Goal: Task Accomplishment & Management: Manage account settings

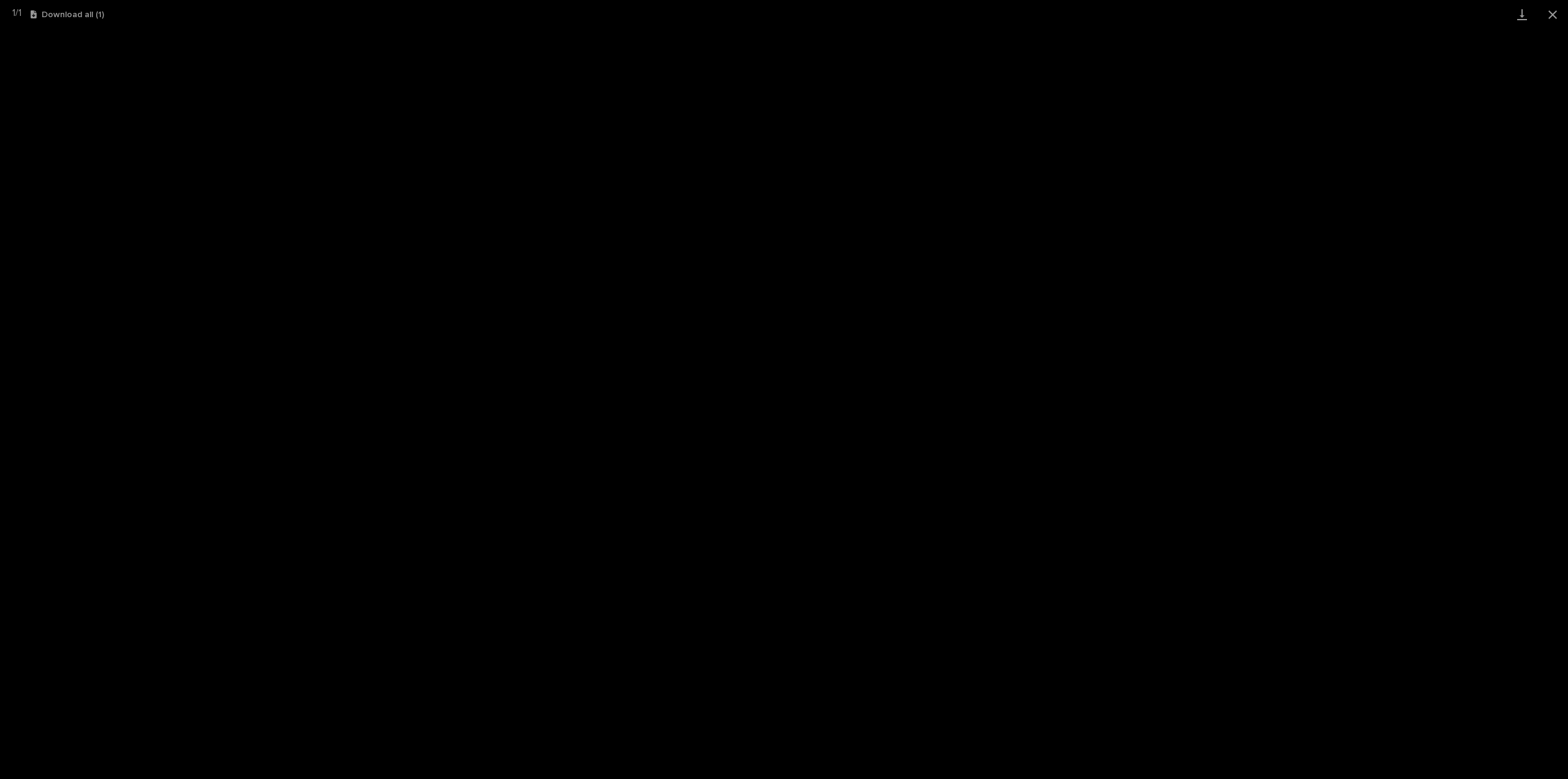
scroll to position [31, 0]
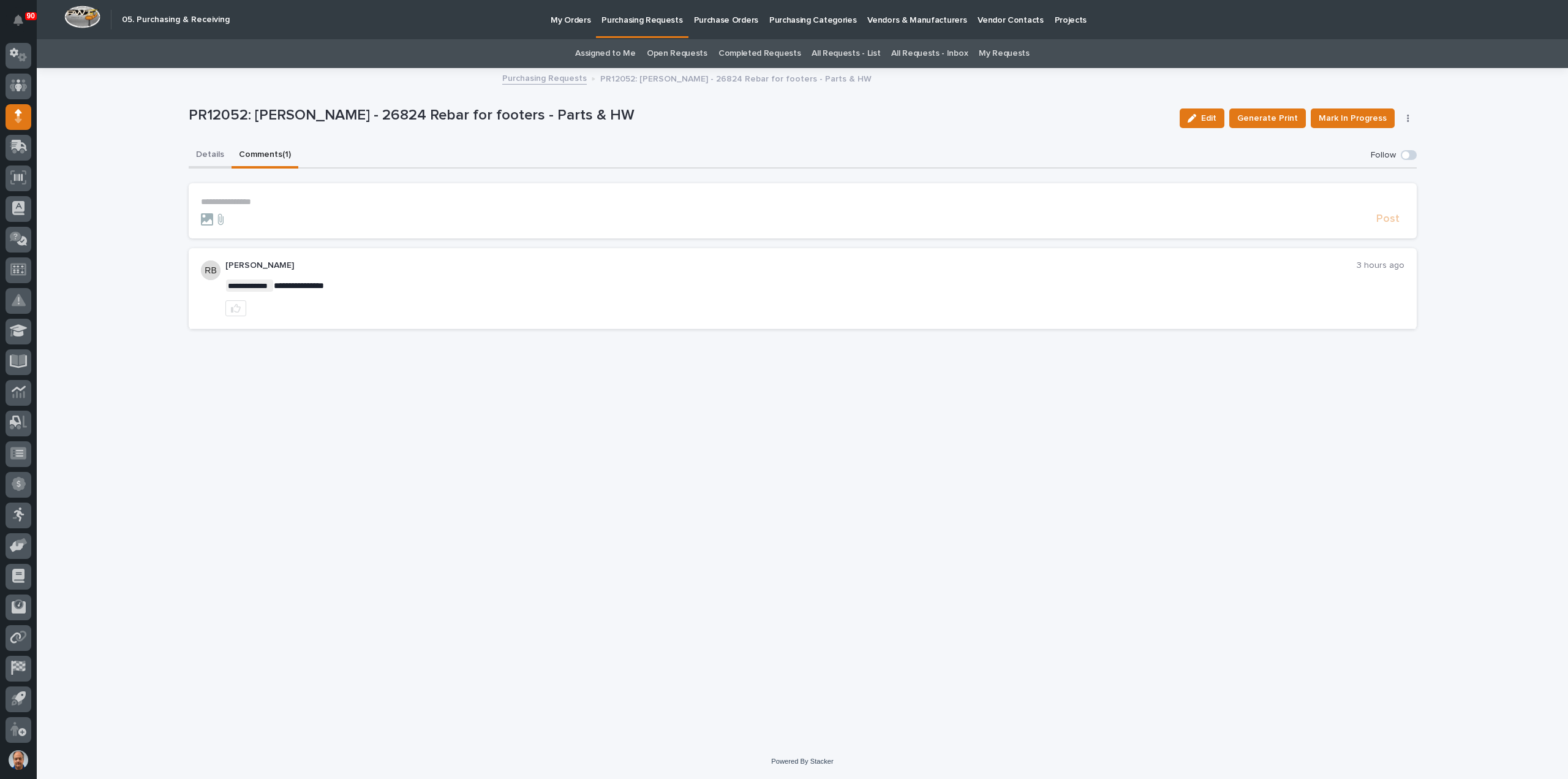
click at [204, 156] on button "Details" at bounding box center [210, 155] width 43 height 26
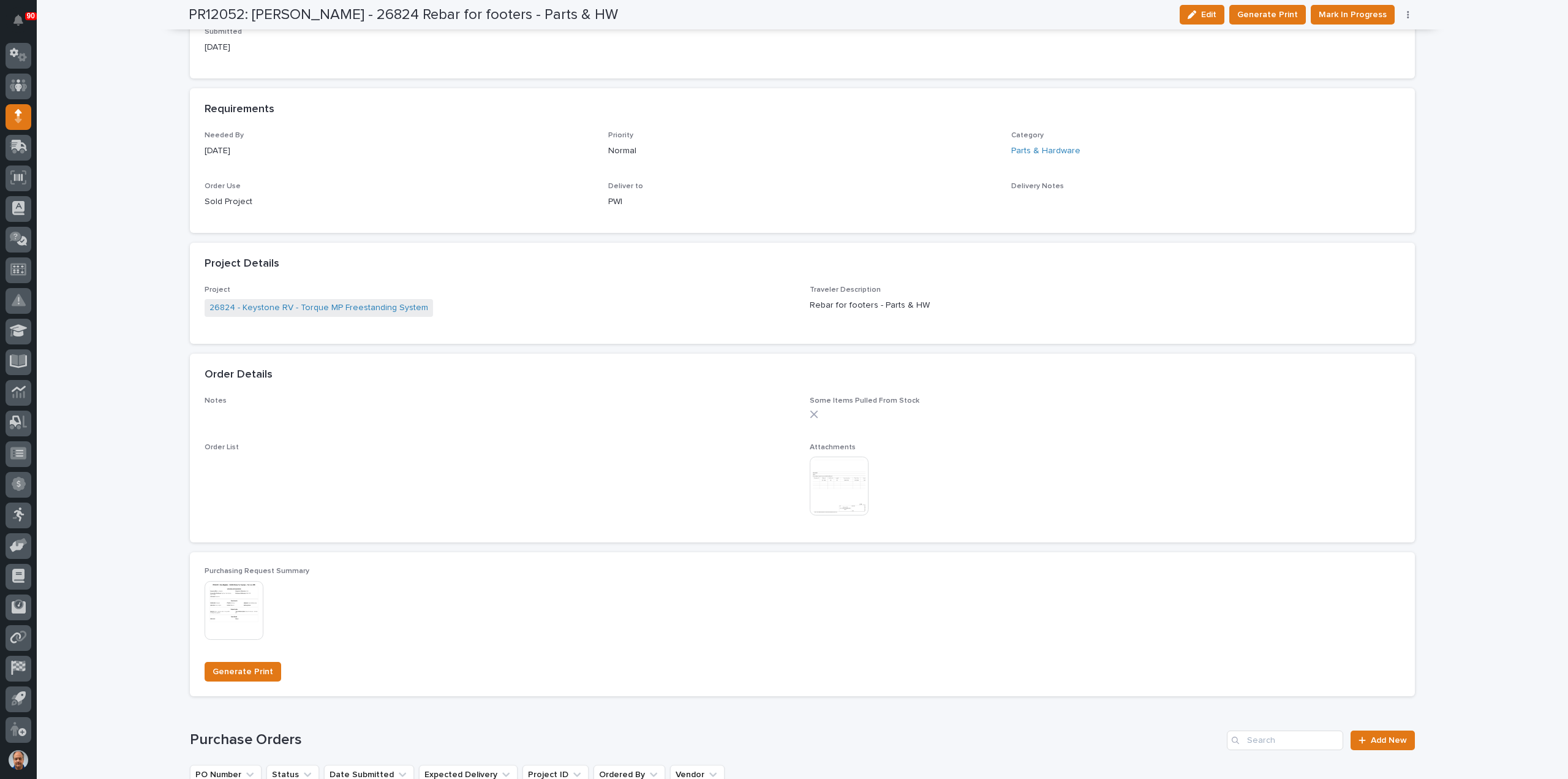
scroll to position [551, 0]
click at [844, 474] on img at bounding box center [839, 483] width 59 height 59
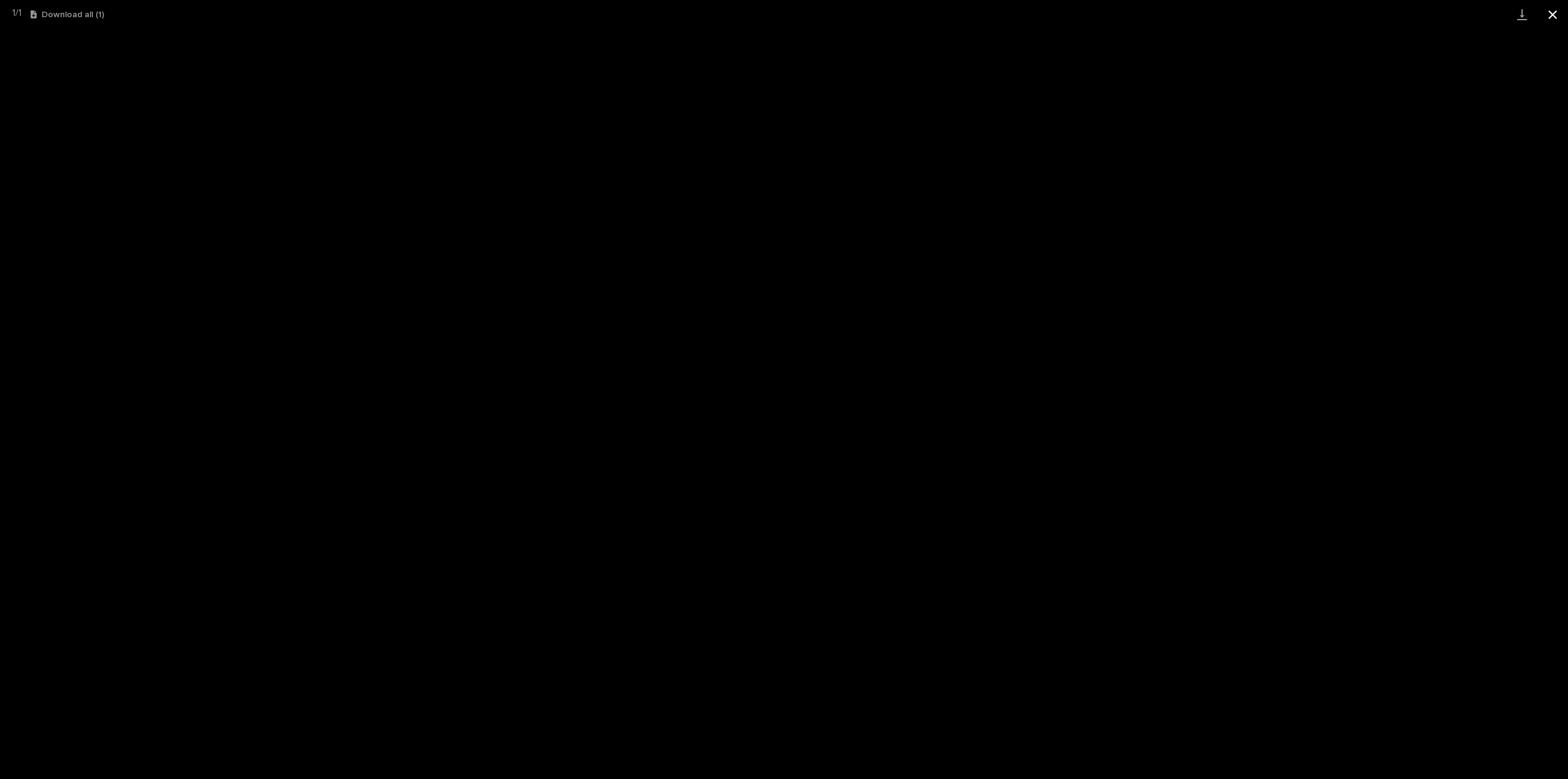
click at [1550, 12] on button "Close gallery" at bounding box center [1553, 14] width 31 height 29
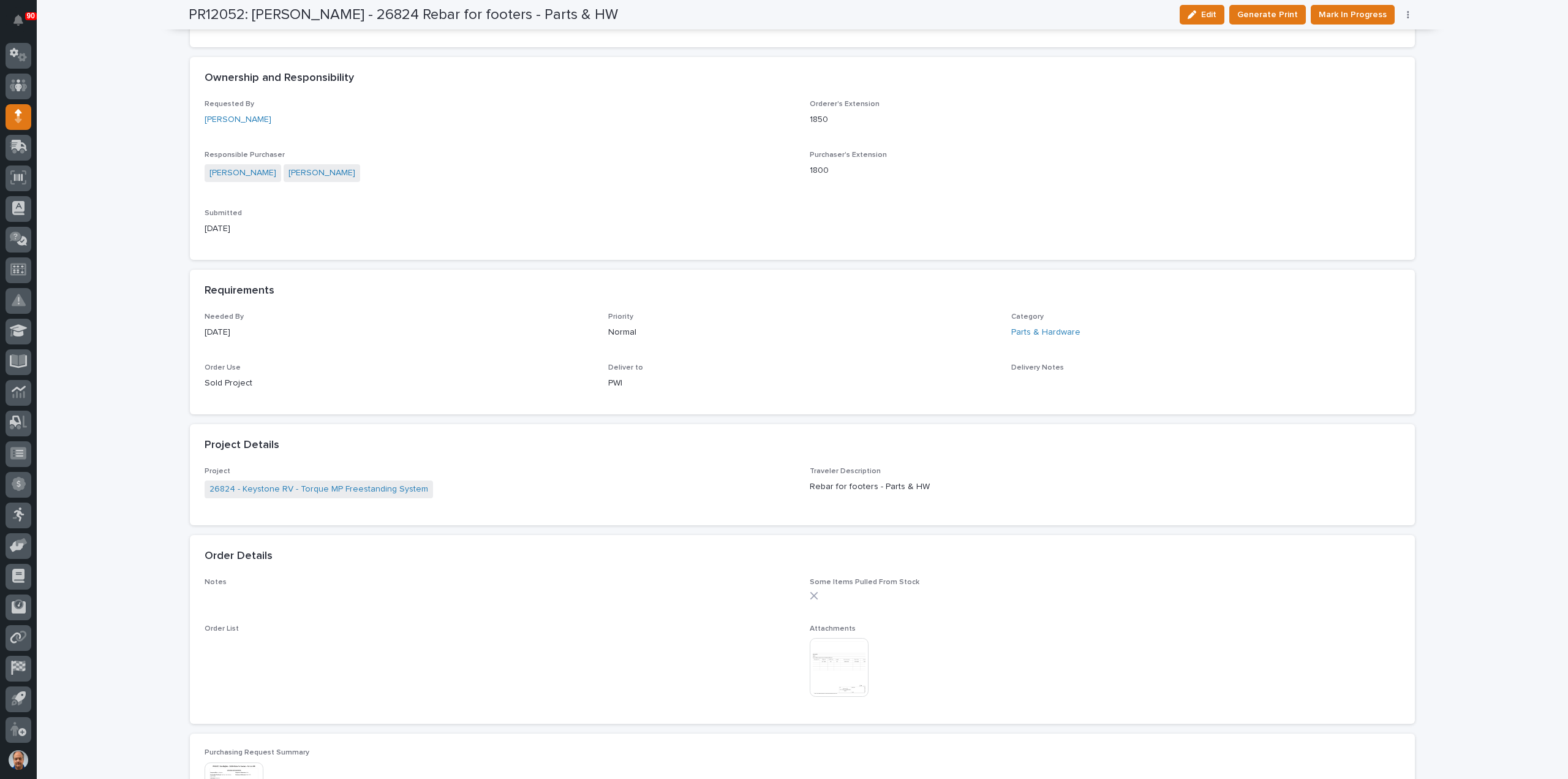
scroll to position [490, 0]
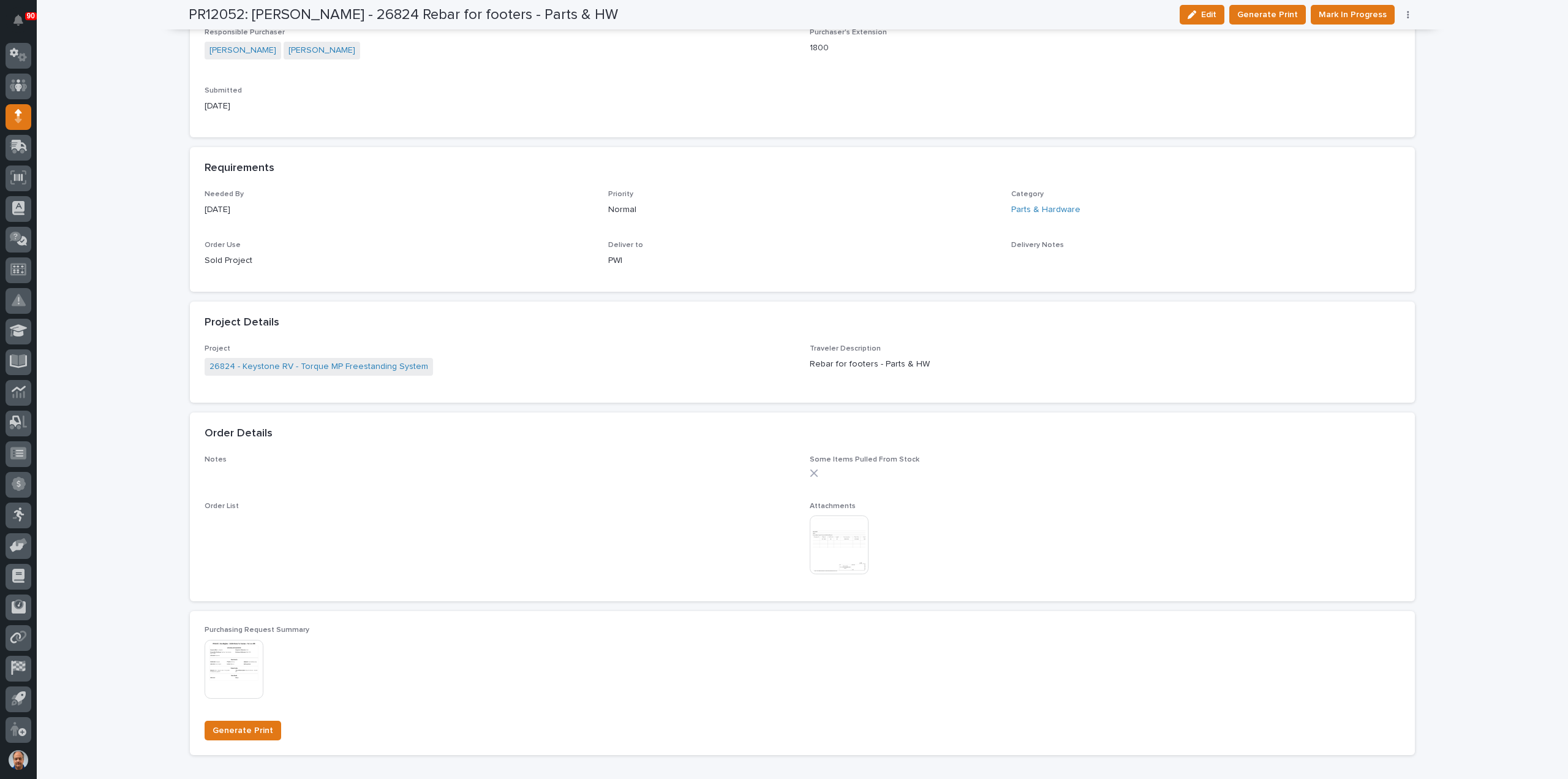
click at [839, 549] on img at bounding box center [839, 544] width 59 height 59
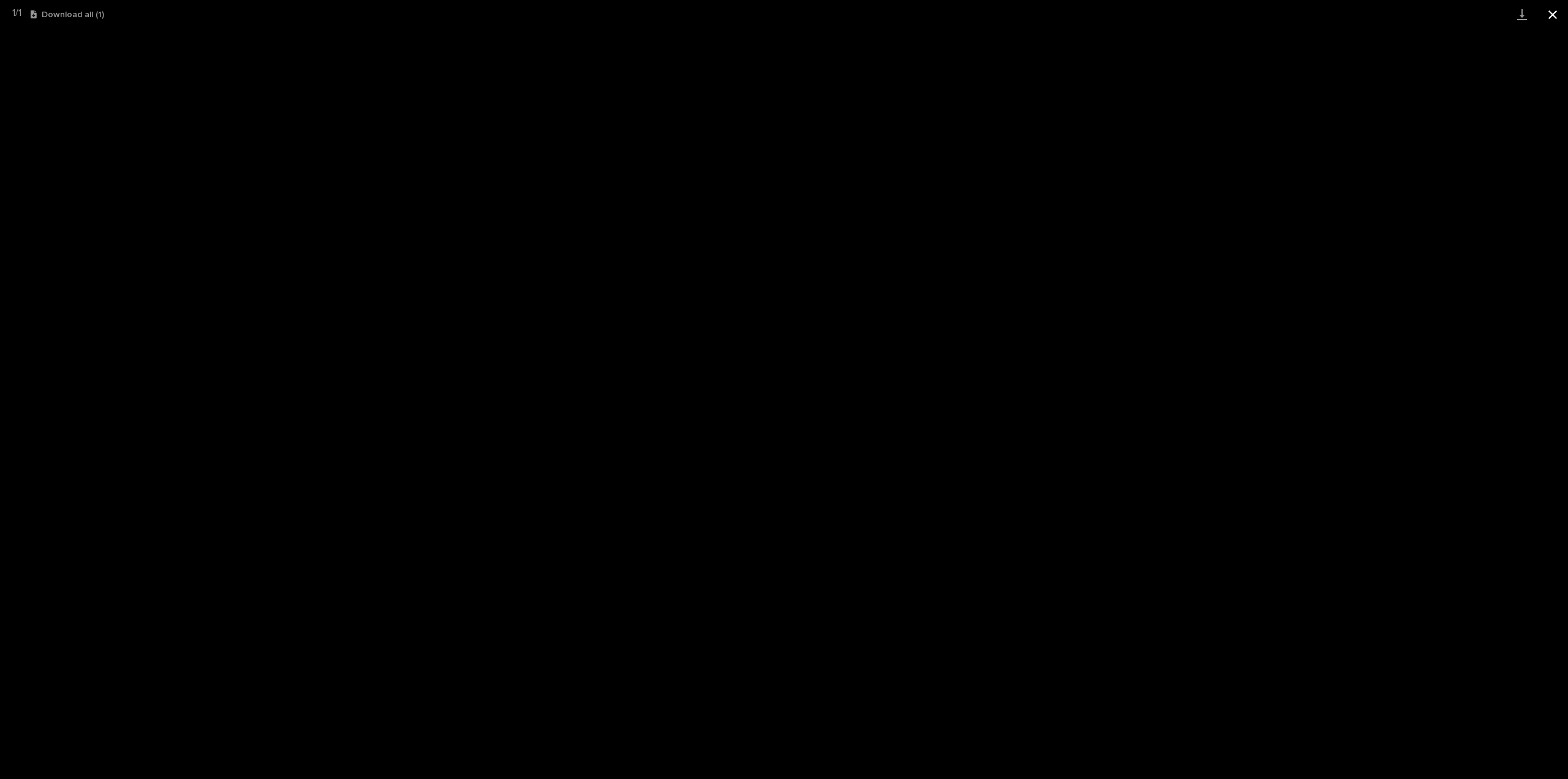
click at [1551, 16] on button "Close gallery" at bounding box center [1553, 14] width 31 height 29
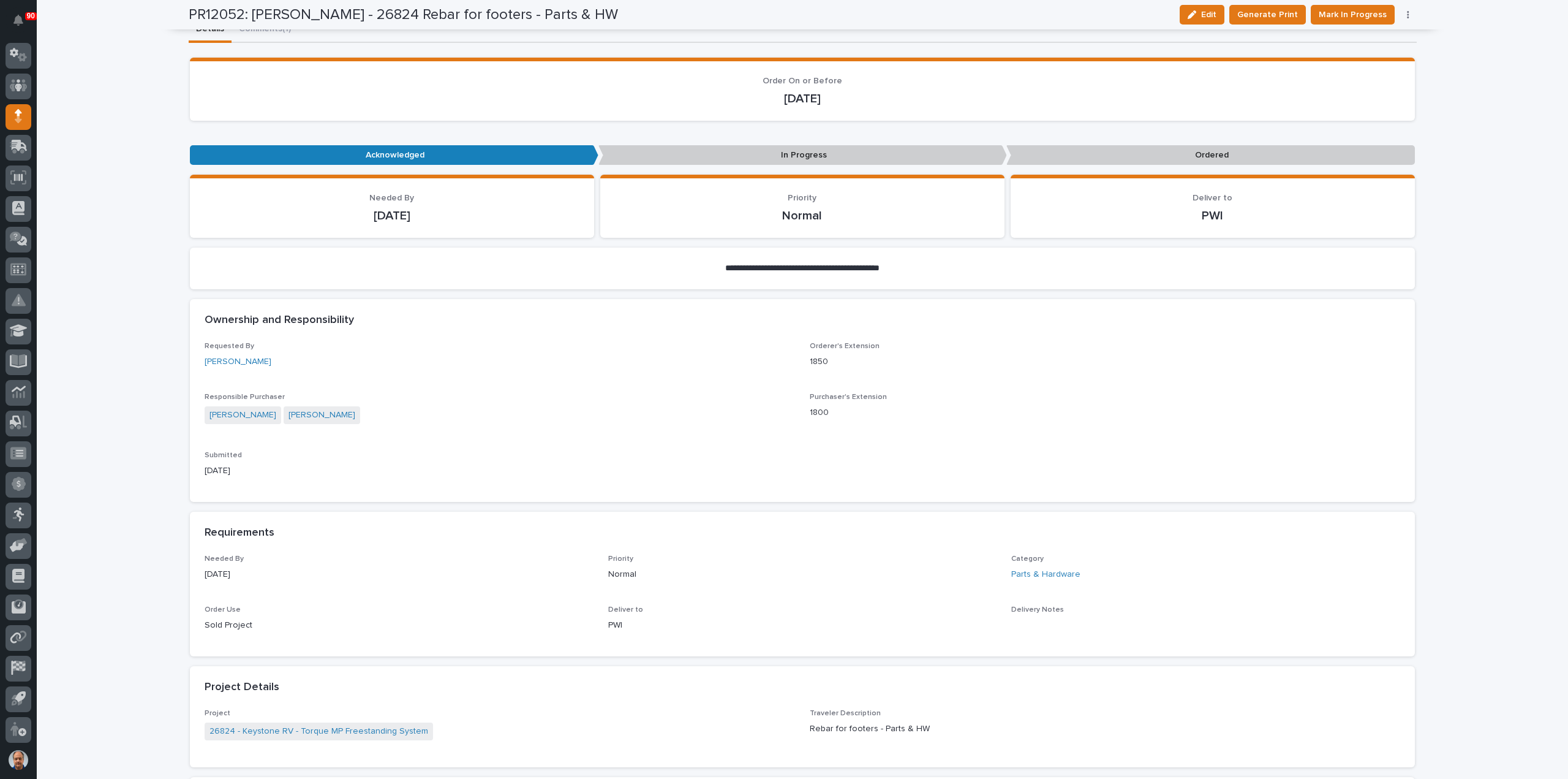
scroll to position [0, 0]
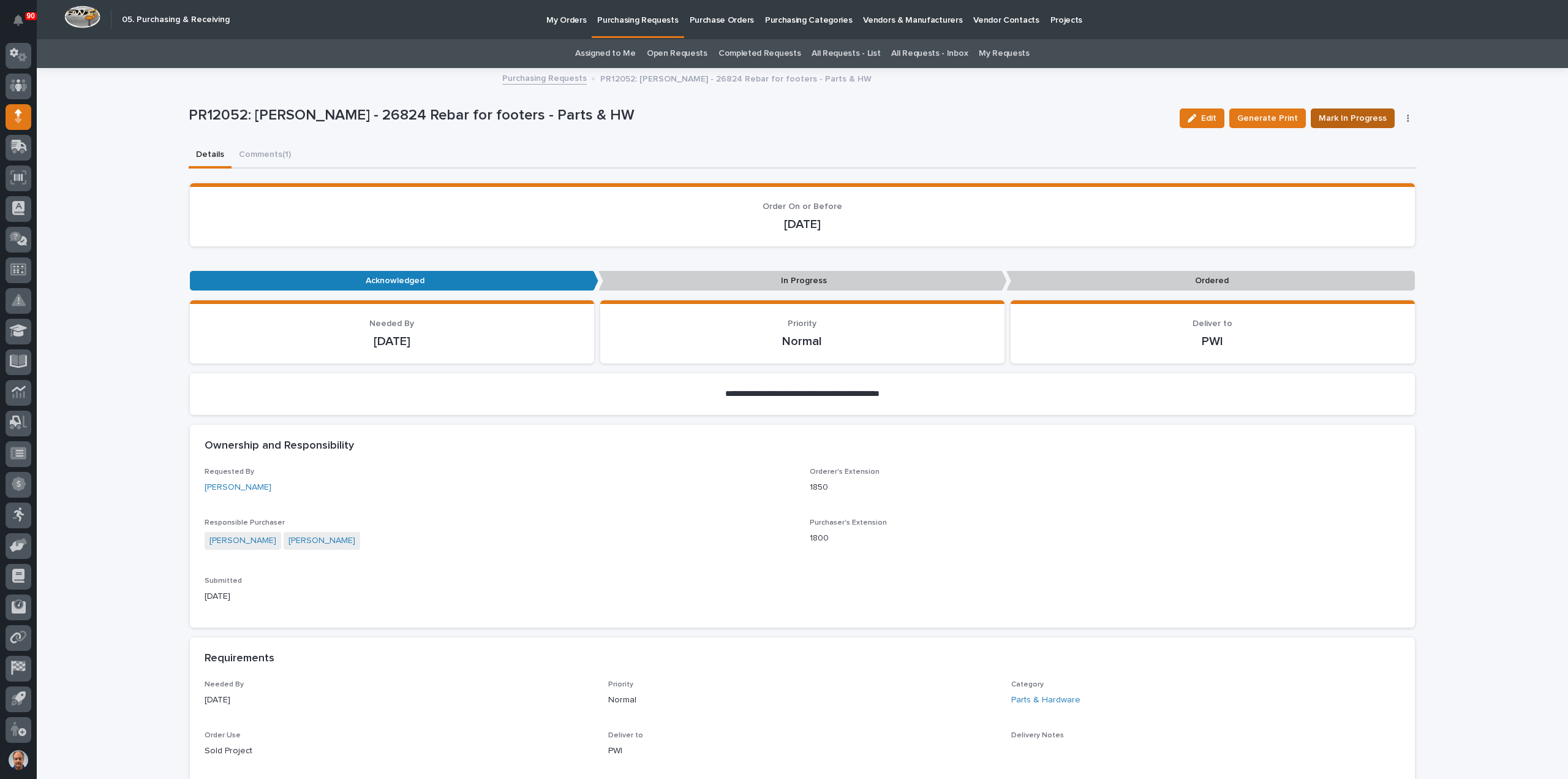
click at [1336, 117] on span "Mark In Progress" at bounding box center [1352, 118] width 68 height 14
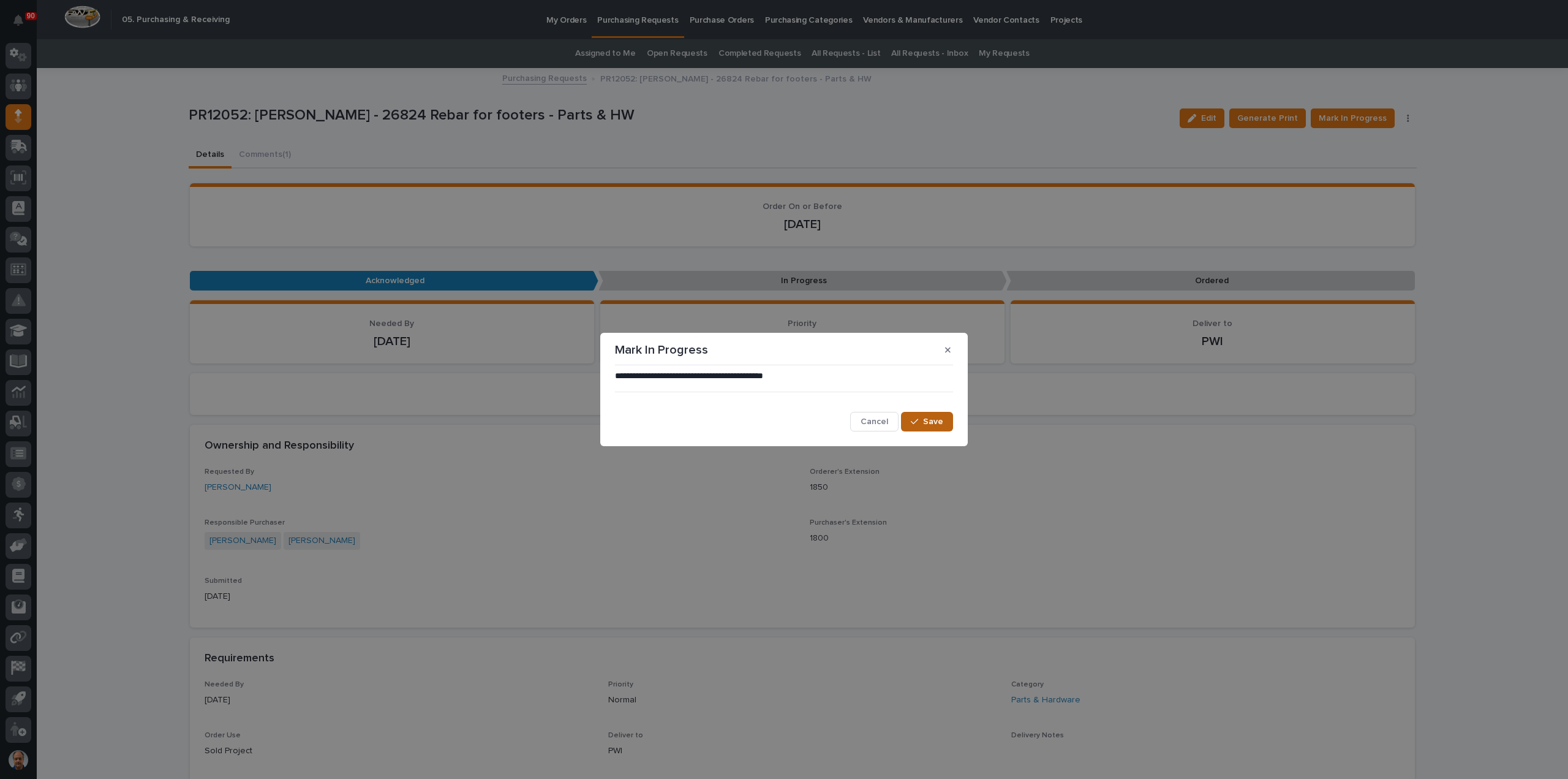
click at [923, 418] on div "**********" at bounding box center [784, 401] width 338 height 62
click at [924, 420] on span "Save" at bounding box center [933, 421] width 20 height 11
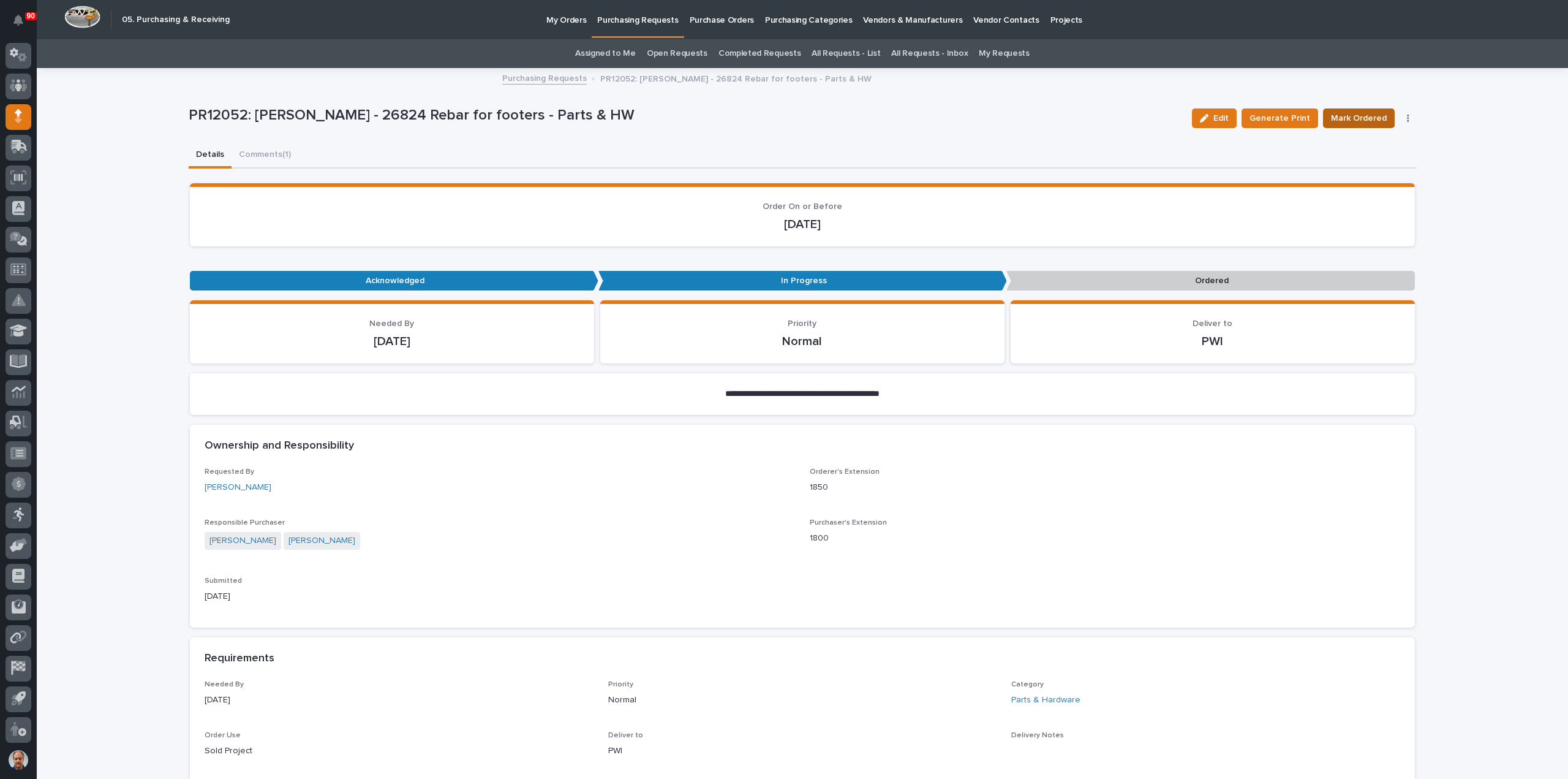
click at [1354, 114] on span "Mark Ordered" at bounding box center [1359, 118] width 56 height 14
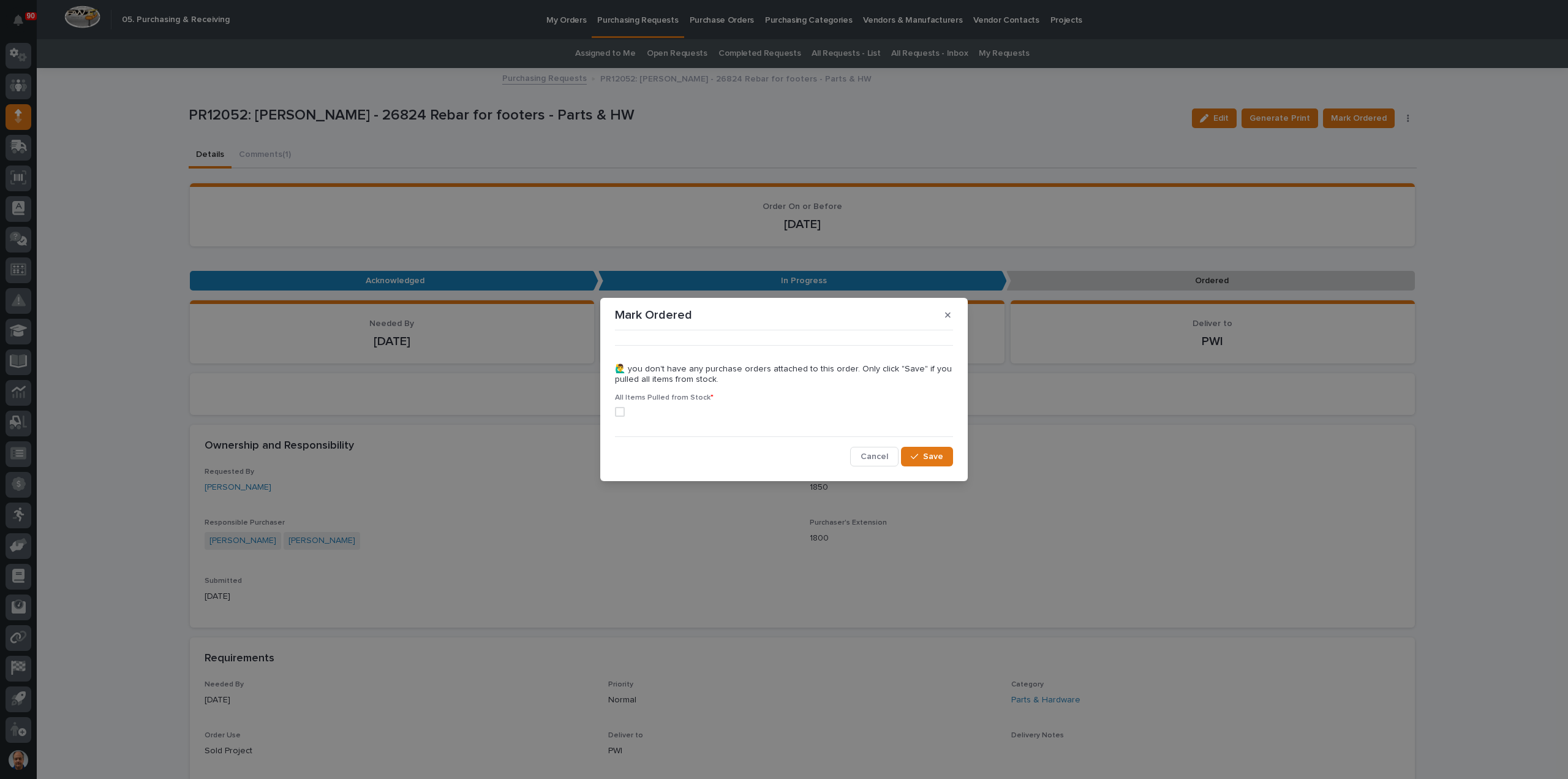
drag, startPoint x: 618, startPoint y: 410, endPoint x: 650, endPoint y: 429, distance: 37.2
click at [618, 410] on span at bounding box center [620, 411] width 10 height 10
click at [929, 454] on span "Save" at bounding box center [933, 456] width 20 height 11
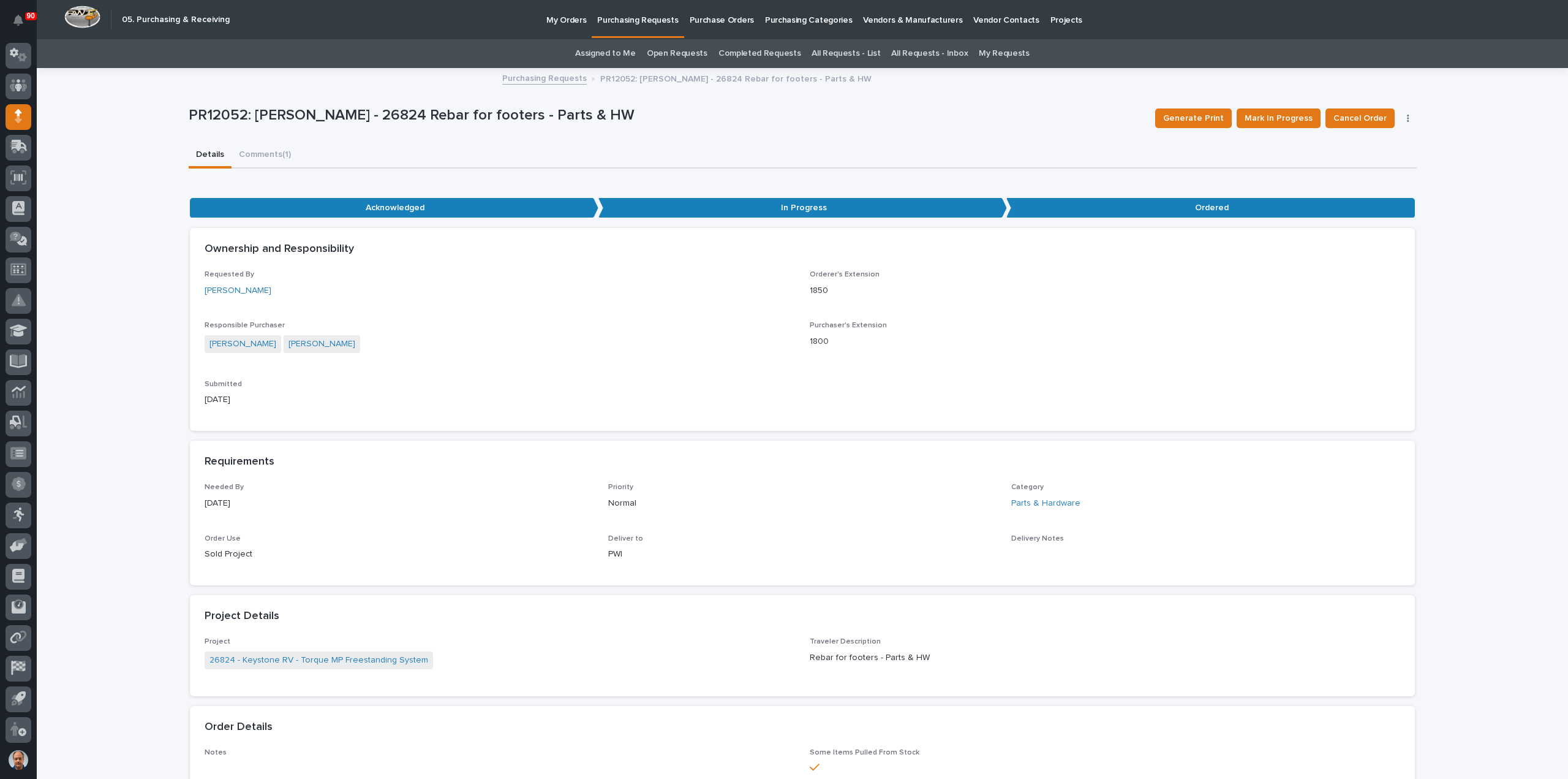
click at [625, 21] on p "Purchasing Requests" at bounding box center [637, 13] width 81 height 26
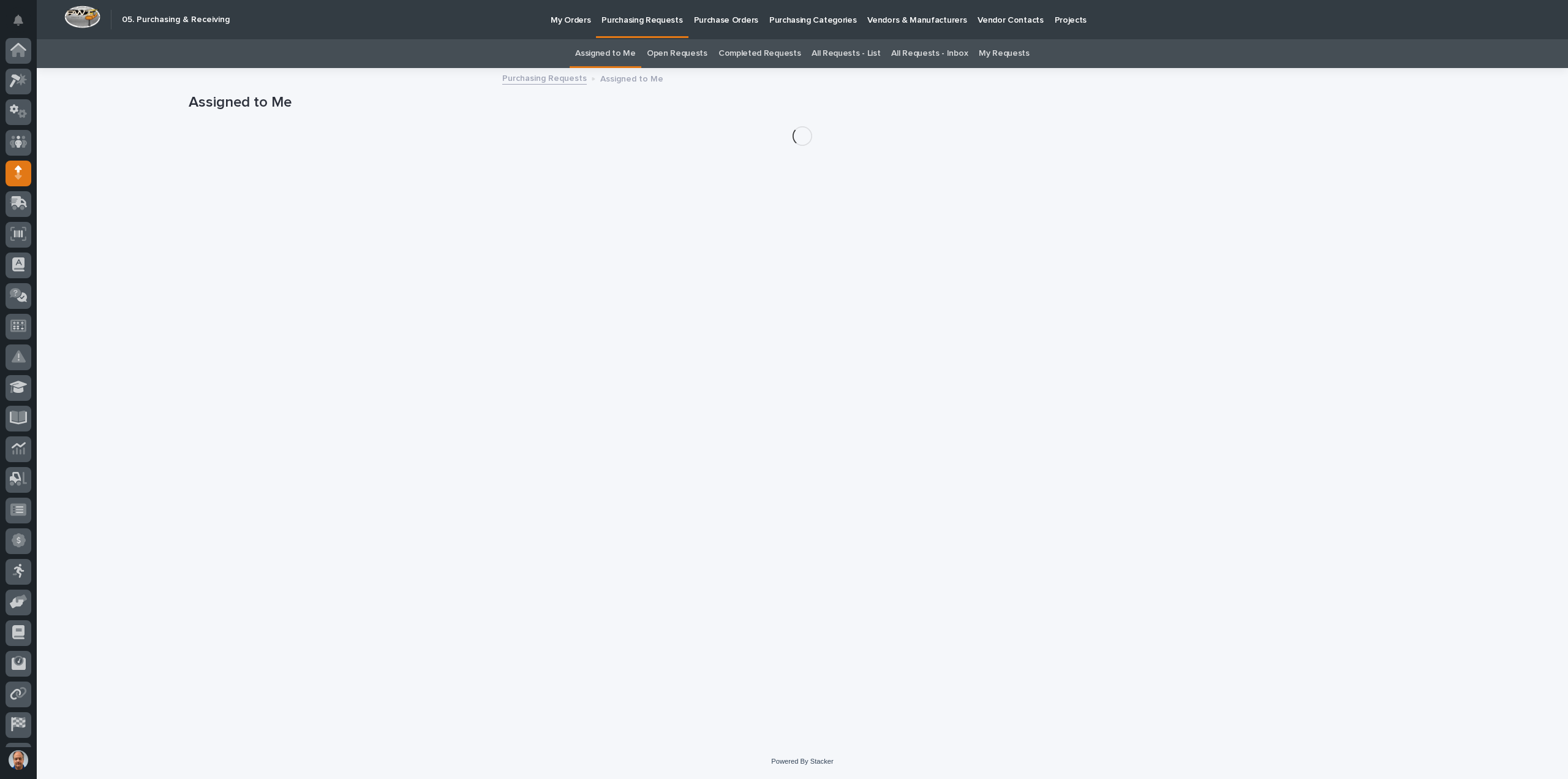
scroll to position [57, 0]
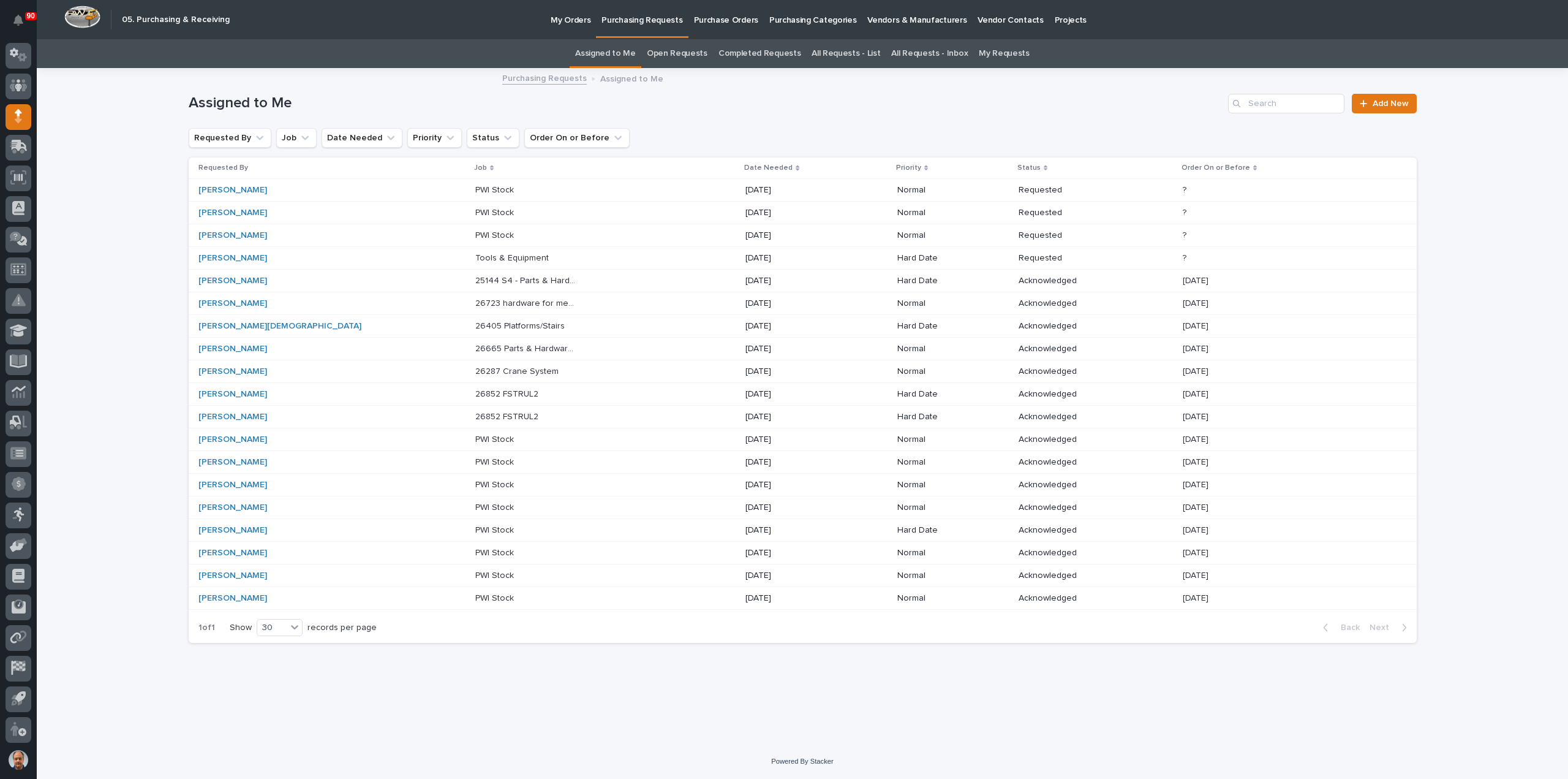
click at [476, 258] on p "Tools & Equipment" at bounding box center [513, 257] width 76 height 13
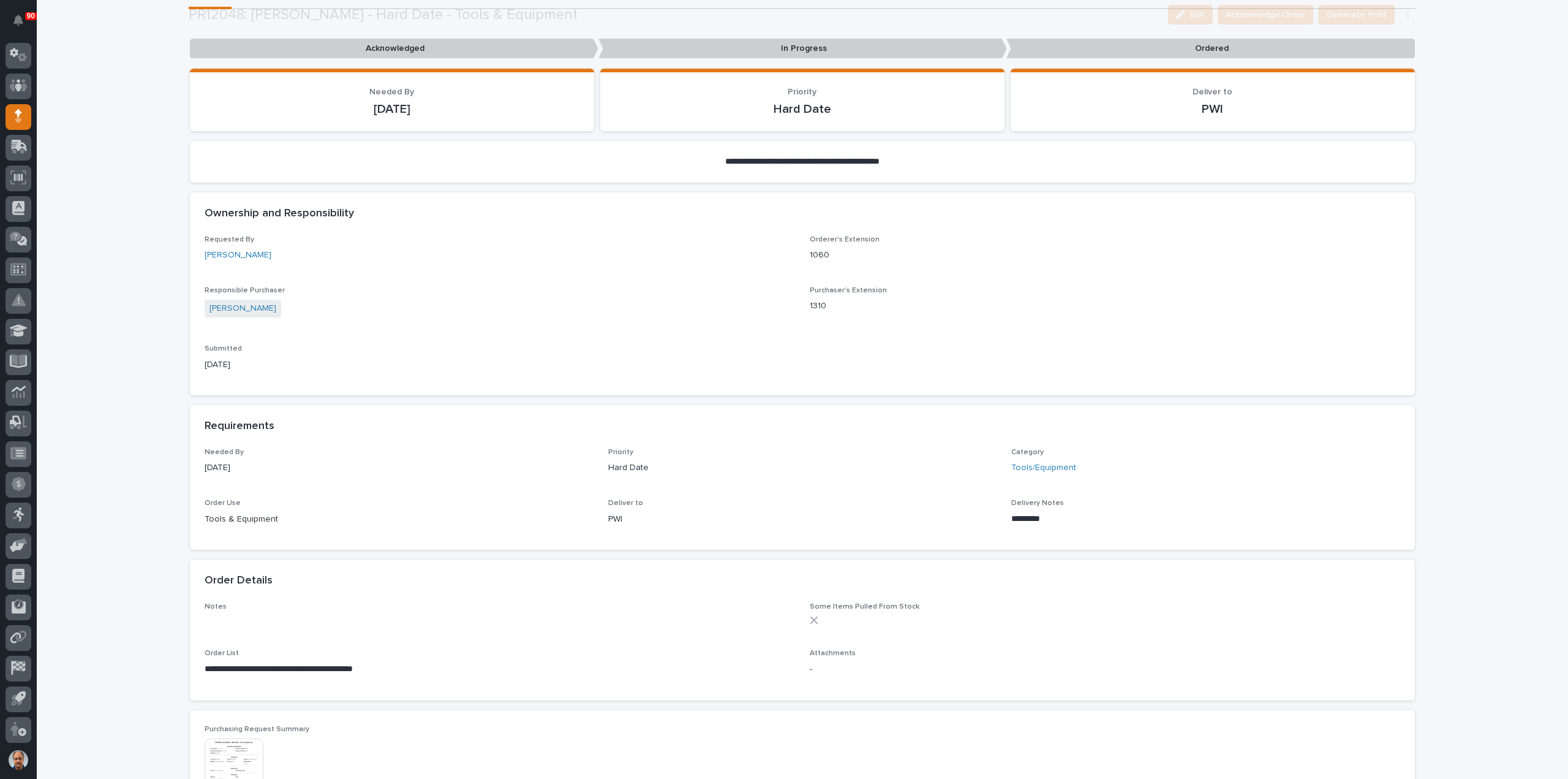
scroll to position [184, 0]
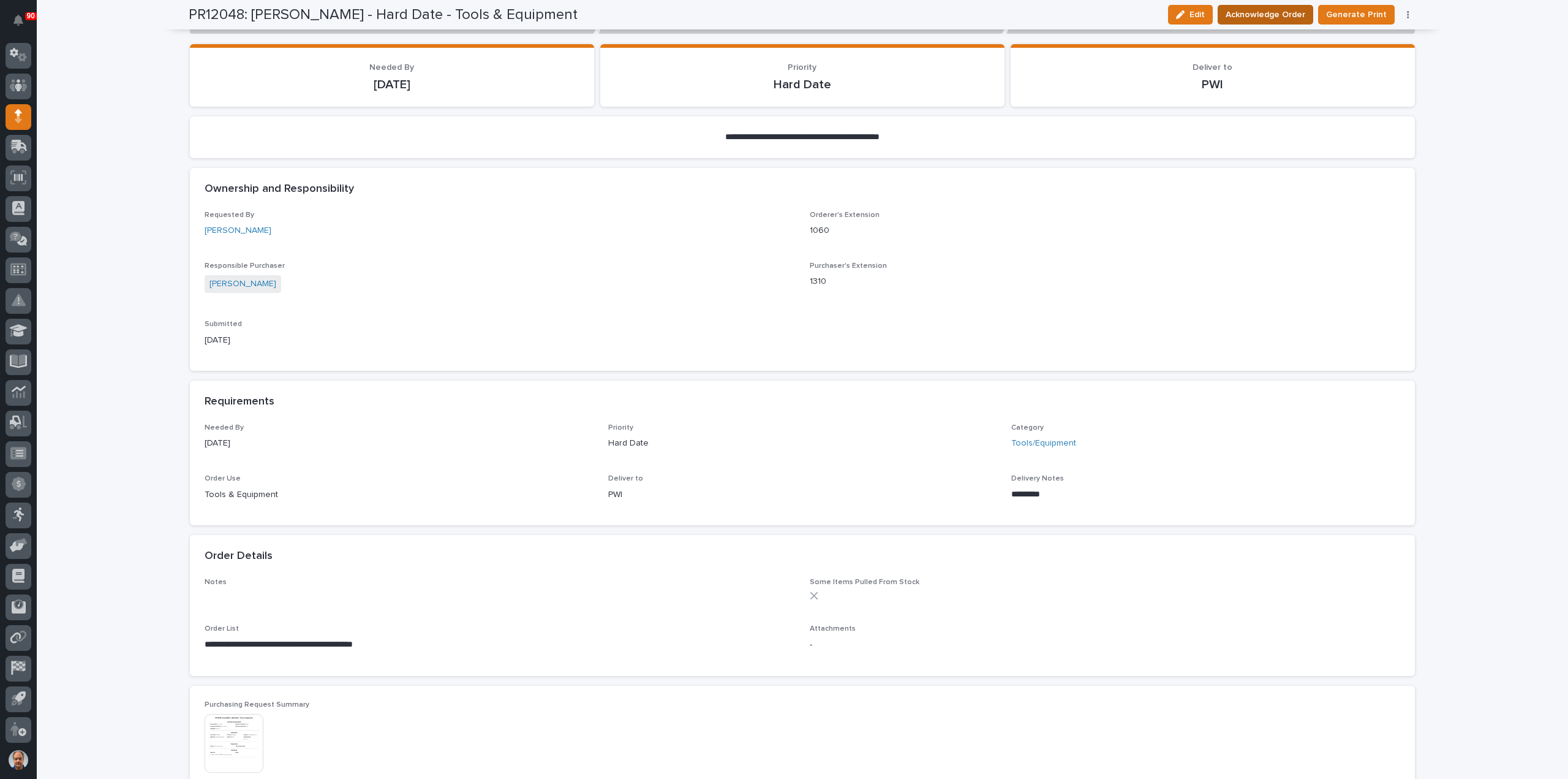
click at [1293, 16] on span "Acknowledge Order" at bounding box center [1265, 14] width 80 height 14
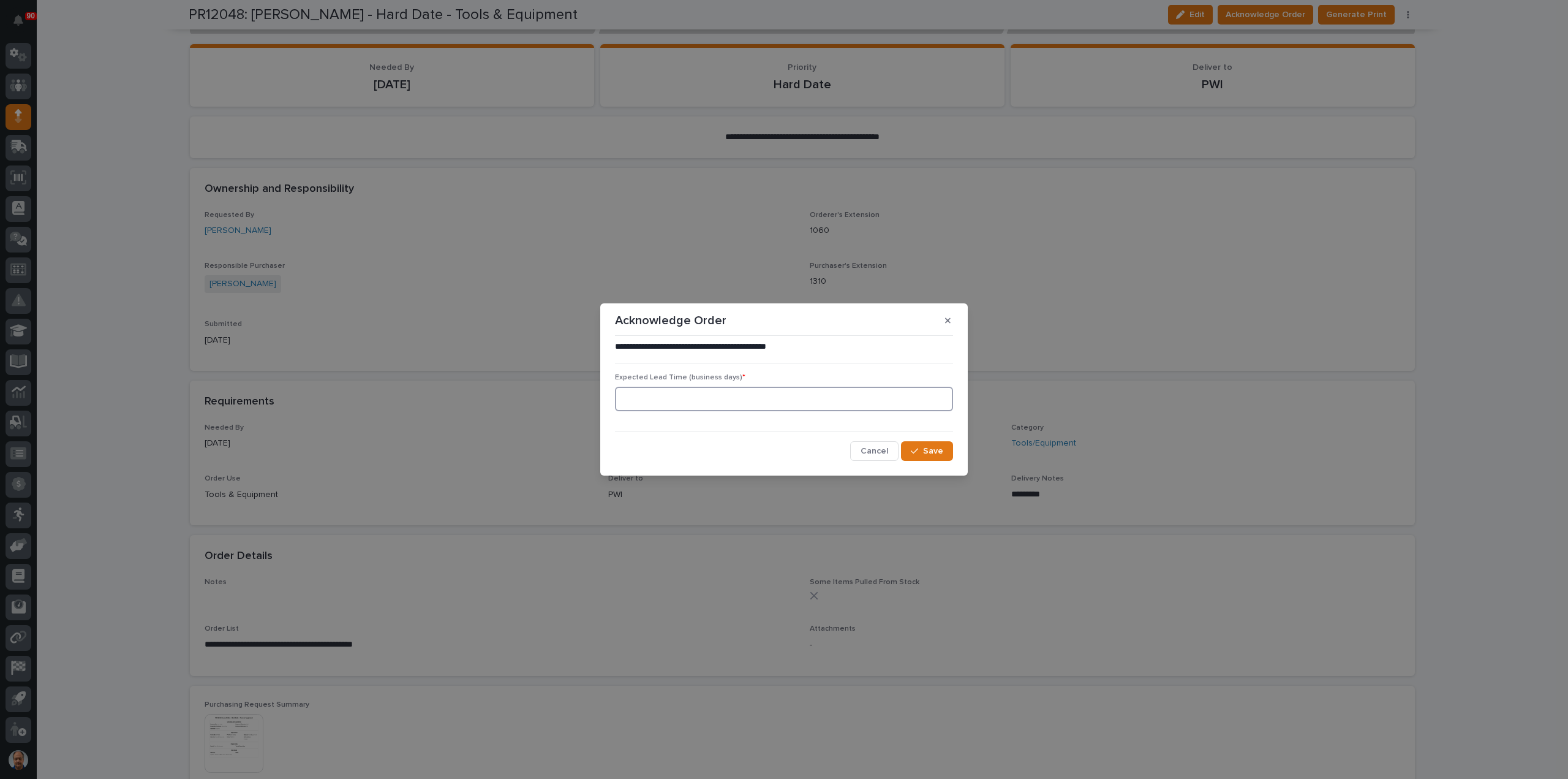
click at [772, 399] on input at bounding box center [784, 399] width 338 height 24
type input "5"
click at [910, 448] on button "Save" at bounding box center [927, 451] width 52 height 20
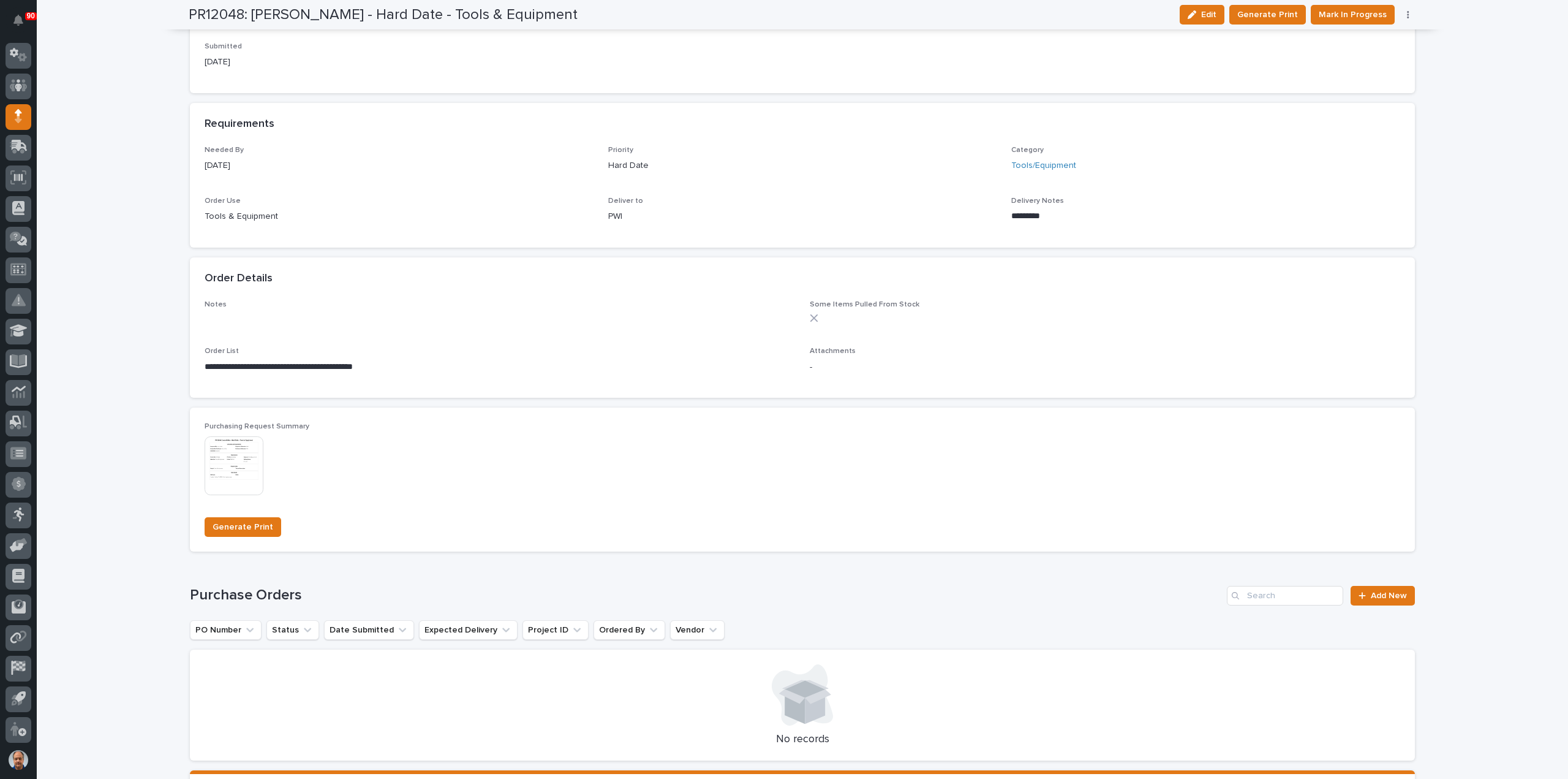
scroll to position [684, 0]
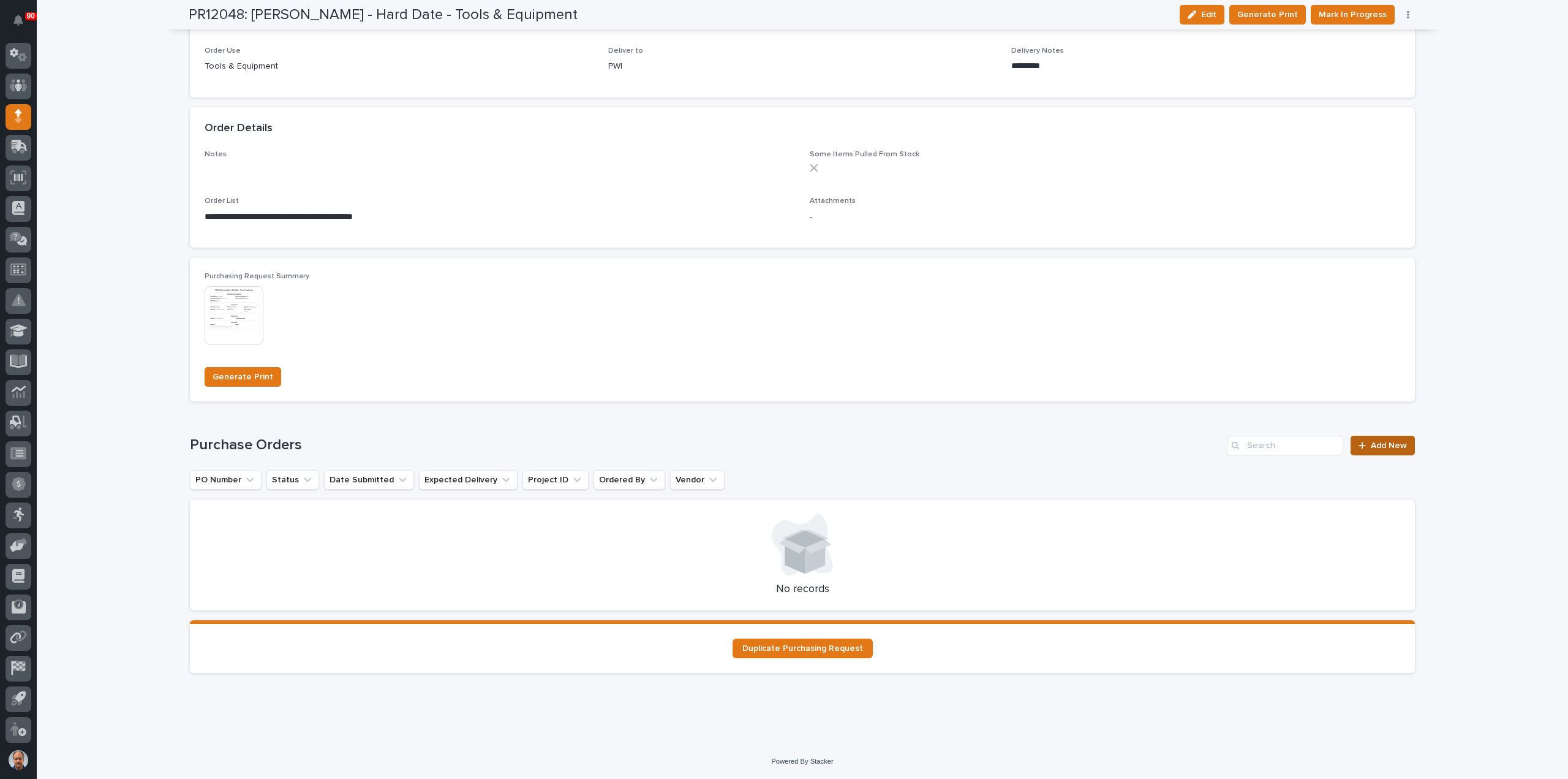
click at [1371, 441] on span "Add New" at bounding box center [1388, 445] width 36 height 9
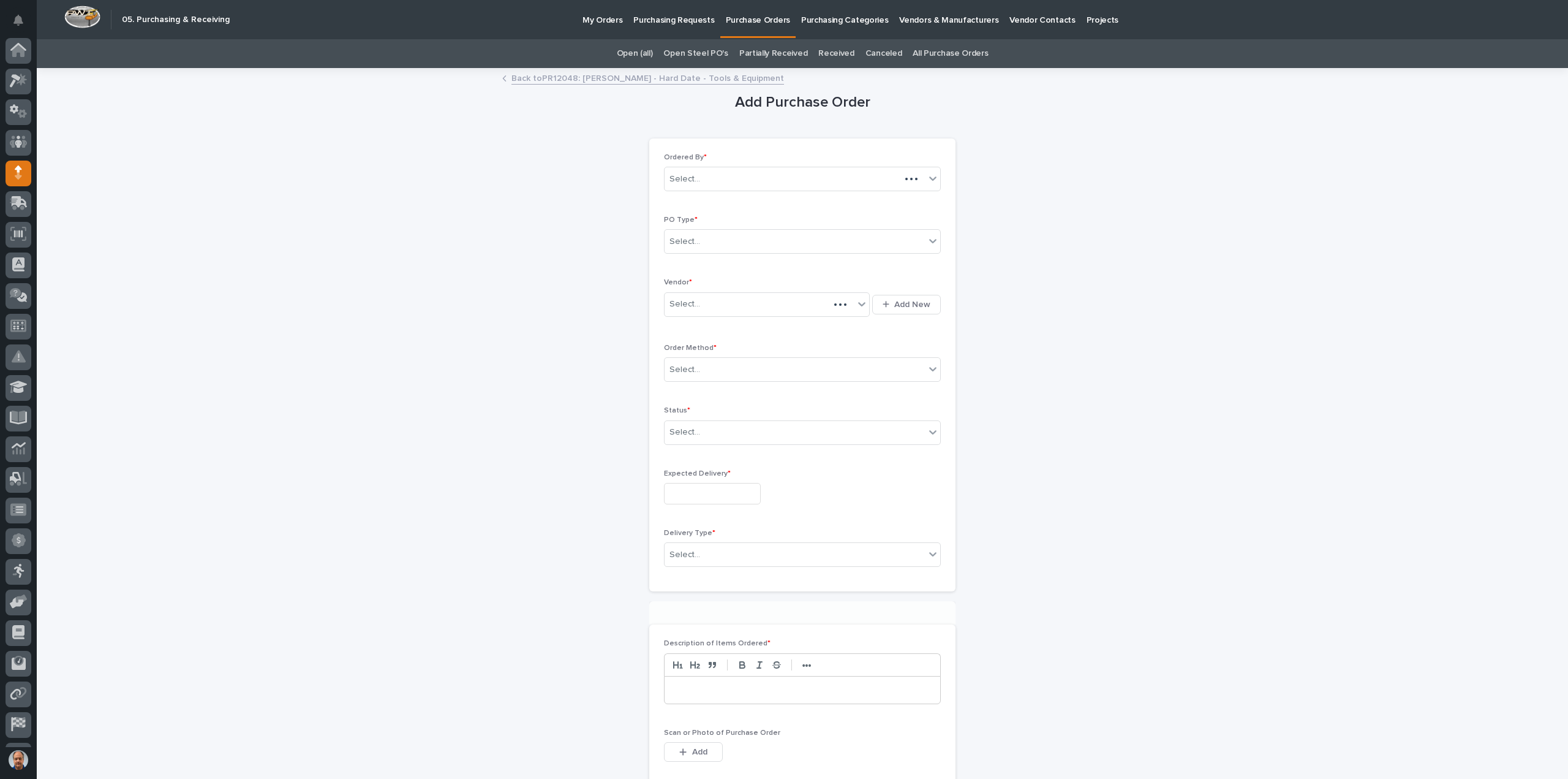
scroll to position [57, 0]
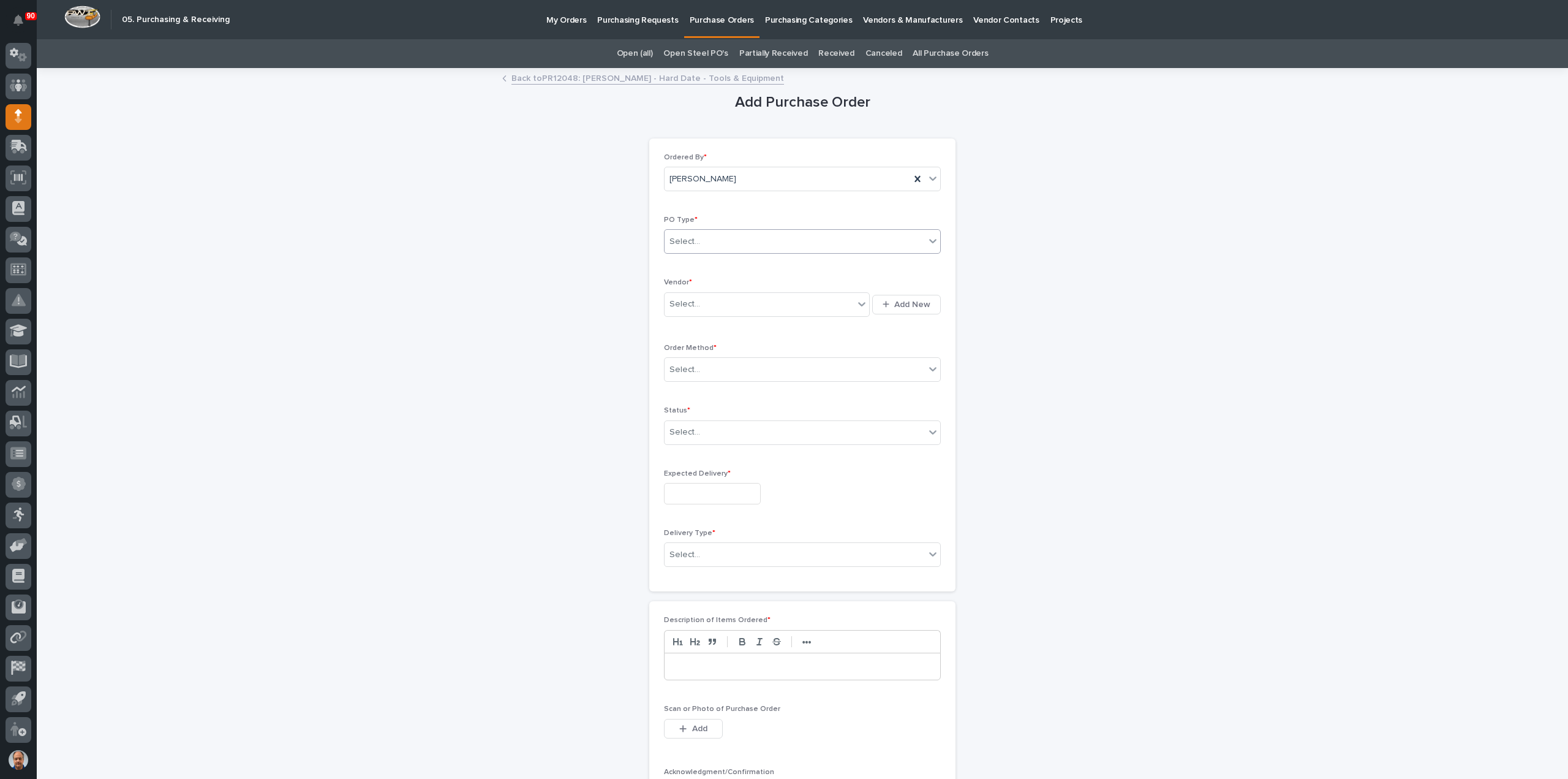
click at [741, 239] on div "Select..." at bounding box center [795, 241] width 260 height 20
click at [700, 283] on div "Paper" at bounding box center [797, 286] width 276 height 22
click at [700, 308] on div "Select..." at bounding box center [759, 304] width 189 height 20
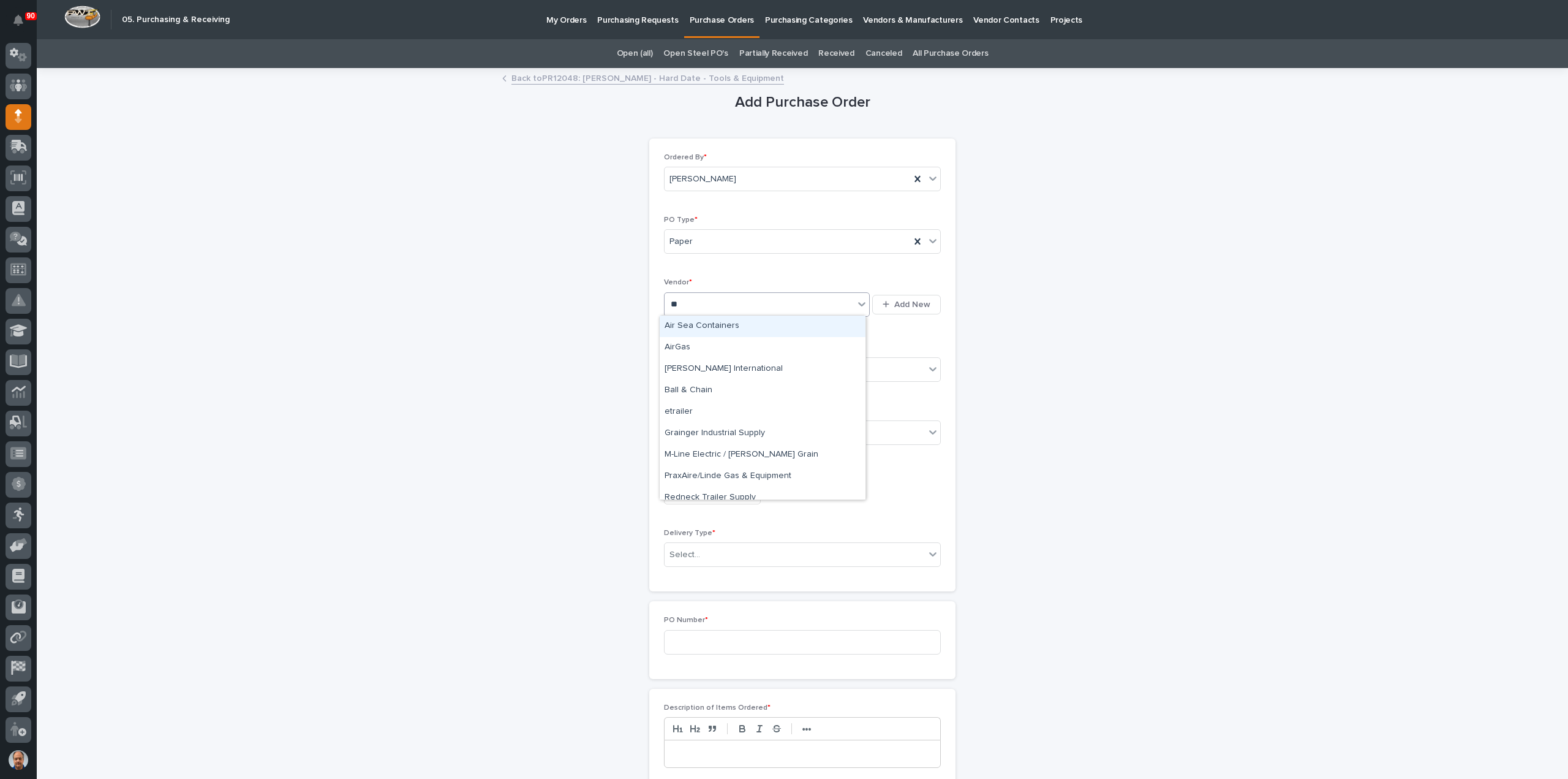
type input "***"
click at [696, 343] on div "AirGas" at bounding box center [762, 347] width 206 height 22
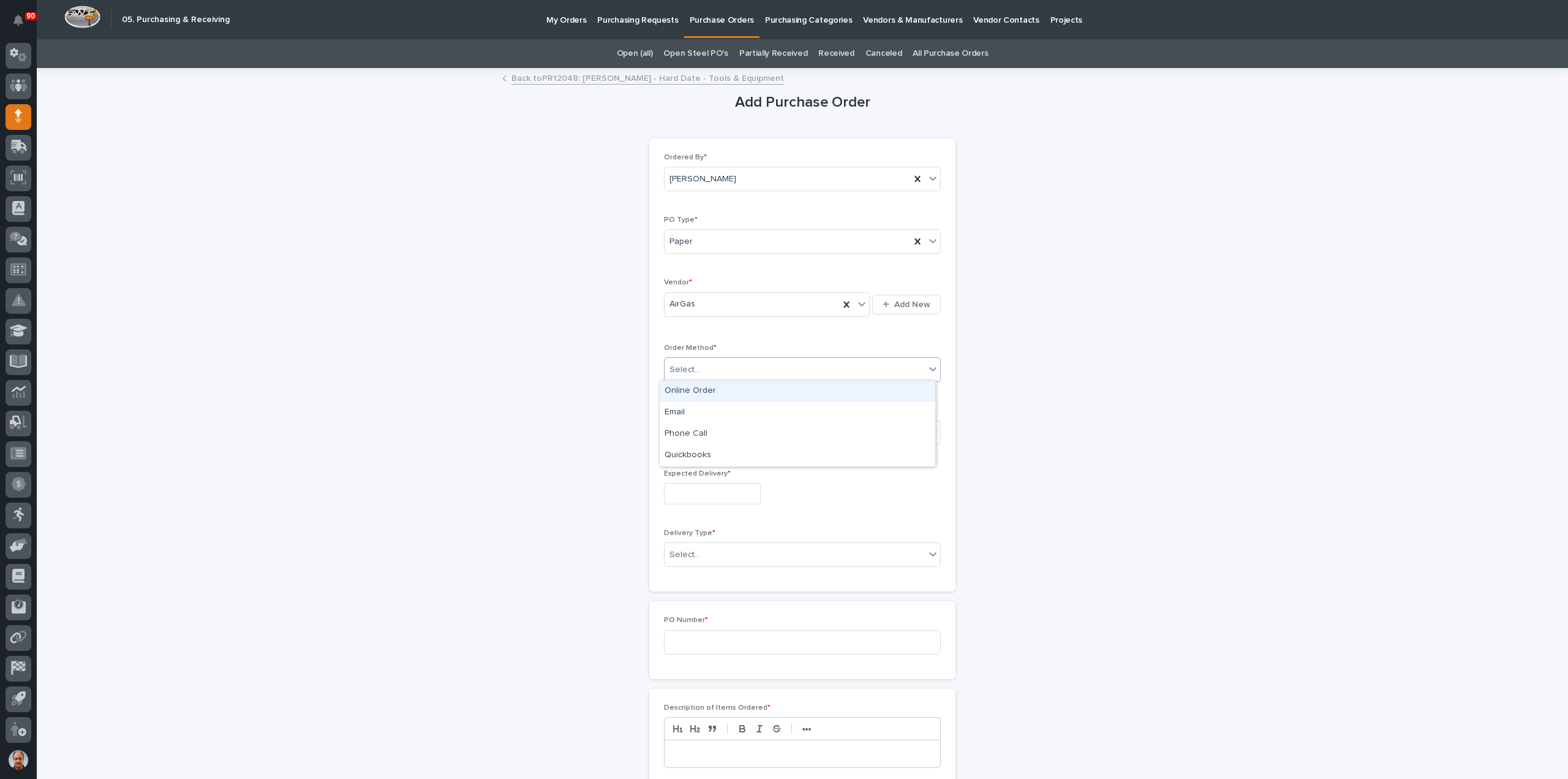
click at [712, 366] on div "Select..." at bounding box center [795, 370] width 260 height 20
click at [698, 391] on div "Online Order" at bounding box center [797, 391] width 276 height 22
click at [715, 428] on div "Select..." at bounding box center [795, 432] width 260 height 20
click at [694, 470] on div "Submitted" at bounding box center [797, 475] width 276 height 22
click at [699, 486] on input "text" at bounding box center [712, 493] width 97 height 22
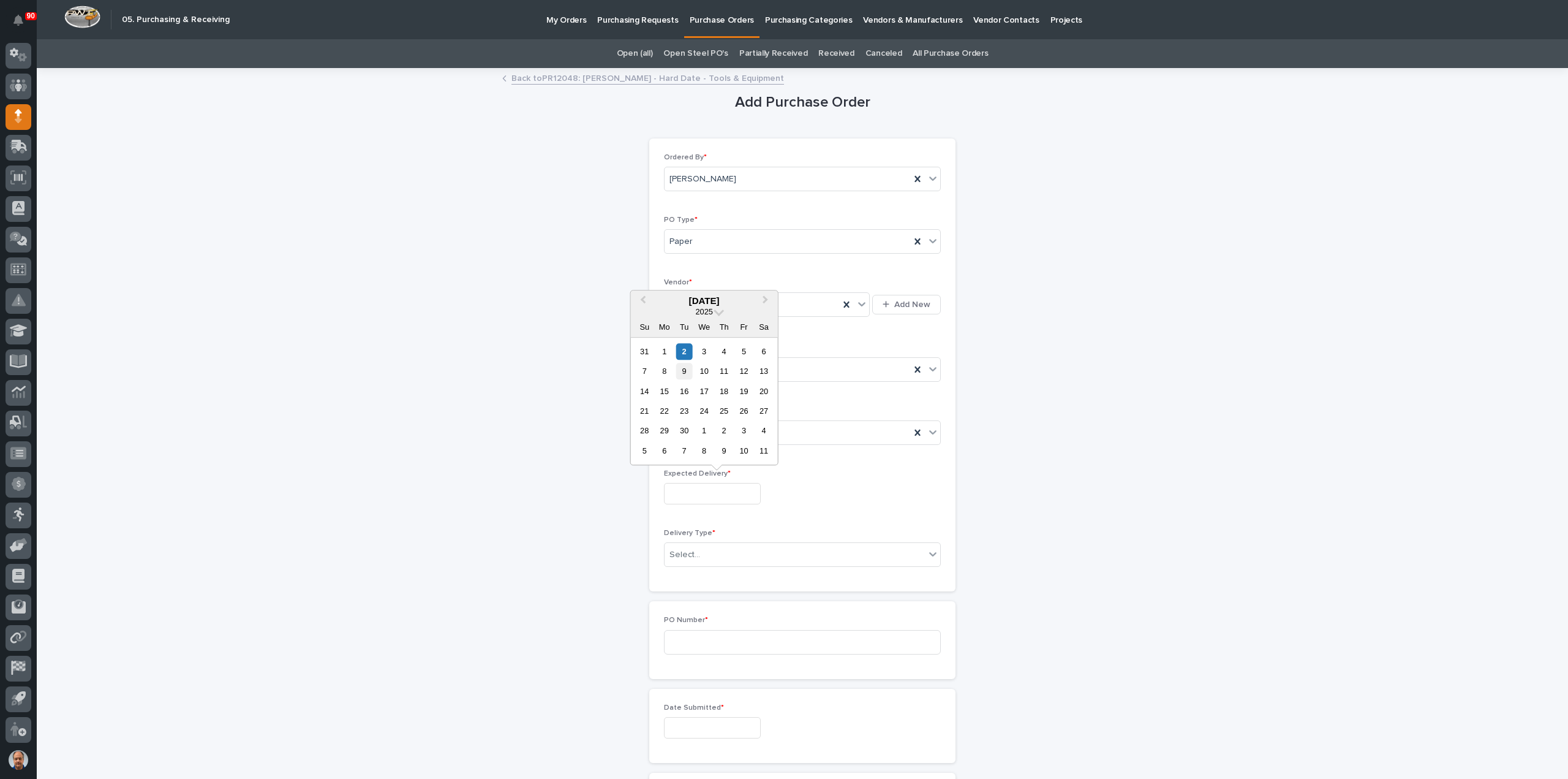
click at [682, 366] on div "9" at bounding box center [684, 370] width 16 height 16
type input "**********"
drag, startPoint x: 700, startPoint y: 553, endPoint x: 709, endPoint y: 578, distance: 26.6
click at [700, 555] on div "Select..." at bounding box center [795, 555] width 260 height 20
click at [706, 574] on div "Deliver to PWI" at bounding box center [797, 575] width 276 height 22
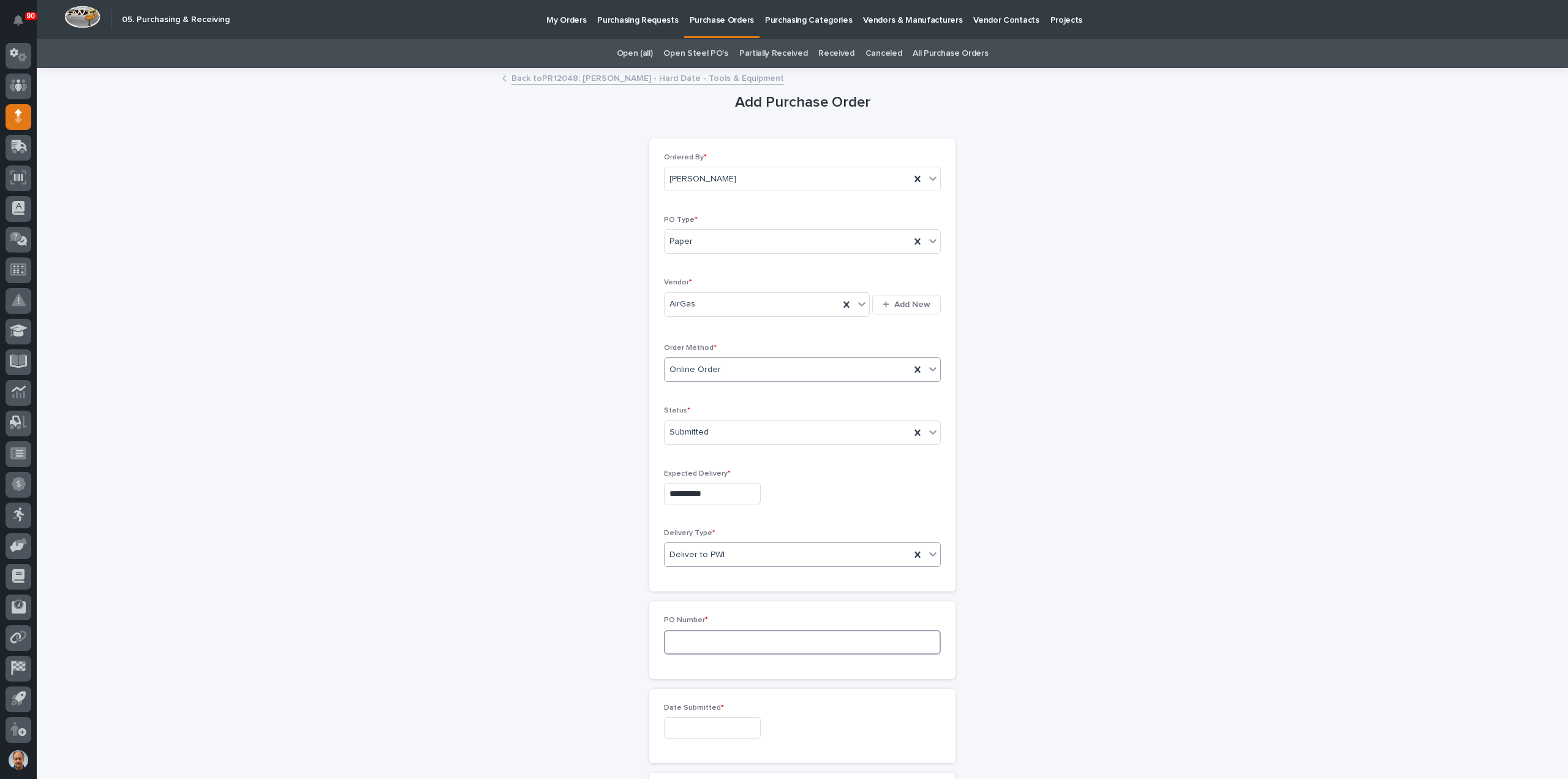
click at [702, 642] on input at bounding box center [802, 641] width 277 height 24
type input "18894"
click at [702, 727] on input "text" at bounding box center [712, 728] width 97 height 22
click at [687, 586] on div "2" at bounding box center [684, 584] width 16 height 16
type input "**********"
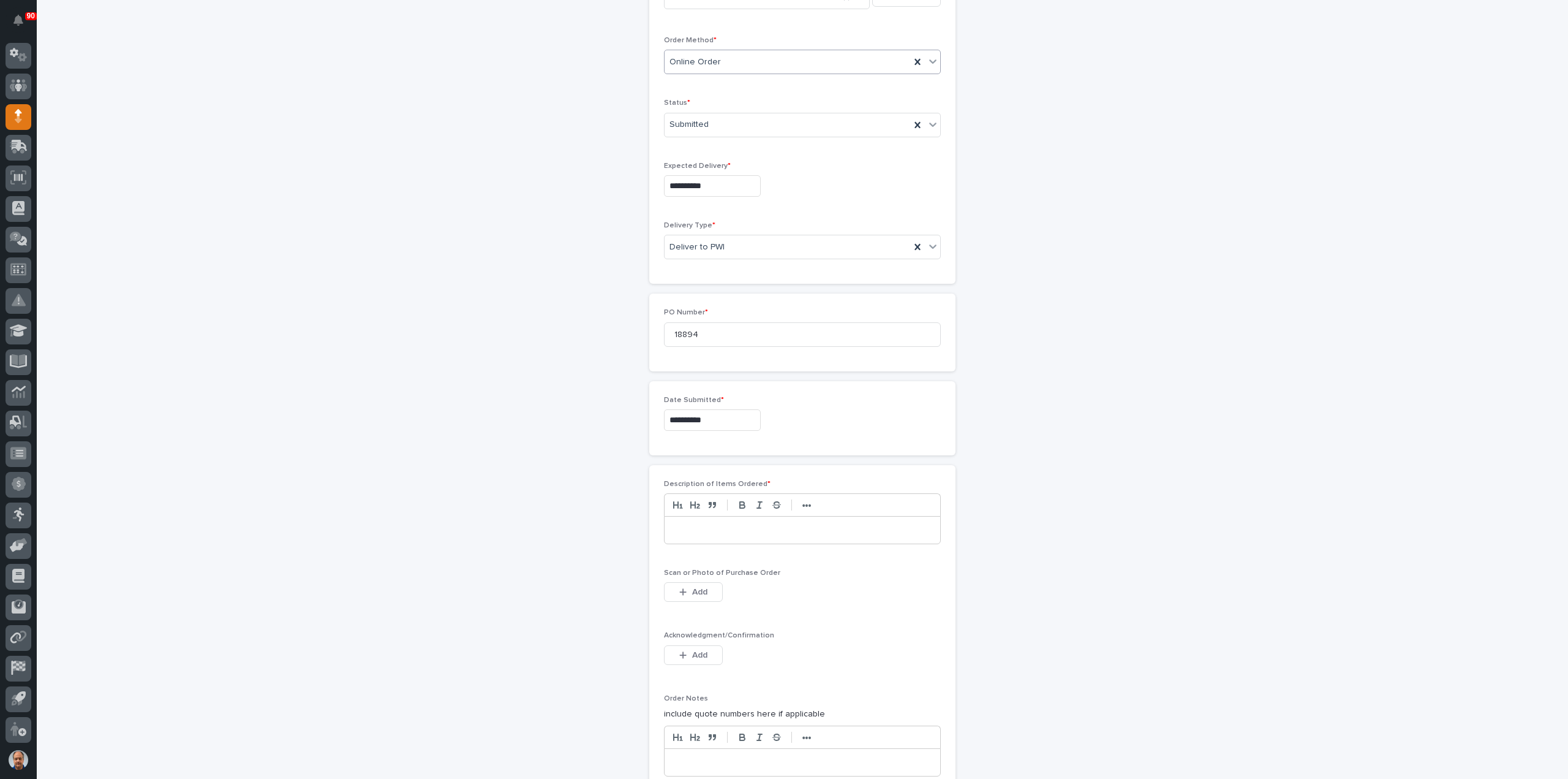
scroll to position [368, 0]
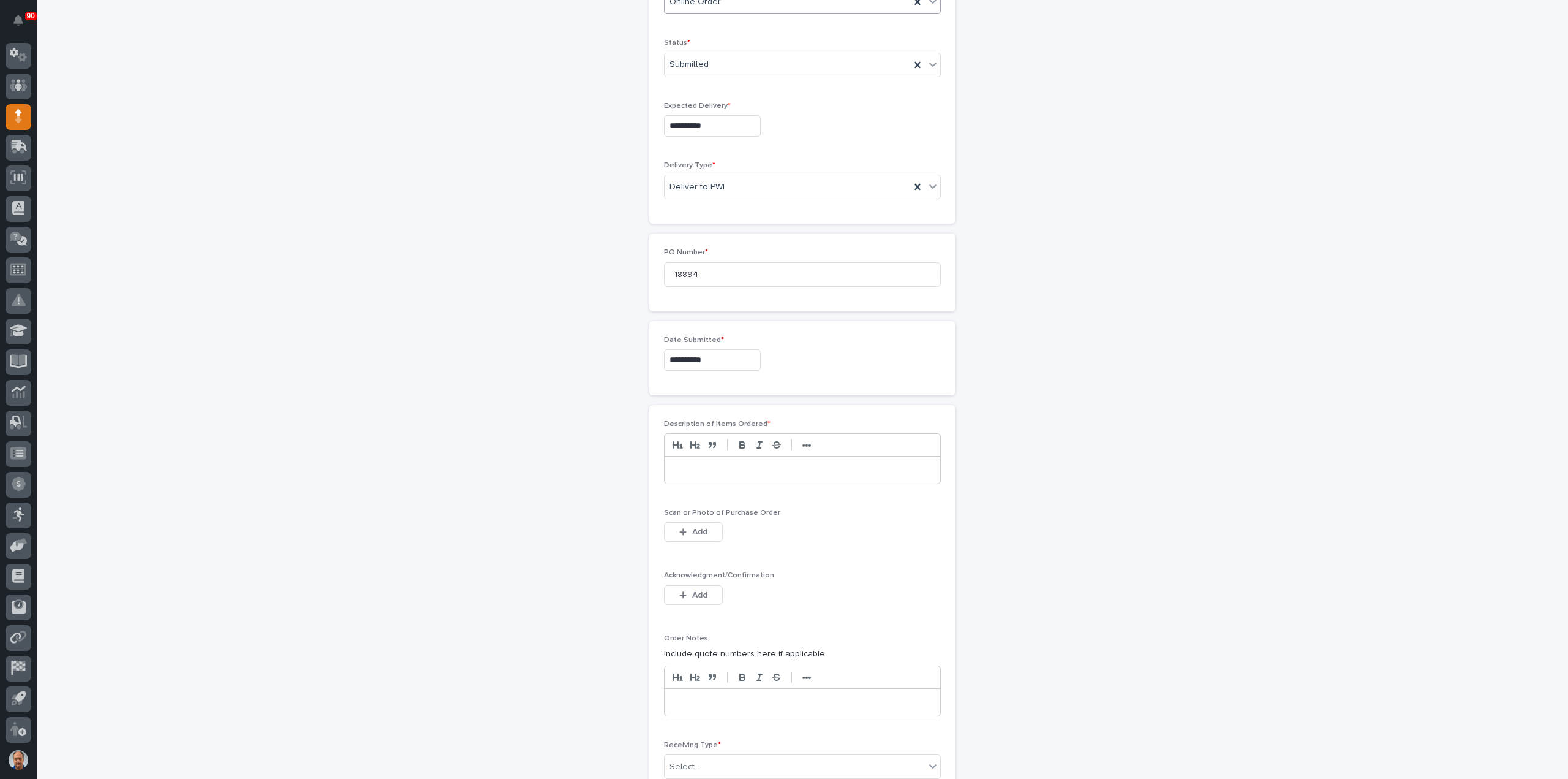
click at [716, 472] on div at bounding box center [802, 470] width 276 height 27
click at [694, 528] on span "Add" at bounding box center [699, 532] width 15 height 11
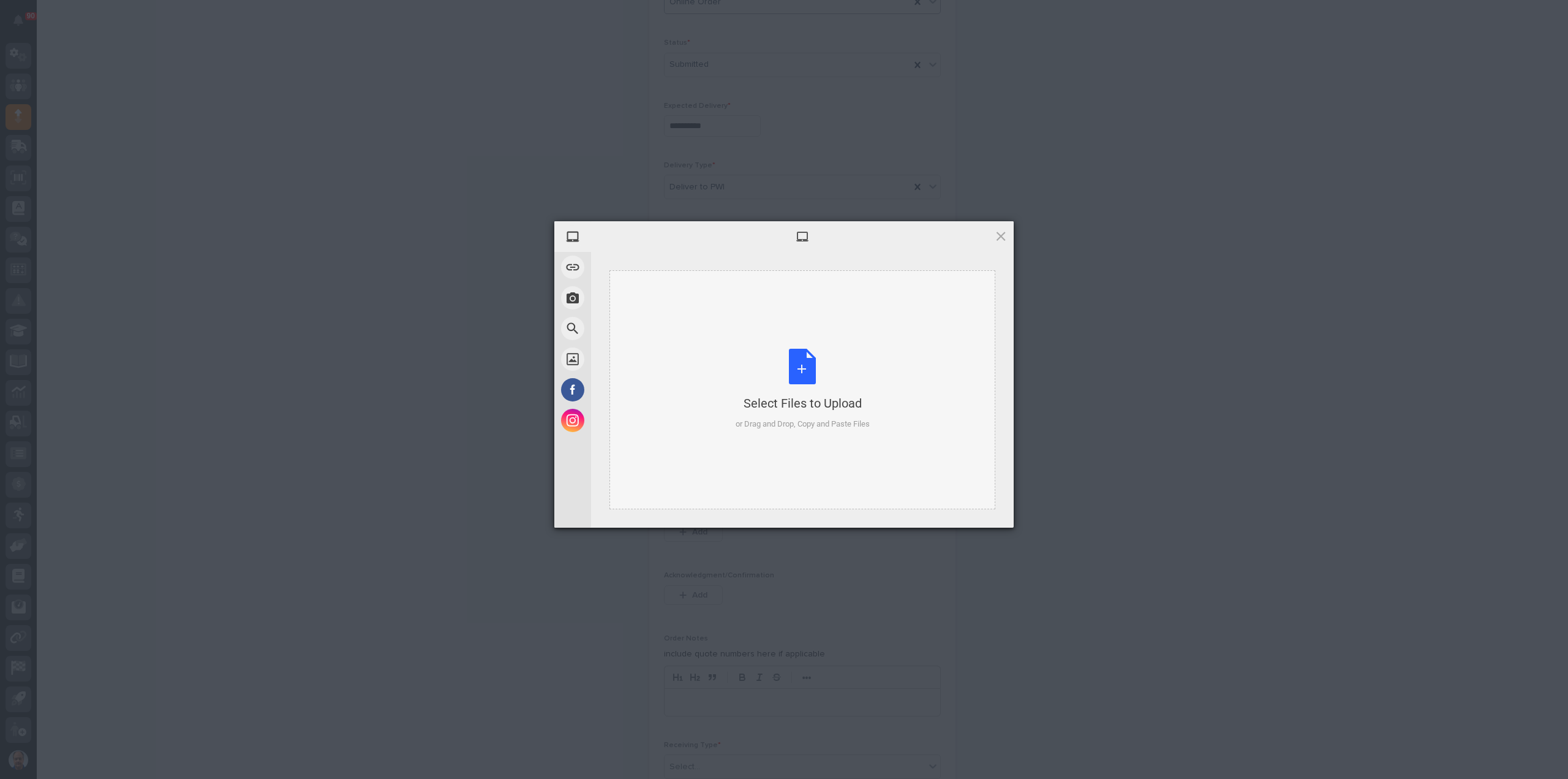
click at [804, 372] on div "Select Files to Upload or Drag and Drop, Copy and Paste Files" at bounding box center [802, 390] width 134 height 82
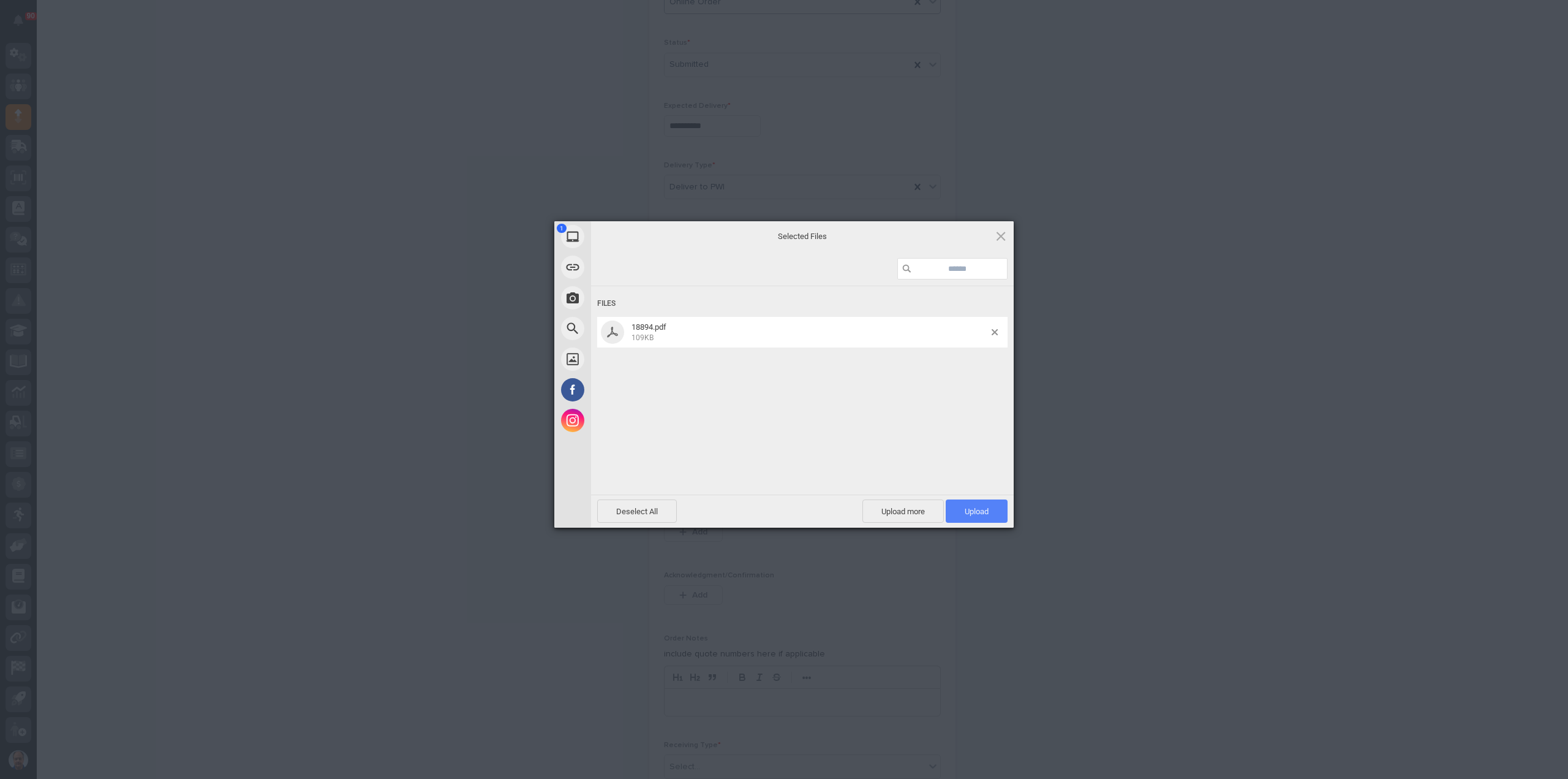
click at [956, 513] on span "Upload 1" at bounding box center [977, 511] width 62 height 23
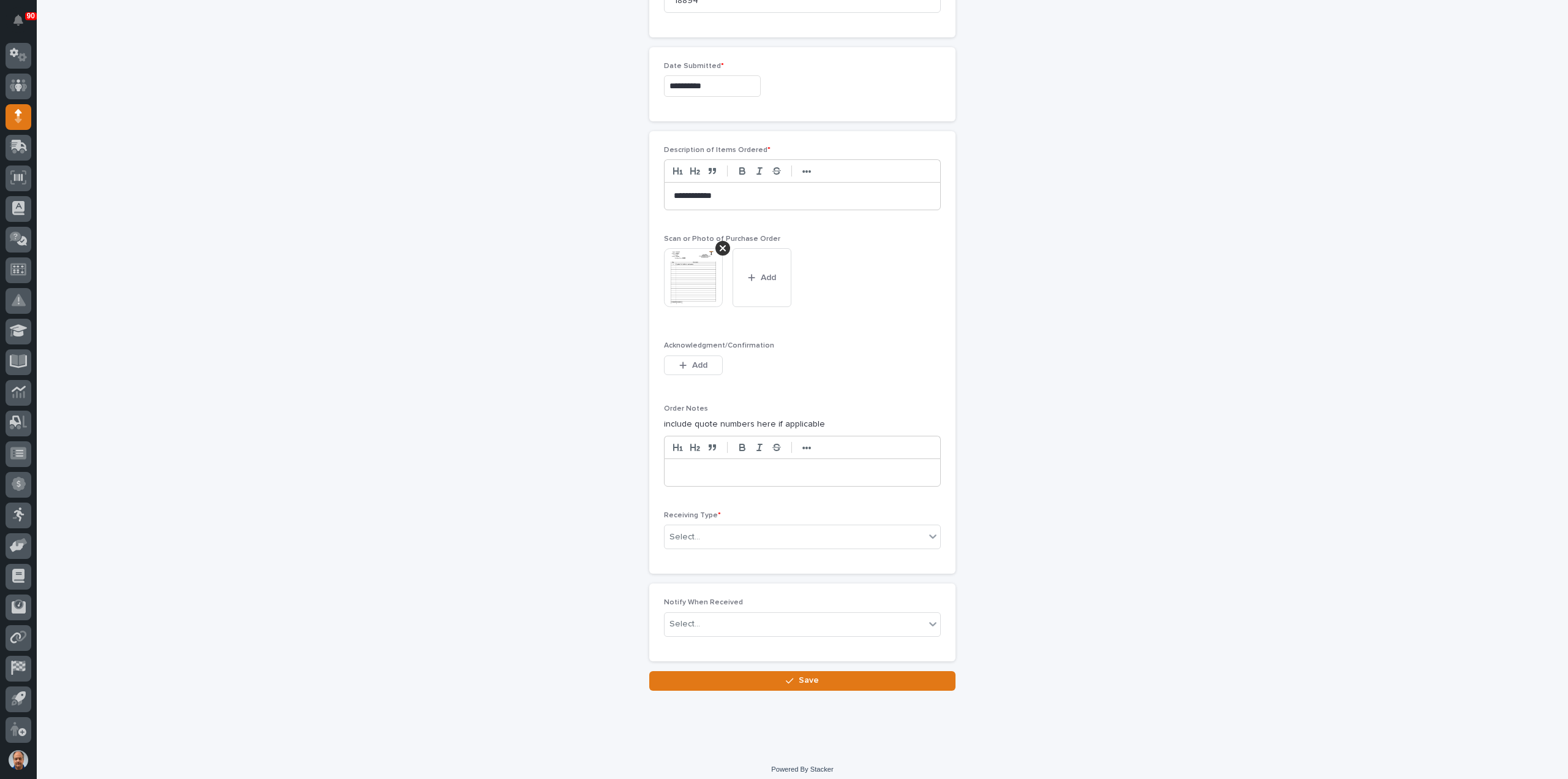
scroll to position [643, 0]
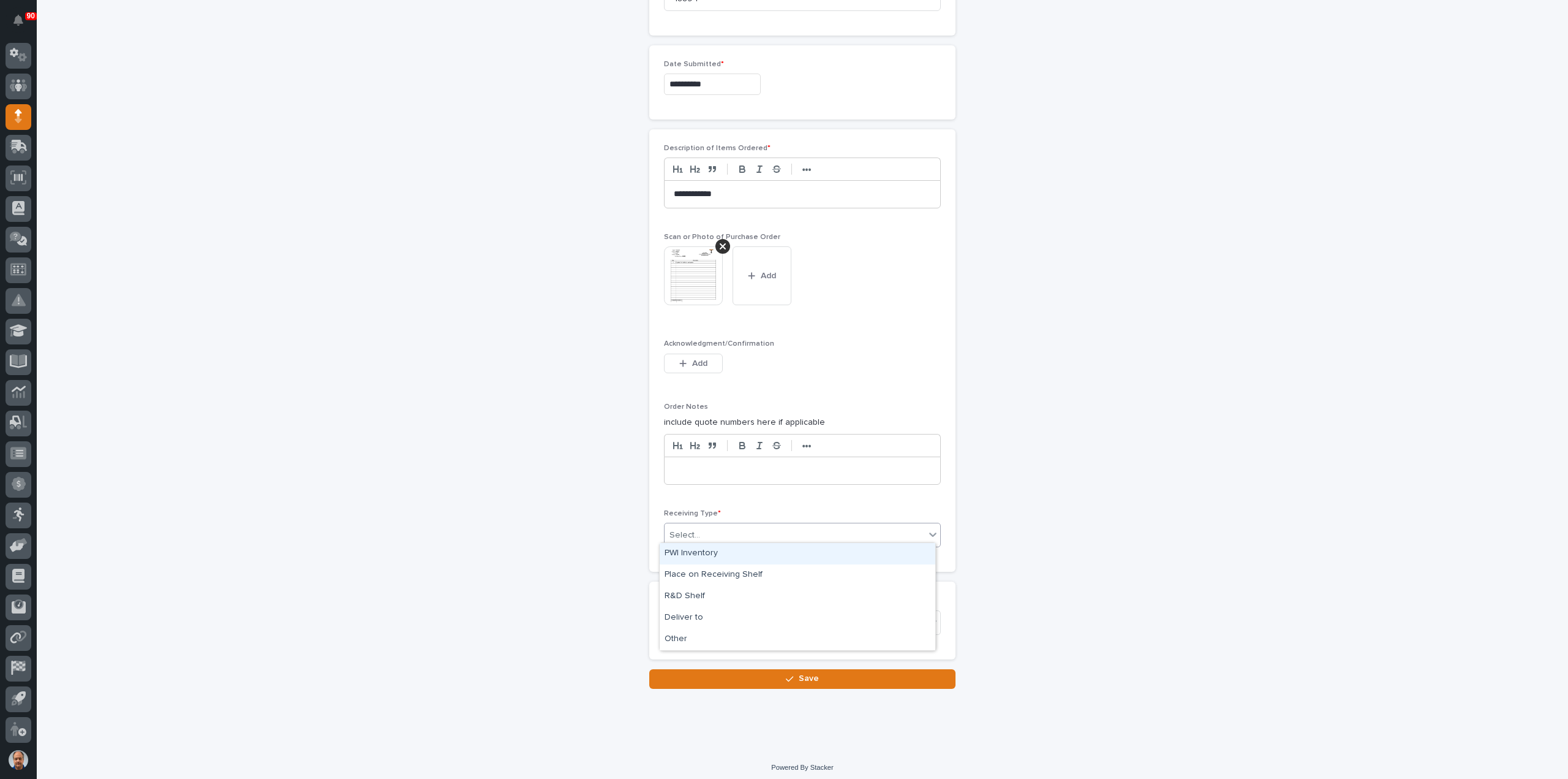
click at [714, 530] on div "Select..." at bounding box center [795, 535] width 260 height 20
drag, startPoint x: 683, startPoint y: 629, endPoint x: 689, endPoint y: 618, distance: 12.5
click at [689, 618] on div "Deliver to" at bounding box center [797, 618] width 276 height 22
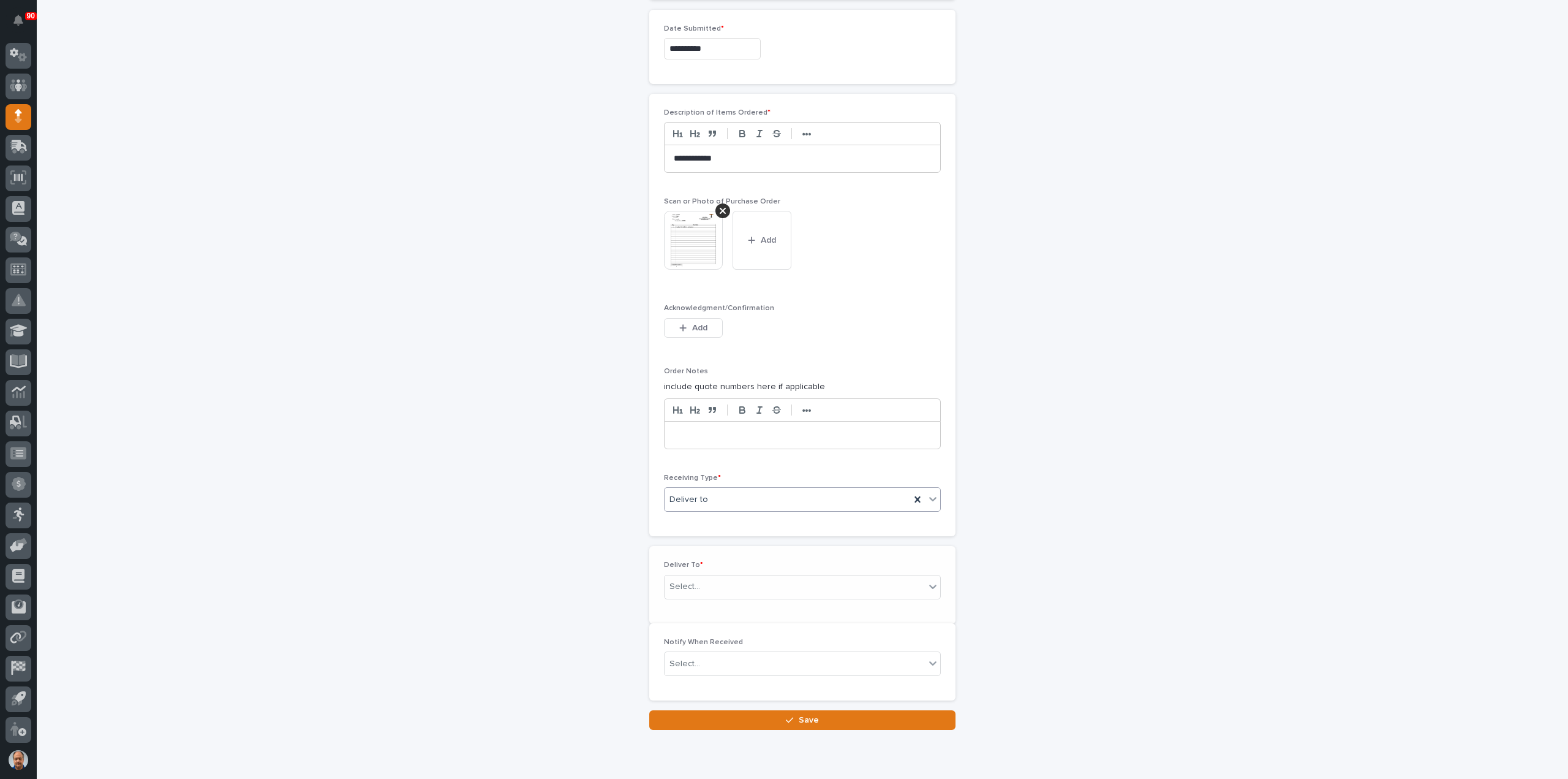
scroll to position [687, 0]
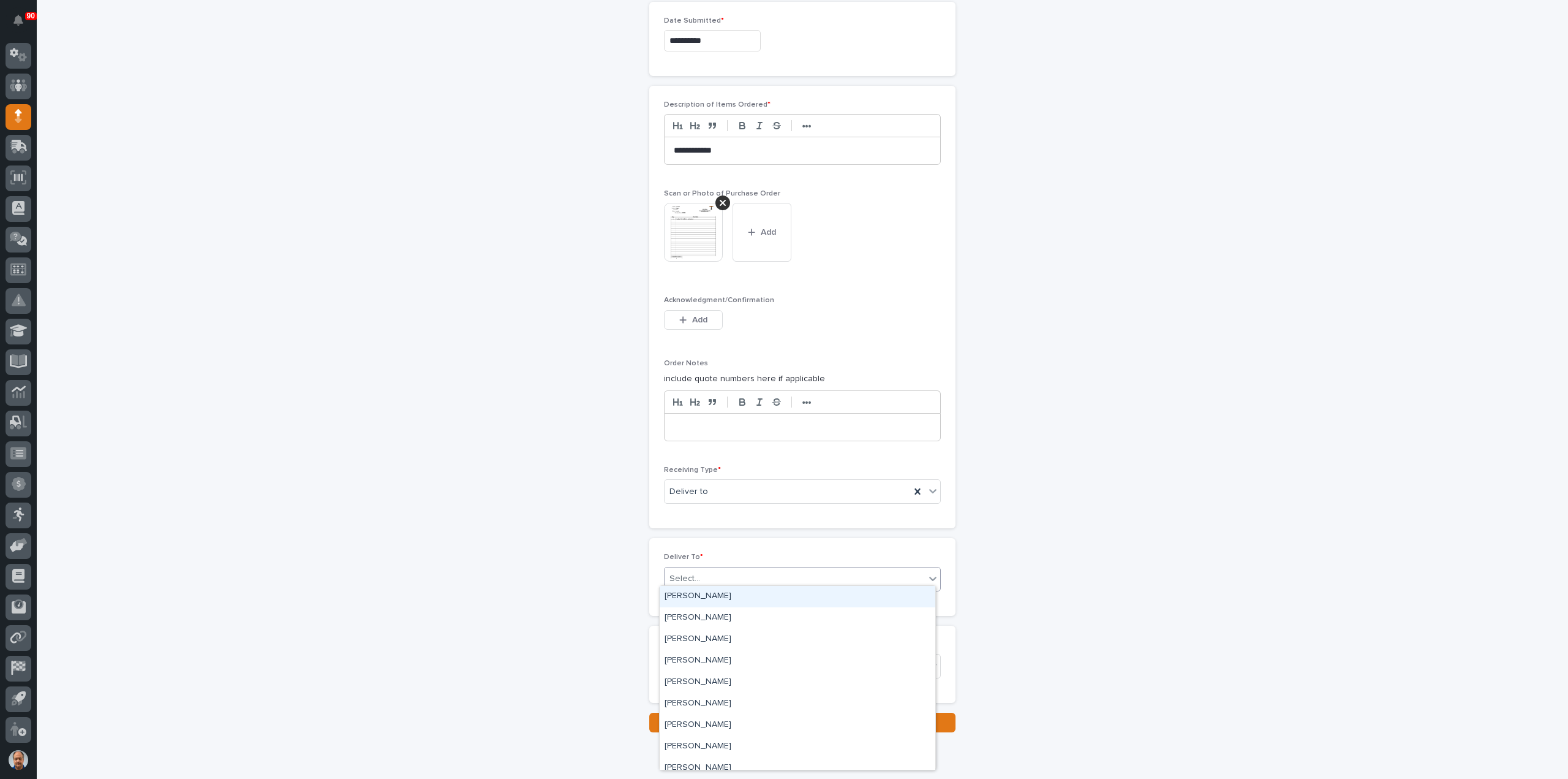
click at [722, 575] on div "Select..." at bounding box center [795, 578] width 260 height 20
type input "***"
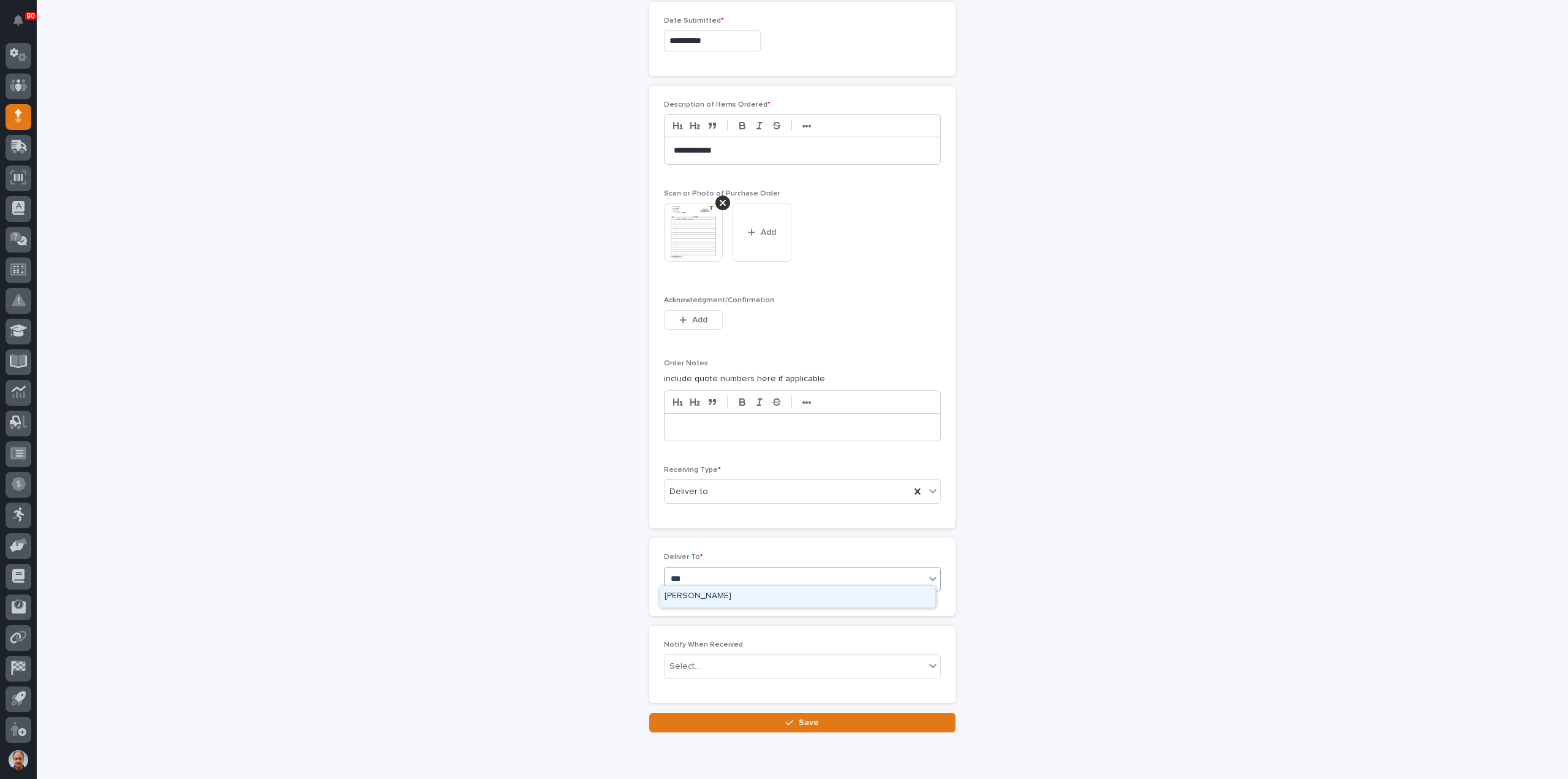
click at [714, 597] on div "Leon Miller" at bounding box center [797, 596] width 276 height 22
click at [804, 718] on span "Save" at bounding box center [808, 722] width 20 height 11
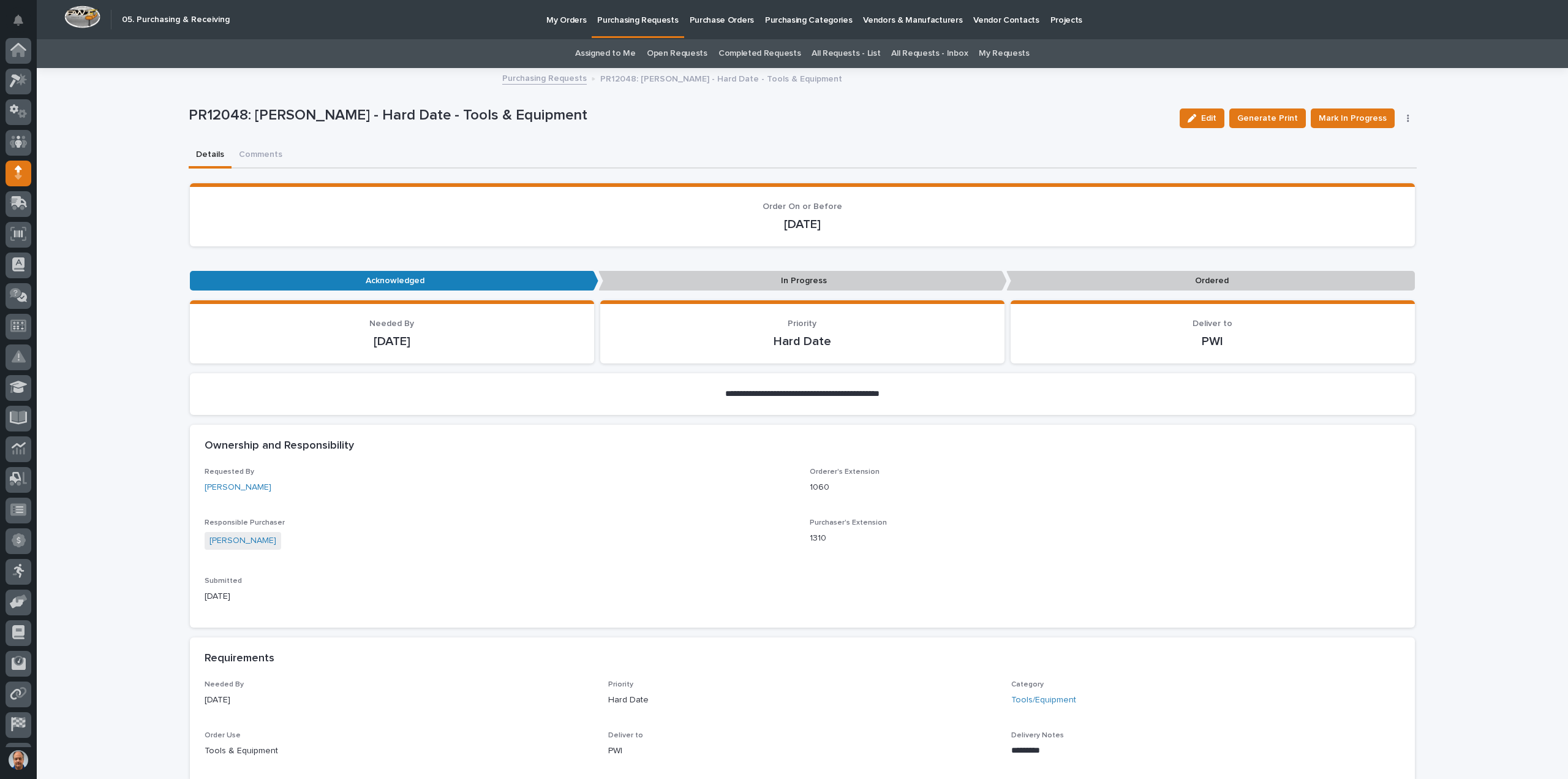
scroll to position [57, 0]
click at [1348, 113] on span "Mark In Progress" at bounding box center [1352, 118] width 68 height 14
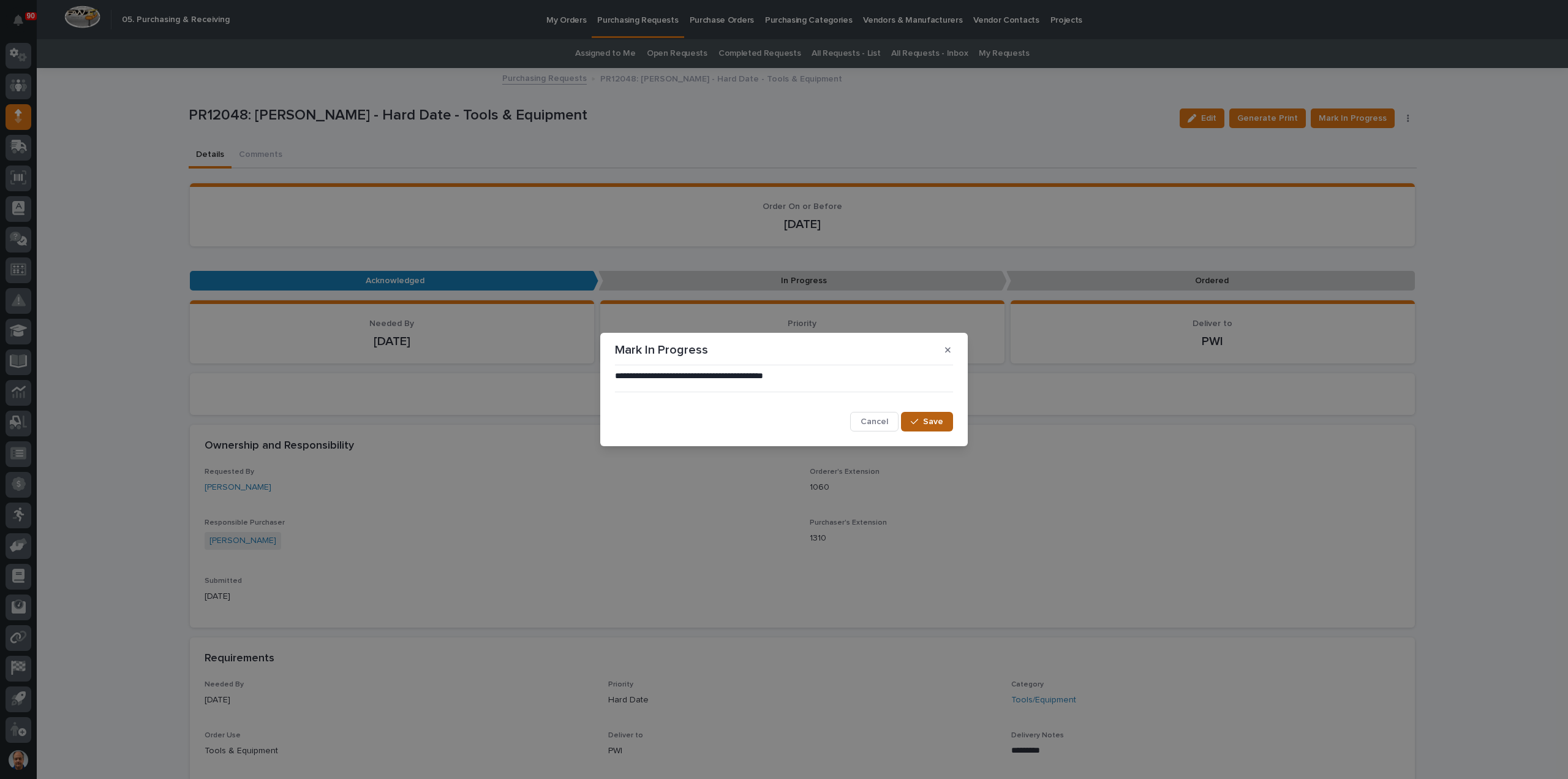
click at [934, 414] on button "Save" at bounding box center [927, 422] width 52 height 20
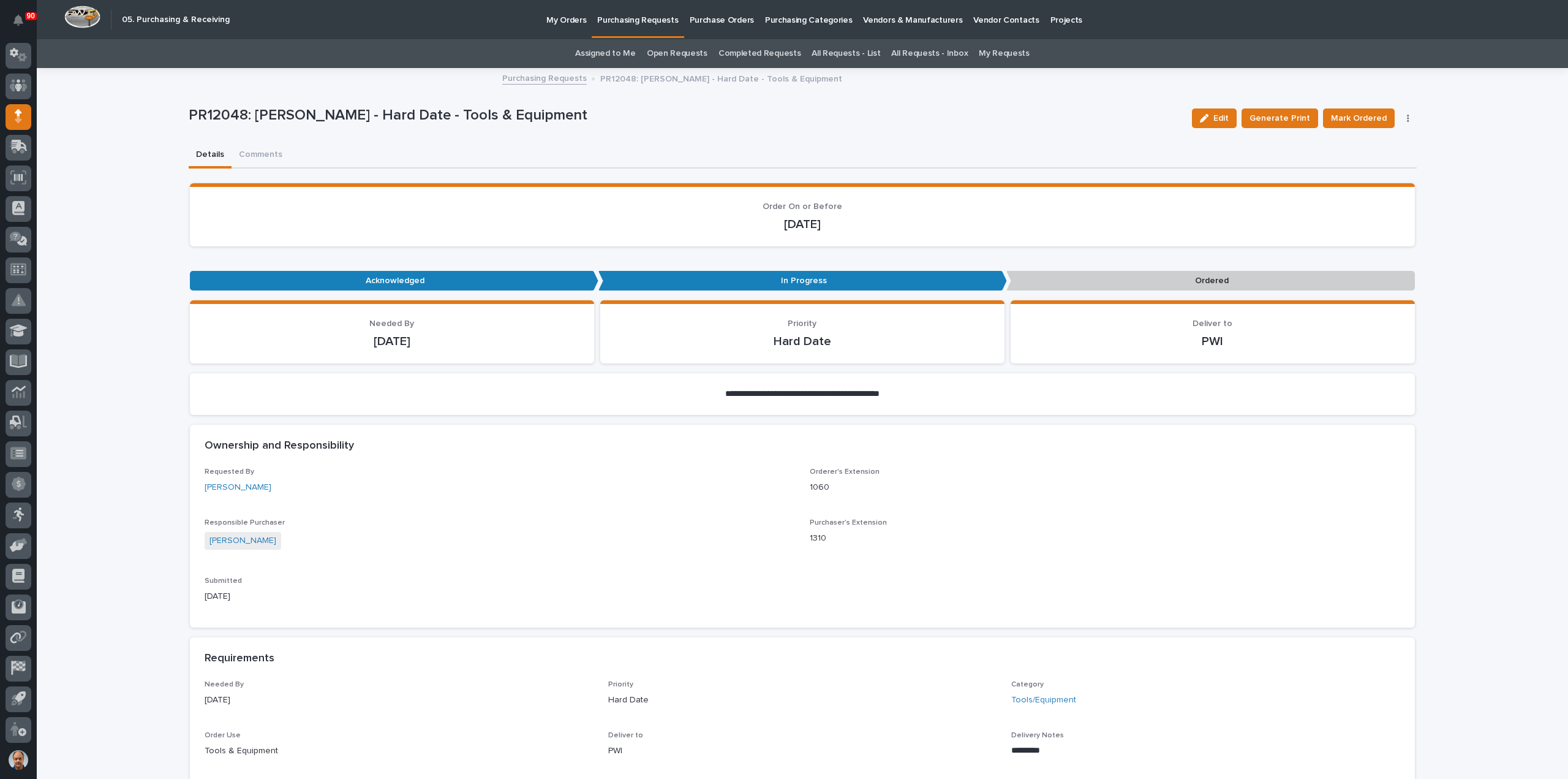
click at [1352, 118] on span "Mark Ordered" at bounding box center [1359, 118] width 56 height 14
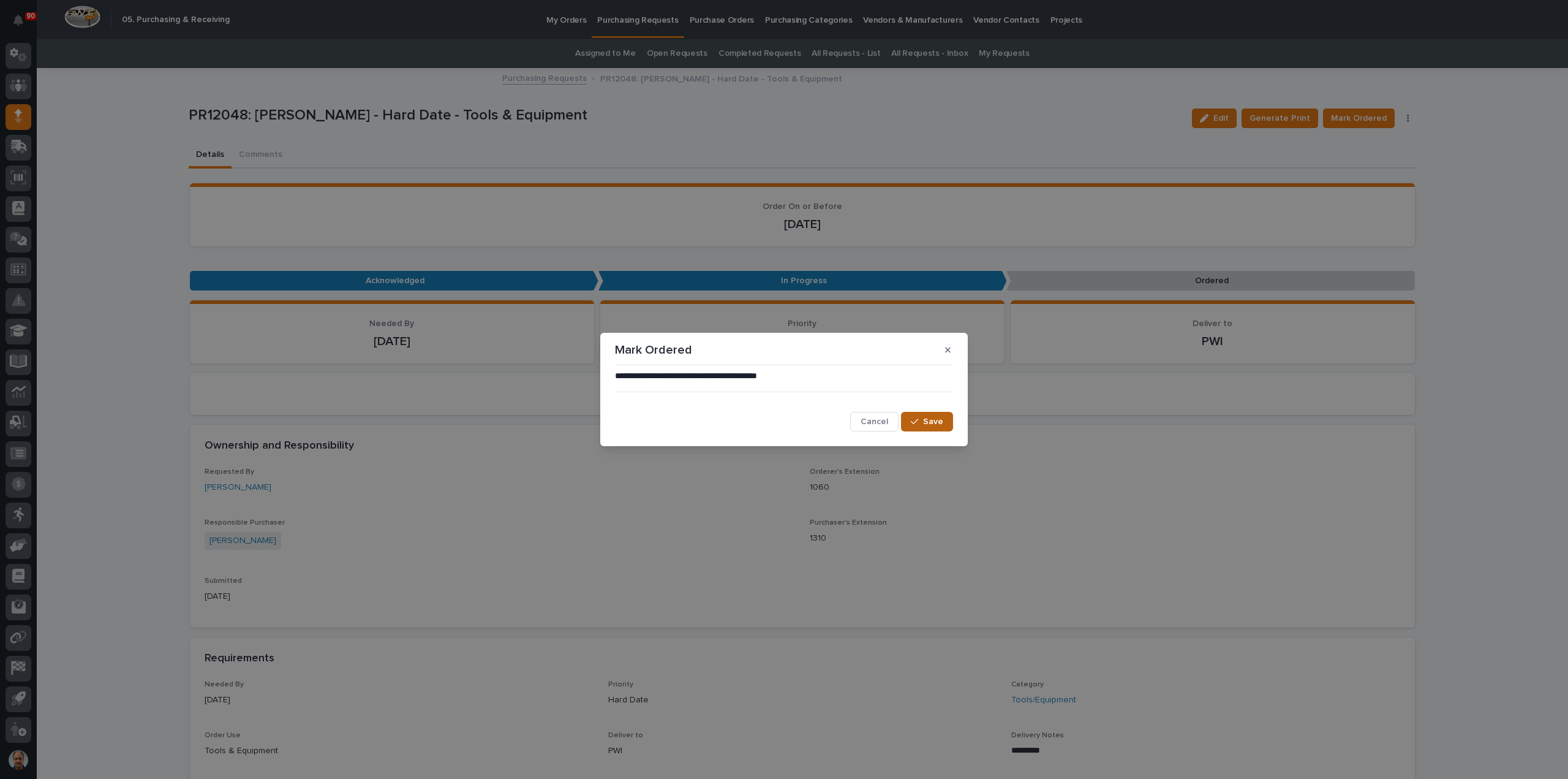
click at [921, 419] on div "button" at bounding box center [917, 421] width 12 height 9
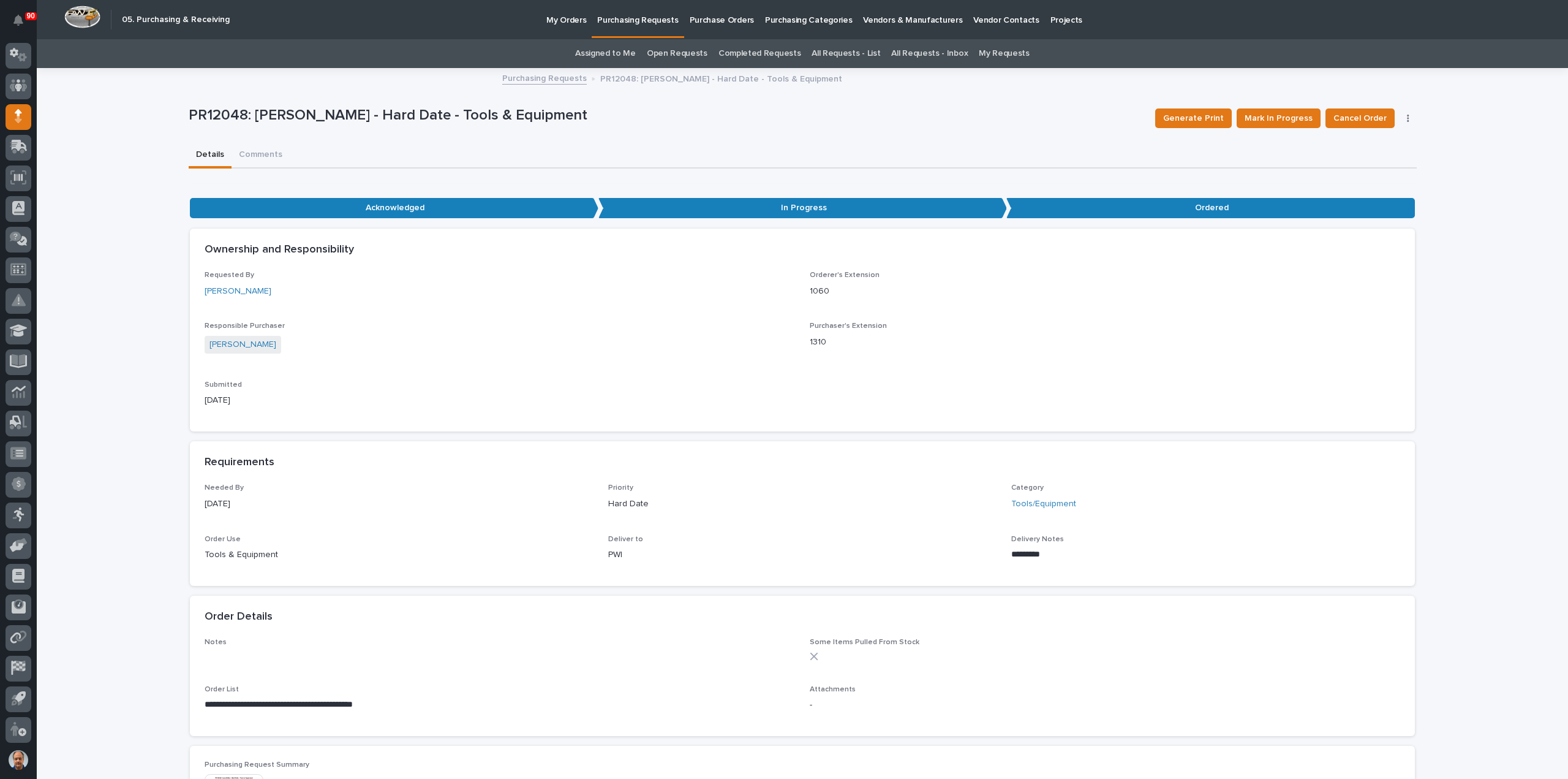
click at [629, 20] on p "Purchasing Requests" at bounding box center [637, 13] width 81 height 26
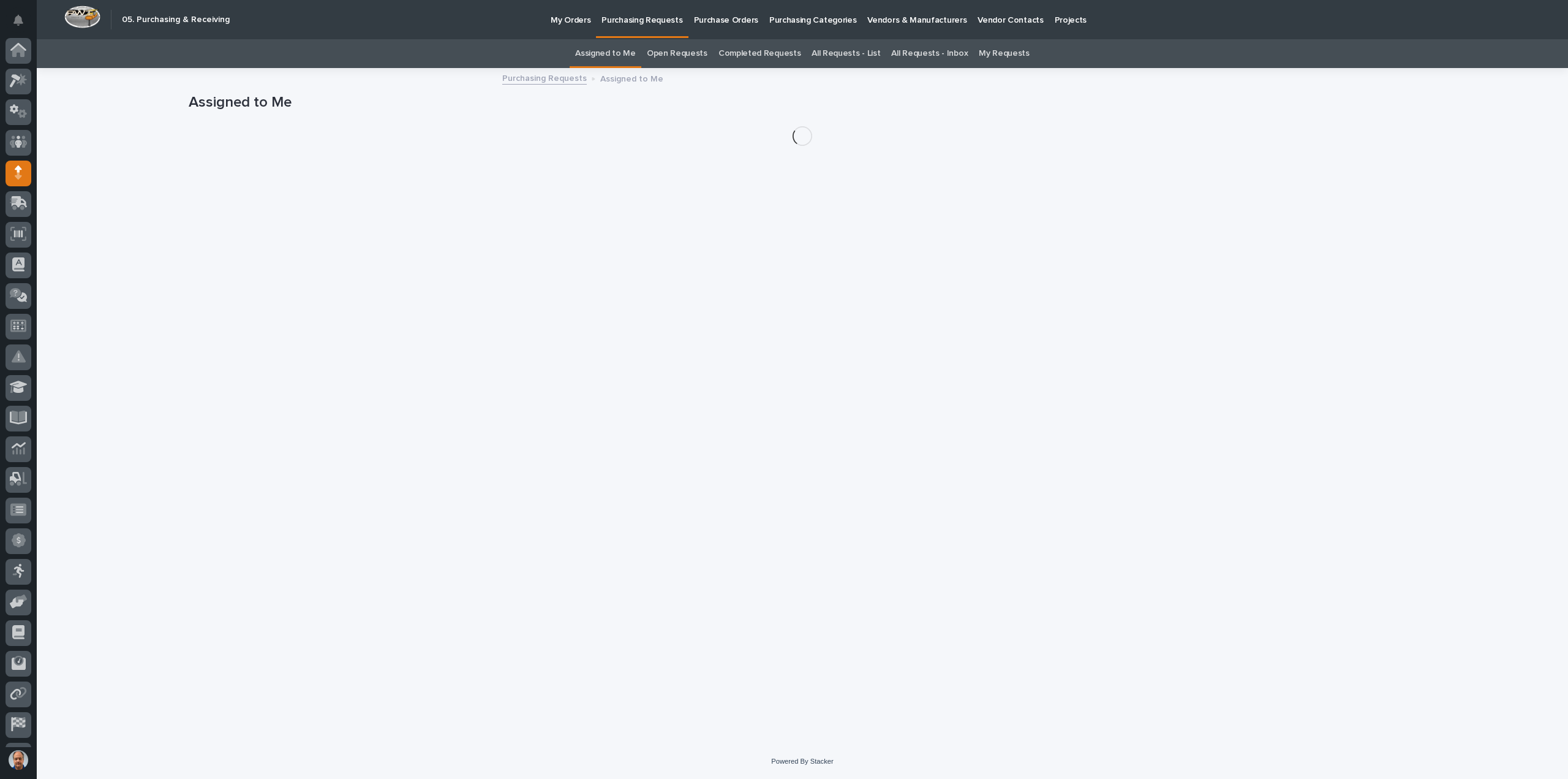
scroll to position [57, 0]
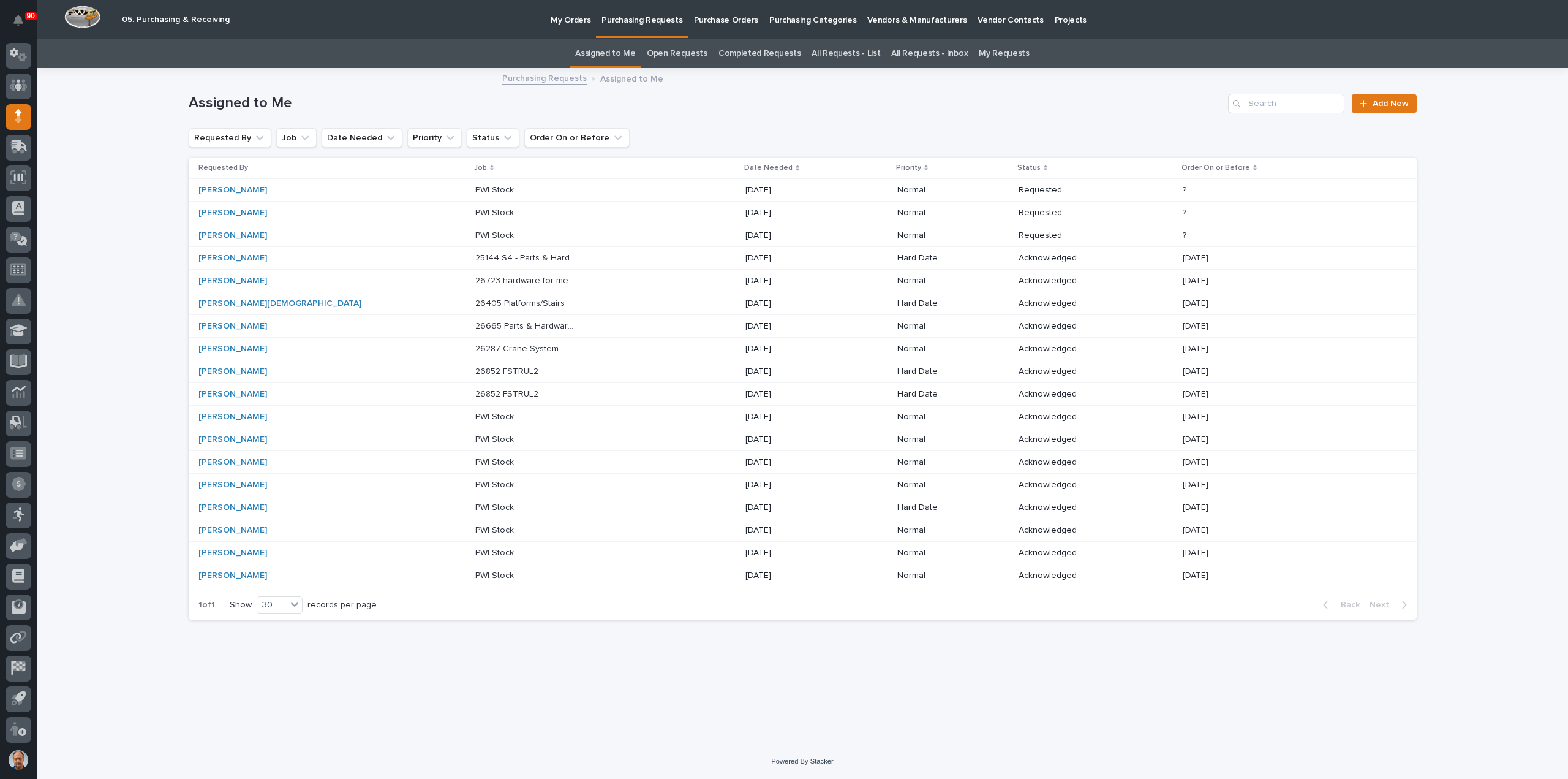
click at [490, 389] on p at bounding box center [527, 394] width 103 height 11
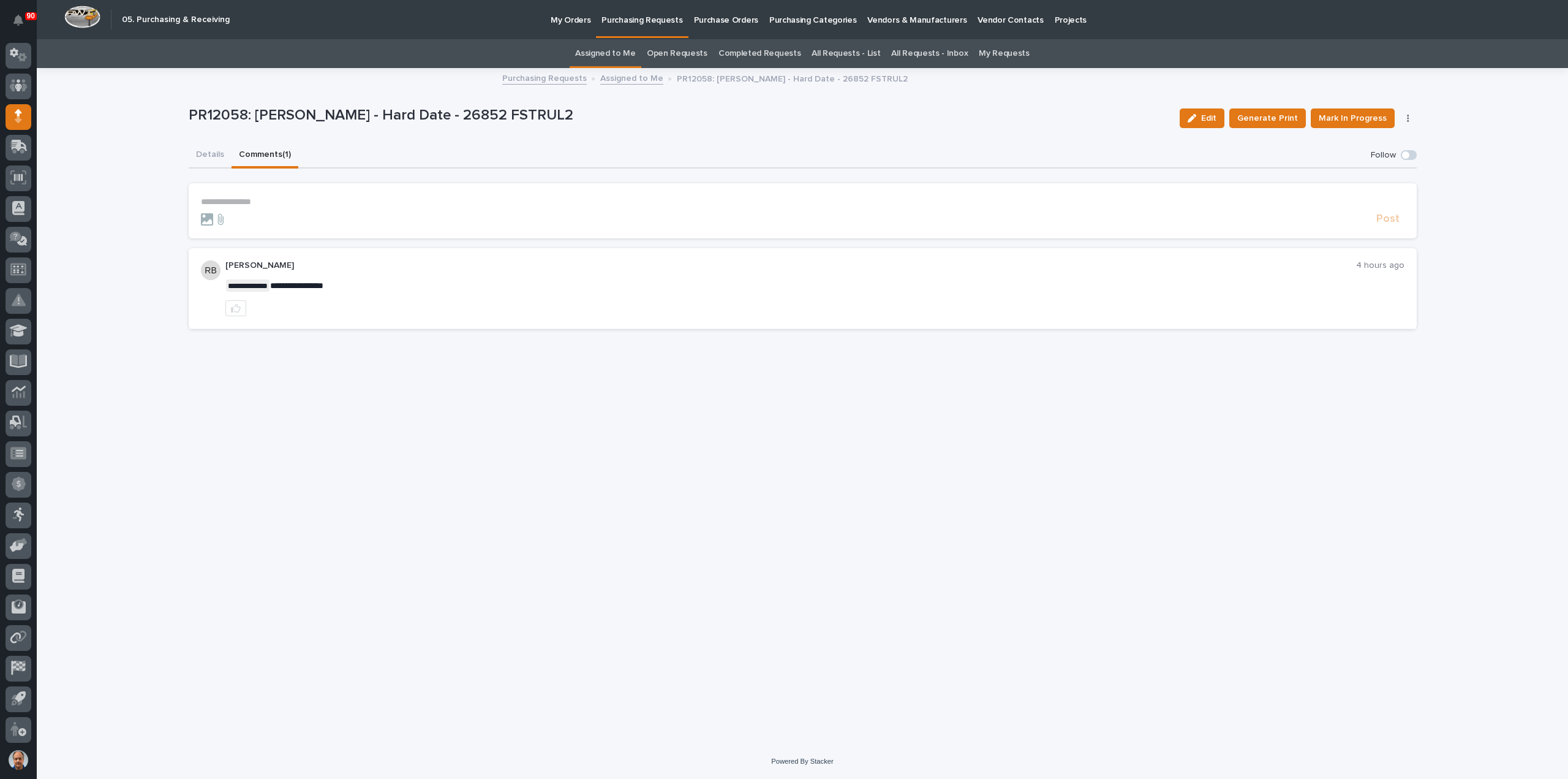
click at [260, 155] on button "Comments (1)" at bounding box center [265, 155] width 67 height 26
click at [216, 155] on button "Details" at bounding box center [210, 155] width 43 height 26
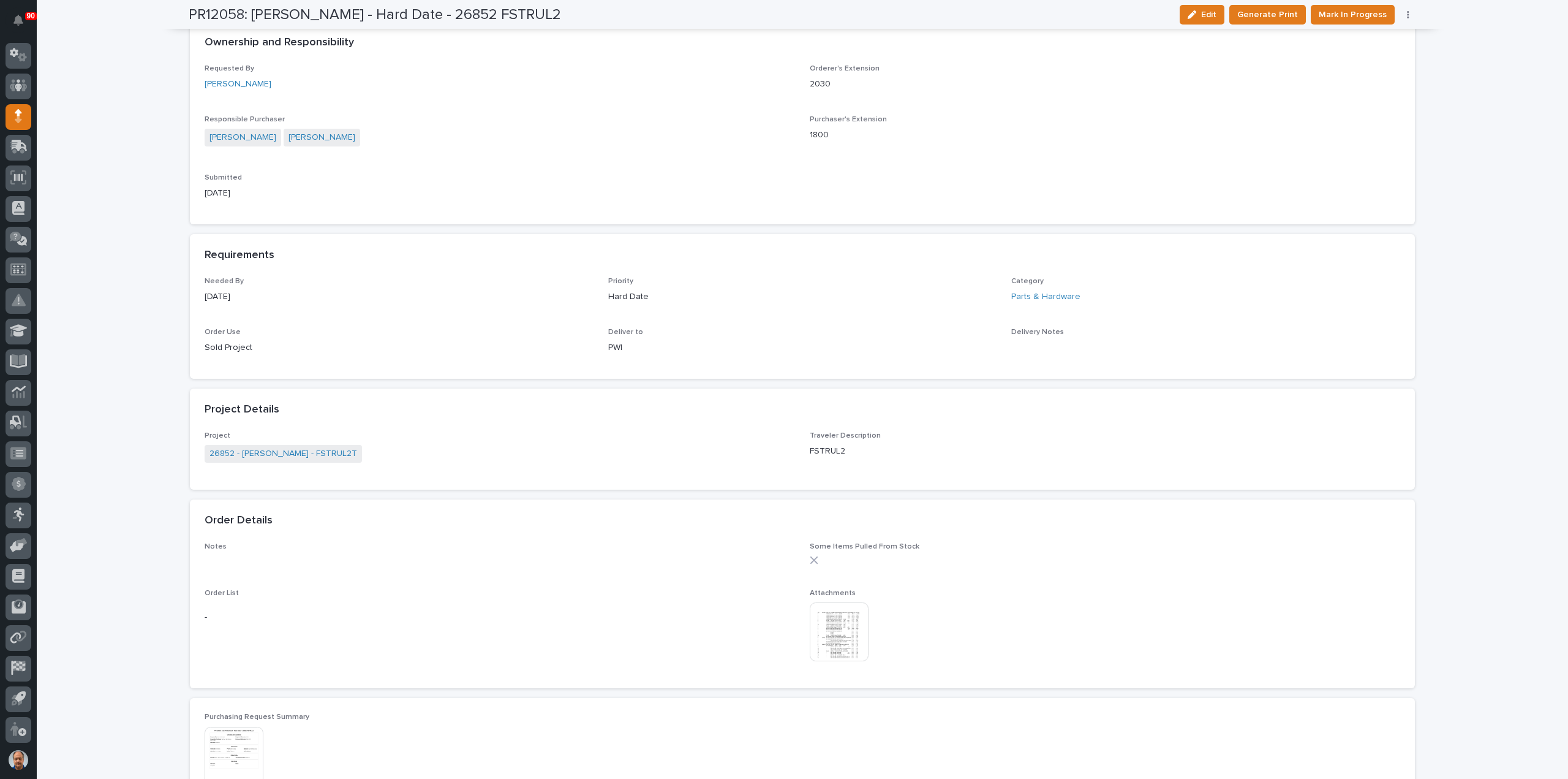
scroll to position [490, 0]
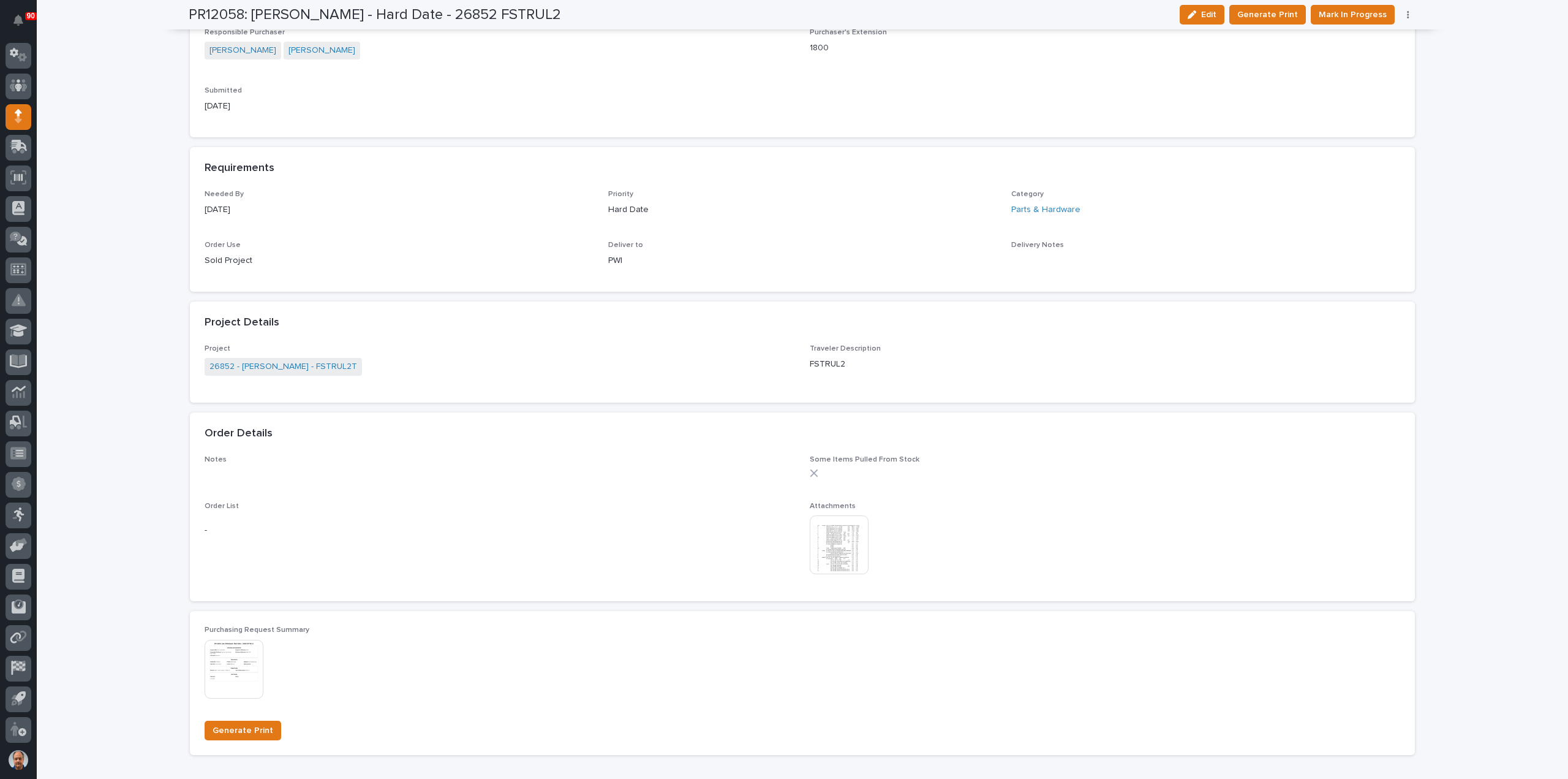
click at [816, 542] on img at bounding box center [839, 544] width 59 height 59
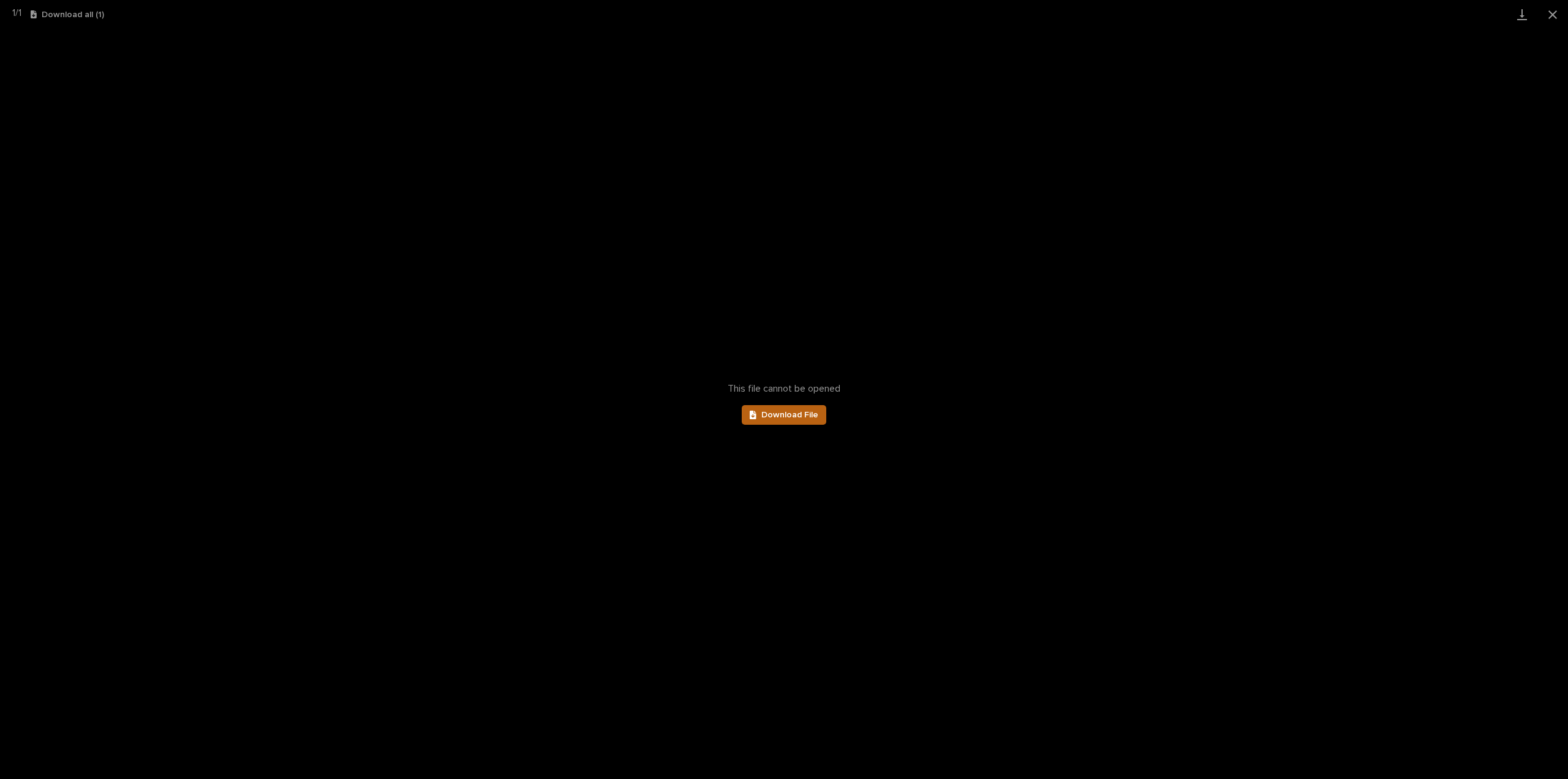
click at [791, 413] on span "Download File" at bounding box center [790, 415] width 57 height 9
click at [1554, 16] on button "Close gallery" at bounding box center [1553, 14] width 31 height 29
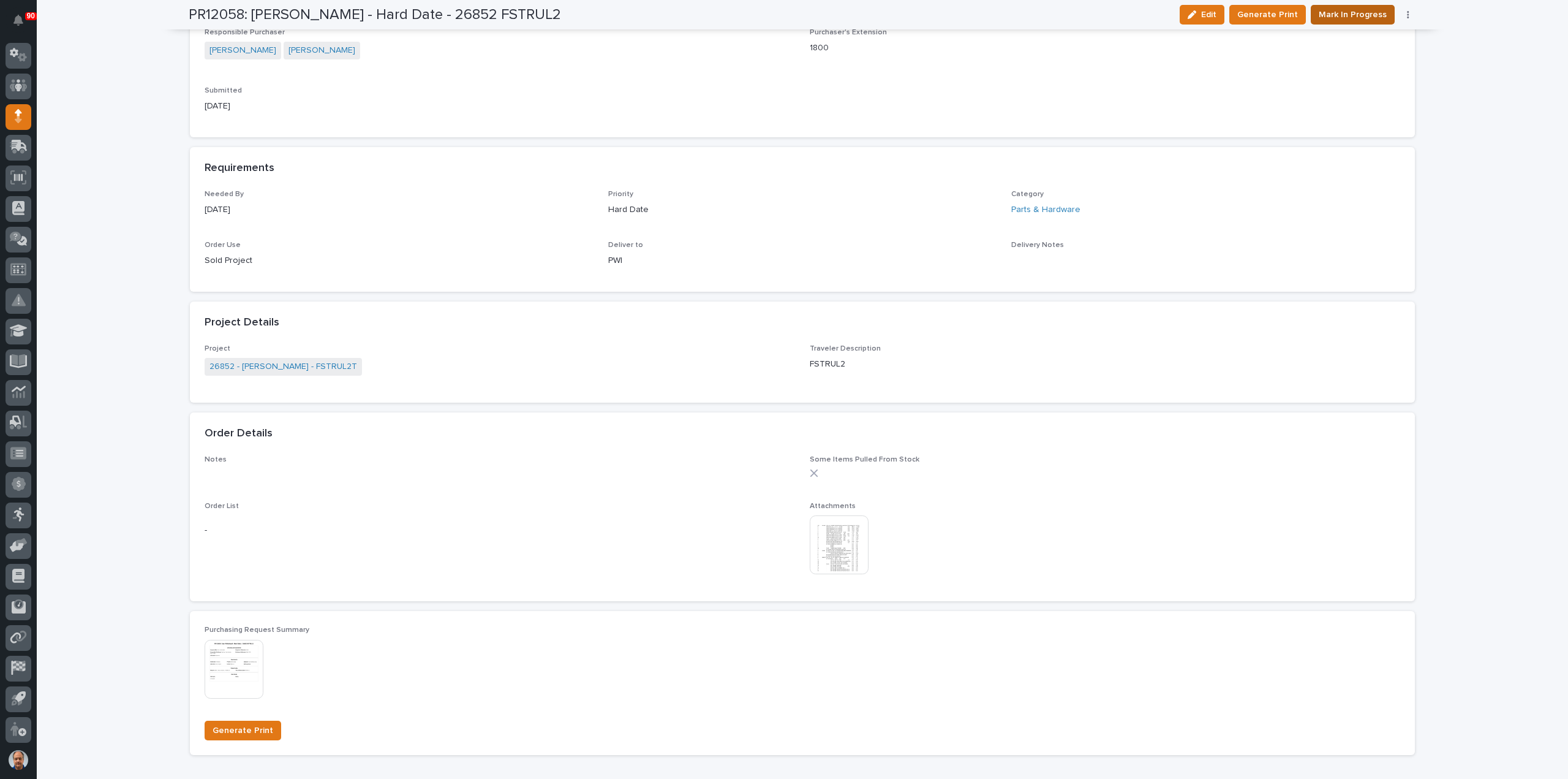
click at [1352, 11] on span "Mark In Progress" at bounding box center [1352, 14] width 68 height 14
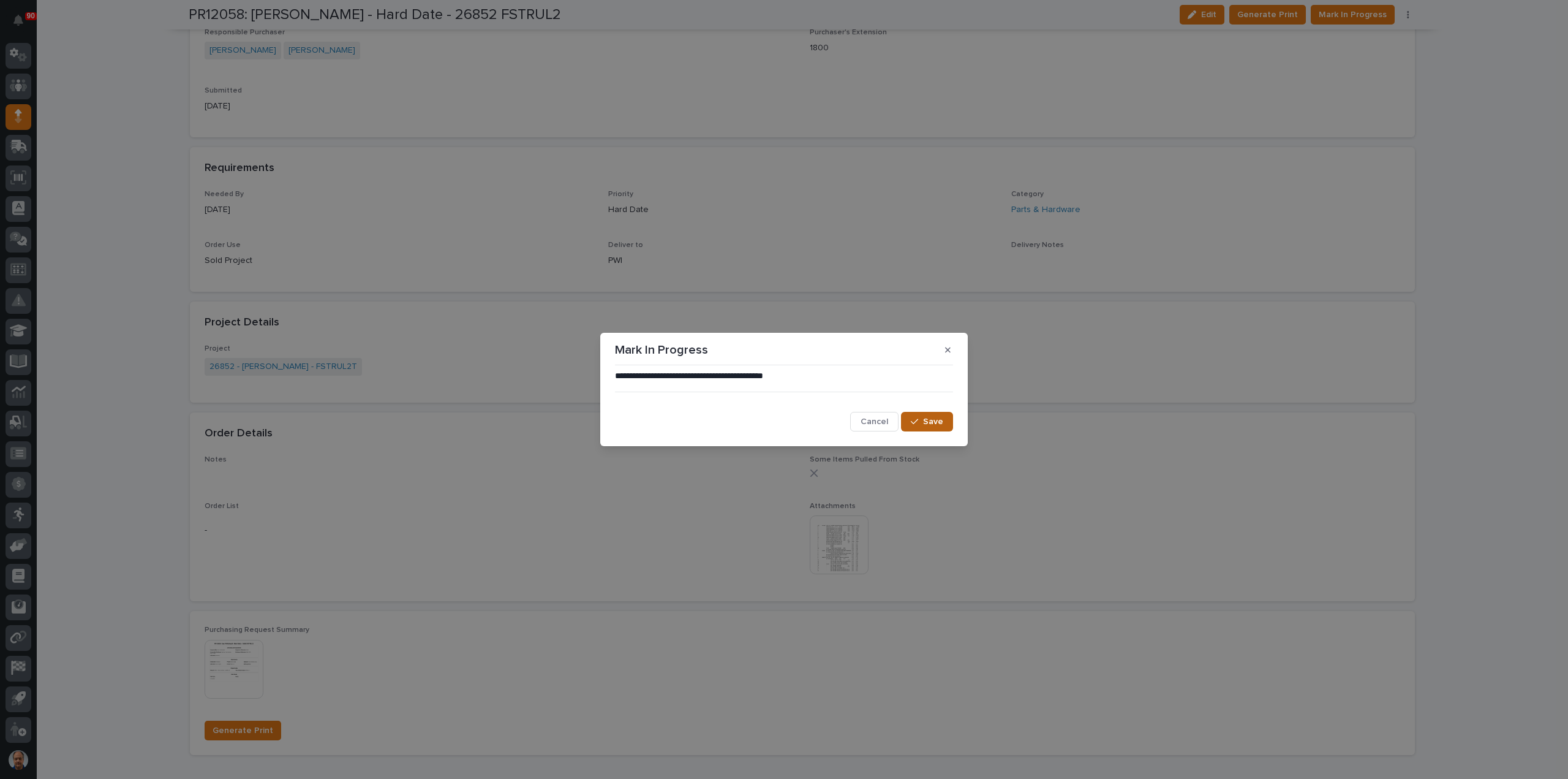
click at [929, 417] on span "Save" at bounding box center [933, 421] width 20 height 11
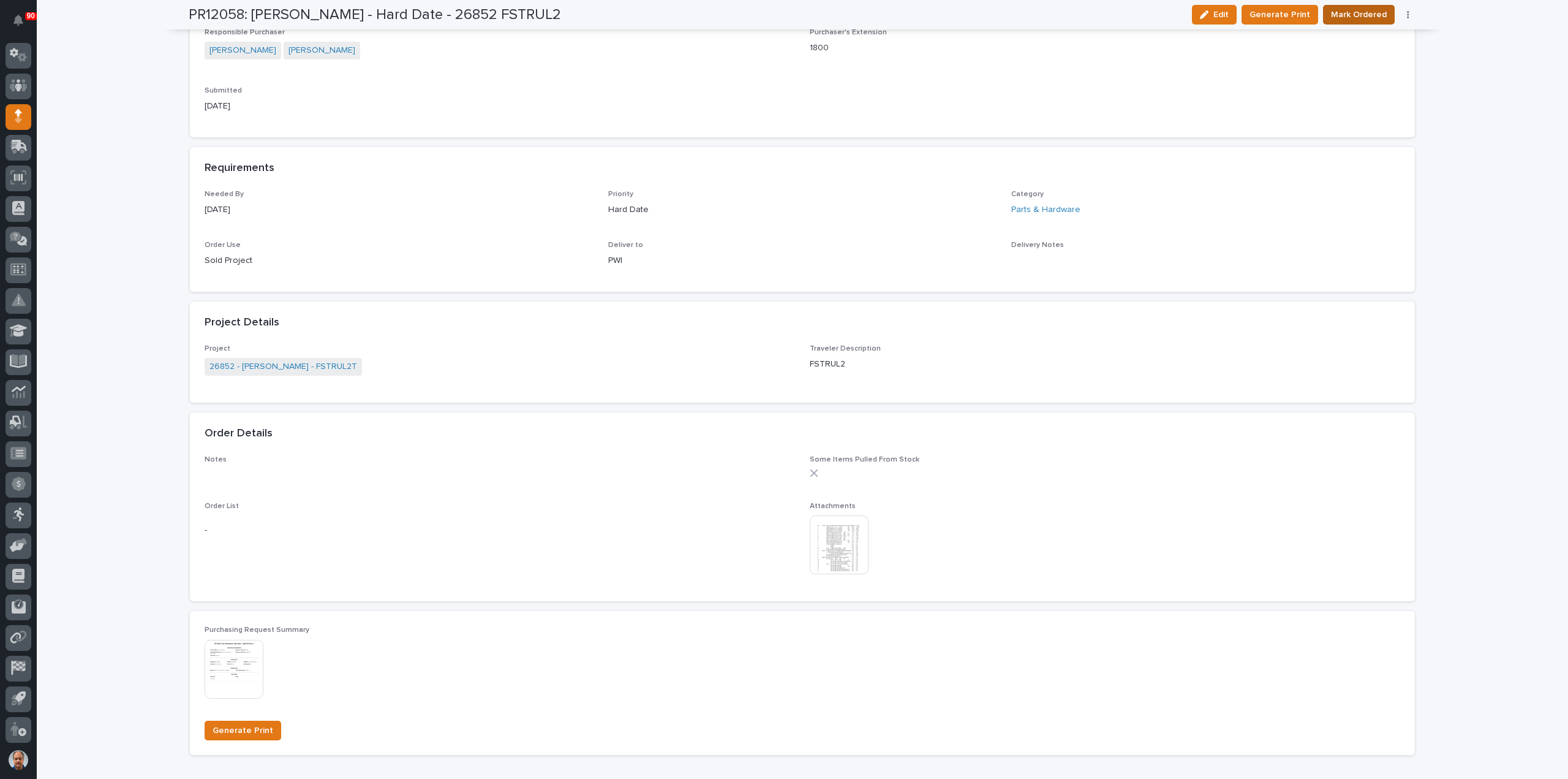
click at [1365, 13] on span "Mark Ordered" at bounding box center [1359, 14] width 56 height 14
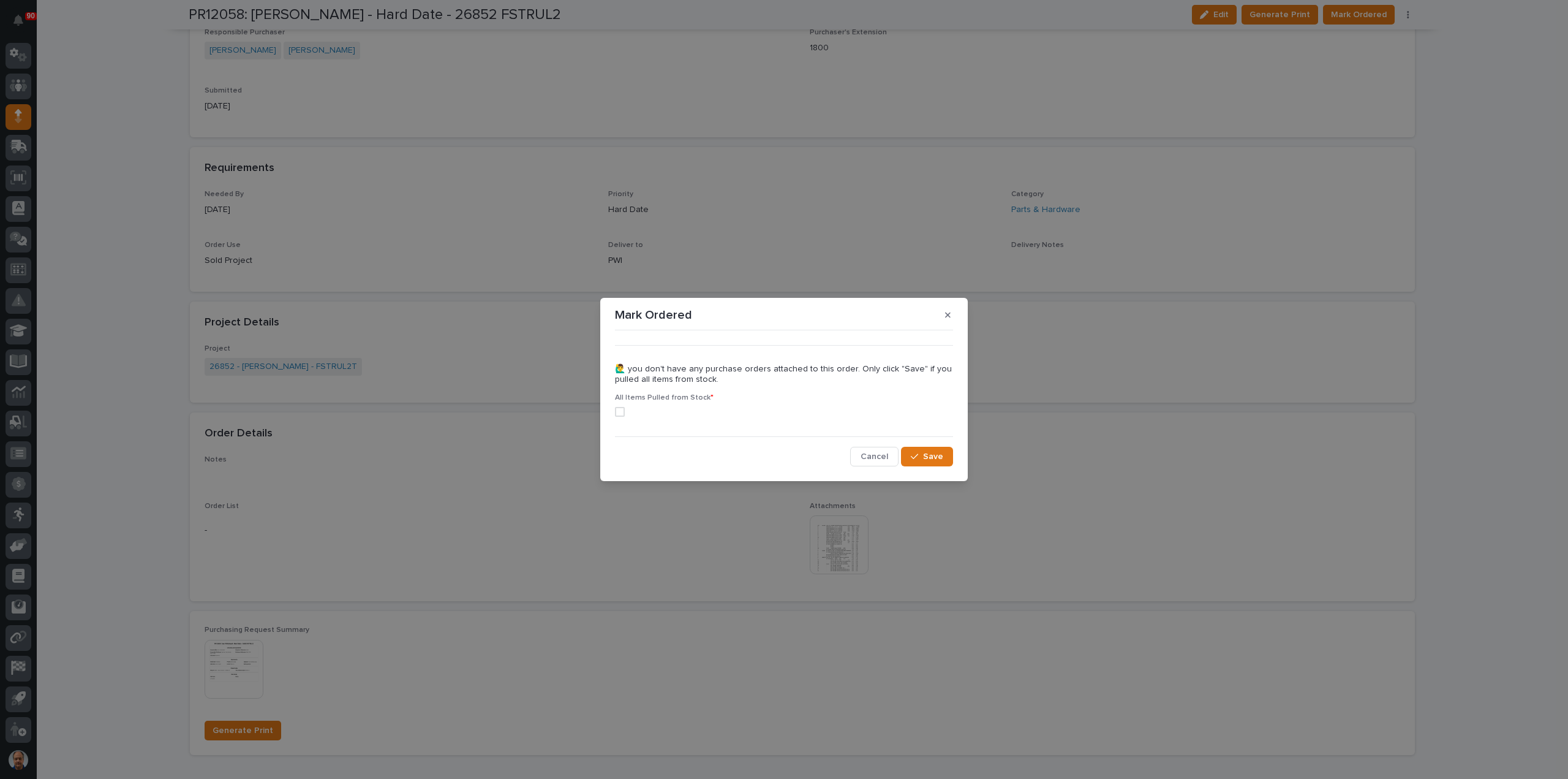
click at [619, 409] on span at bounding box center [620, 411] width 10 height 10
click at [933, 451] on span "Save" at bounding box center [933, 456] width 20 height 11
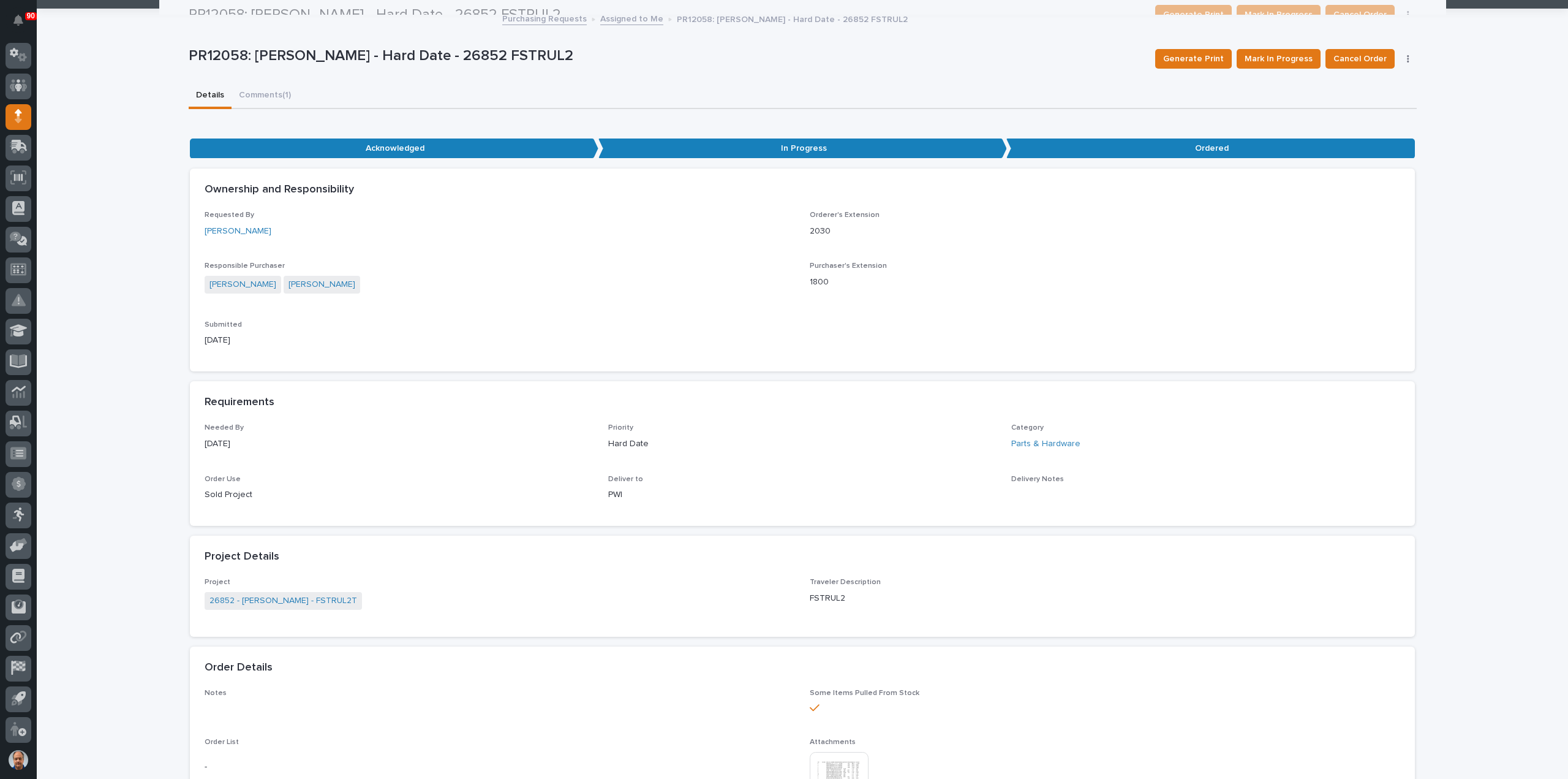
scroll to position [0, 0]
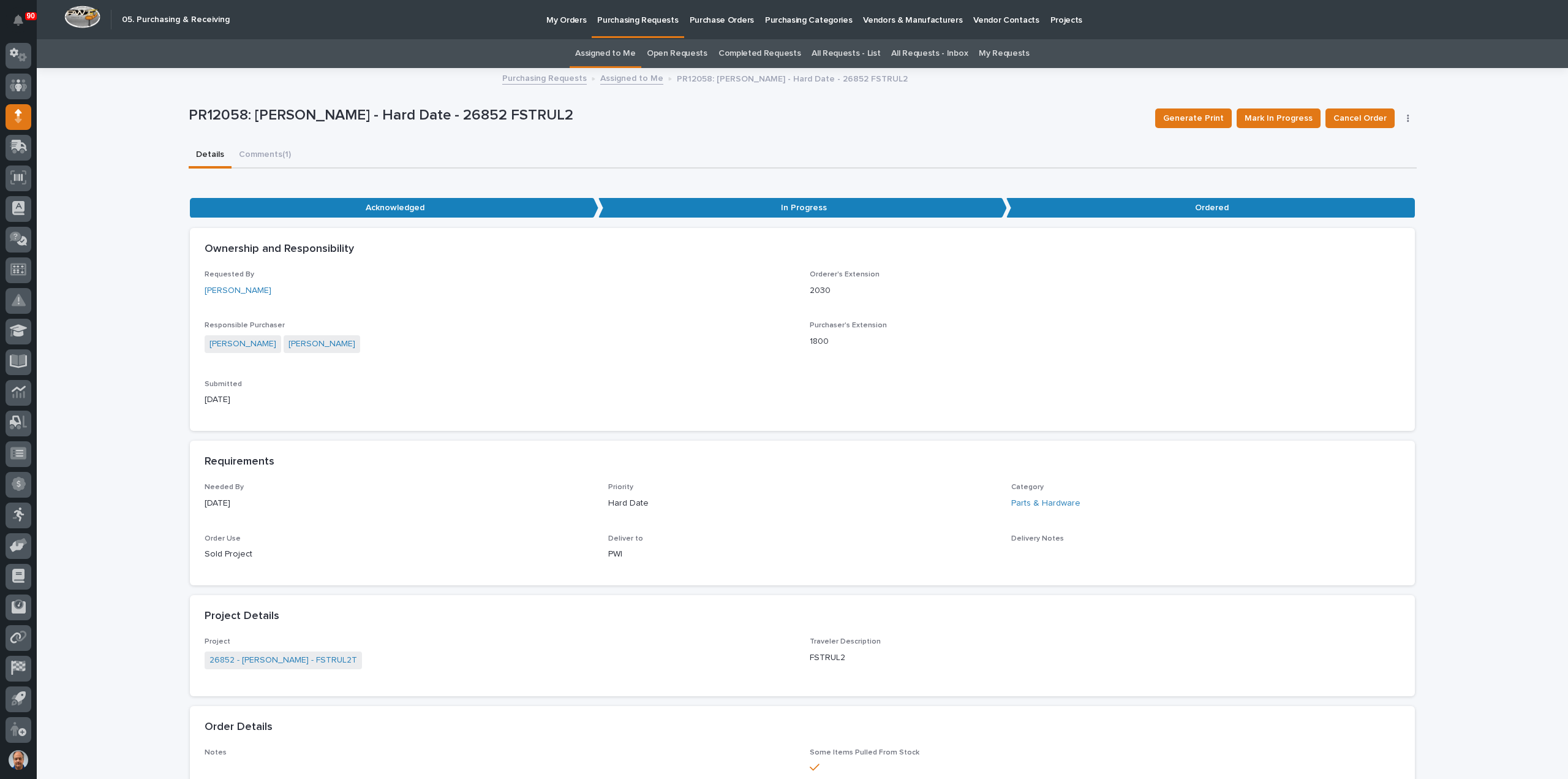
click at [631, 20] on p "Purchasing Requests" at bounding box center [637, 13] width 81 height 26
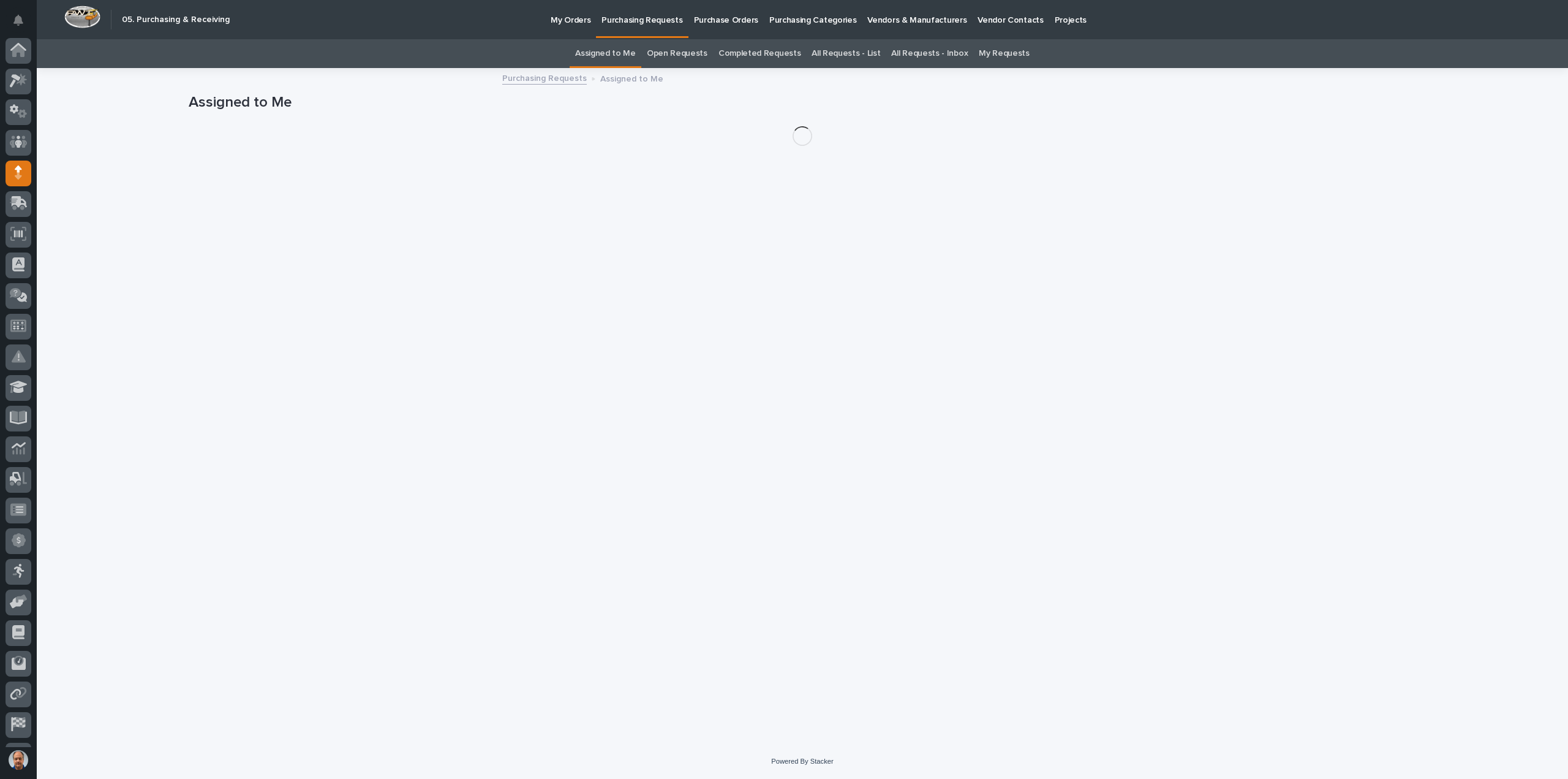
scroll to position [57, 0]
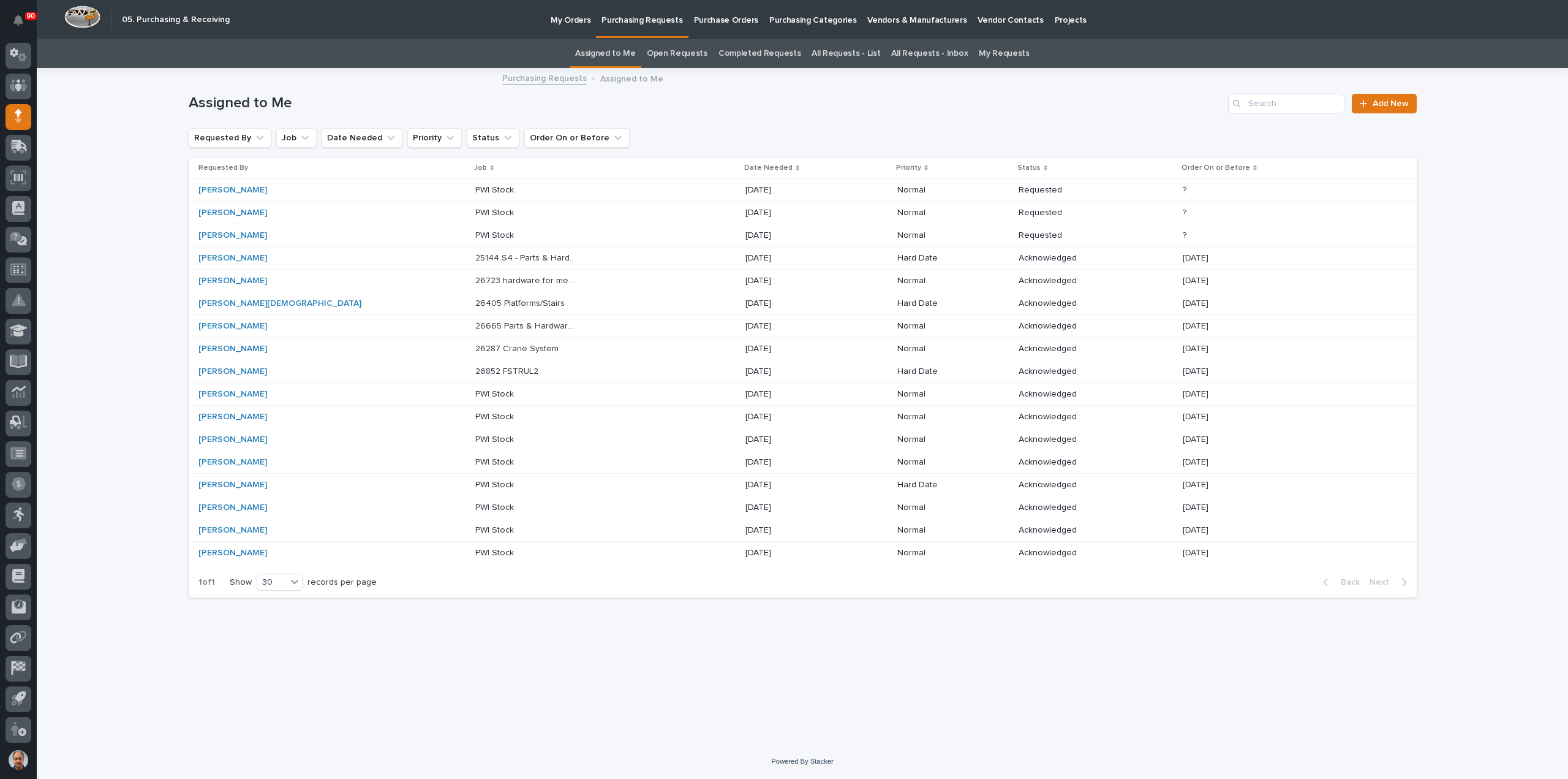
click at [476, 368] on p "26852 FSTRUL2" at bounding box center [508, 370] width 66 height 13
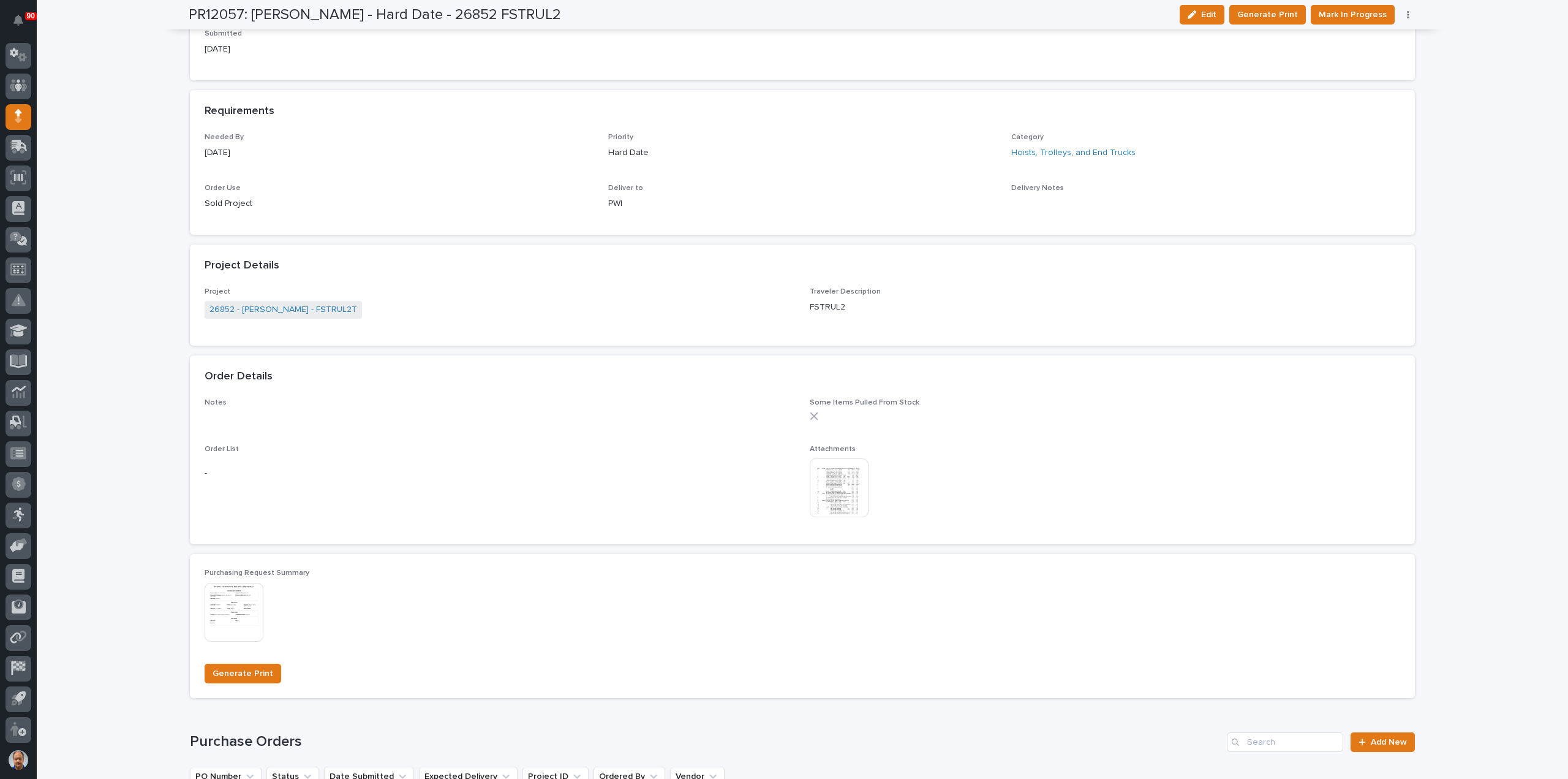
scroll to position [551, 0]
click at [1353, 12] on span "Mark In Progress" at bounding box center [1352, 14] width 68 height 14
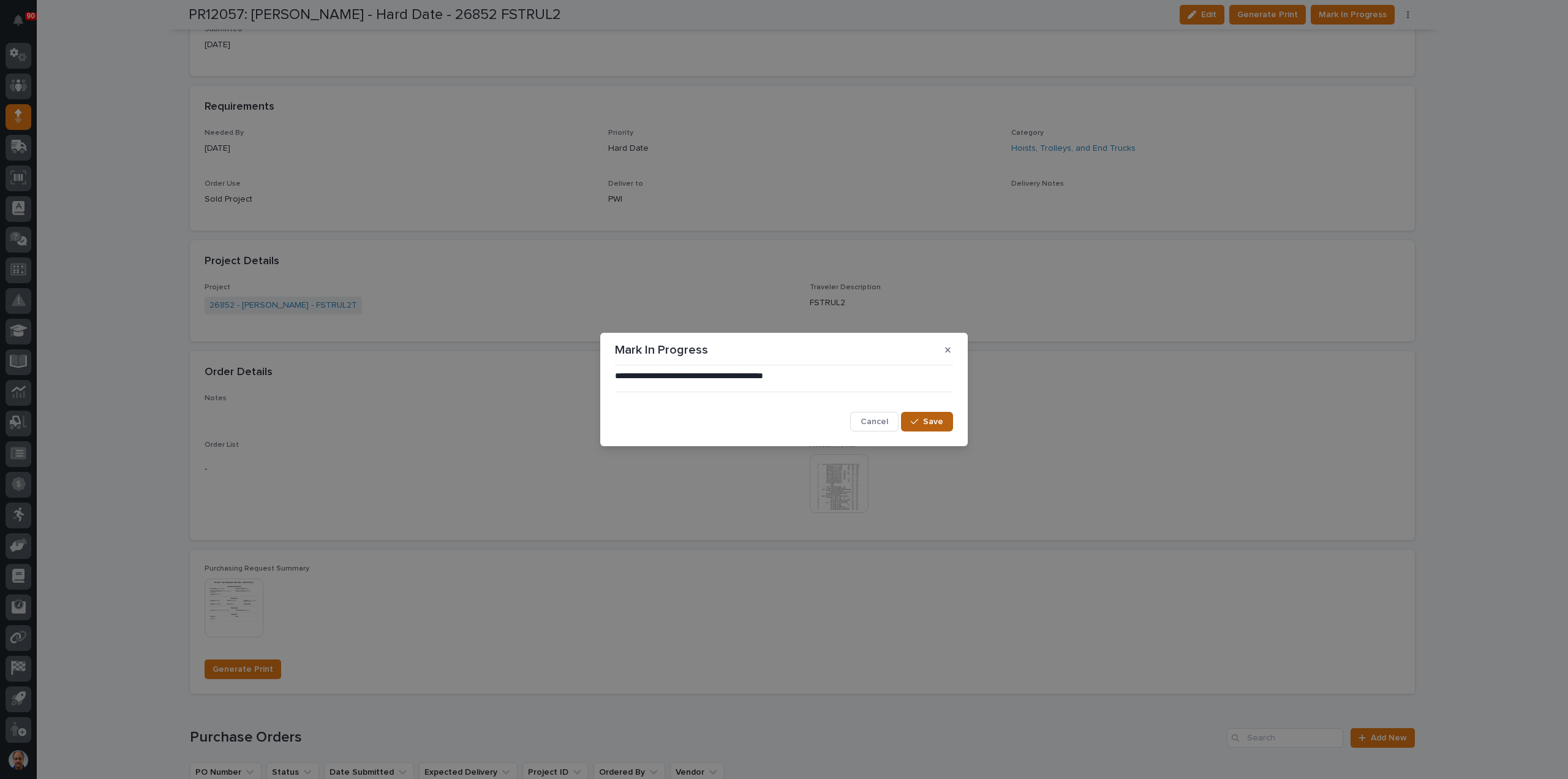
click at [929, 417] on span "Save" at bounding box center [933, 421] width 20 height 11
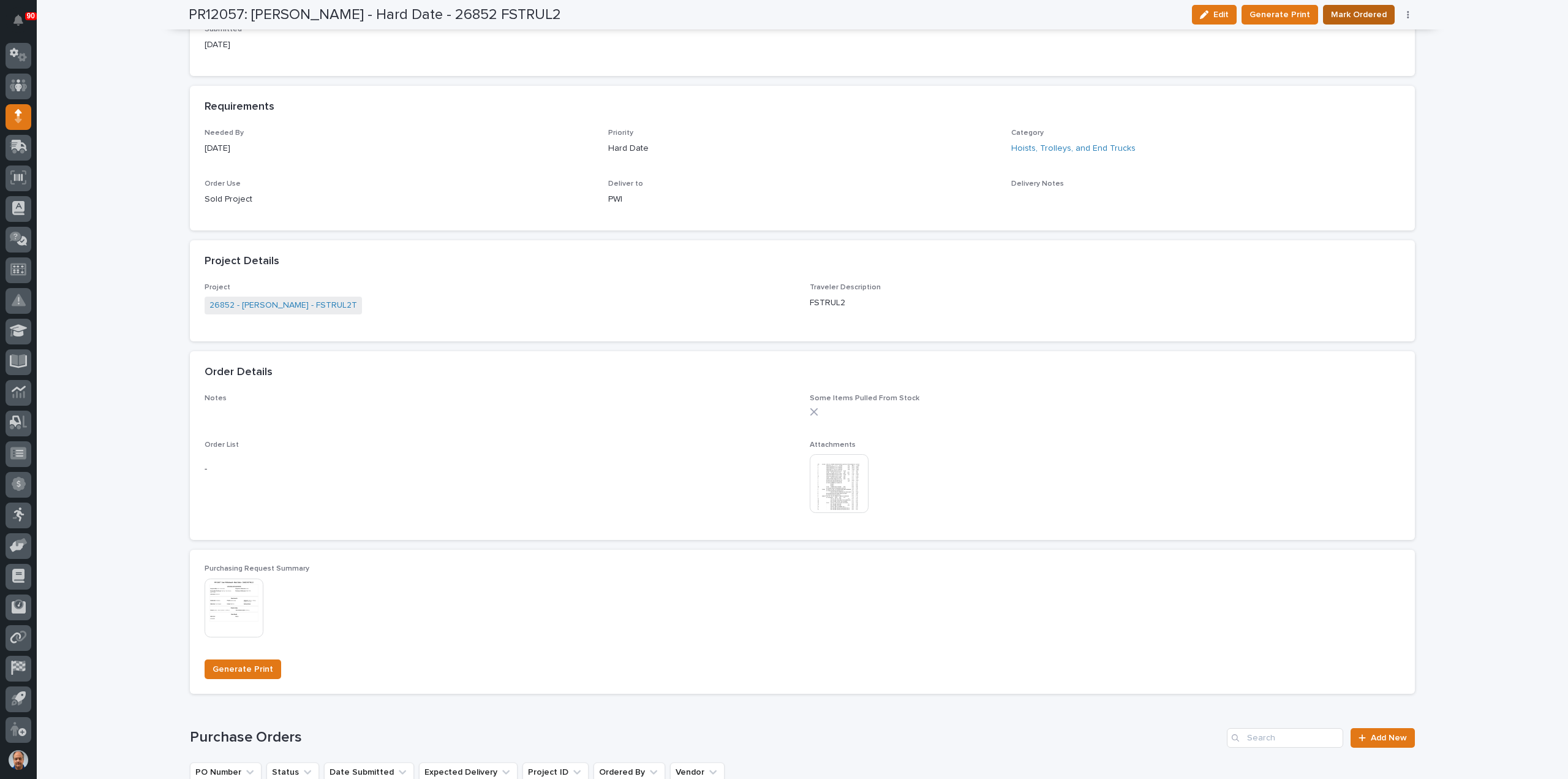
click at [1358, 11] on span "Mark Ordered" at bounding box center [1359, 14] width 56 height 14
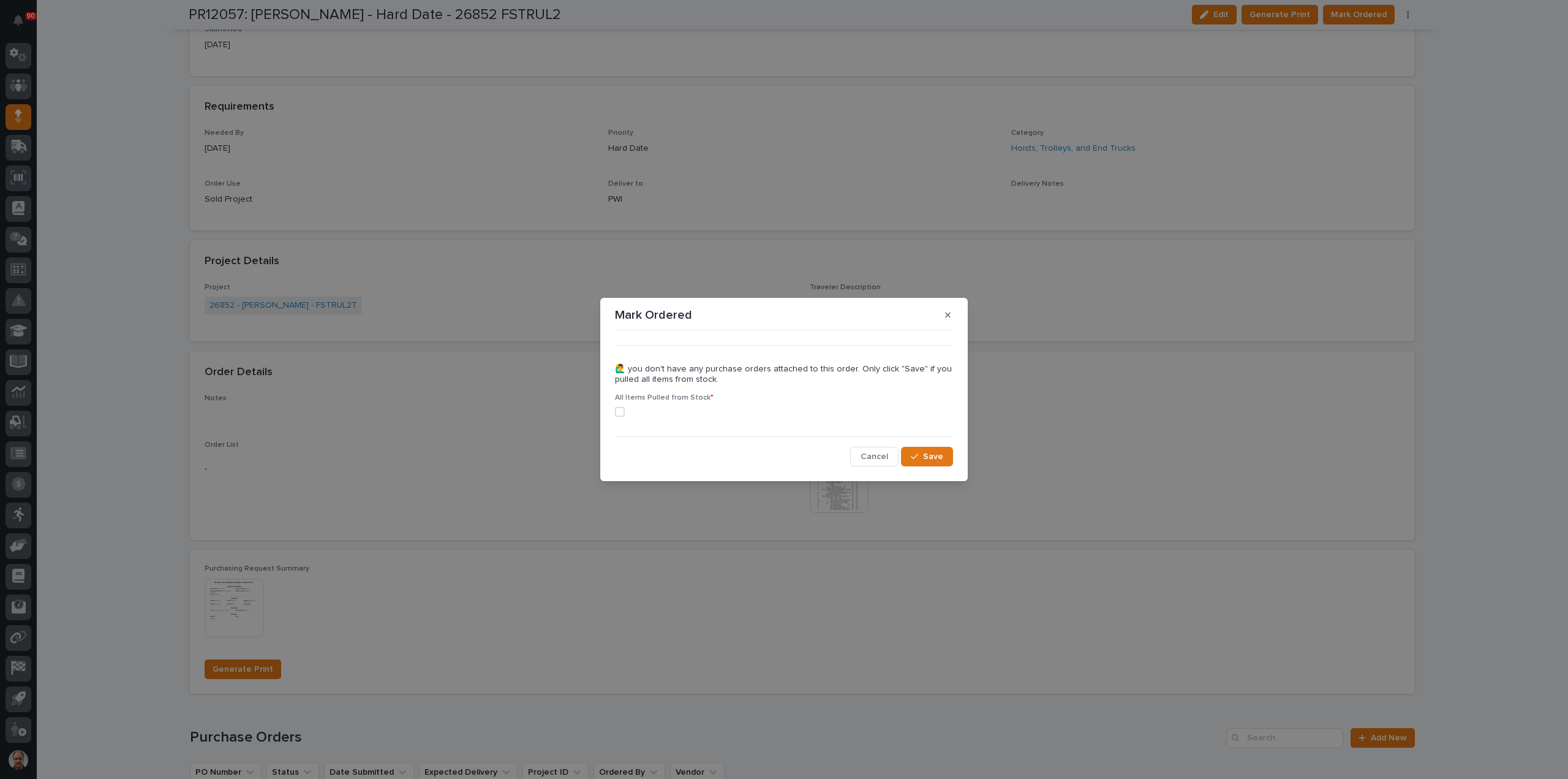
click at [620, 411] on span at bounding box center [620, 411] width 10 height 10
click at [934, 454] on span "Save" at bounding box center [933, 456] width 20 height 11
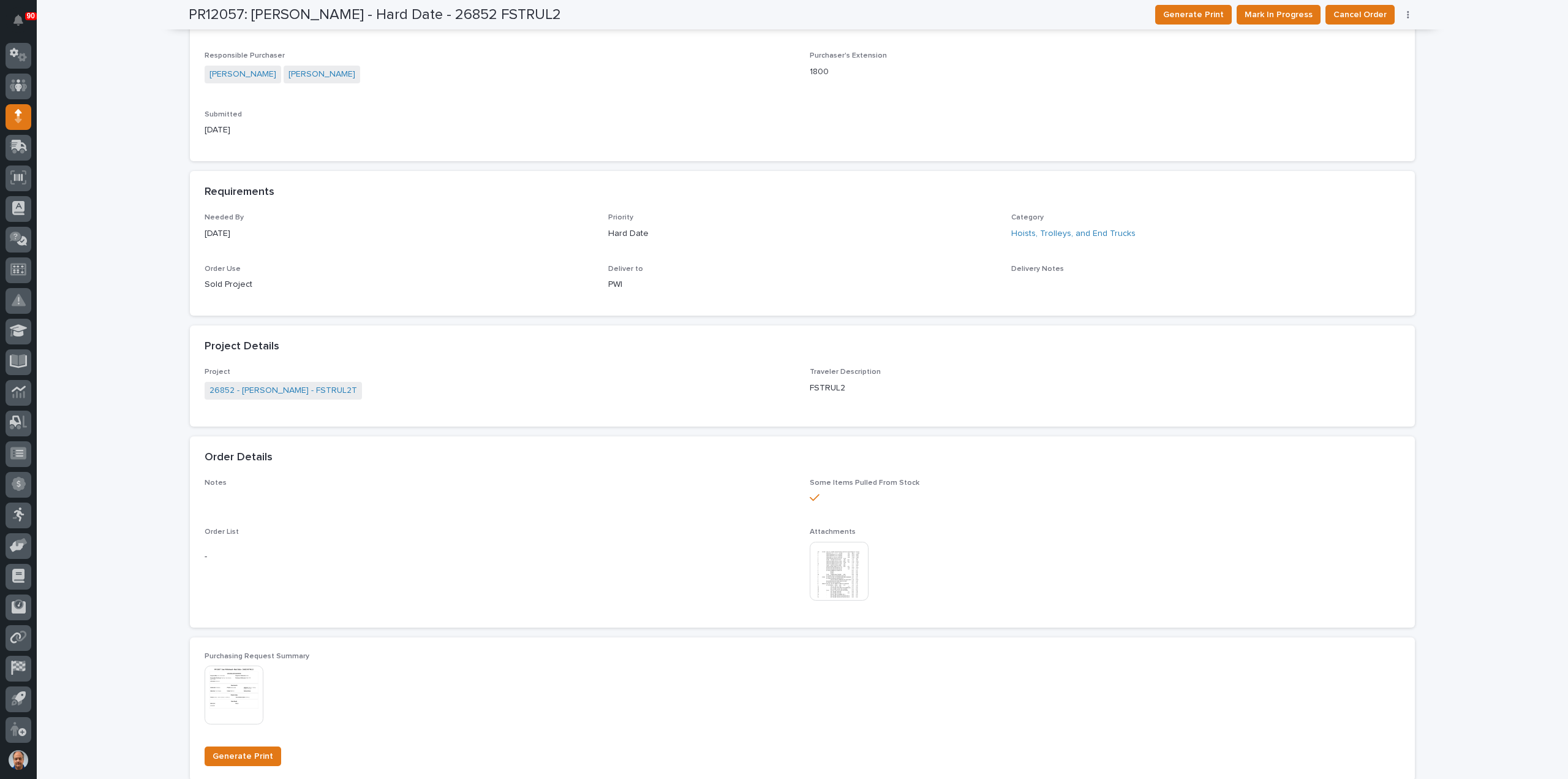
scroll to position [0, 0]
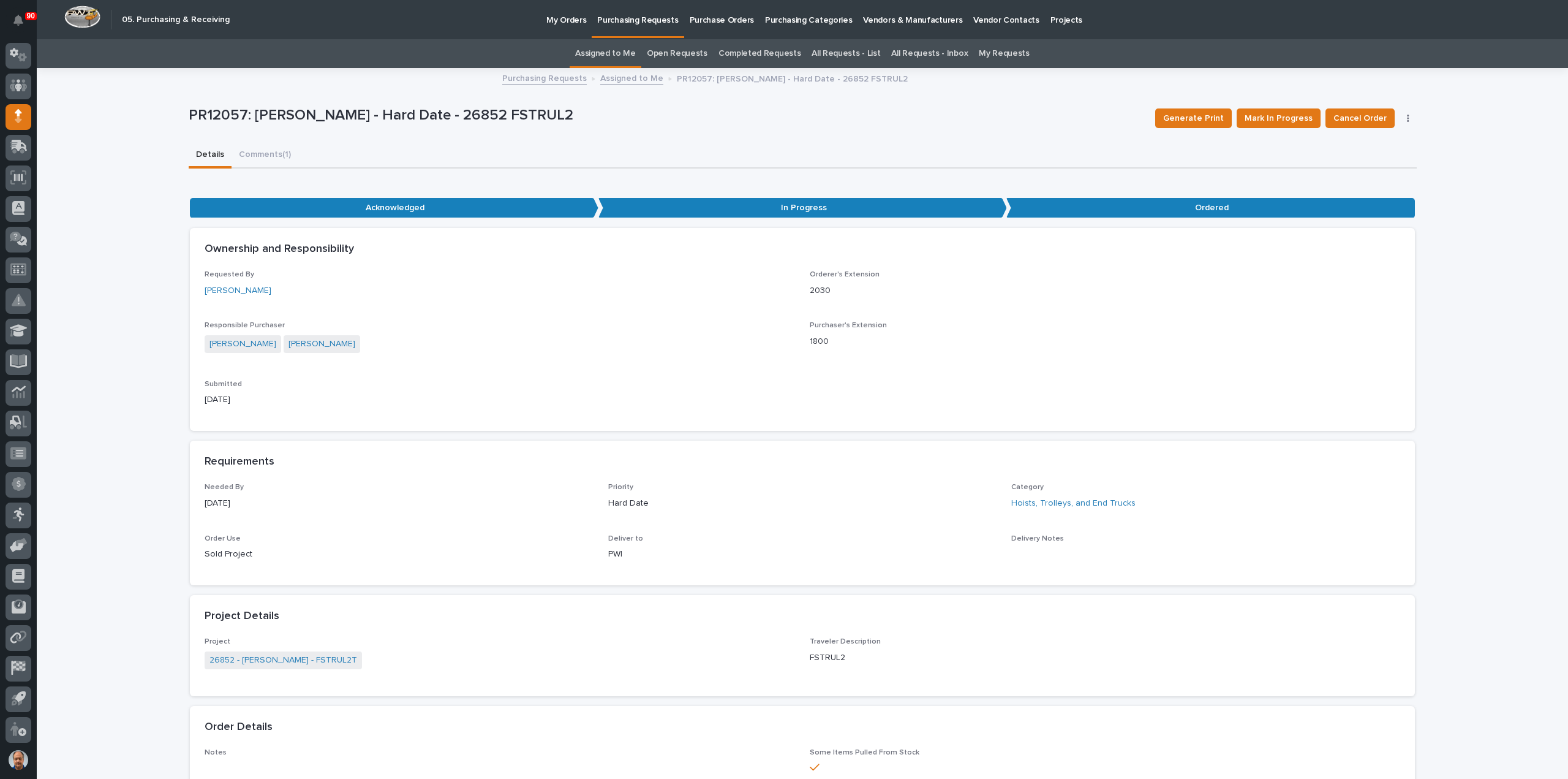
click at [620, 19] on p "Purchasing Requests" at bounding box center [637, 13] width 81 height 26
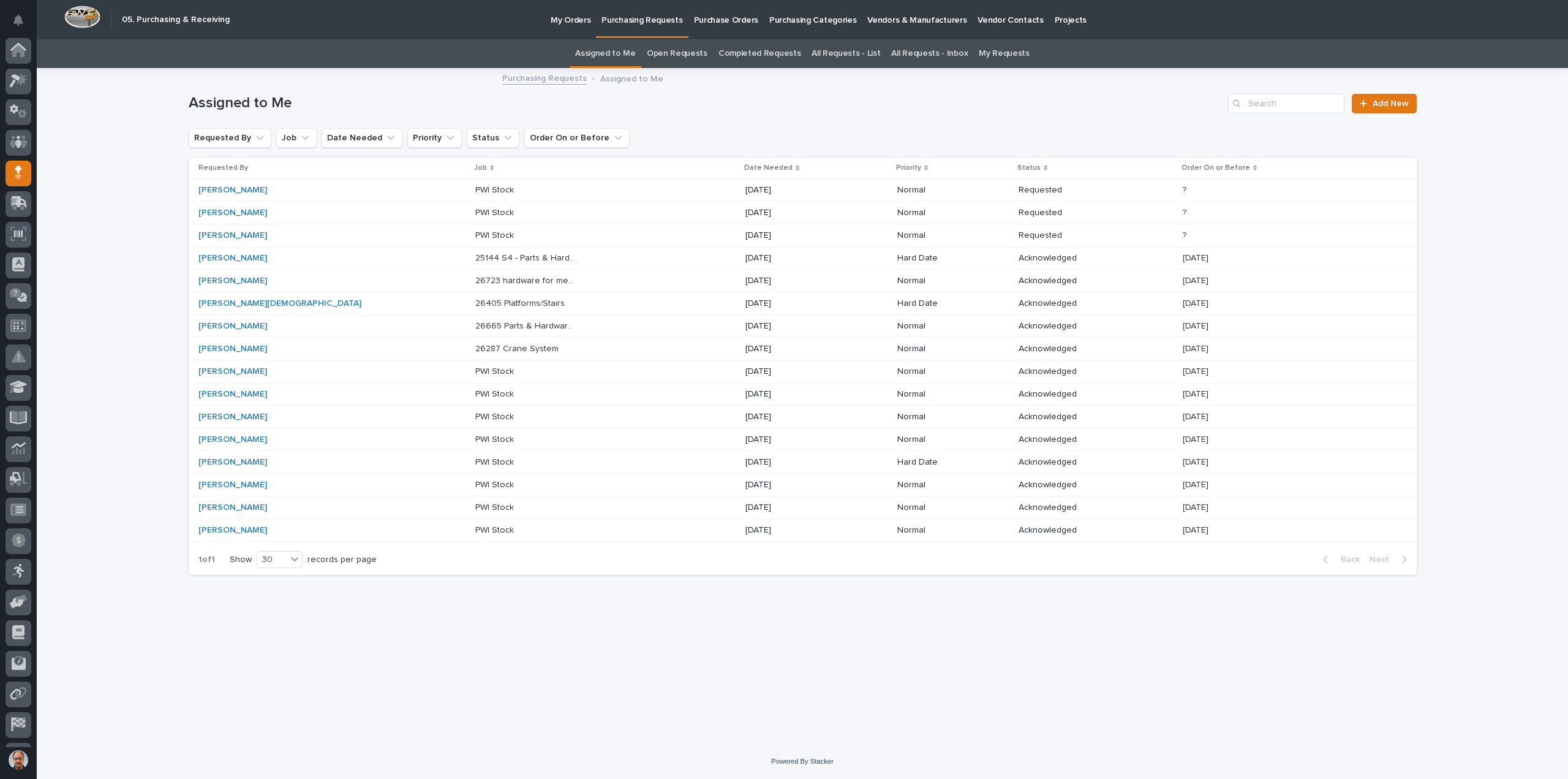
scroll to position [57, 0]
click at [476, 345] on p "26287 Crane System" at bounding box center [518, 348] width 86 height 13
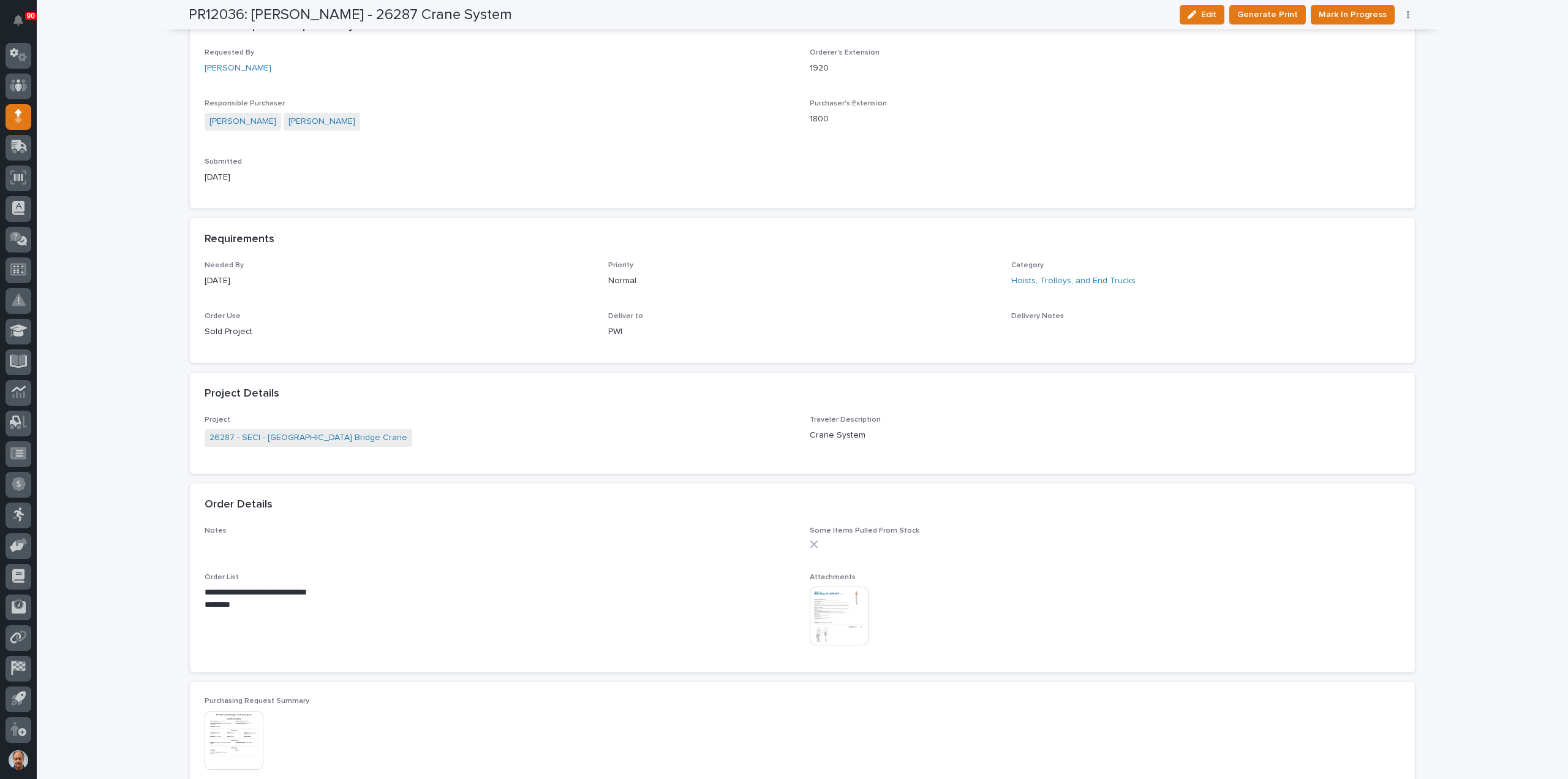
scroll to position [490, 0]
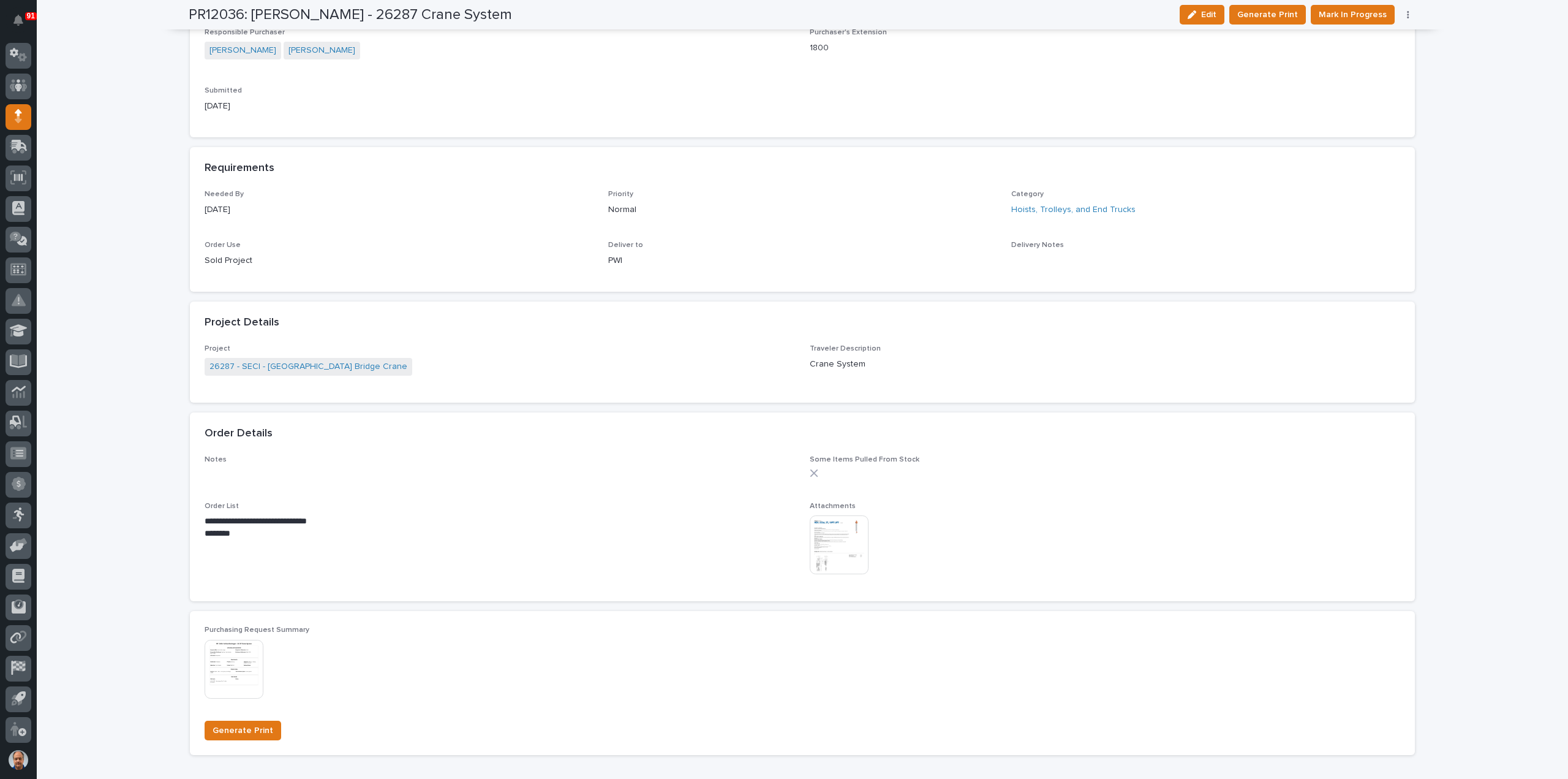
click at [391, 497] on div "**********" at bounding box center [802, 521] width 1196 height 132
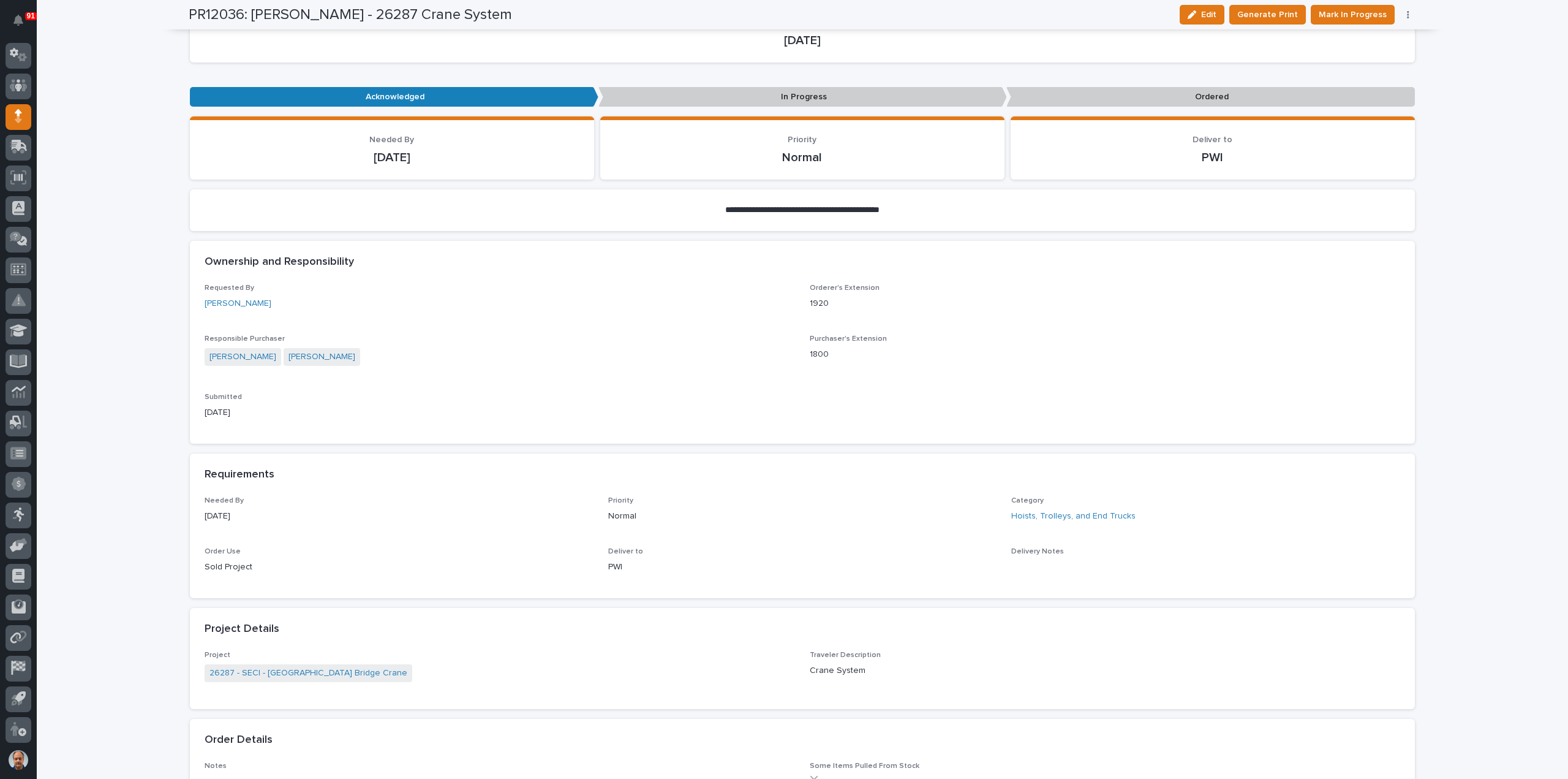
scroll to position [122, 0]
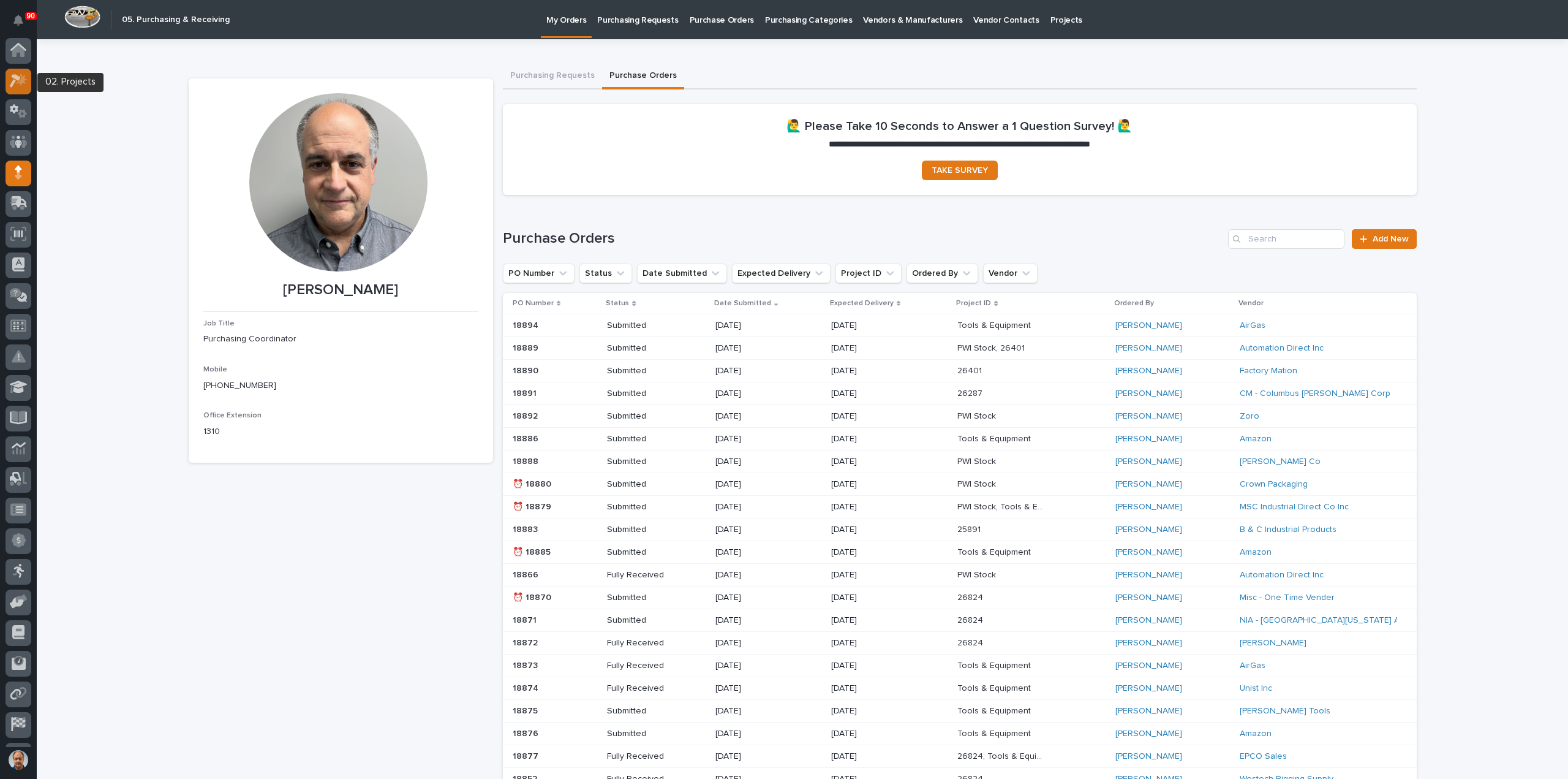
click at [23, 80] on icon at bounding box center [22, 80] width 11 height 13
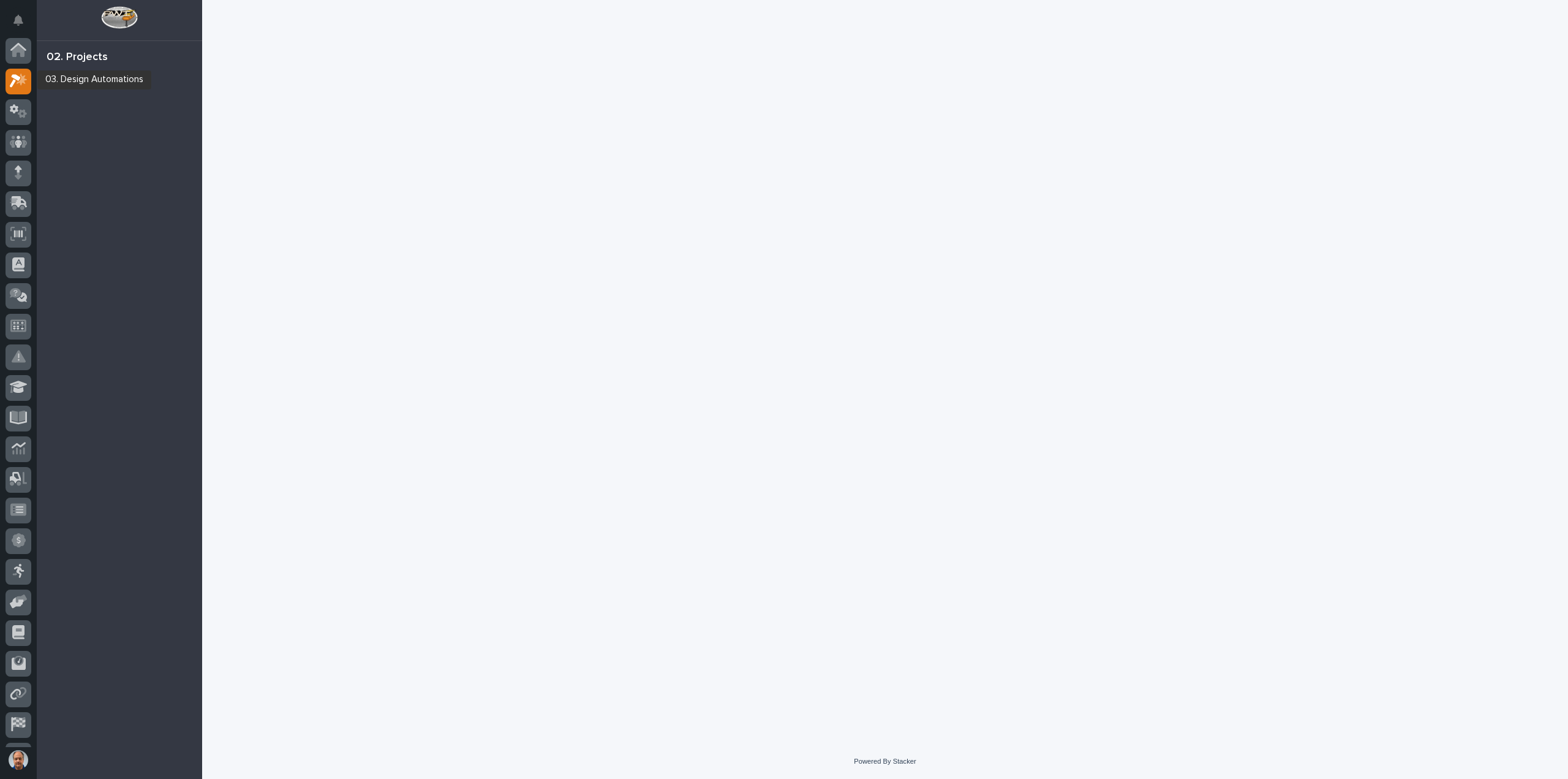
scroll to position [31, 0]
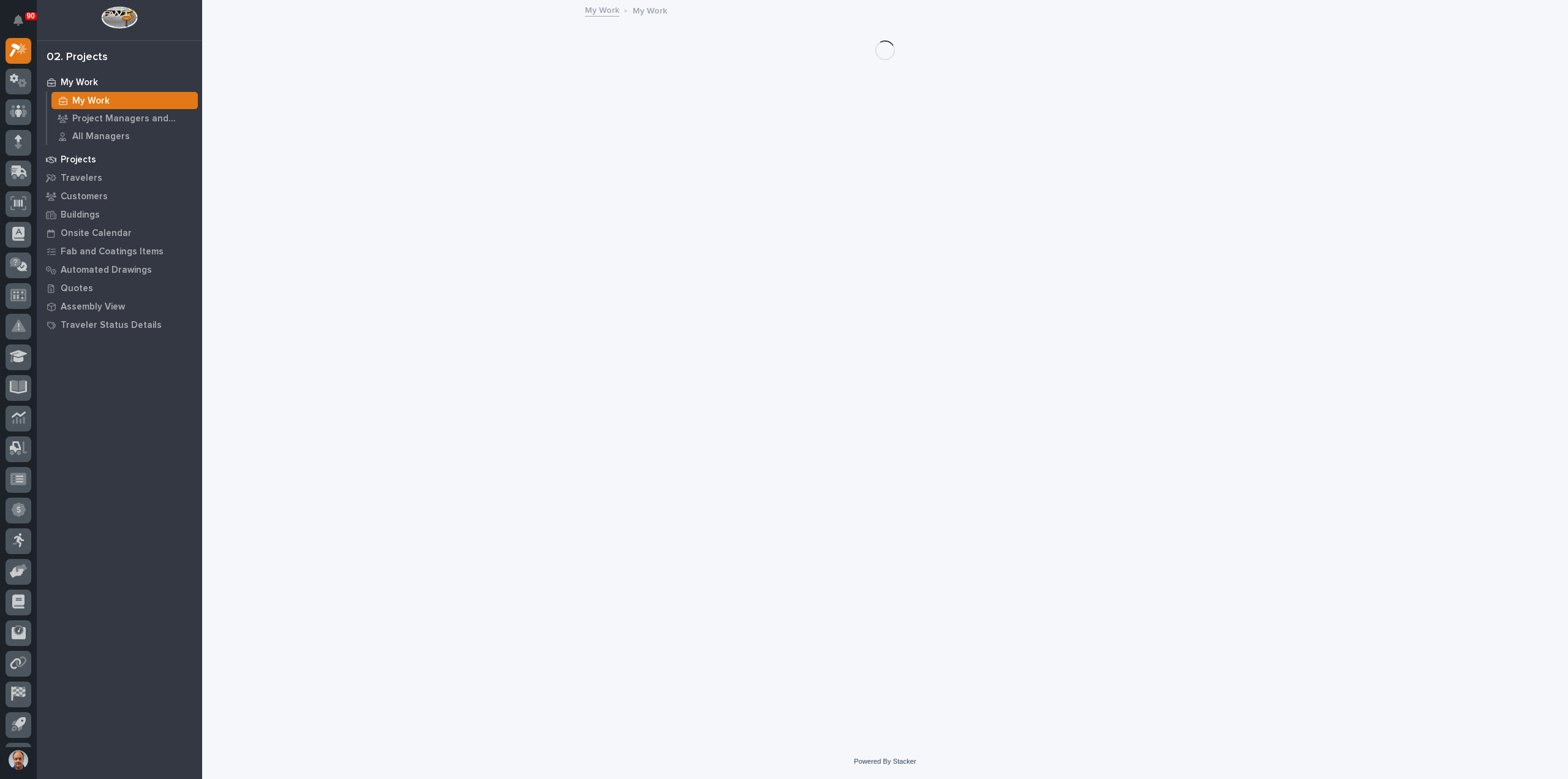
click at [77, 157] on p "Projects" at bounding box center [78, 160] width 36 height 11
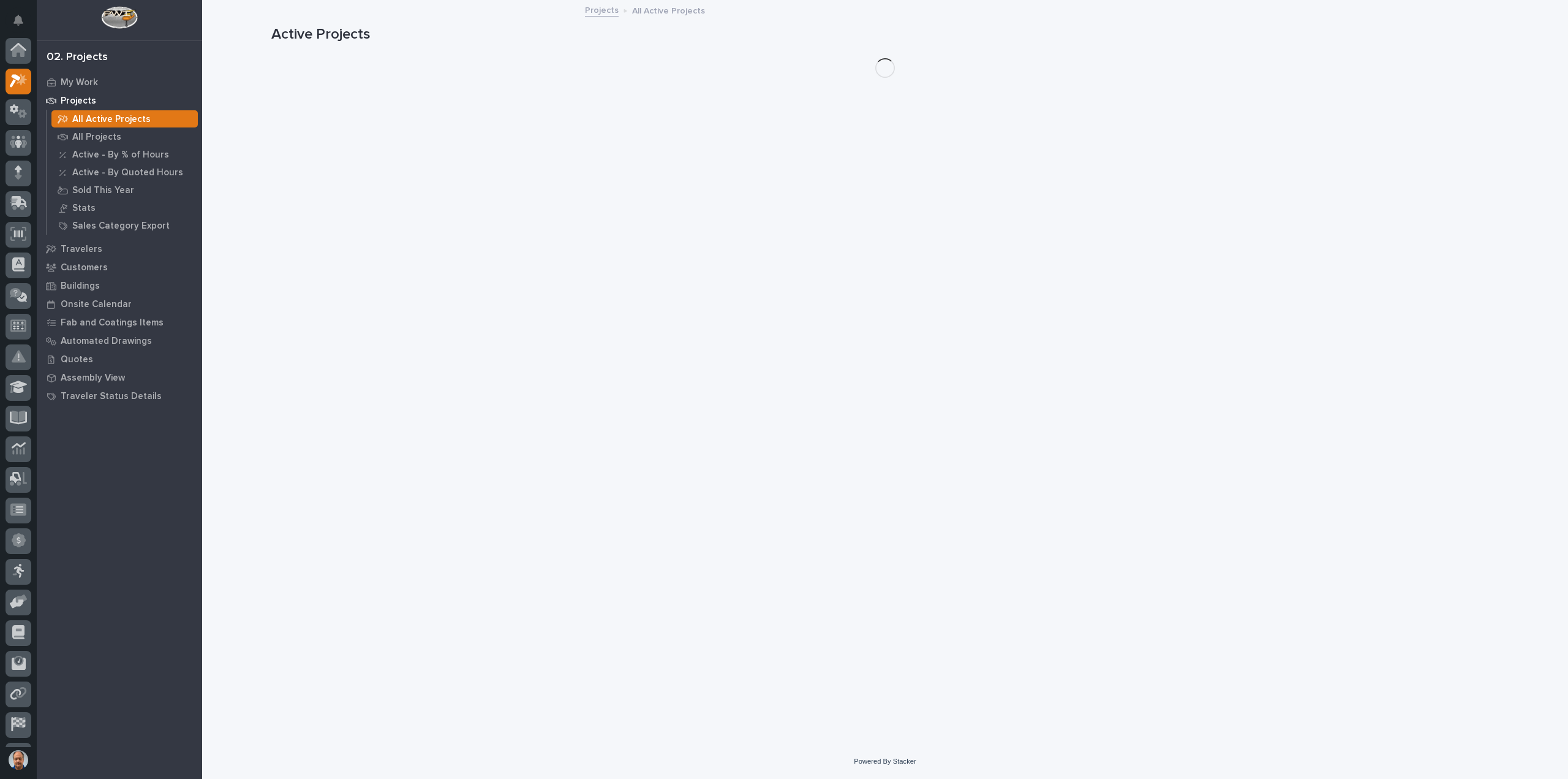
scroll to position [31, 0]
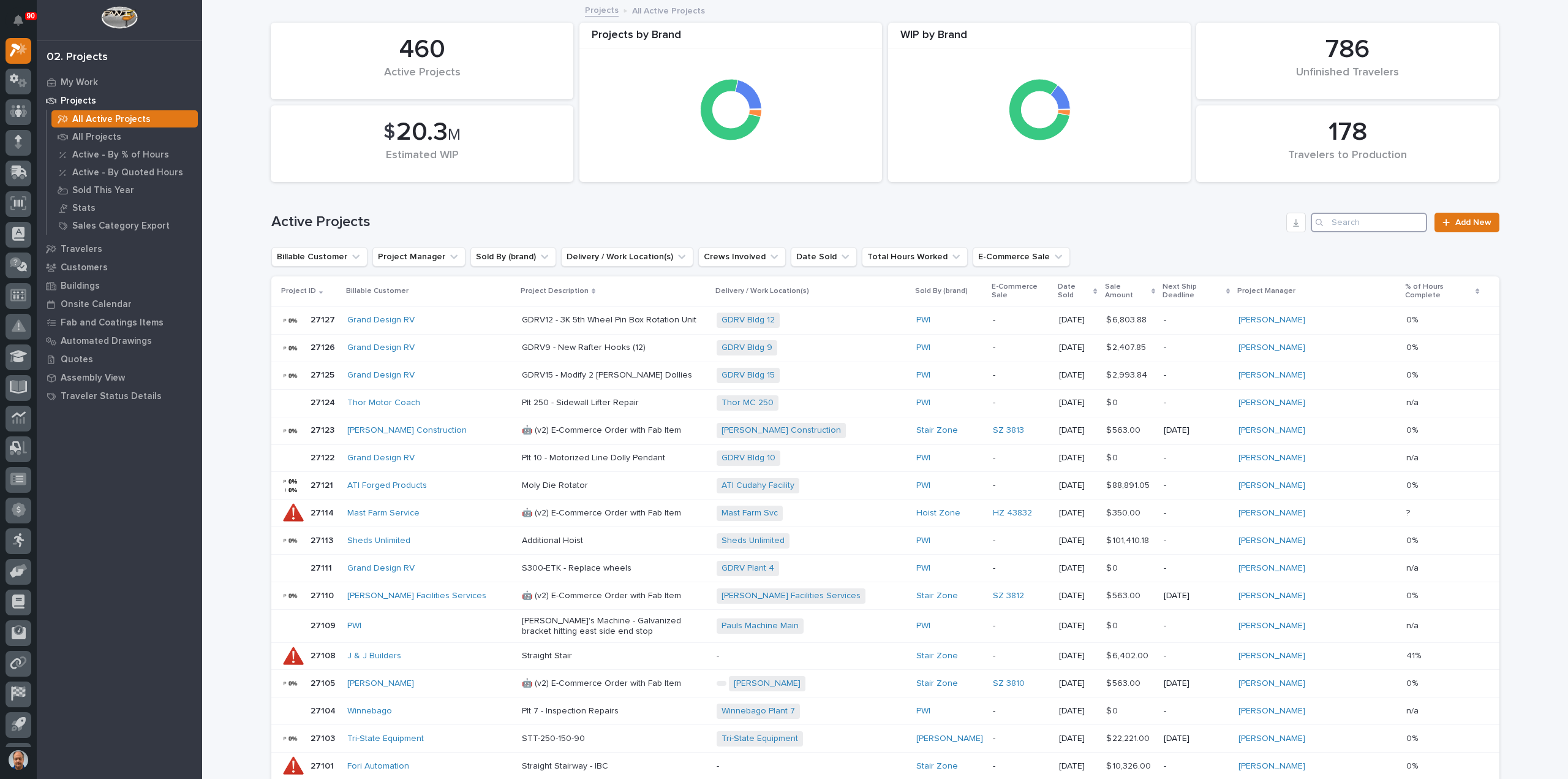
click at [1356, 225] on input "Search" at bounding box center [1369, 222] width 116 height 20
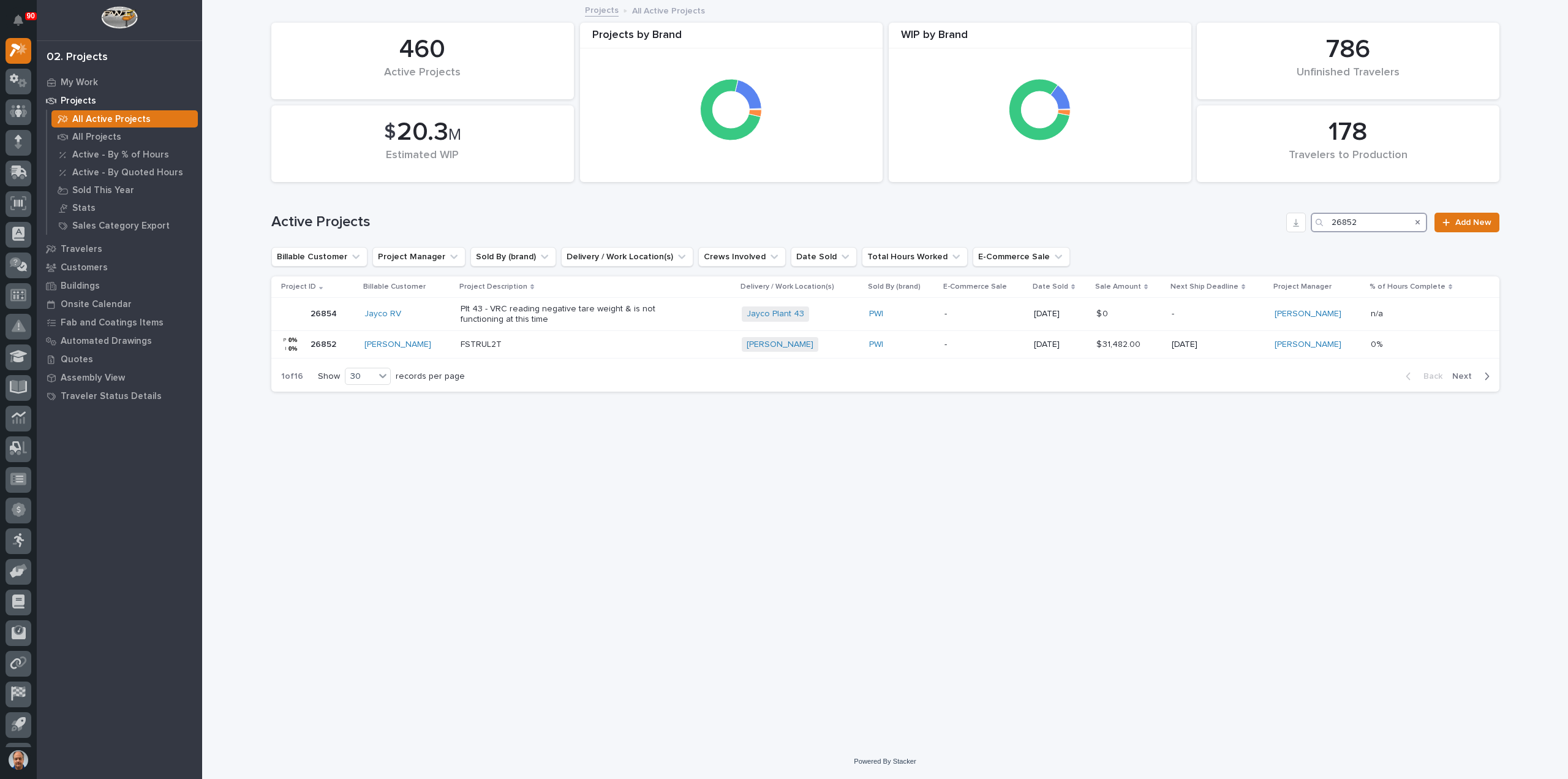
type input "26852"
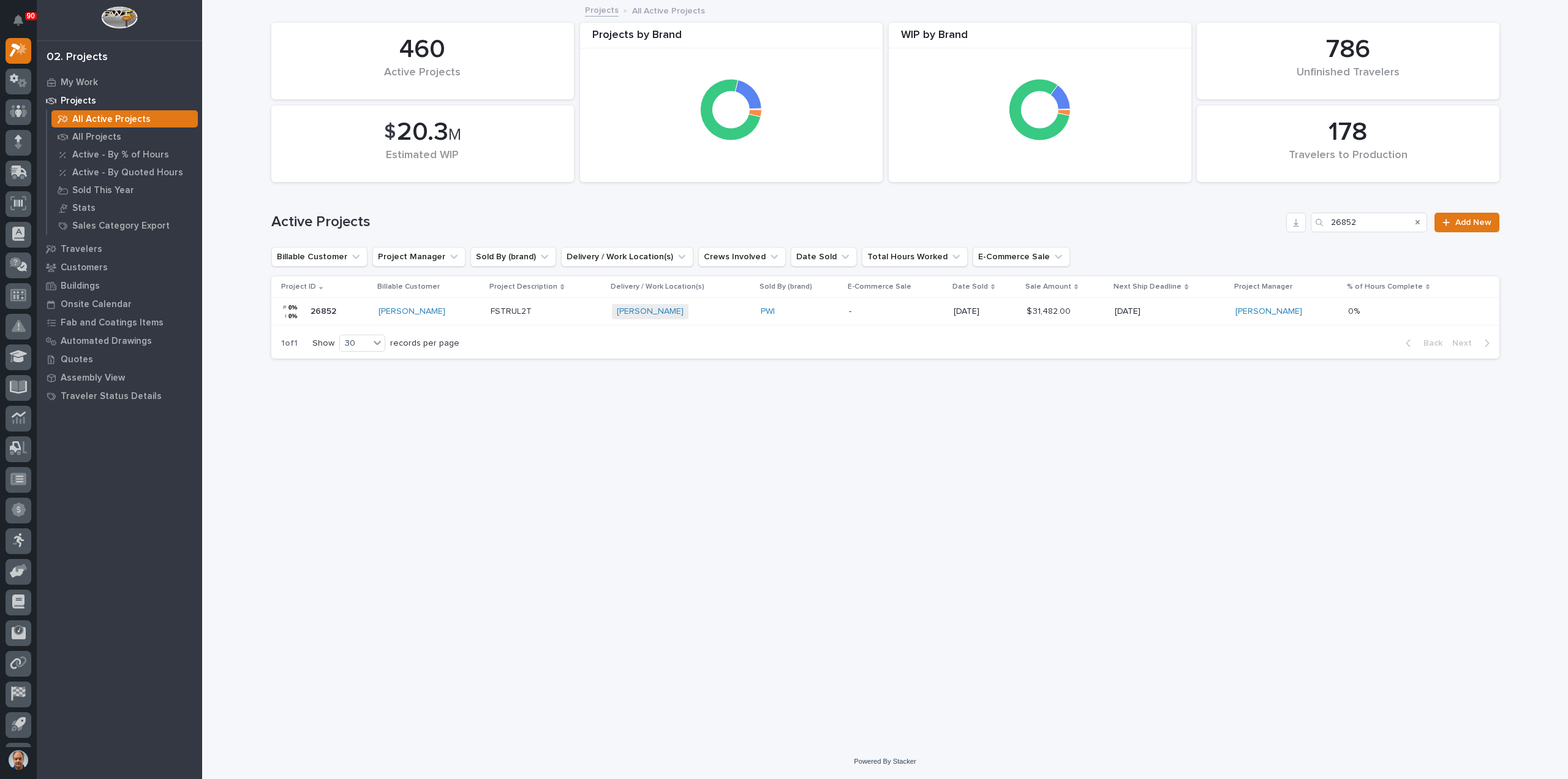
click at [526, 310] on p "FSTRUL2T" at bounding box center [546, 312] width 111 height 11
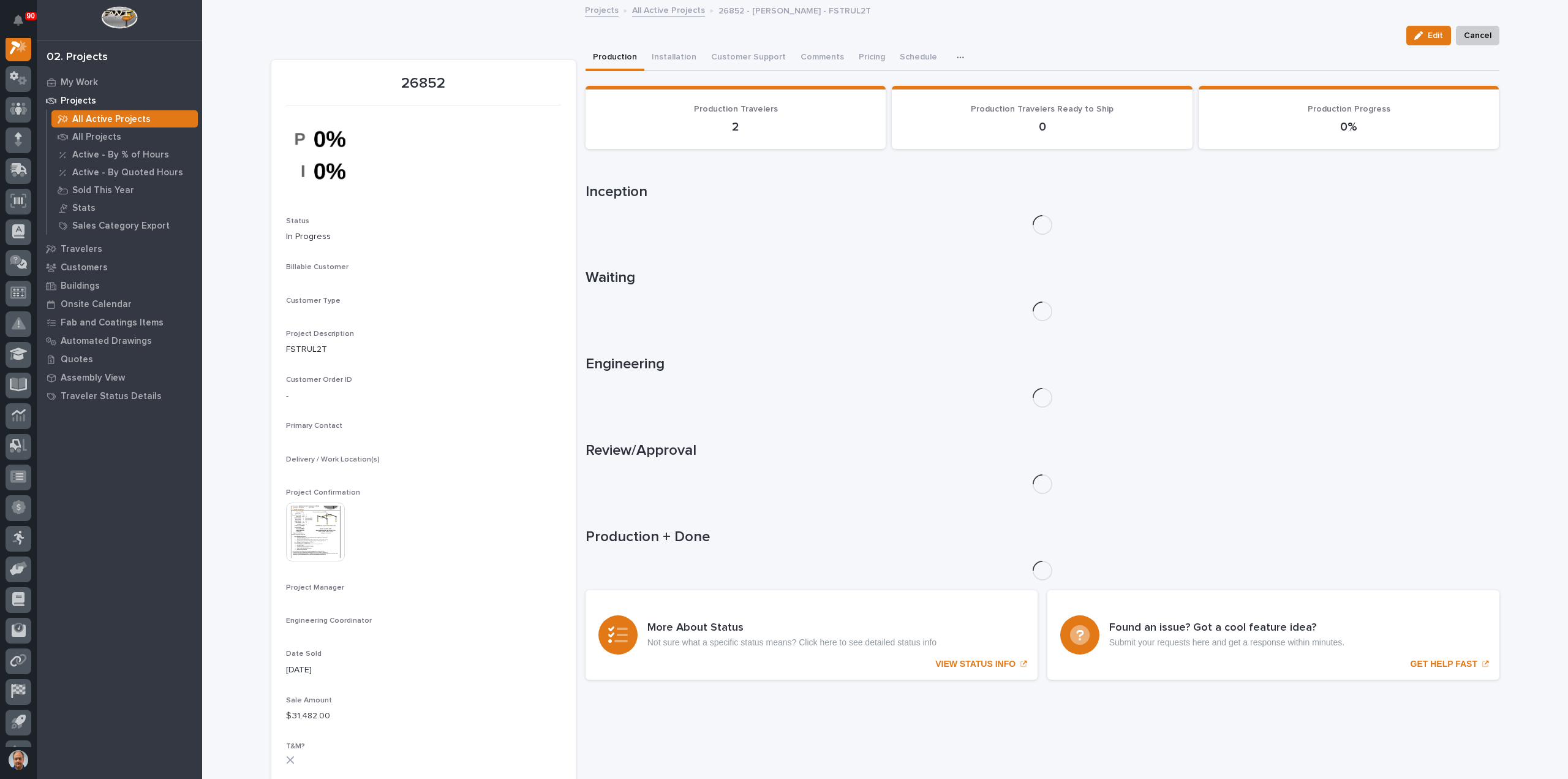
scroll to position [31, 0]
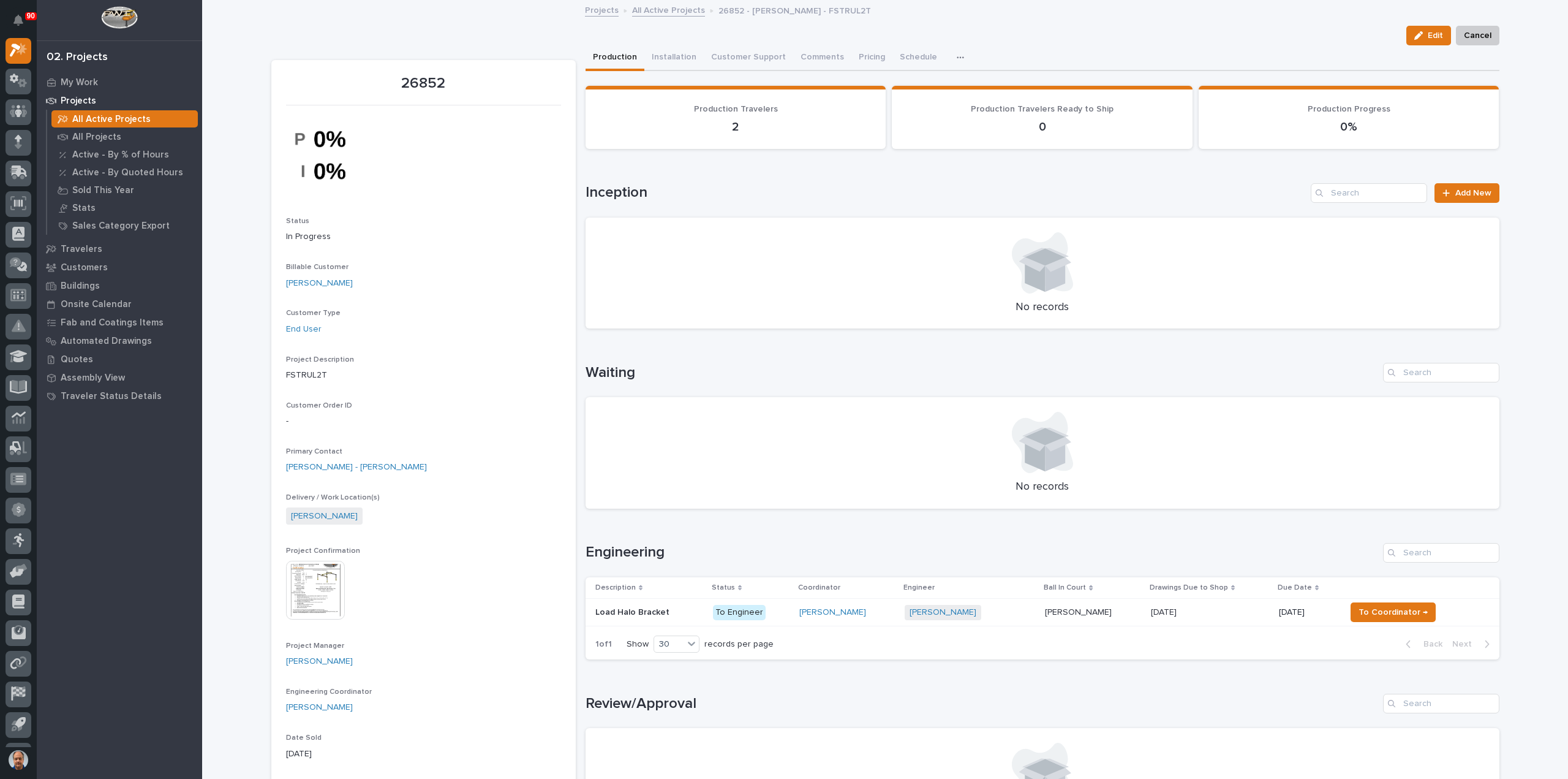
click at [315, 588] on img at bounding box center [315, 590] width 59 height 59
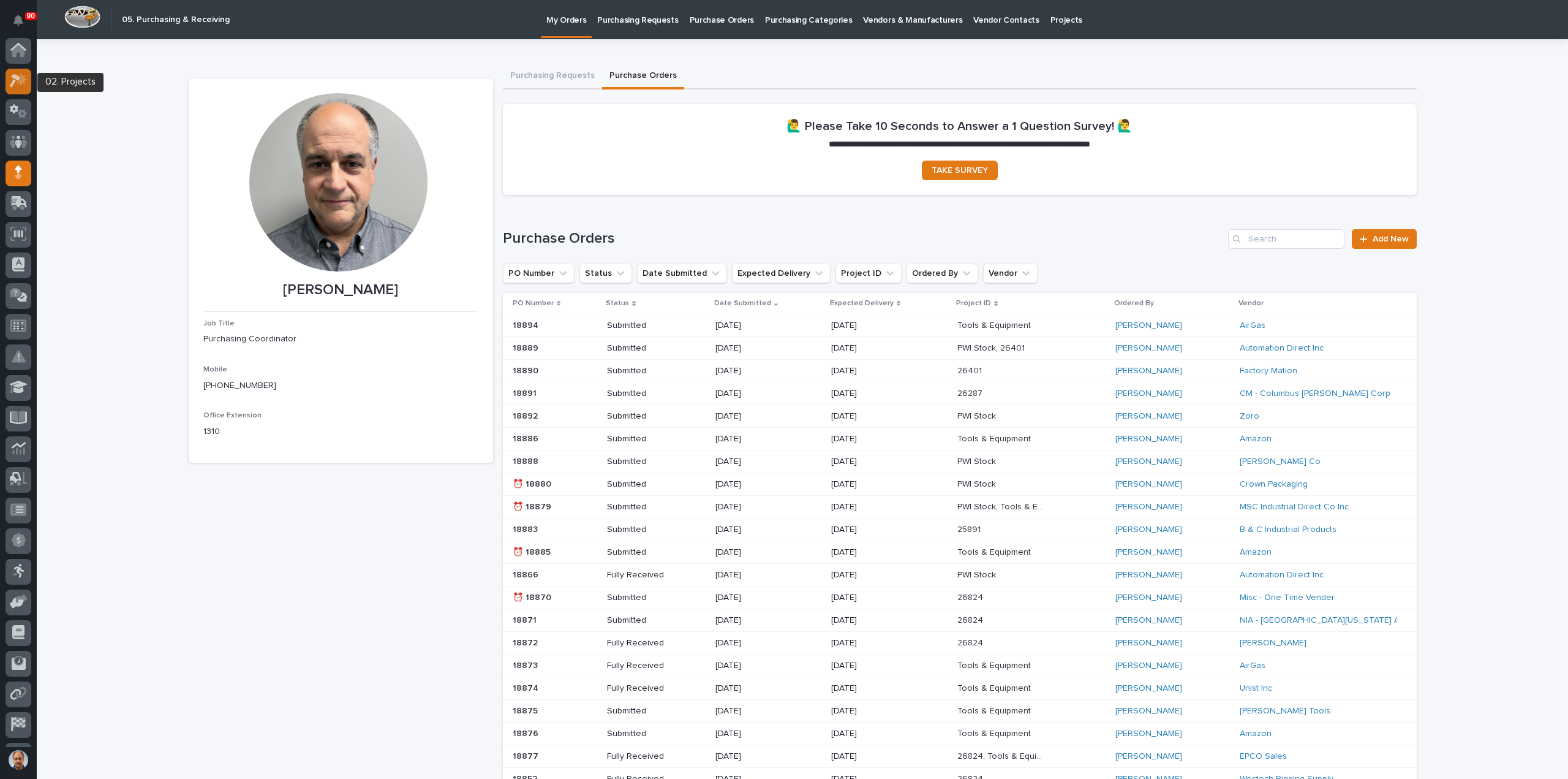
click at [18, 84] on icon at bounding box center [22, 80] width 11 height 13
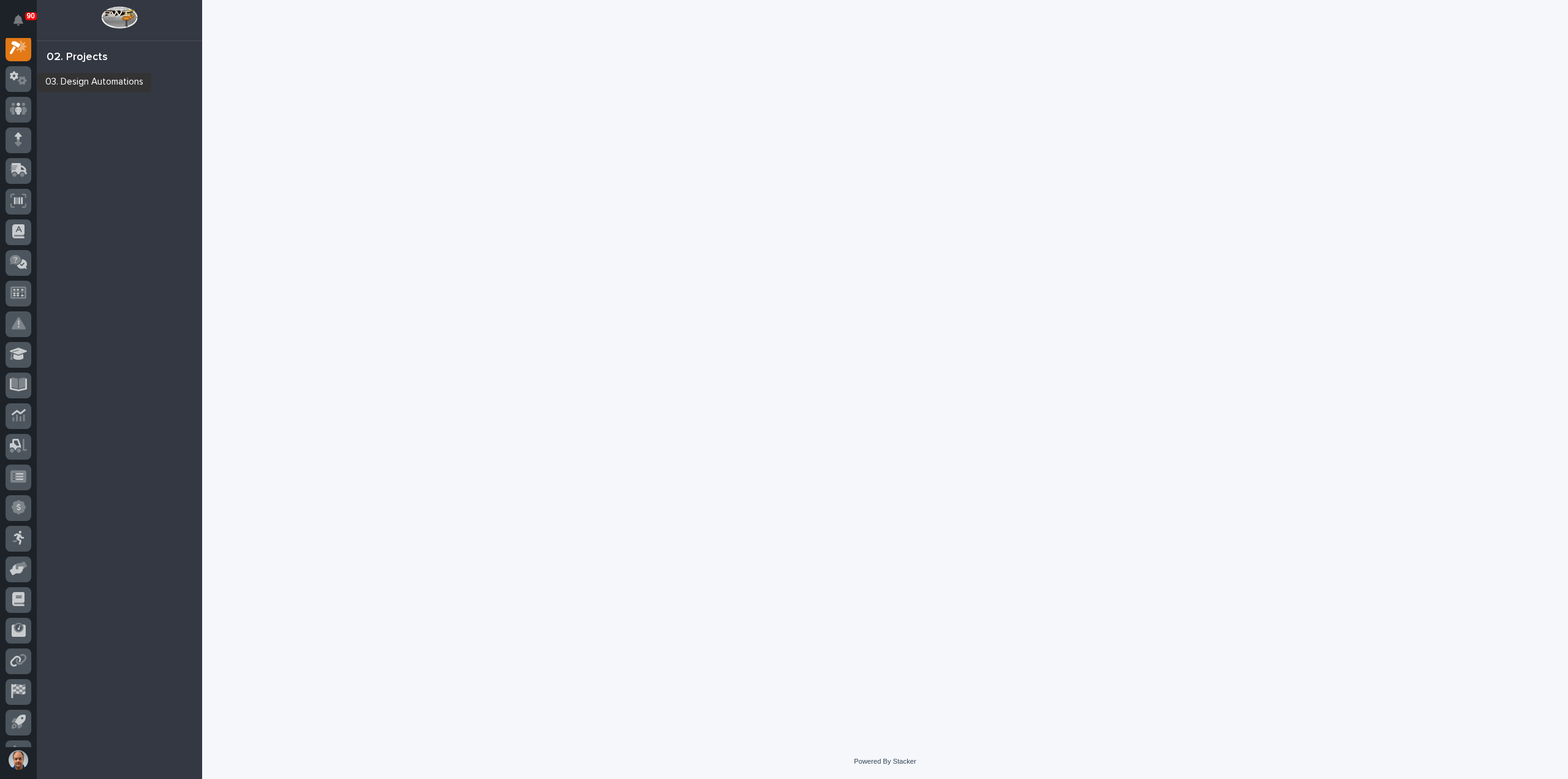
scroll to position [31, 0]
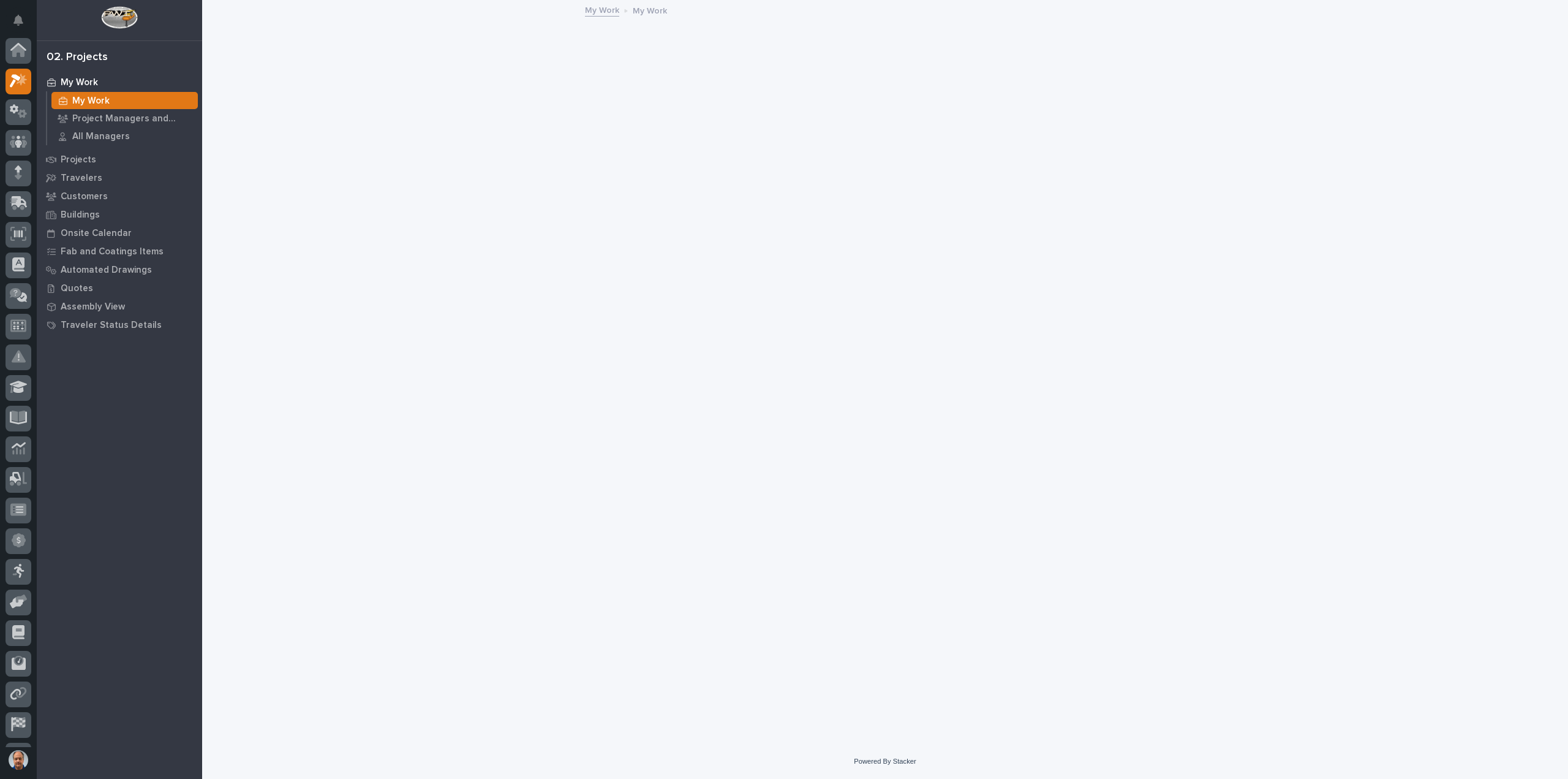
scroll to position [31, 0]
click at [99, 157] on div "Projects" at bounding box center [120, 159] width 159 height 17
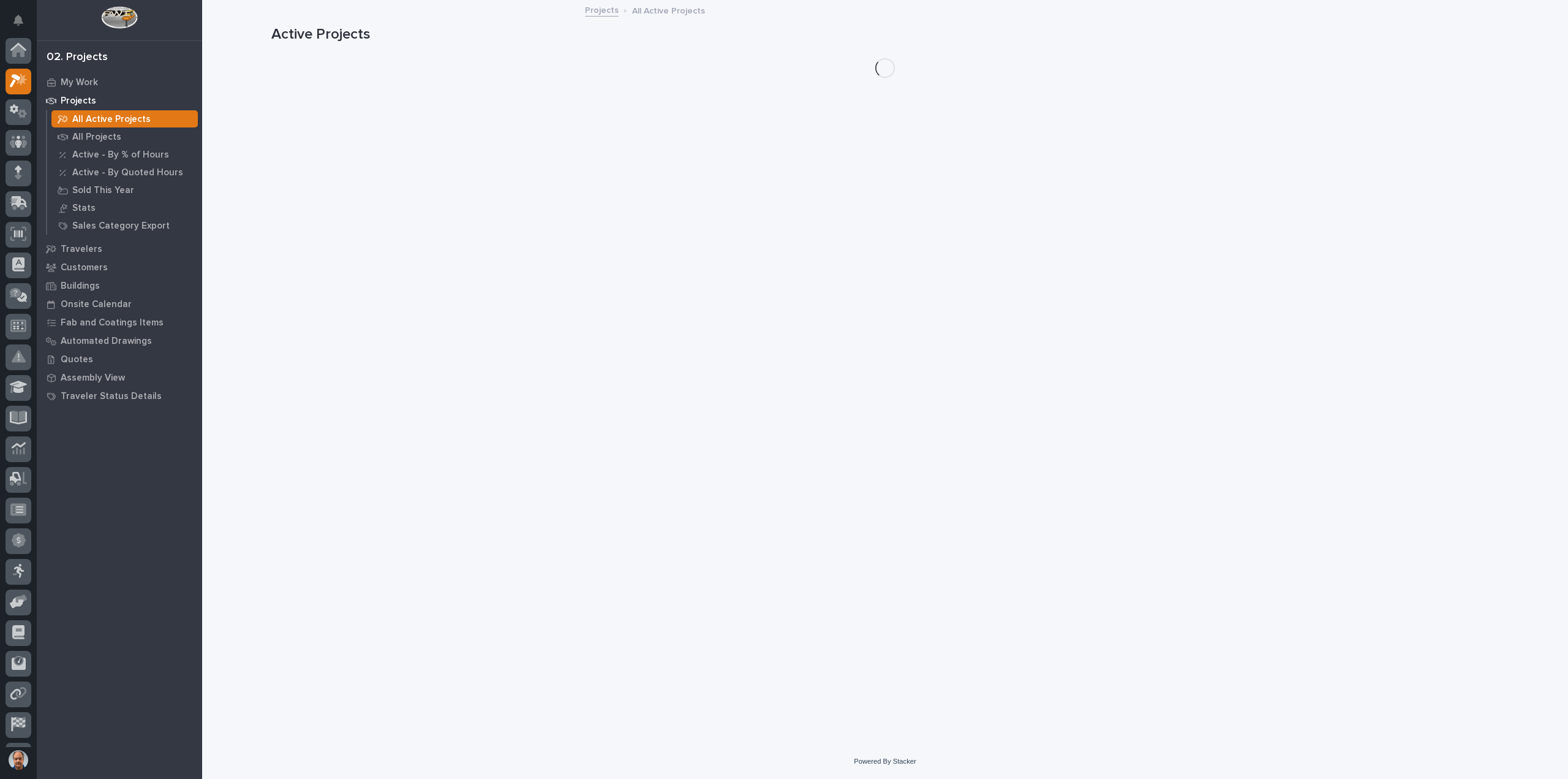
scroll to position [31, 0]
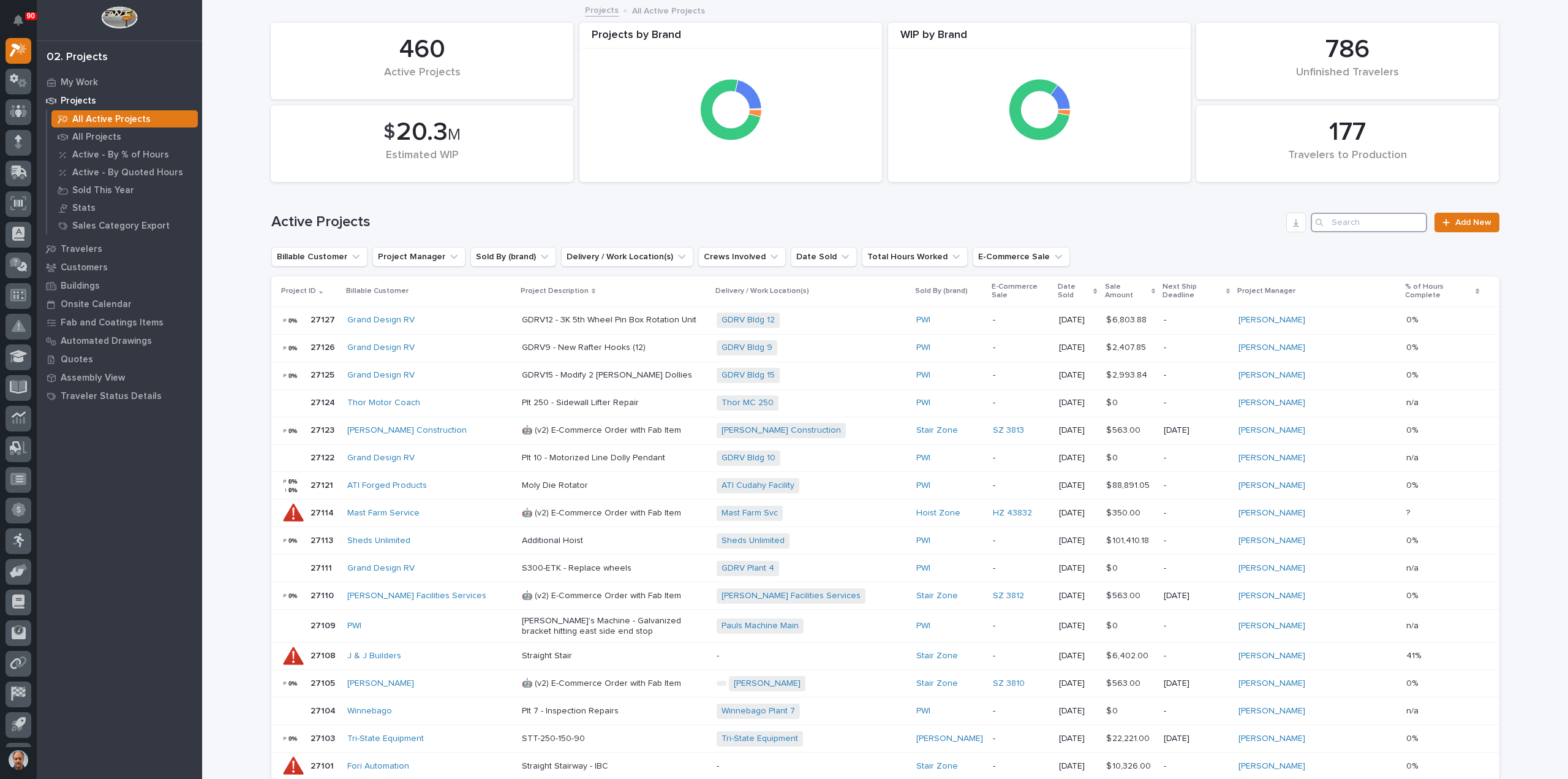
click at [1347, 224] on input "Search" at bounding box center [1369, 222] width 116 height 20
type input "26287"
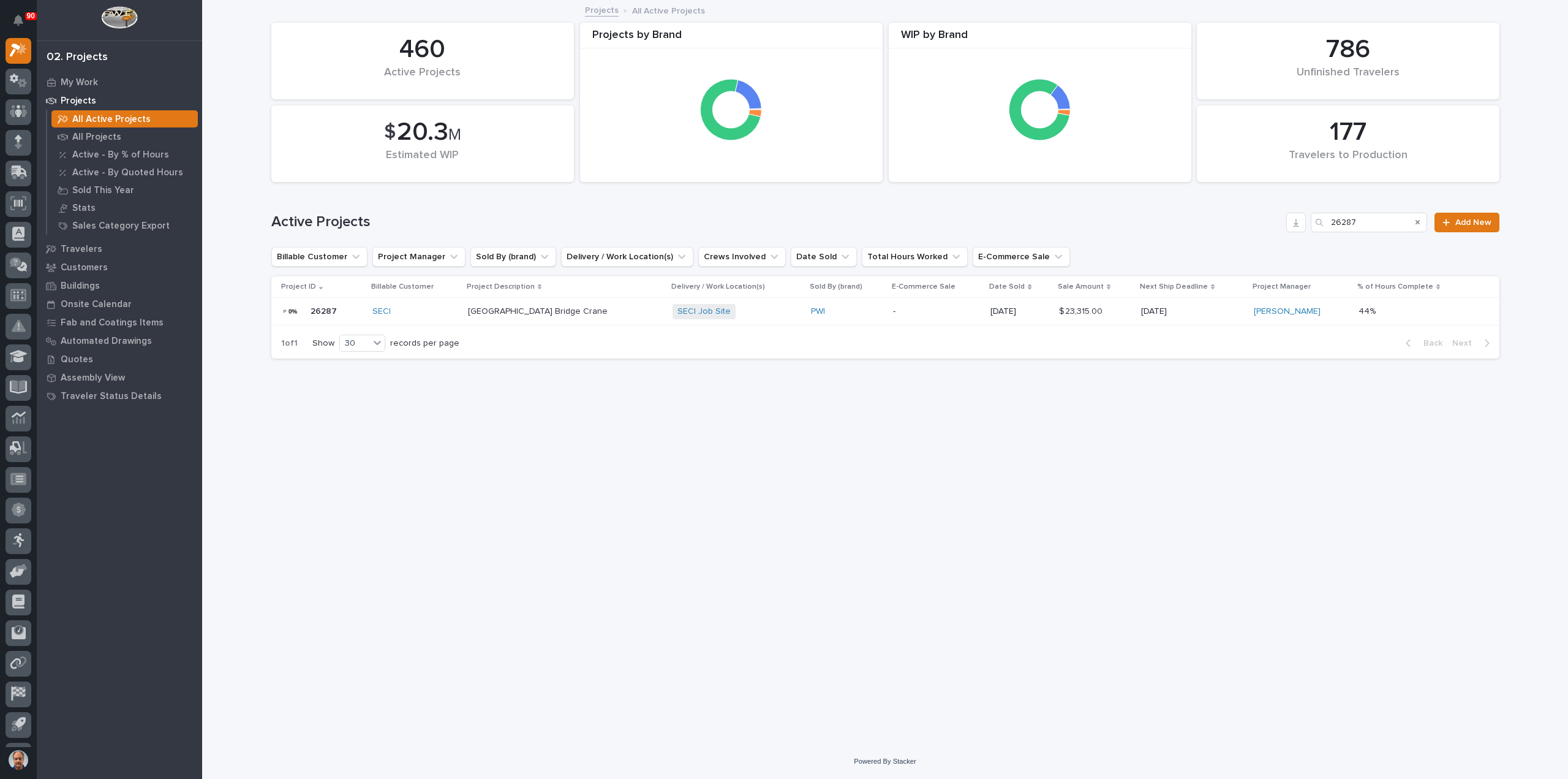
click at [543, 312] on p "Pump Station Bridge Crane" at bounding box center [566, 312] width 195 height 11
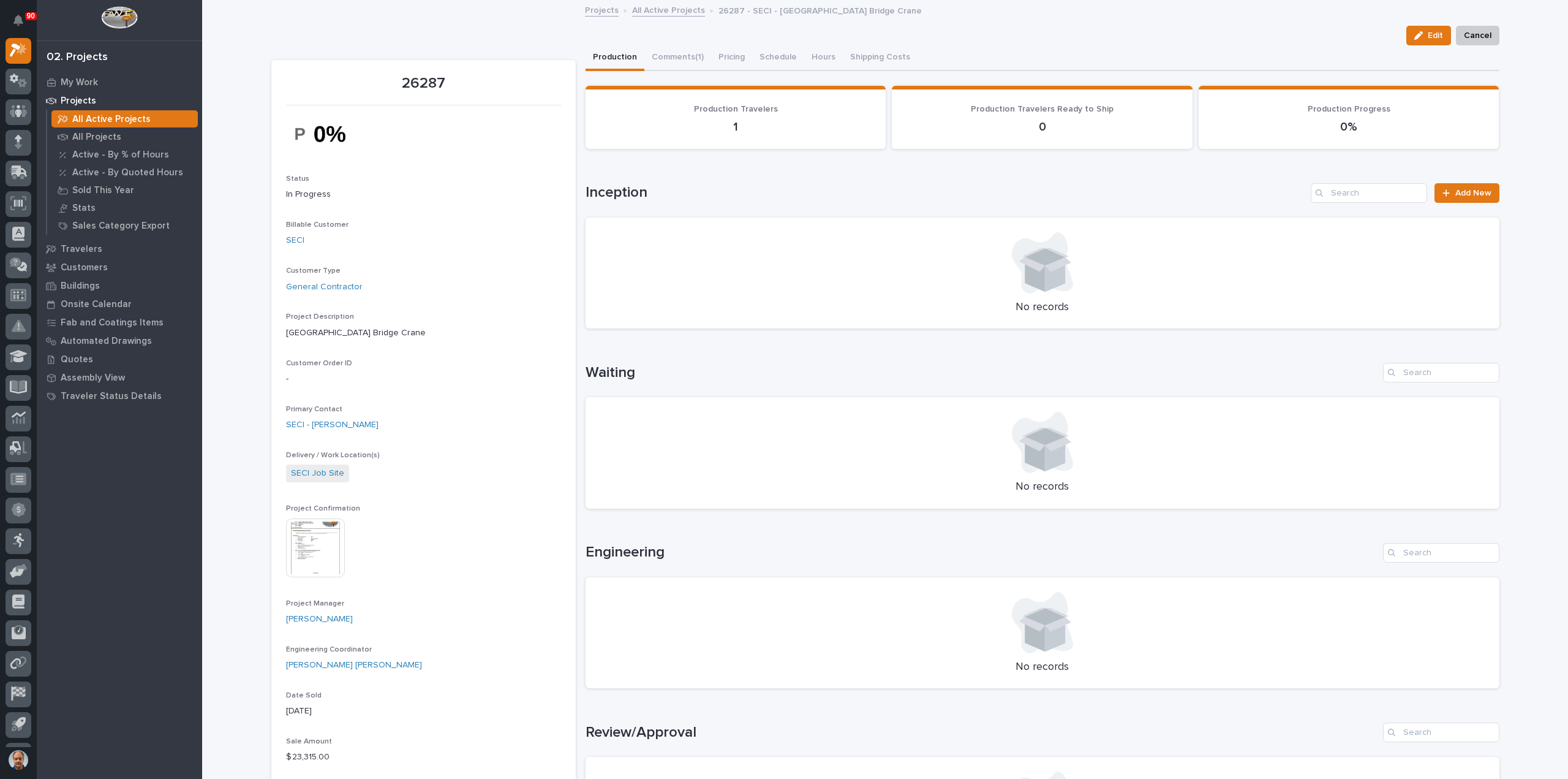
scroll to position [122, 0]
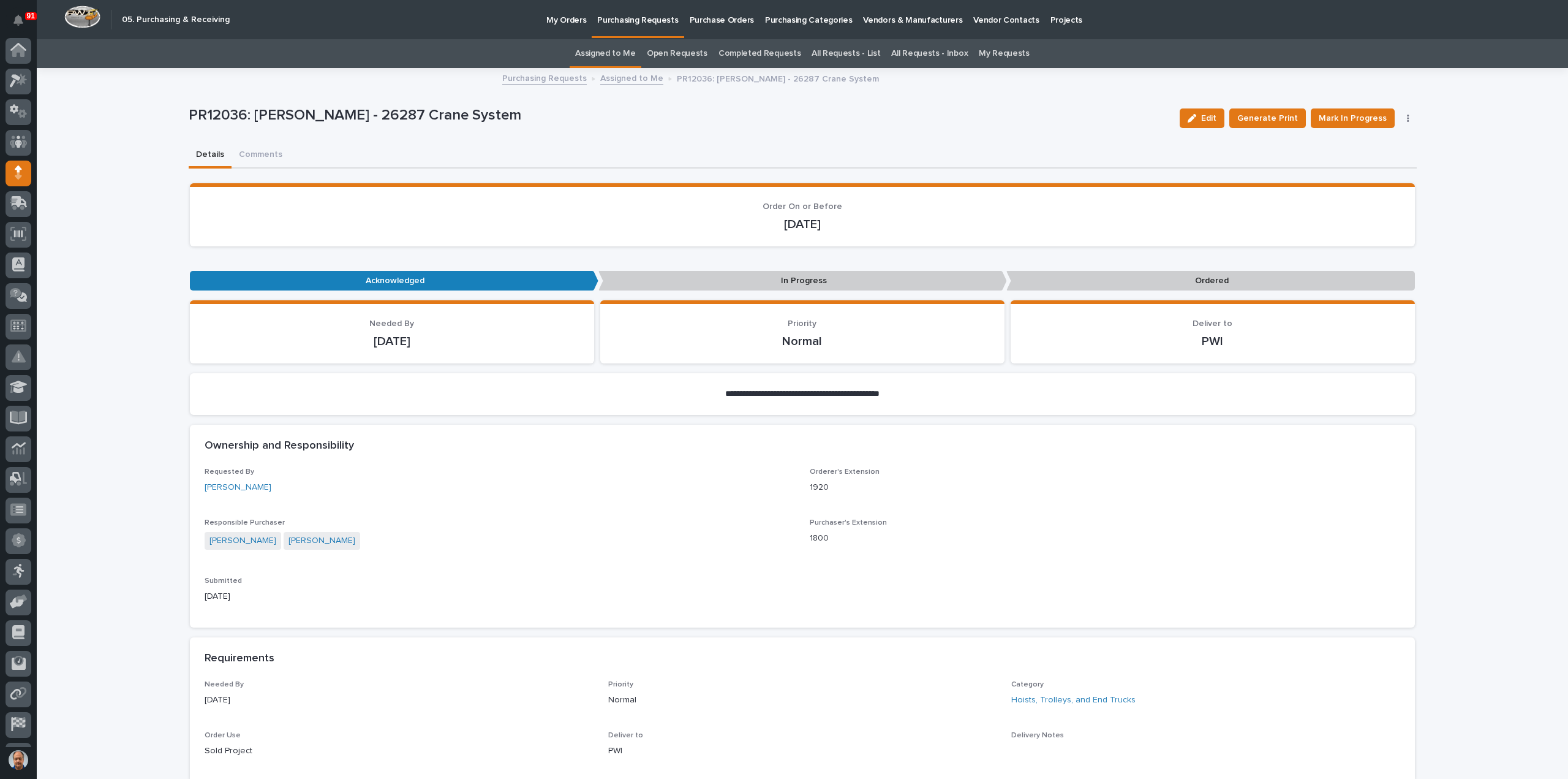
scroll to position [57, 0]
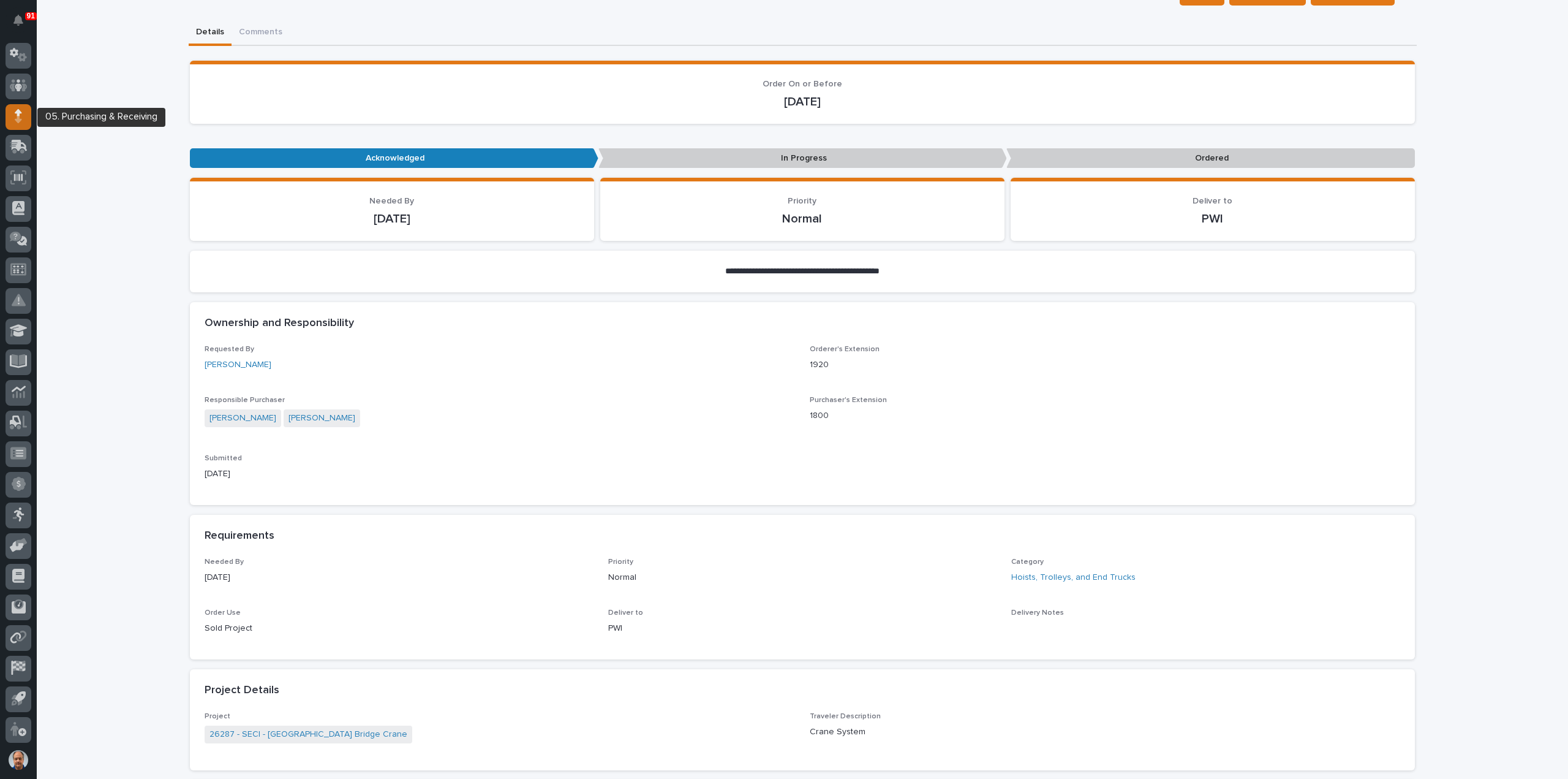
click at [14, 116] on div at bounding box center [18, 116] width 26 height 26
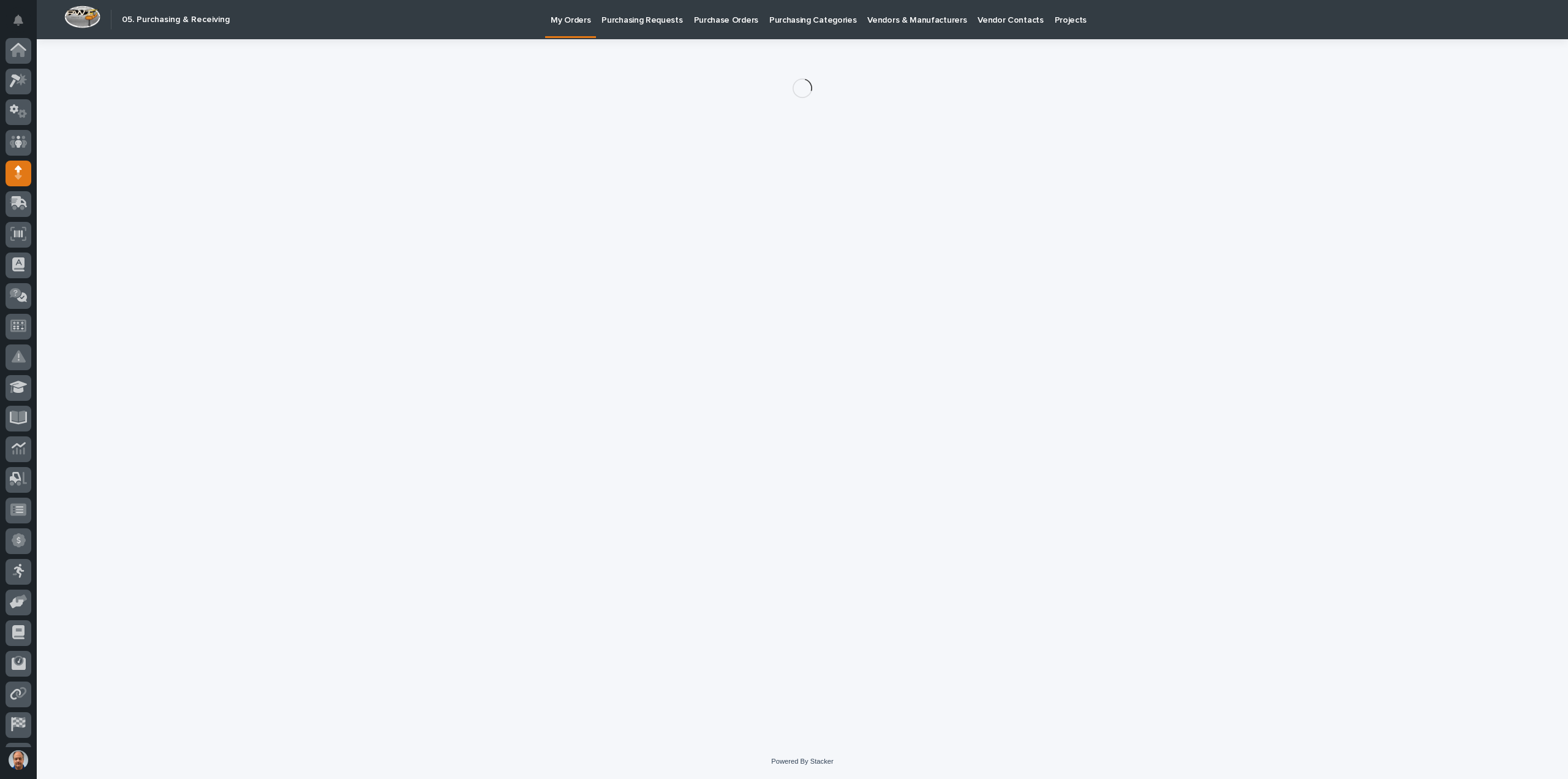
scroll to position [57, 0]
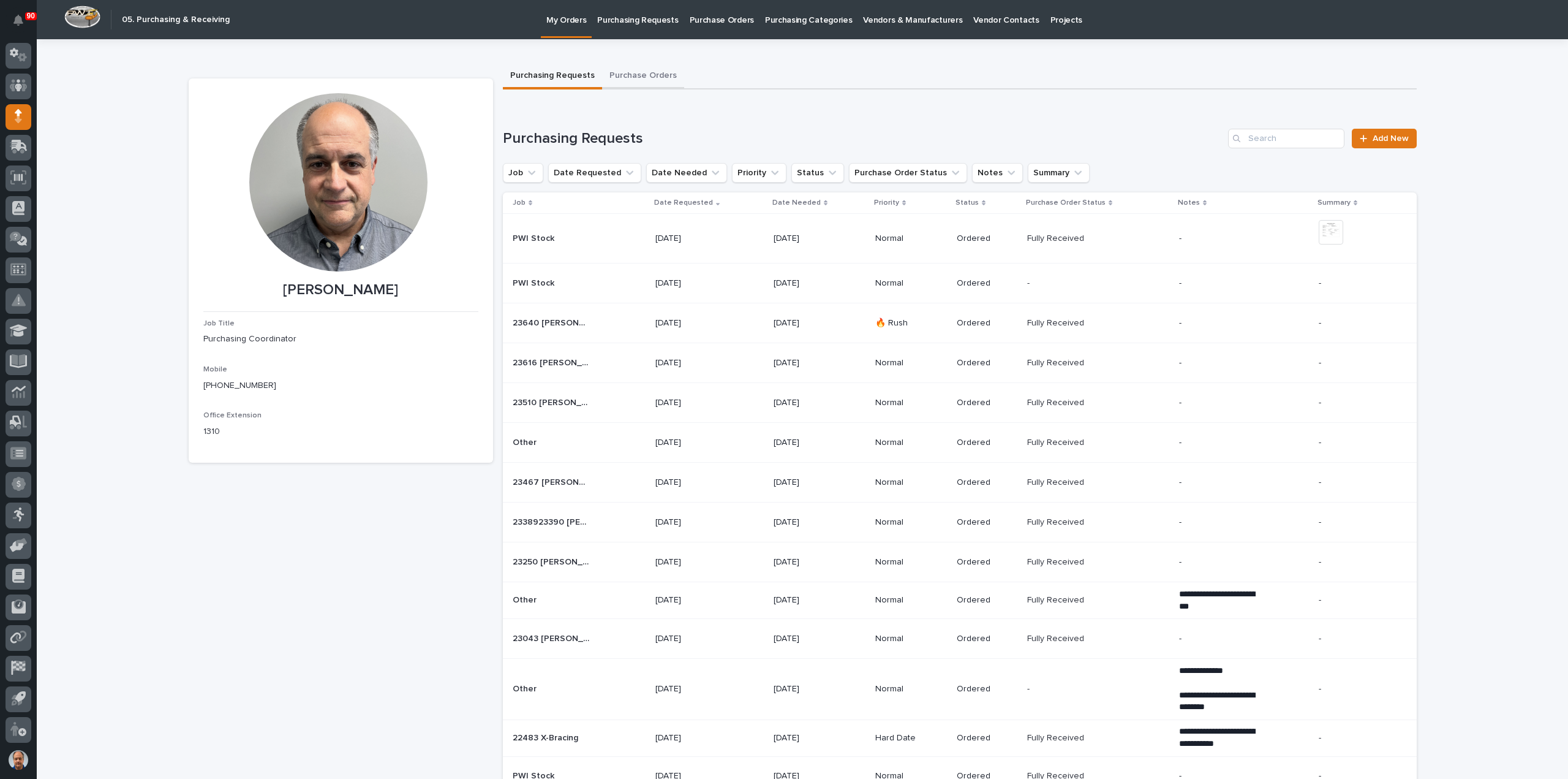
click at [645, 73] on button "Purchase Orders" at bounding box center [643, 76] width 82 height 26
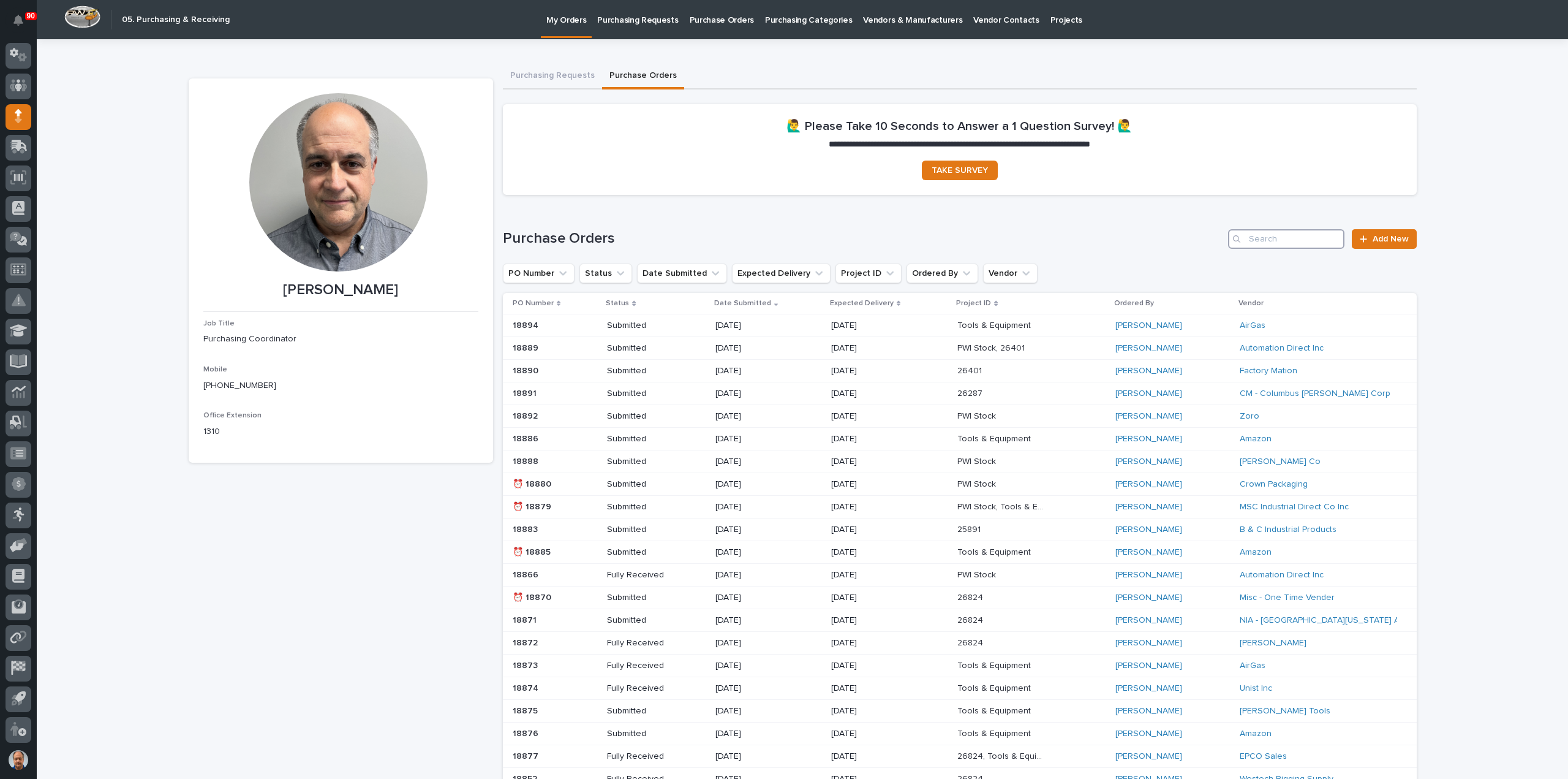
click at [1273, 243] on input "Search" at bounding box center [1286, 239] width 116 height 20
type input "18843"
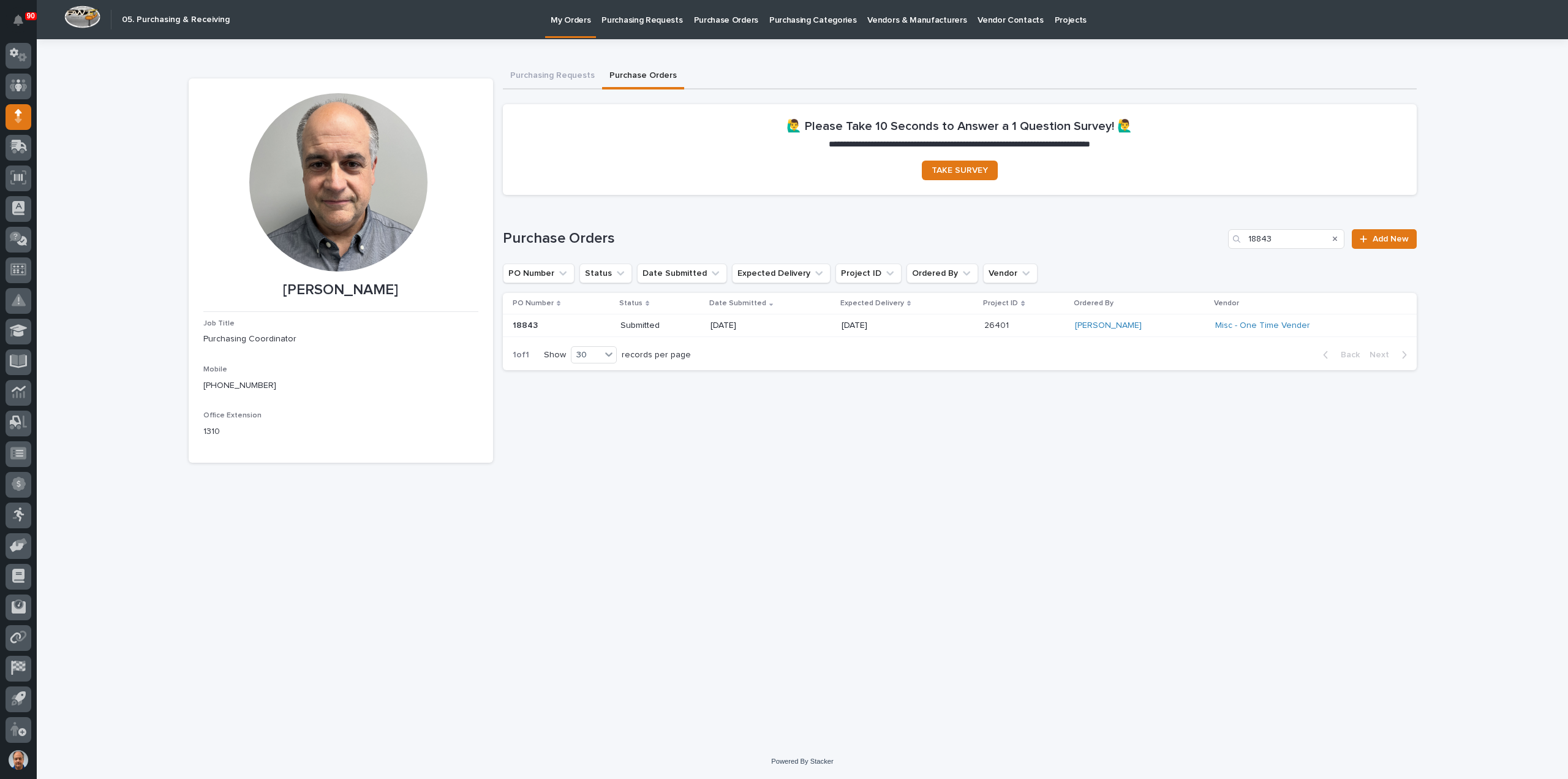
click at [798, 324] on p "[DATE]" at bounding box center [754, 326] width 87 height 11
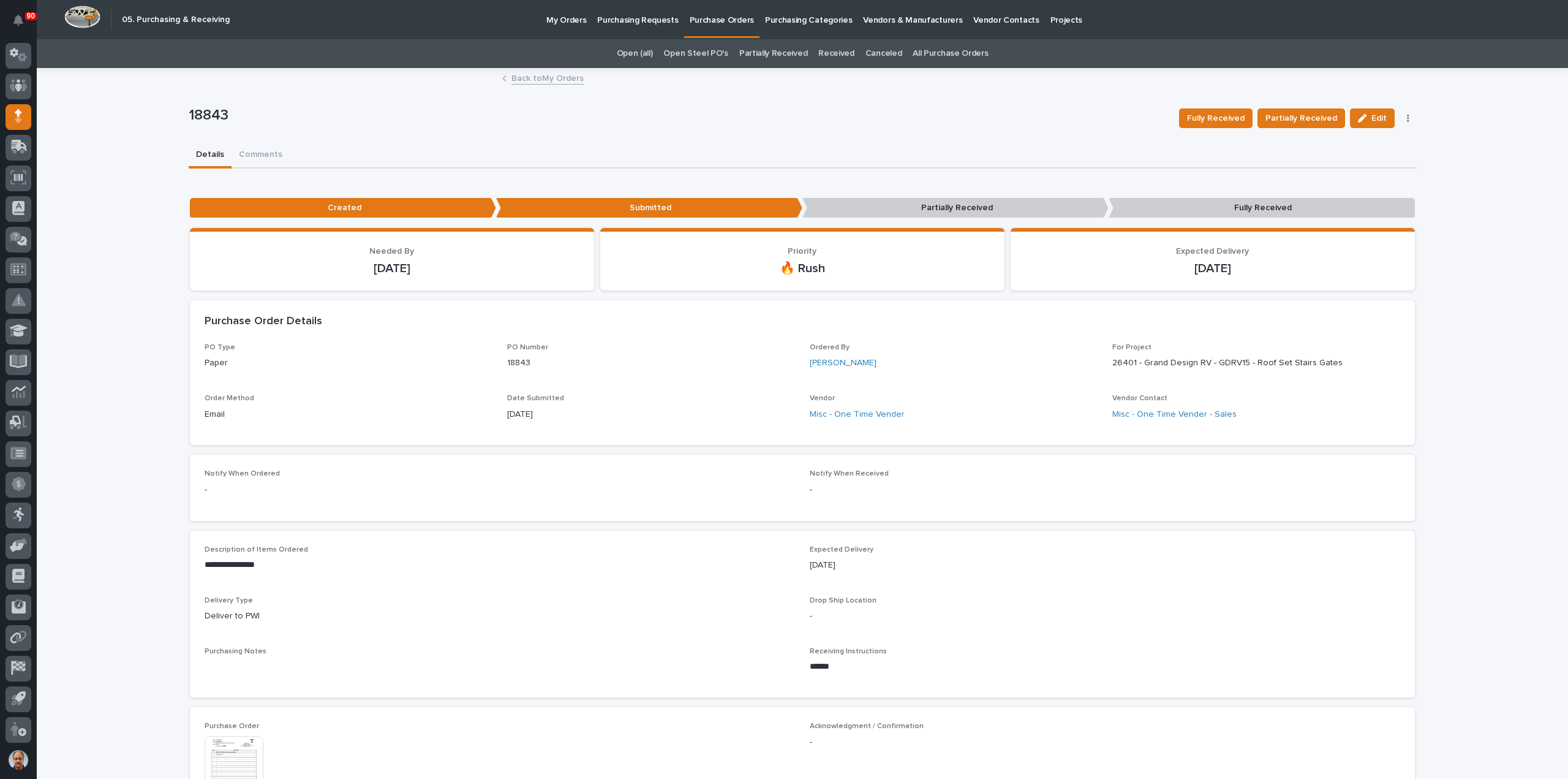
click at [627, 22] on p "Purchasing Requests" at bounding box center [637, 13] width 81 height 26
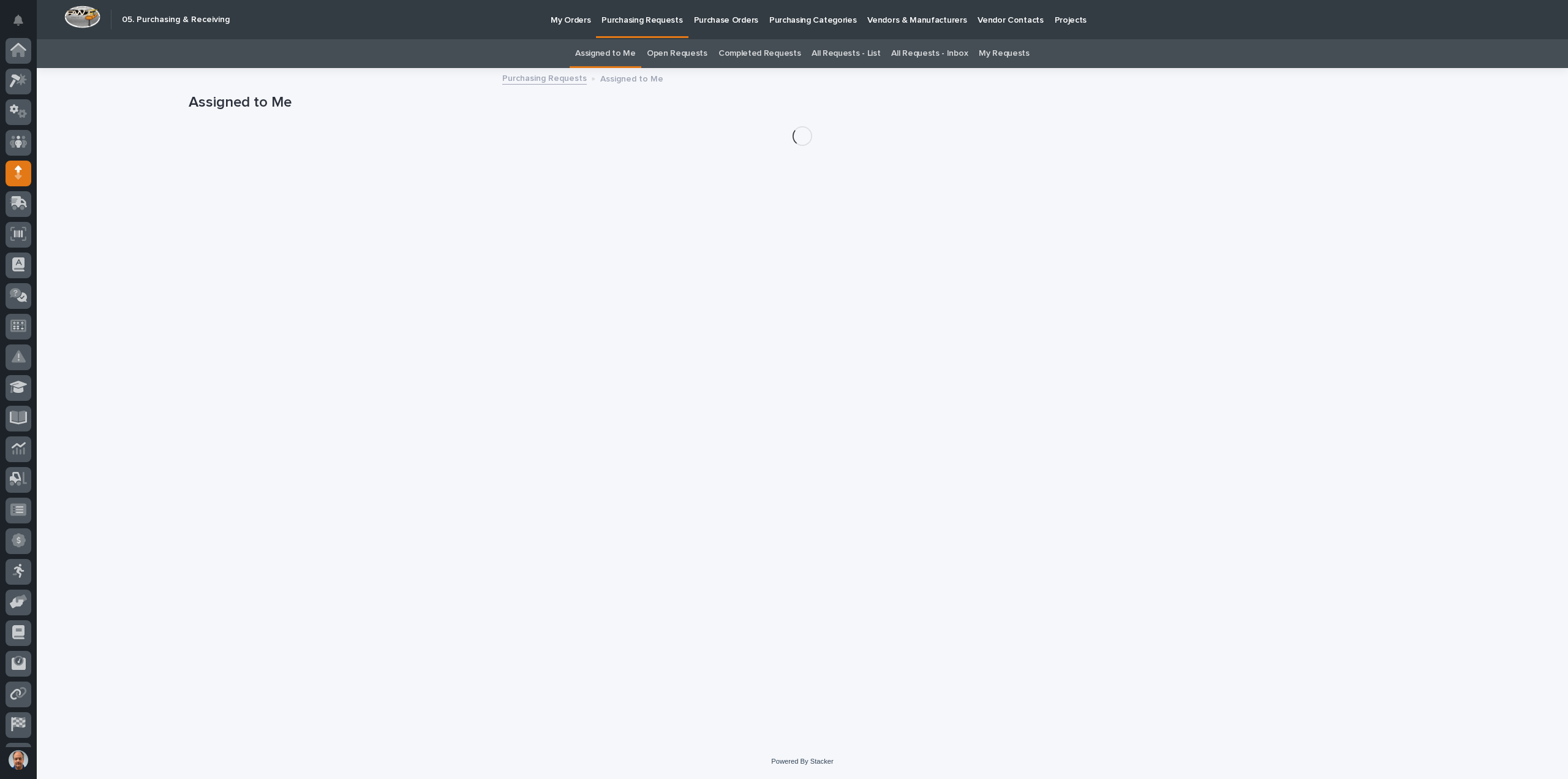
scroll to position [57, 0]
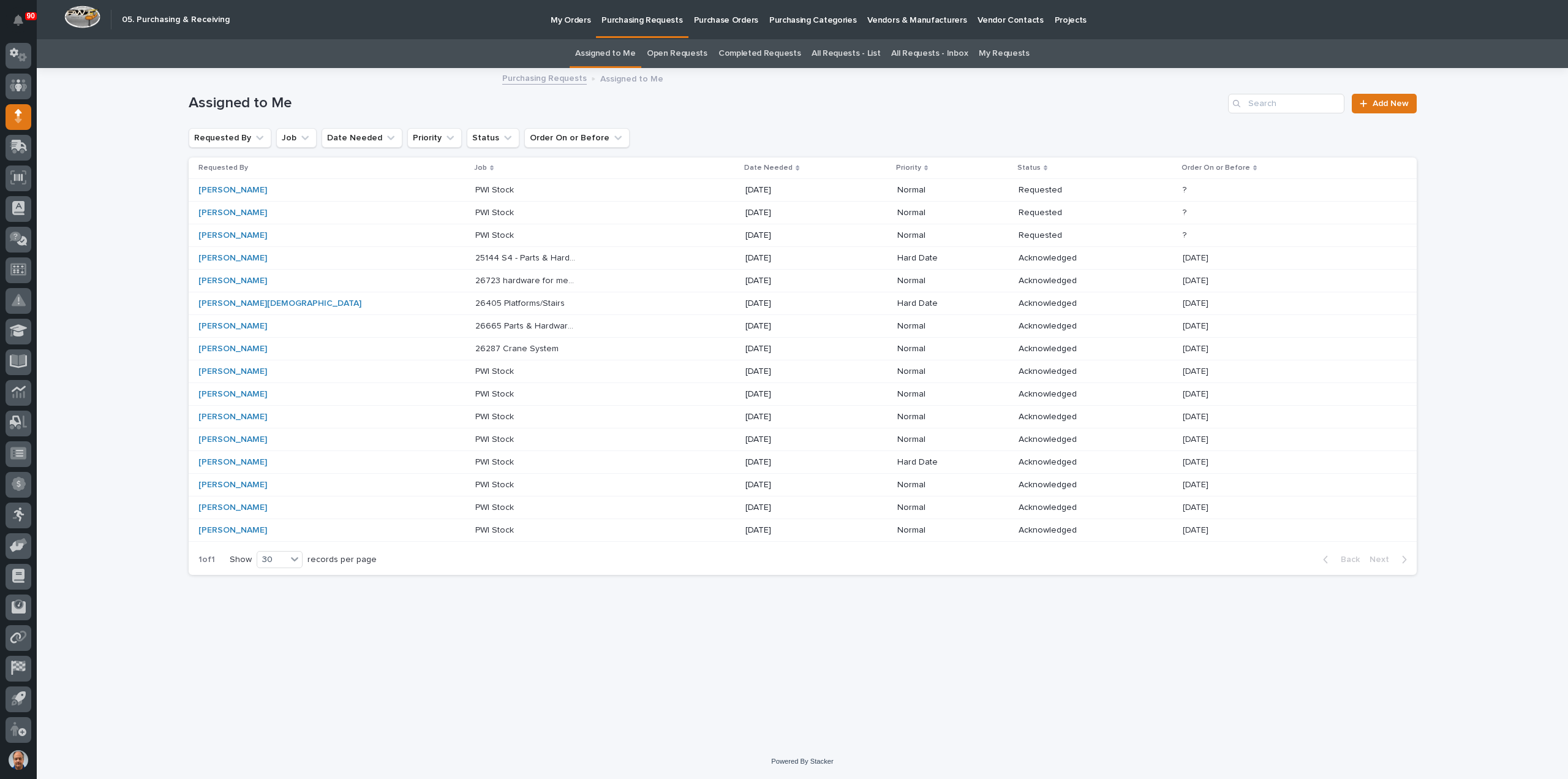
click at [476, 345] on p "26287 Crane System" at bounding box center [518, 348] width 86 height 13
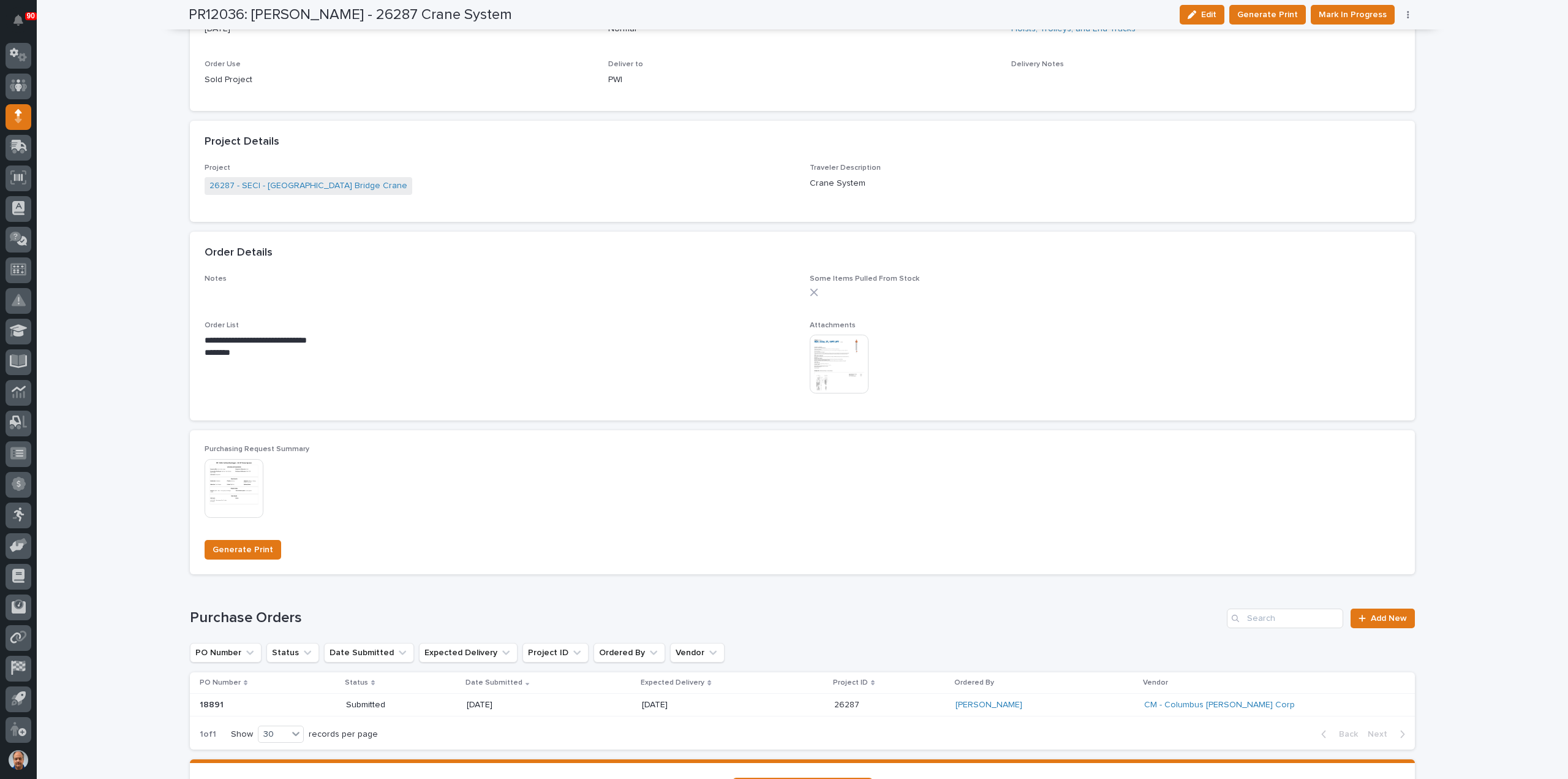
scroll to position [674, 0]
click at [1390, 616] on span "Add New" at bounding box center [1388, 615] width 36 height 9
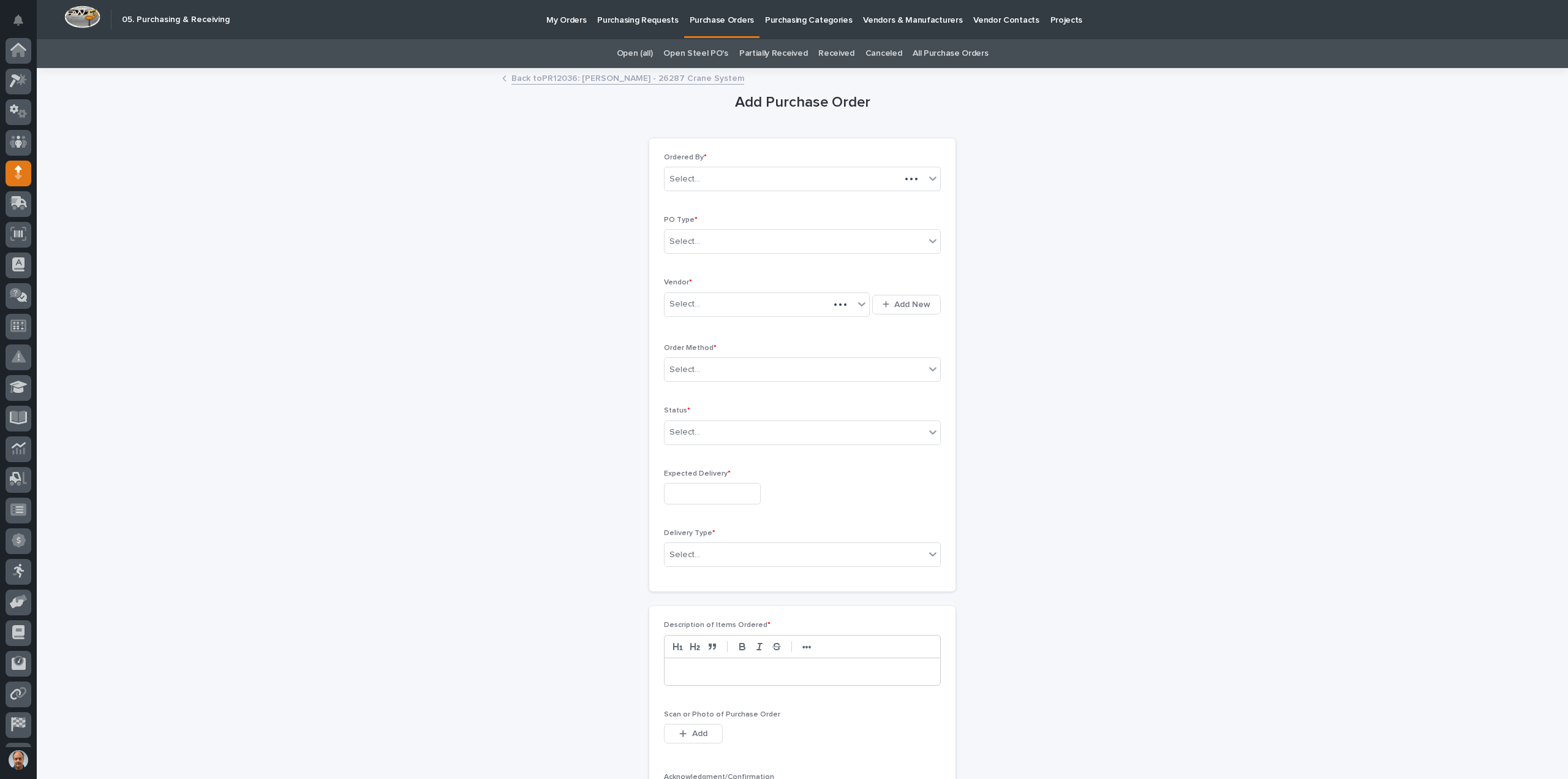
scroll to position [57, 0]
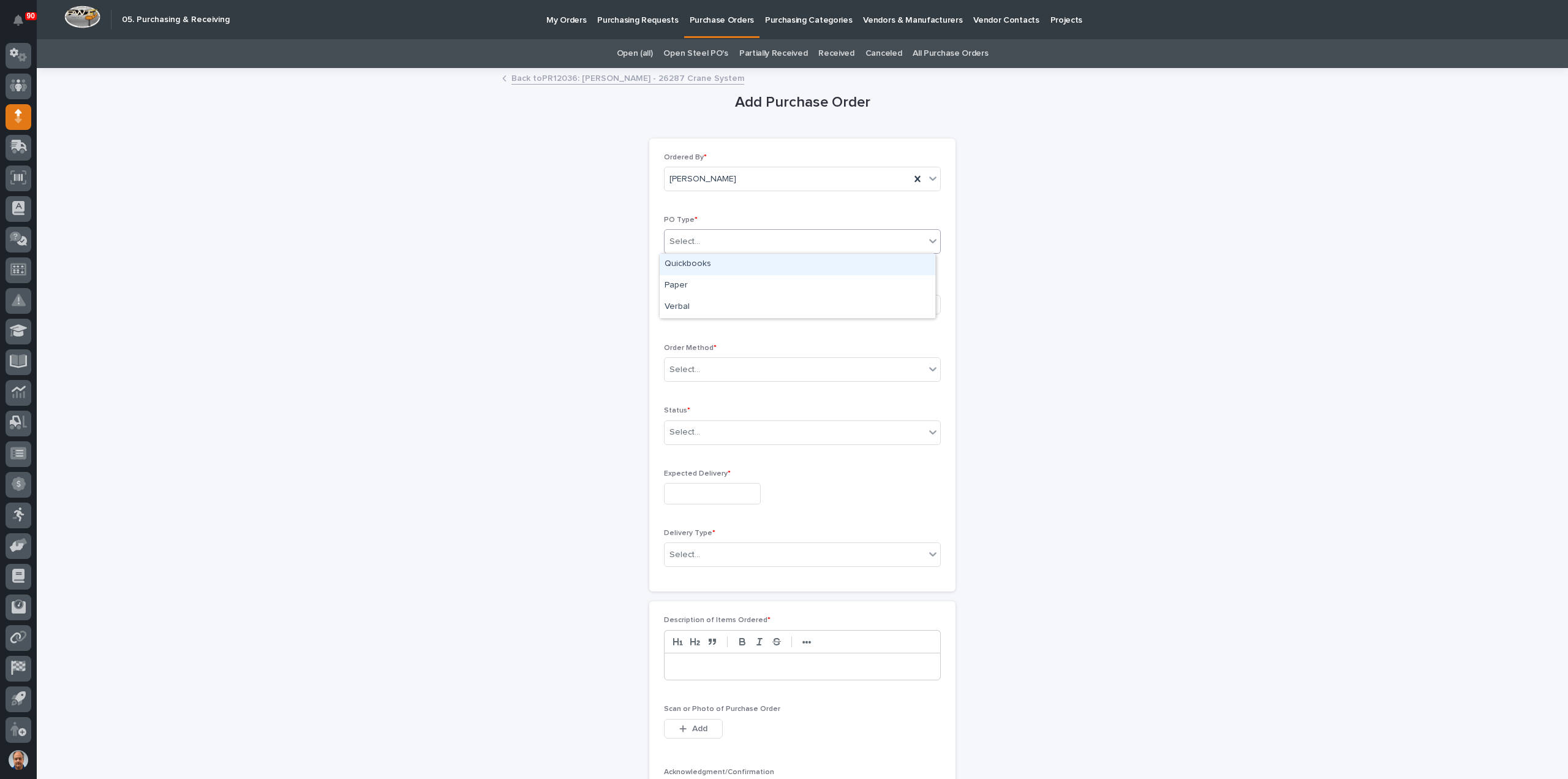
drag, startPoint x: 729, startPoint y: 235, endPoint x: 731, endPoint y: 243, distance: 8.2
click at [729, 235] on div "Select..." at bounding box center [795, 241] width 260 height 20
click at [707, 281] on div "Paper" at bounding box center [797, 286] width 276 height 22
click at [716, 303] on div "Select..." at bounding box center [759, 304] width 189 height 20
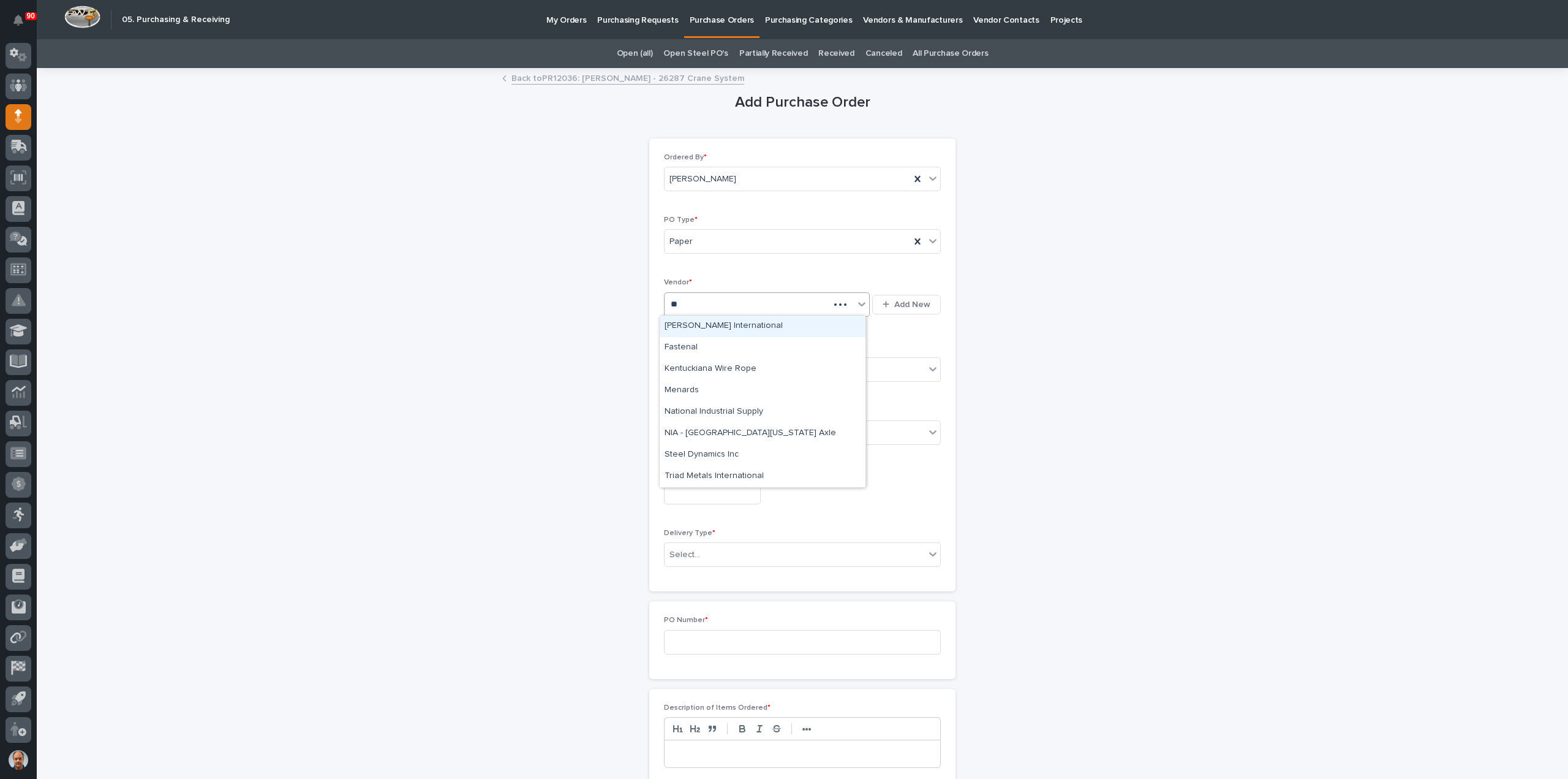
type input "***"
click at [736, 343] on div "National Industrial Supply" at bounding box center [762, 347] width 206 height 22
click at [729, 364] on div "Select..." at bounding box center [795, 370] width 260 height 20
click at [690, 410] on div "Email" at bounding box center [797, 413] width 276 height 22
drag, startPoint x: 712, startPoint y: 422, endPoint x: 714, endPoint y: 432, distance: 10.2
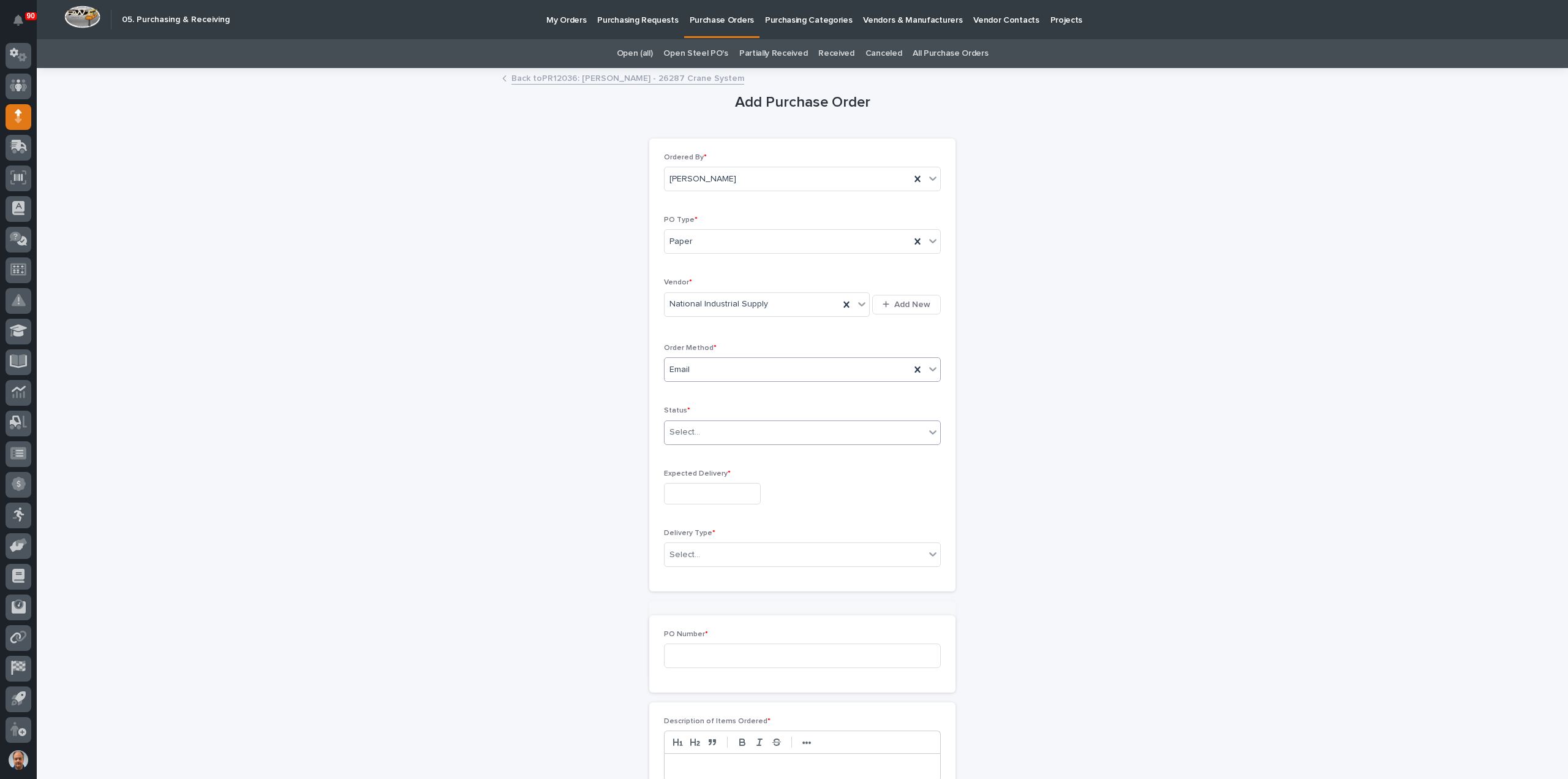
click at [712, 422] on div "Select..." at bounding box center [795, 432] width 260 height 20
drag, startPoint x: 692, startPoint y: 473, endPoint x: 698, endPoint y: 480, distance: 9.2
click at [692, 474] on div "Submitted" at bounding box center [797, 475] width 276 height 22
click at [717, 497] on input "text" at bounding box center [712, 493] width 97 height 22
click at [744, 449] on div "10" at bounding box center [743, 450] width 16 height 16
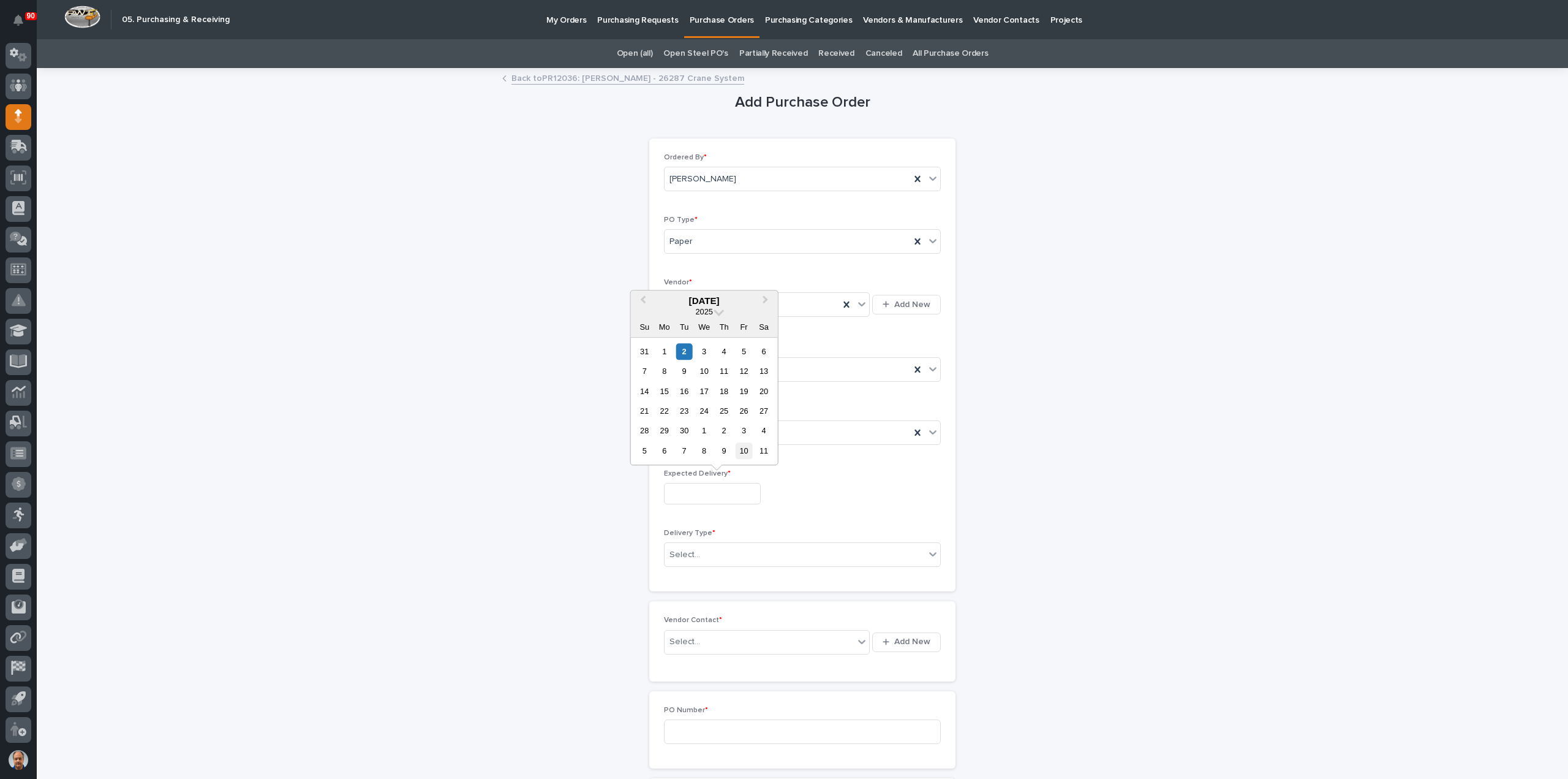
type input "**********"
click at [723, 552] on div "Select..." at bounding box center [795, 555] width 260 height 20
click at [709, 572] on div "Deliver to PWI" at bounding box center [797, 575] width 276 height 22
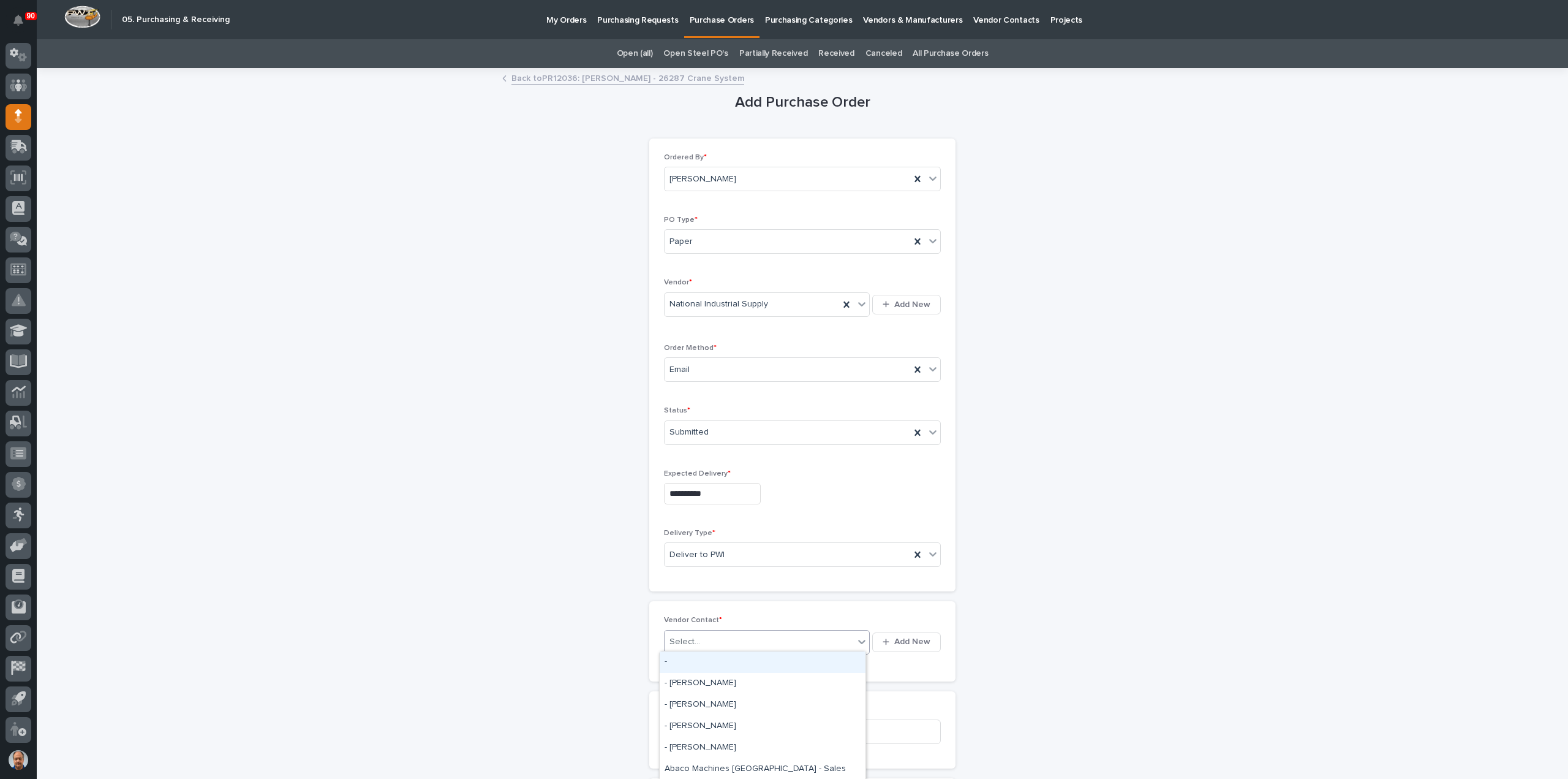
click at [725, 637] on div "Select..." at bounding box center [759, 641] width 189 height 20
type input "*****"
click at [764, 682] on div "National Industrial Supply - Sales" at bounding box center [762, 684] width 206 height 22
drag, startPoint x: 735, startPoint y: 721, endPoint x: 751, endPoint y: 724, distance: 16.3
click at [735, 722] on input at bounding box center [802, 731] width 277 height 24
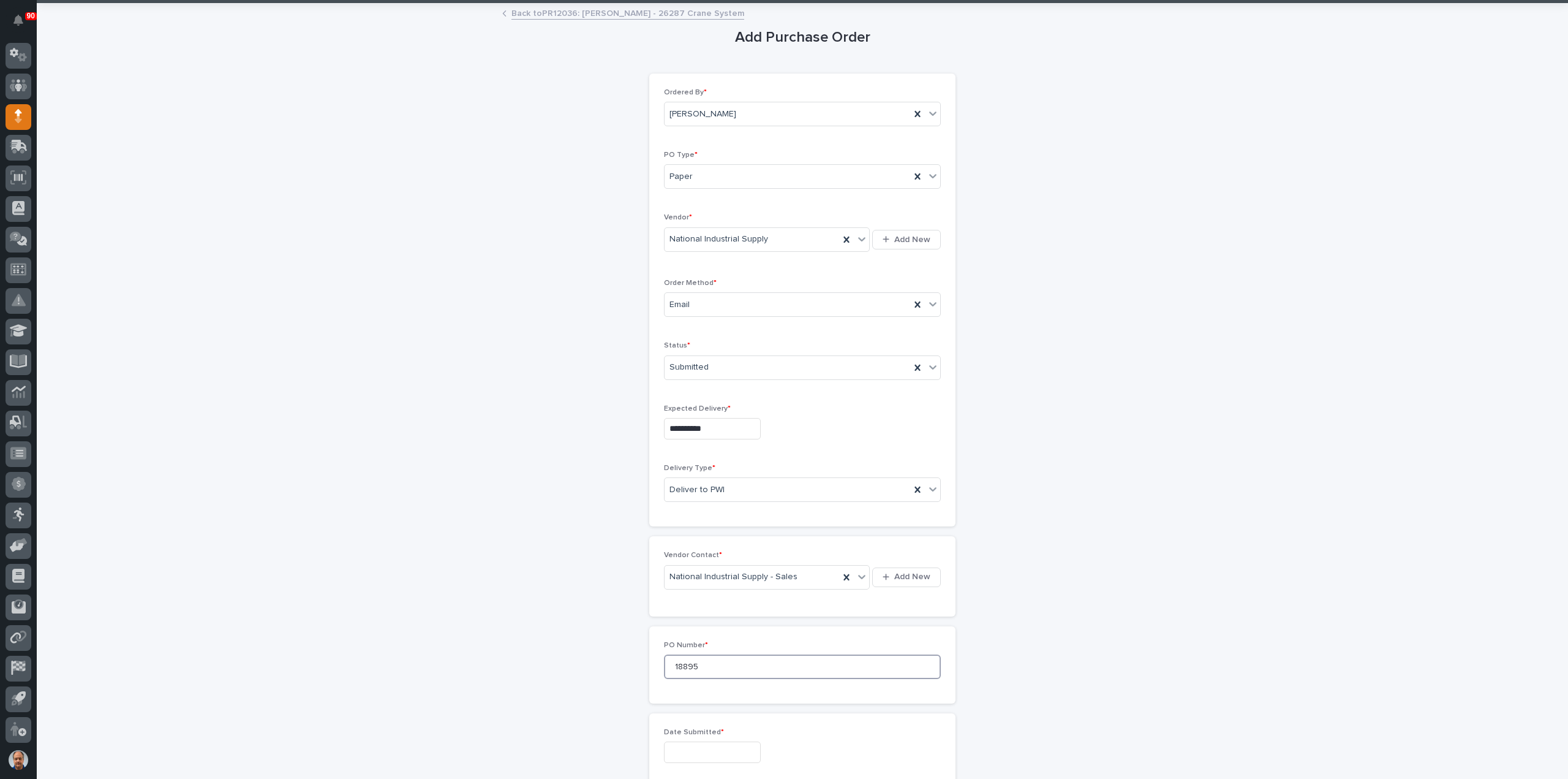
scroll to position [184, 0]
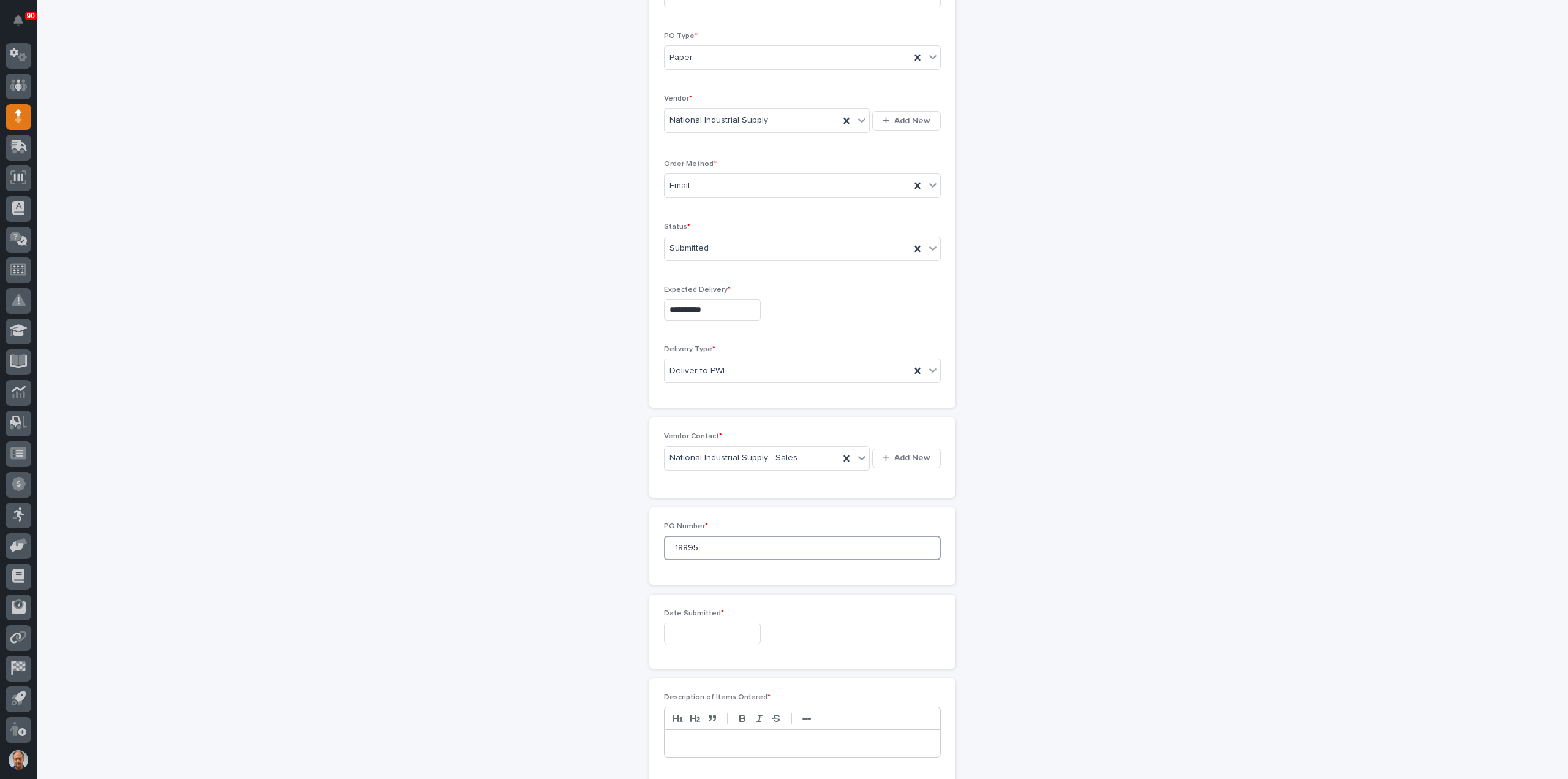
type input "18895"
click at [698, 630] on input "text" at bounding box center [712, 633] width 97 height 22
click at [685, 493] on div "2" at bounding box center [684, 490] width 16 height 16
type input "**********"
click at [740, 737] on p at bounding box center [802, 743] width 257 height 13
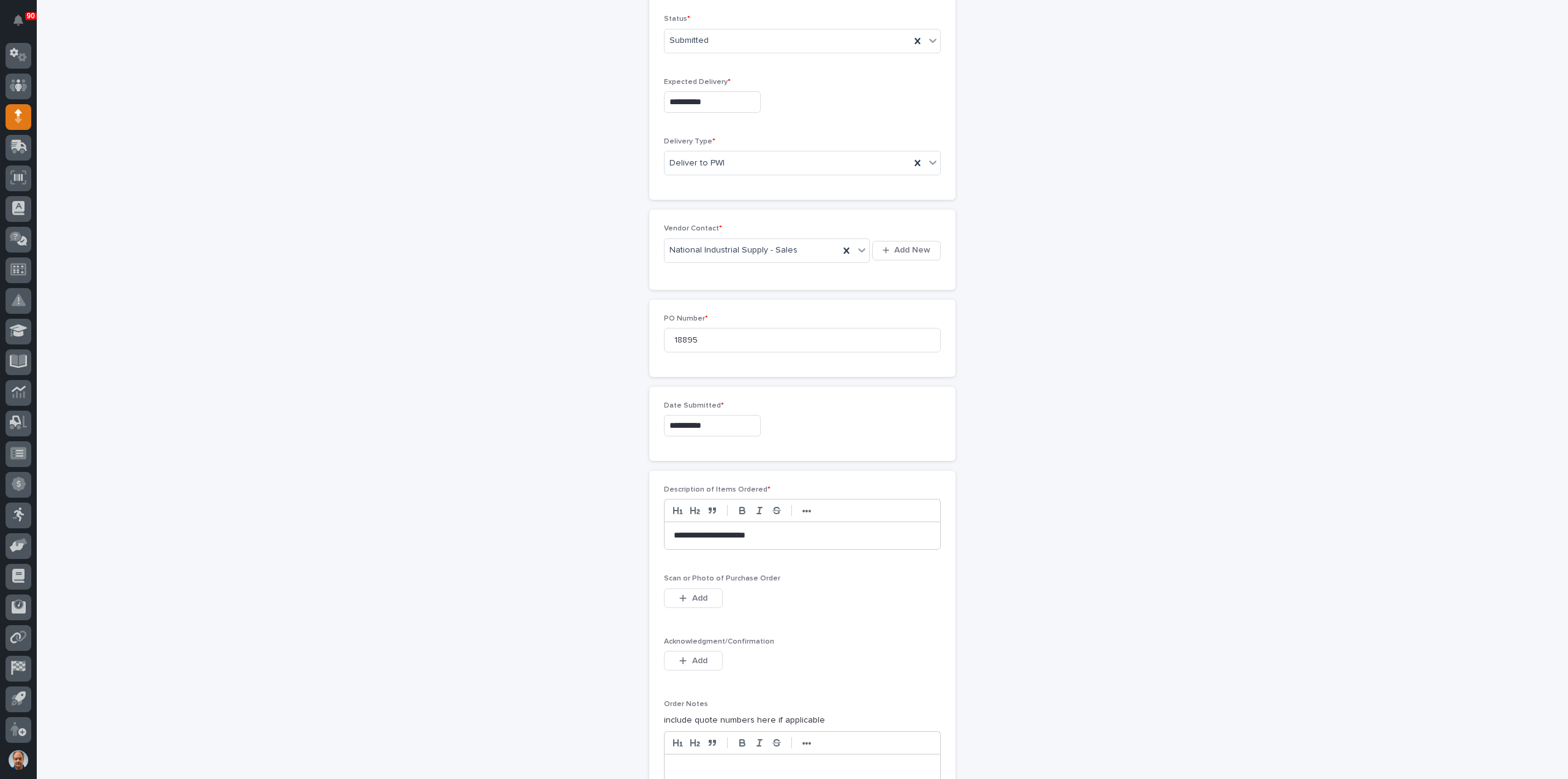
scroll to position [429, 0]
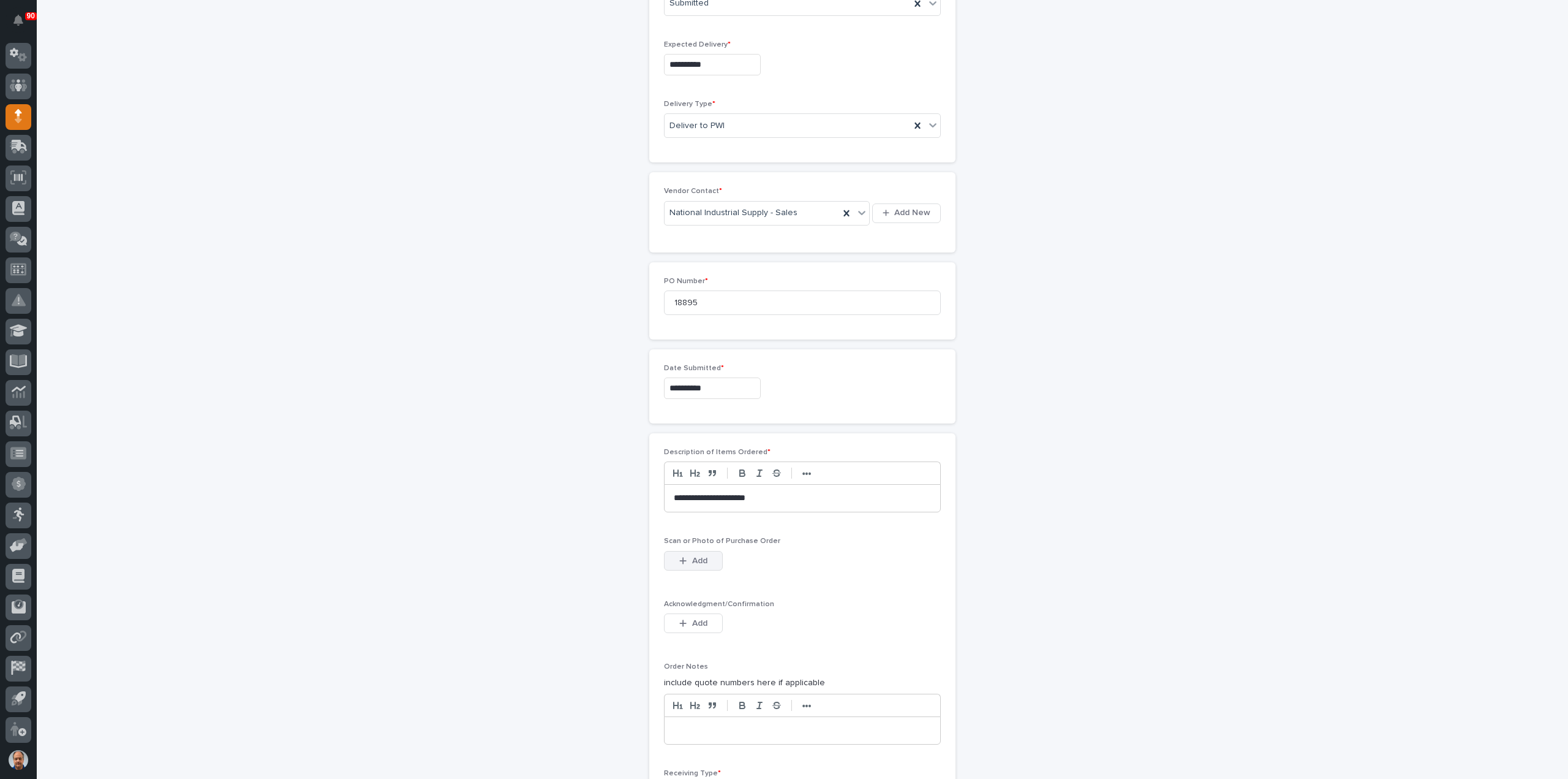
click at [692, 557] on span "Add" at bounding box center [699, 561] width 15 height 11
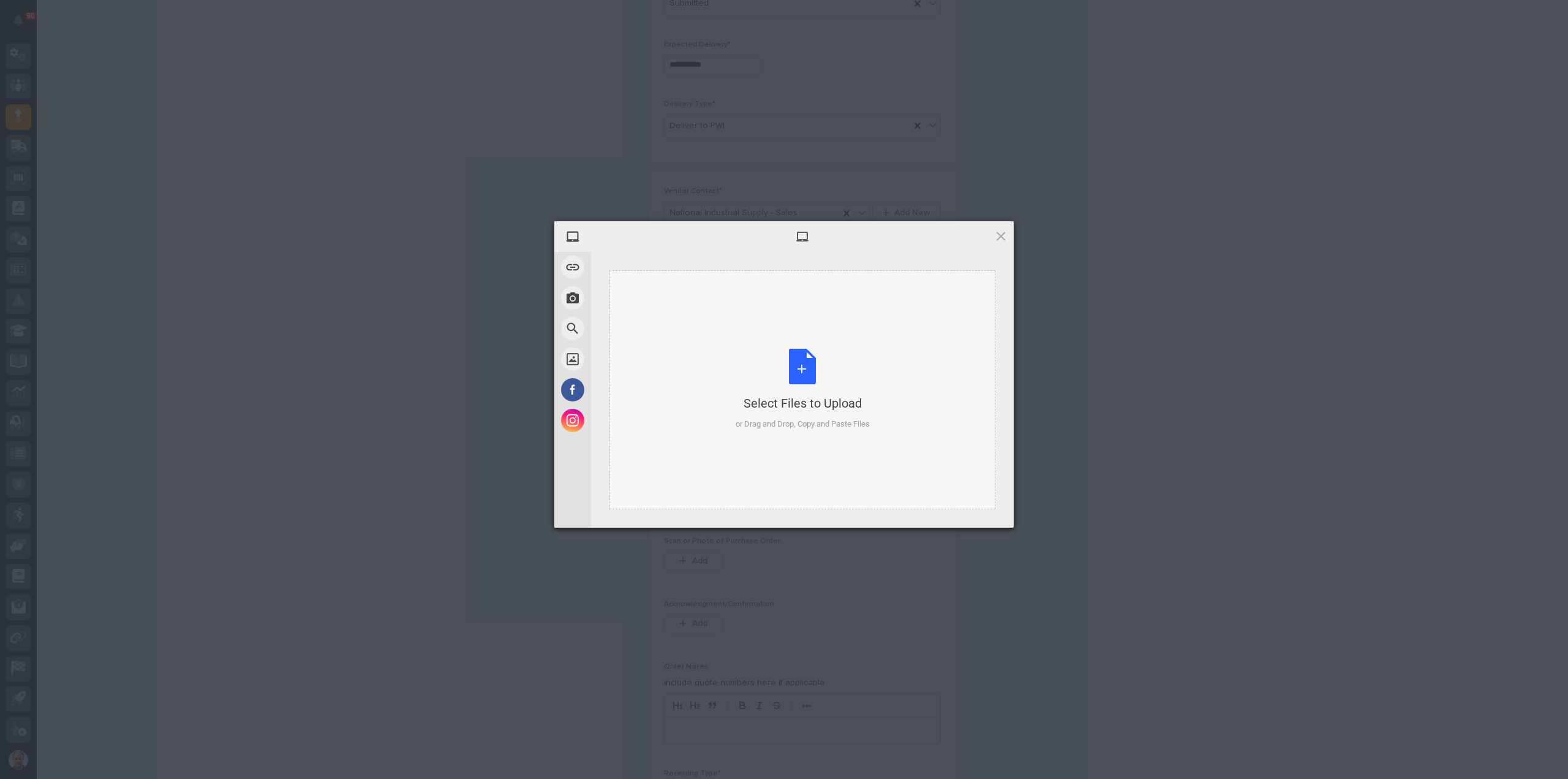
click at [798, 371] on div "Select Files to Upload or Drag and Drop, Copy and Paste Files" at bounding box center [802, 390] width 134 height 82
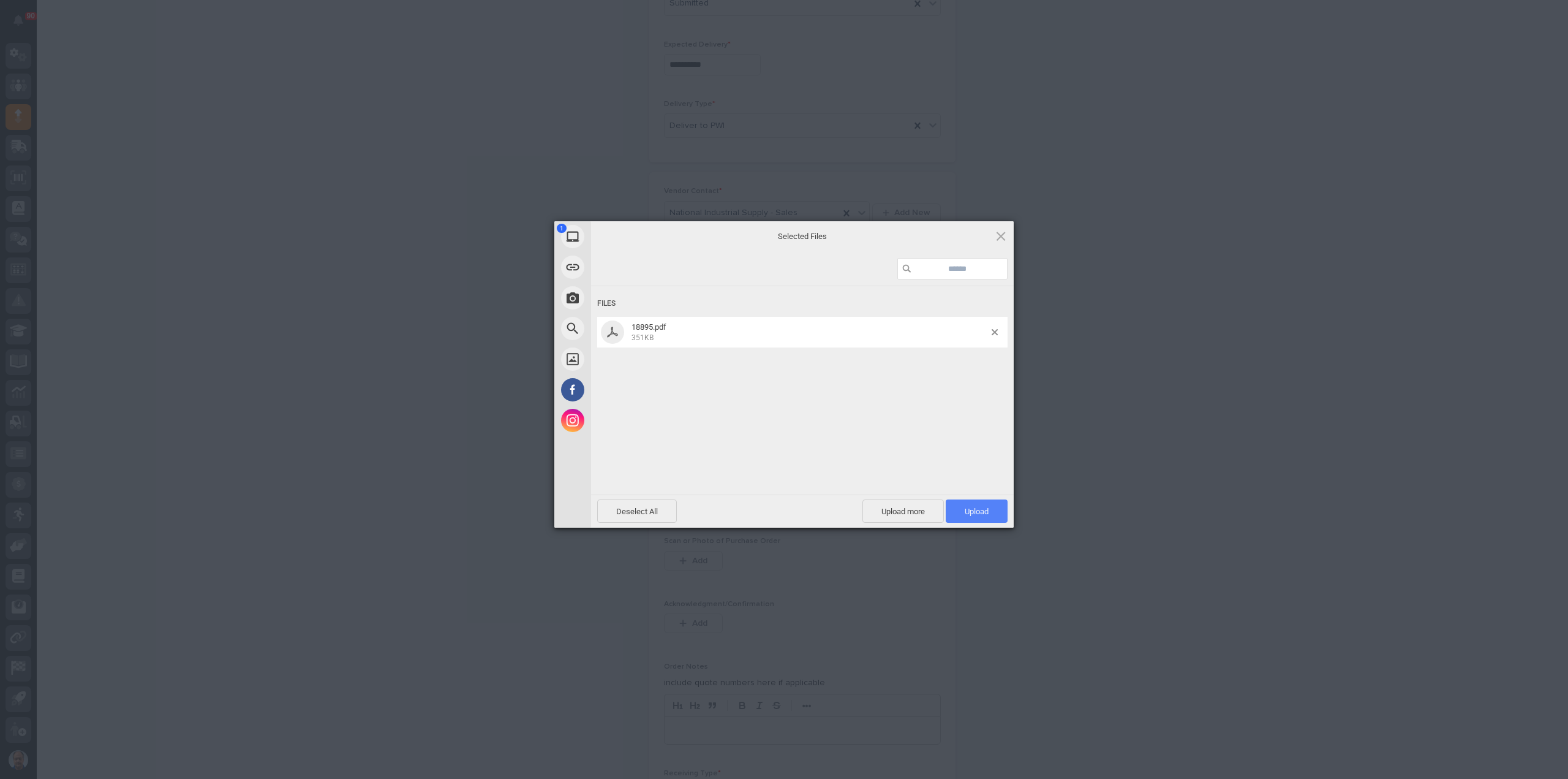
click at [984, 511] on span "Upload 1" at bounding box center [977, 511] width 24 height 9
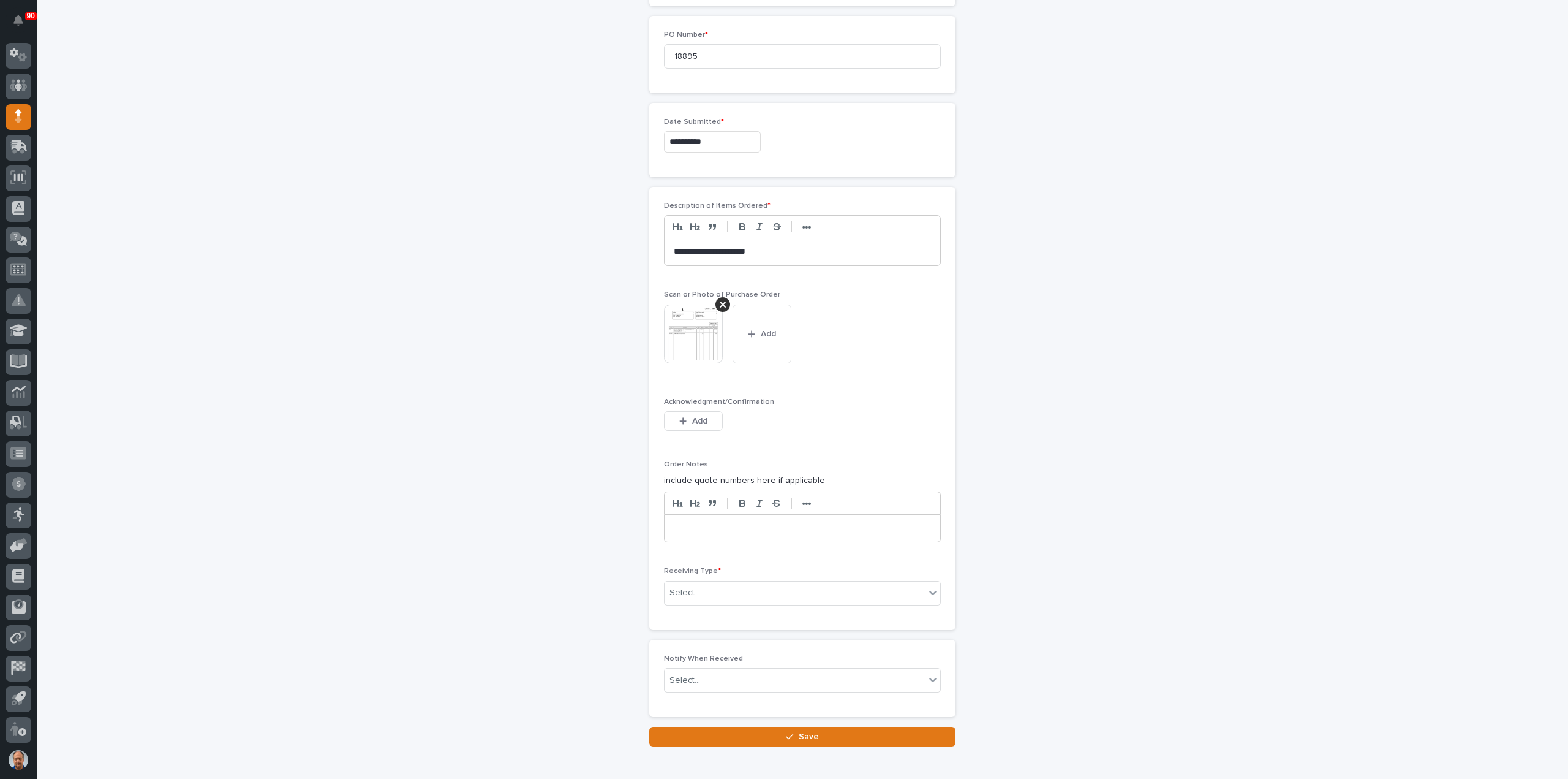
scroll to position [696, 0]
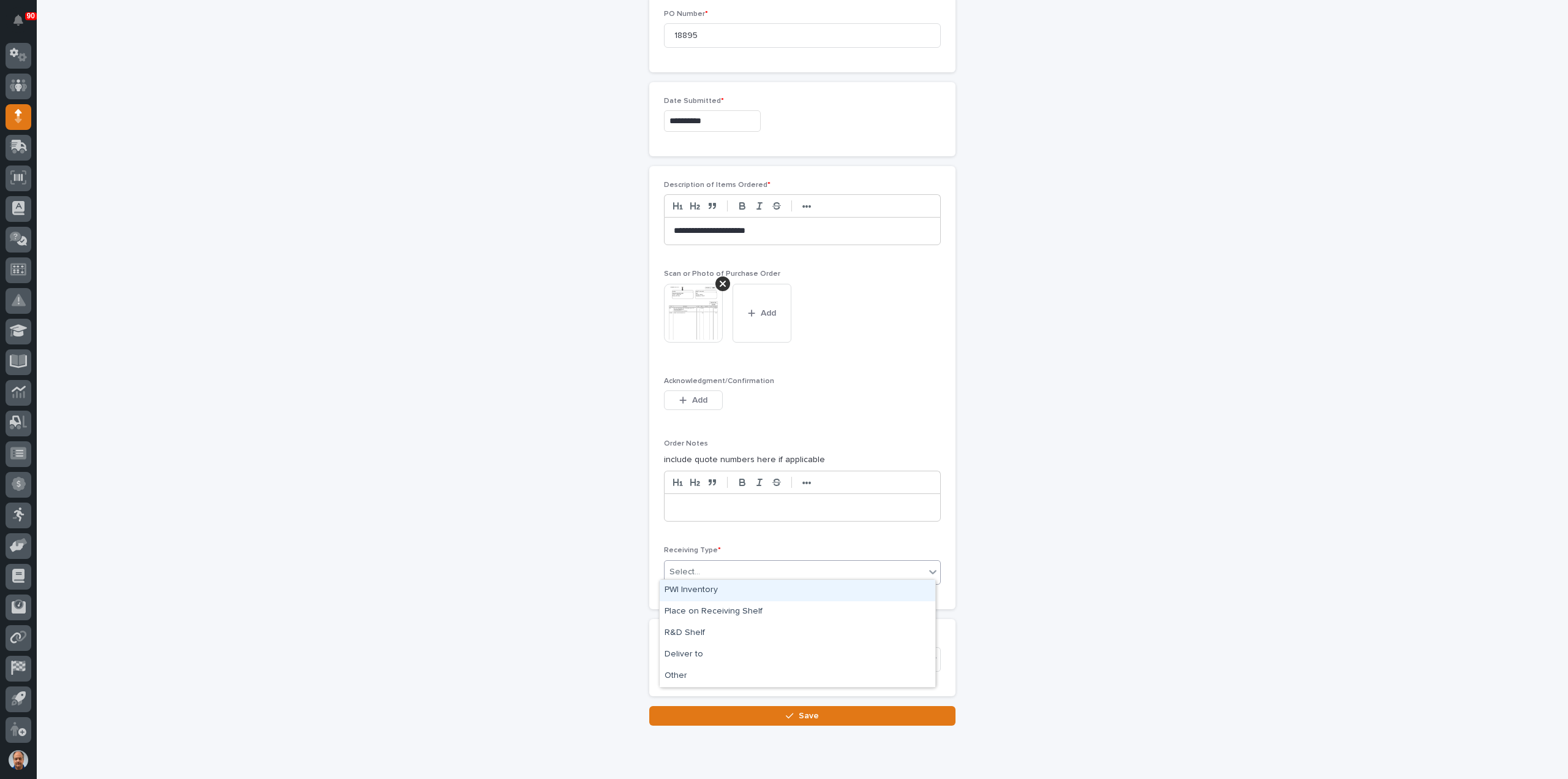
click at [746, 565] on div "Select..." at bounding box center [795, 572] width 260 height 20
click at [727, 650] on div "Deliver to" at bounding box center [797, 655] width 276 height 22
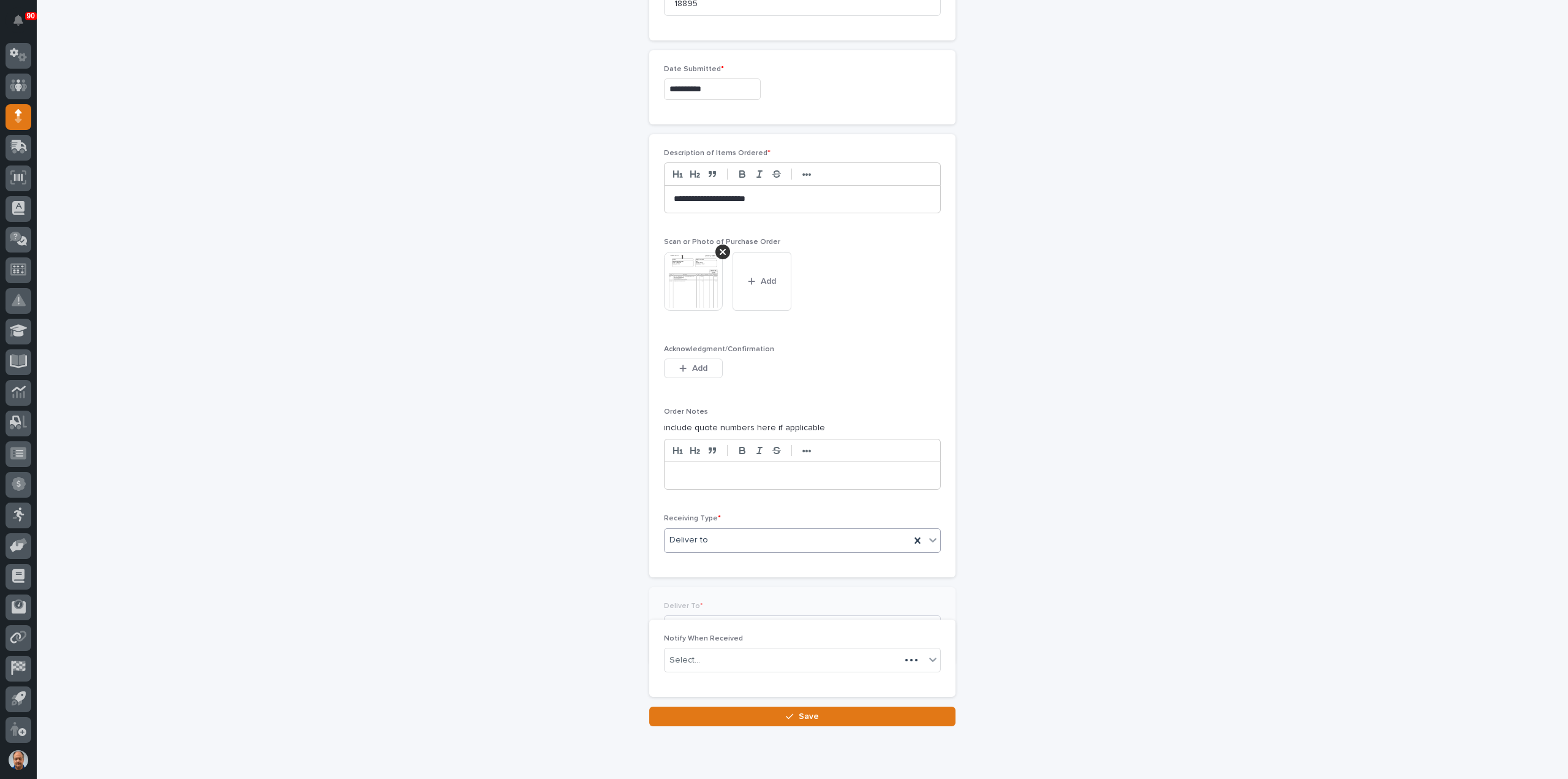
scroll to position [739, 0]
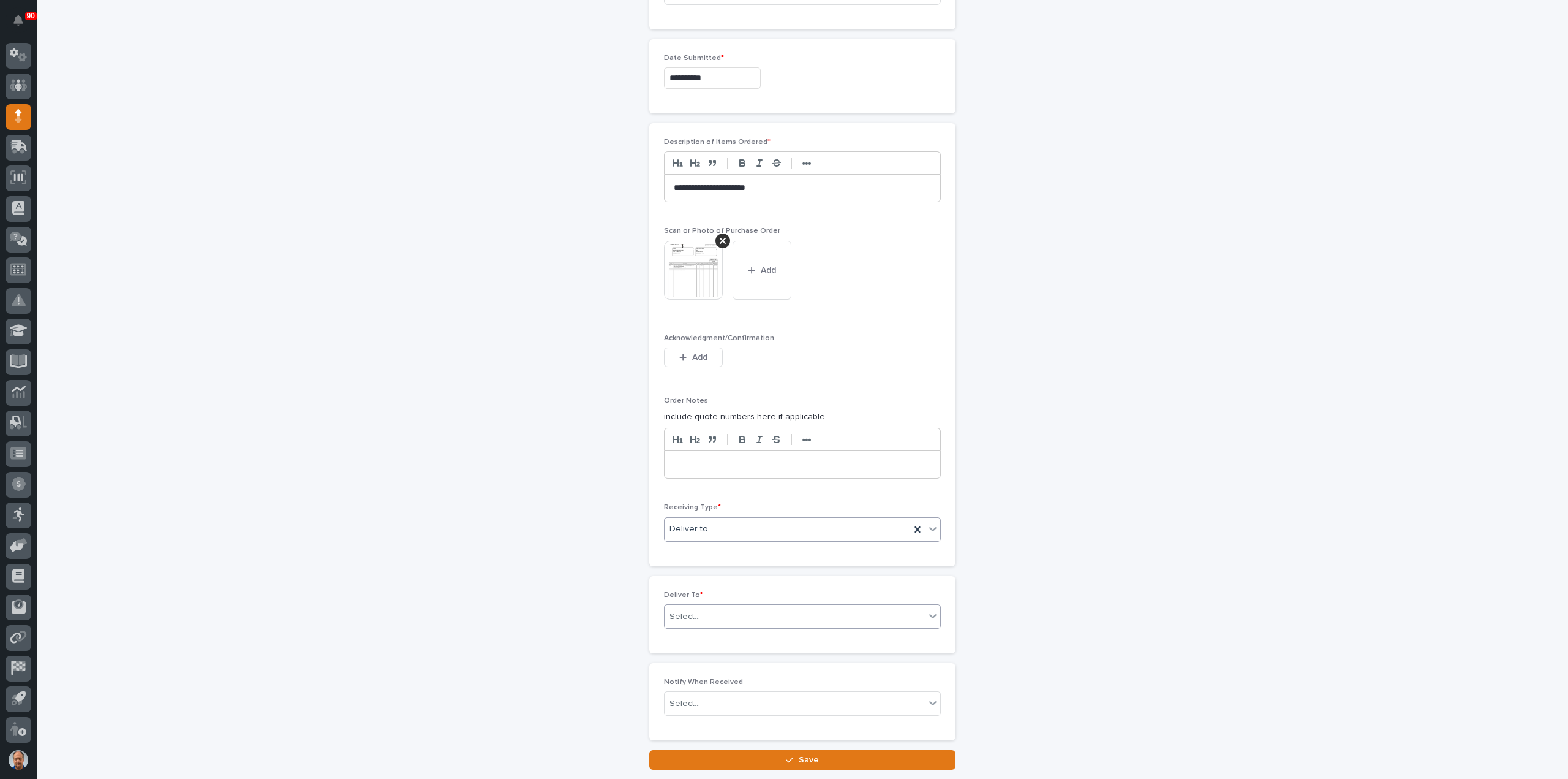
click at [729, 610] on div "Select..." at bounding box center [795, 616] width 260 height 20
type input "****"
click at [741, 607] on div "leon" at bounding box center [795, 616] width 260 height 20
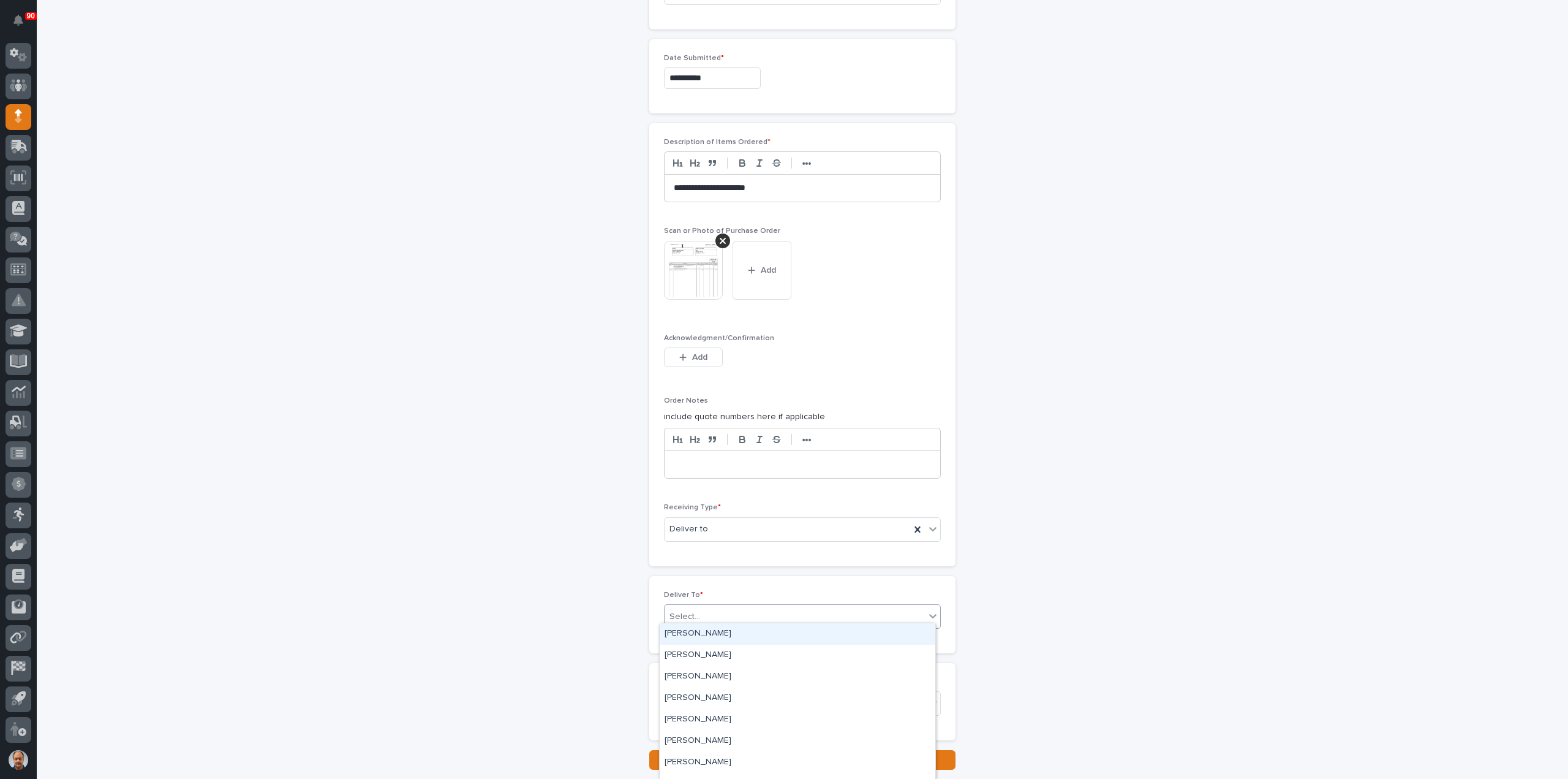
click at [737, 607] on div "Select..." at bounding box center [795, 616] width 260 height 20
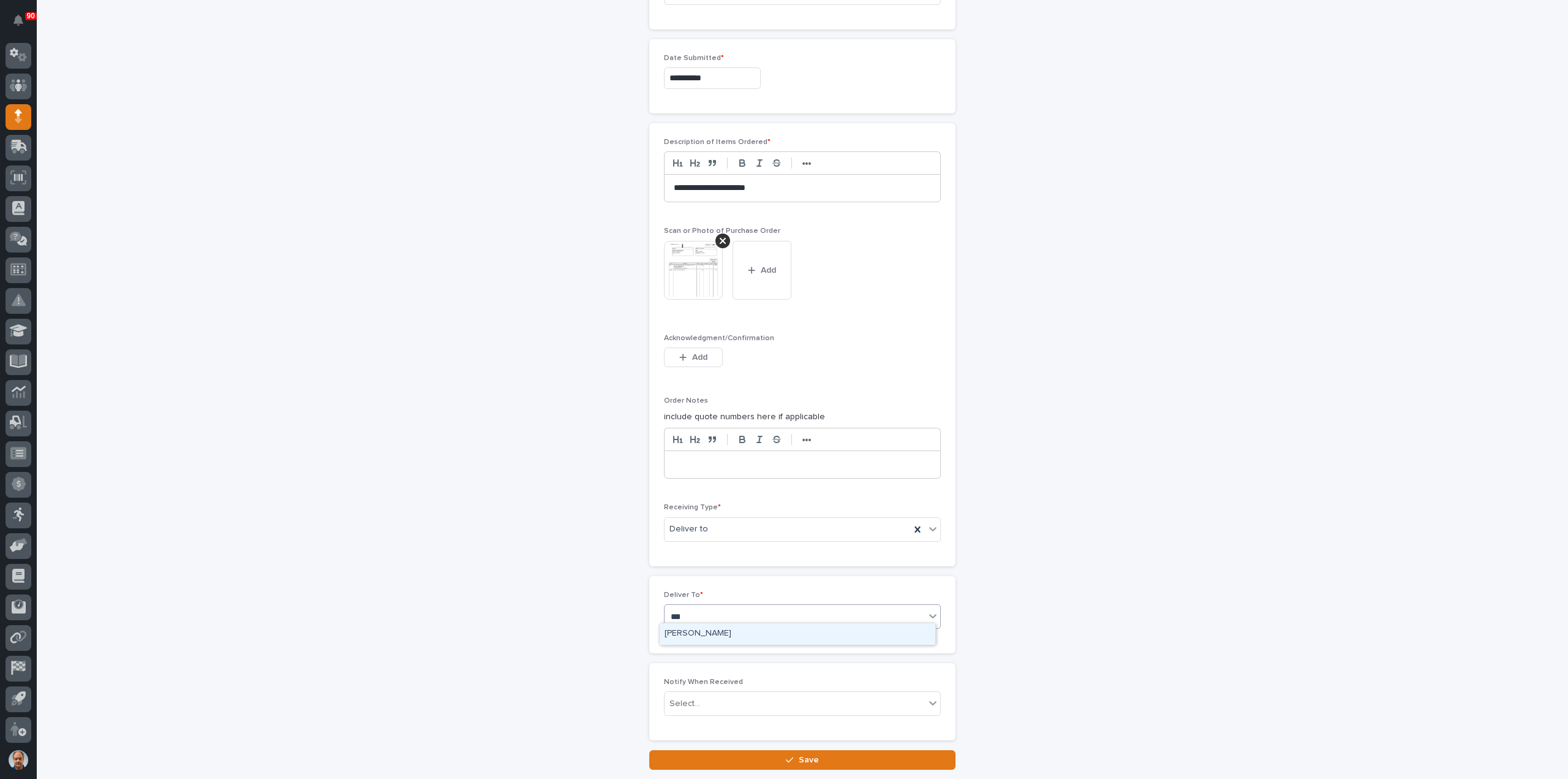
type input "****"
click at [691, 630] on div "Leon Miller" at bounding box center [797, 634] width 276 height 22
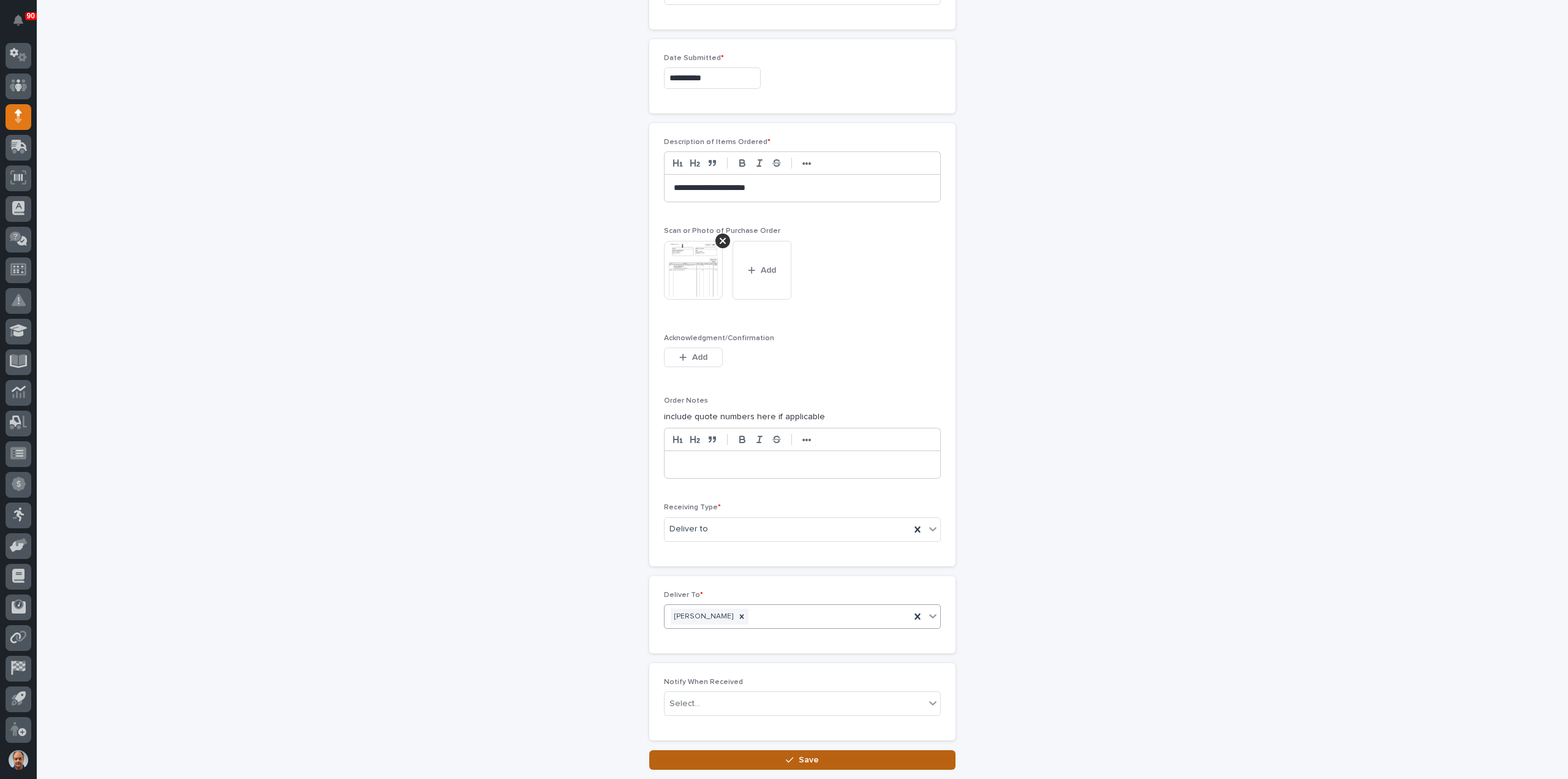
click at [798, 754] on span "Save" at bounding box center [808, 759] width 20 height 11
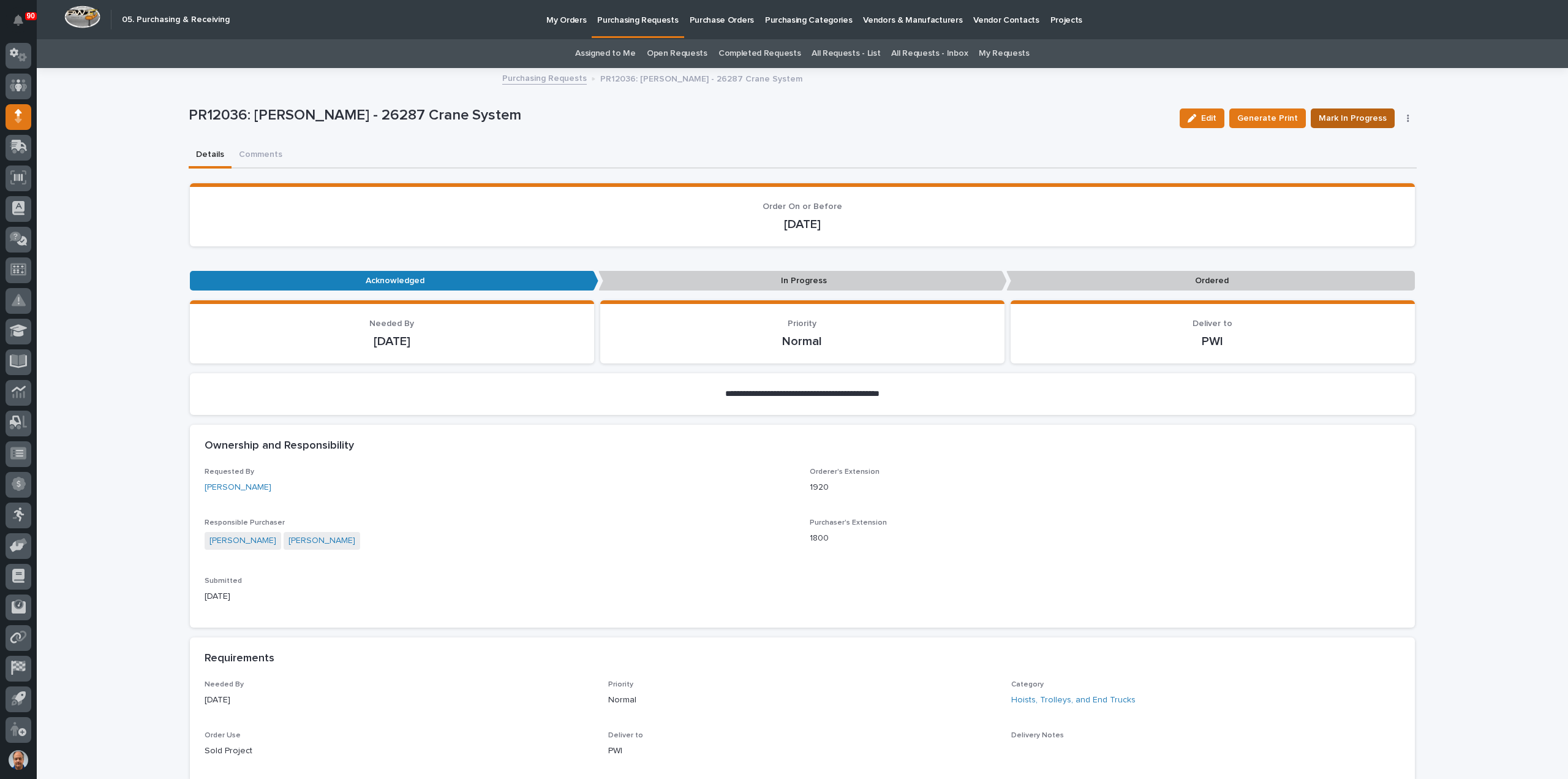
click at [1350, 118] on span "Mark In Progress" at bounding box center [1352, 118] width 68 height 14
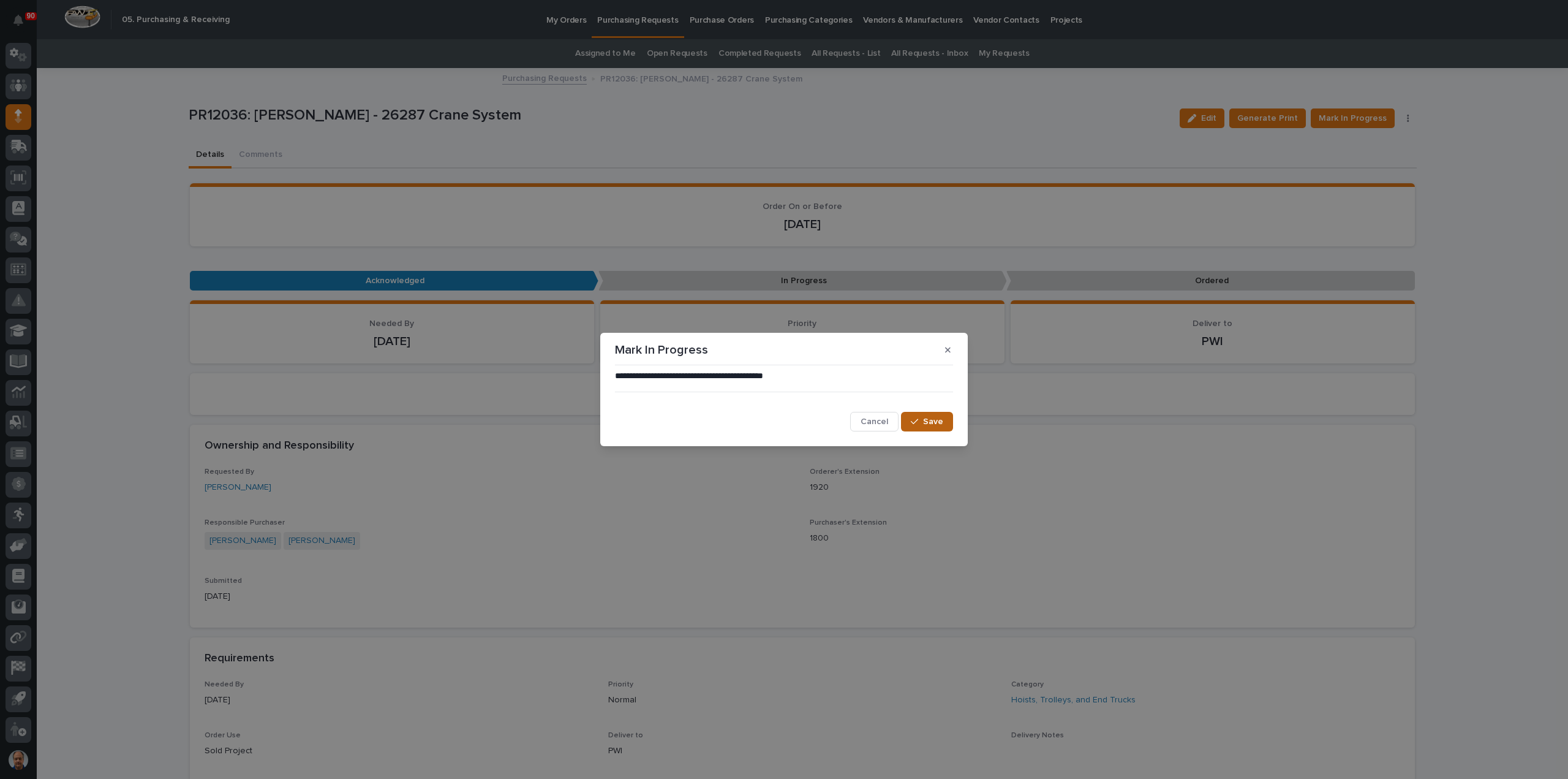
click at [912, 417] on button "Save" at bounding box center [927, 422] width 52 height 20
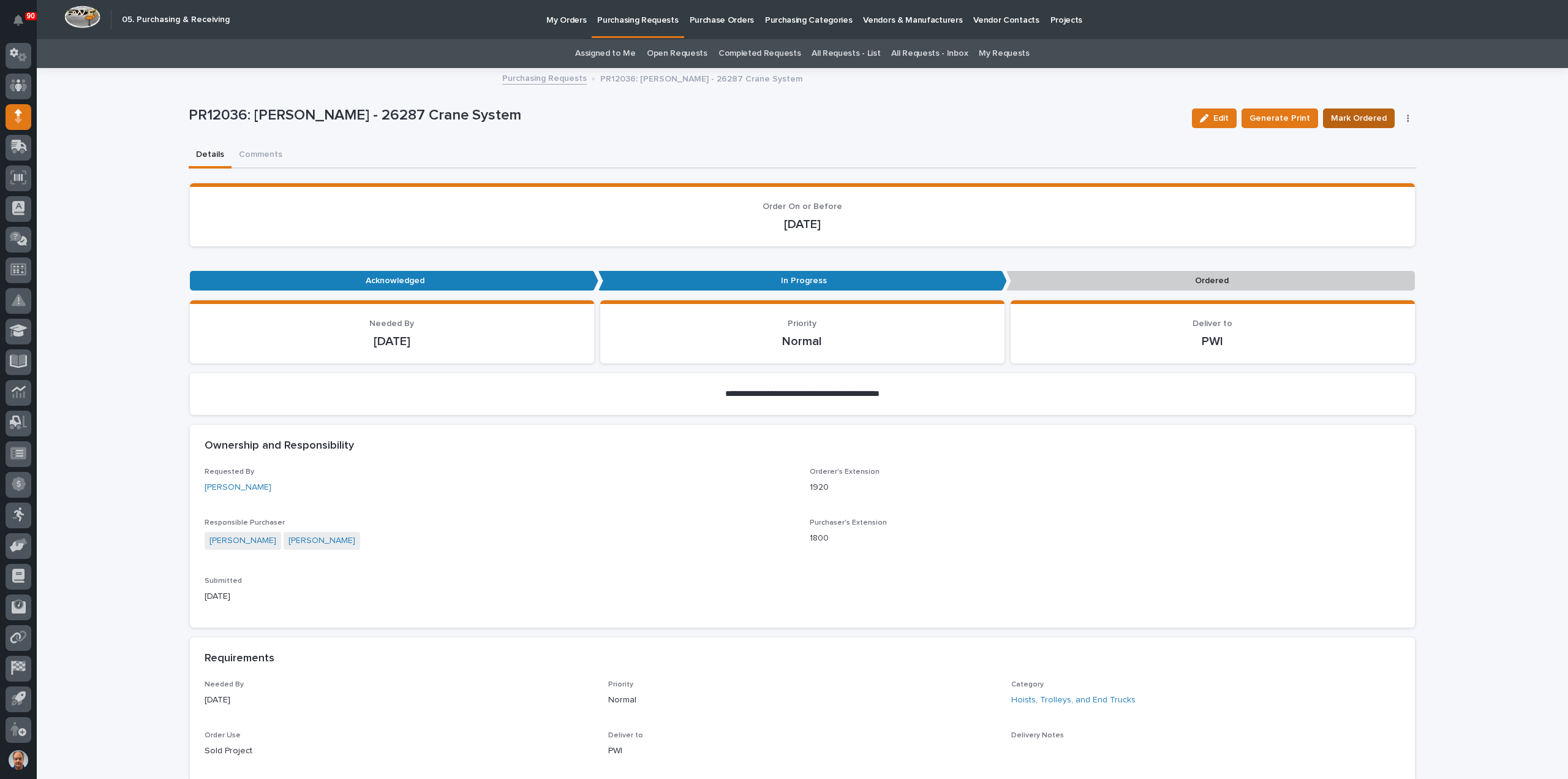
click at [1365, 116] on span "Mark Ordered" at bounding box center [1359, 118] width 56 height 14
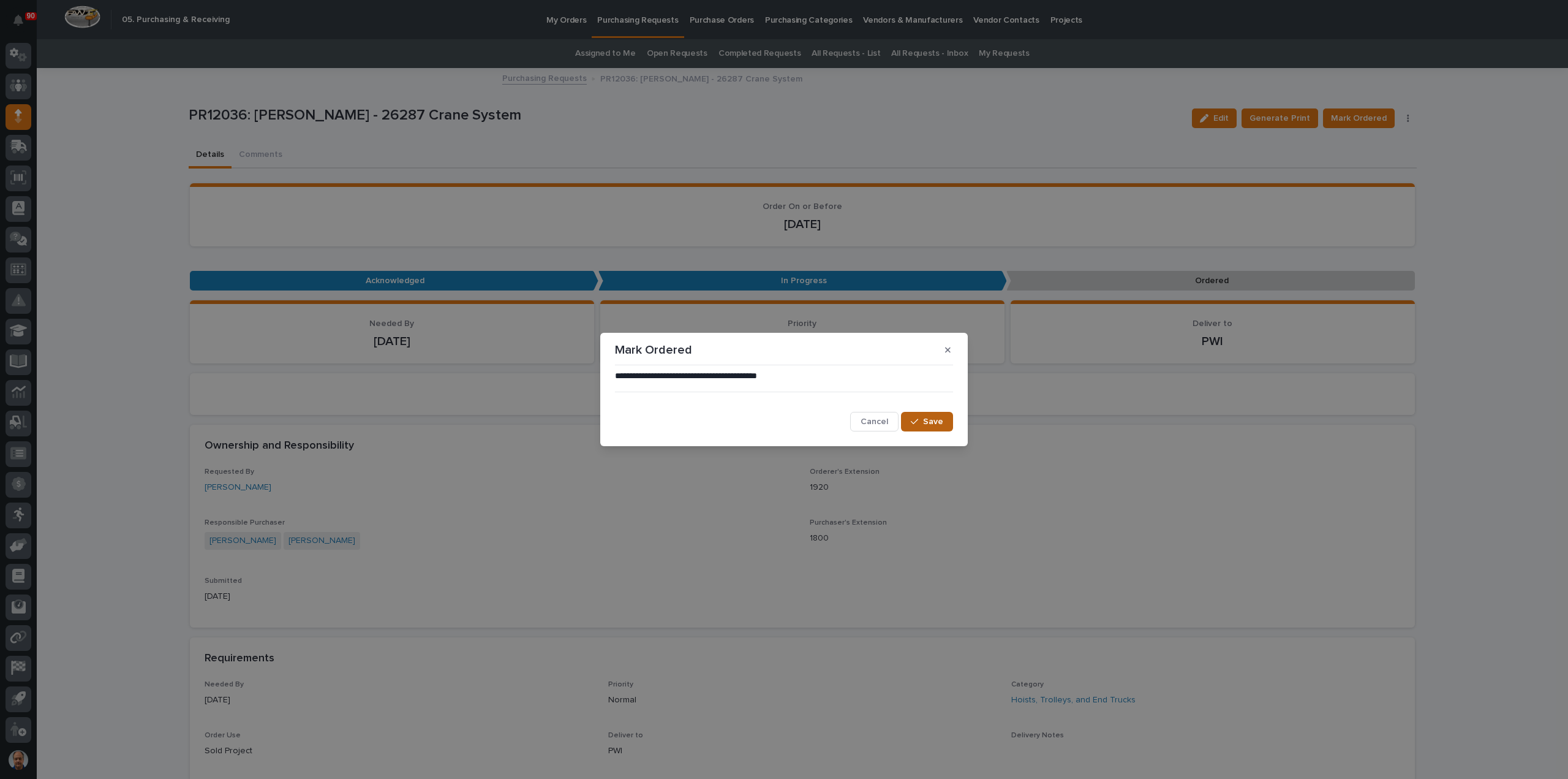
click at [921, 420] on div "button" at bounding box center [917, 421] width 12 height 9
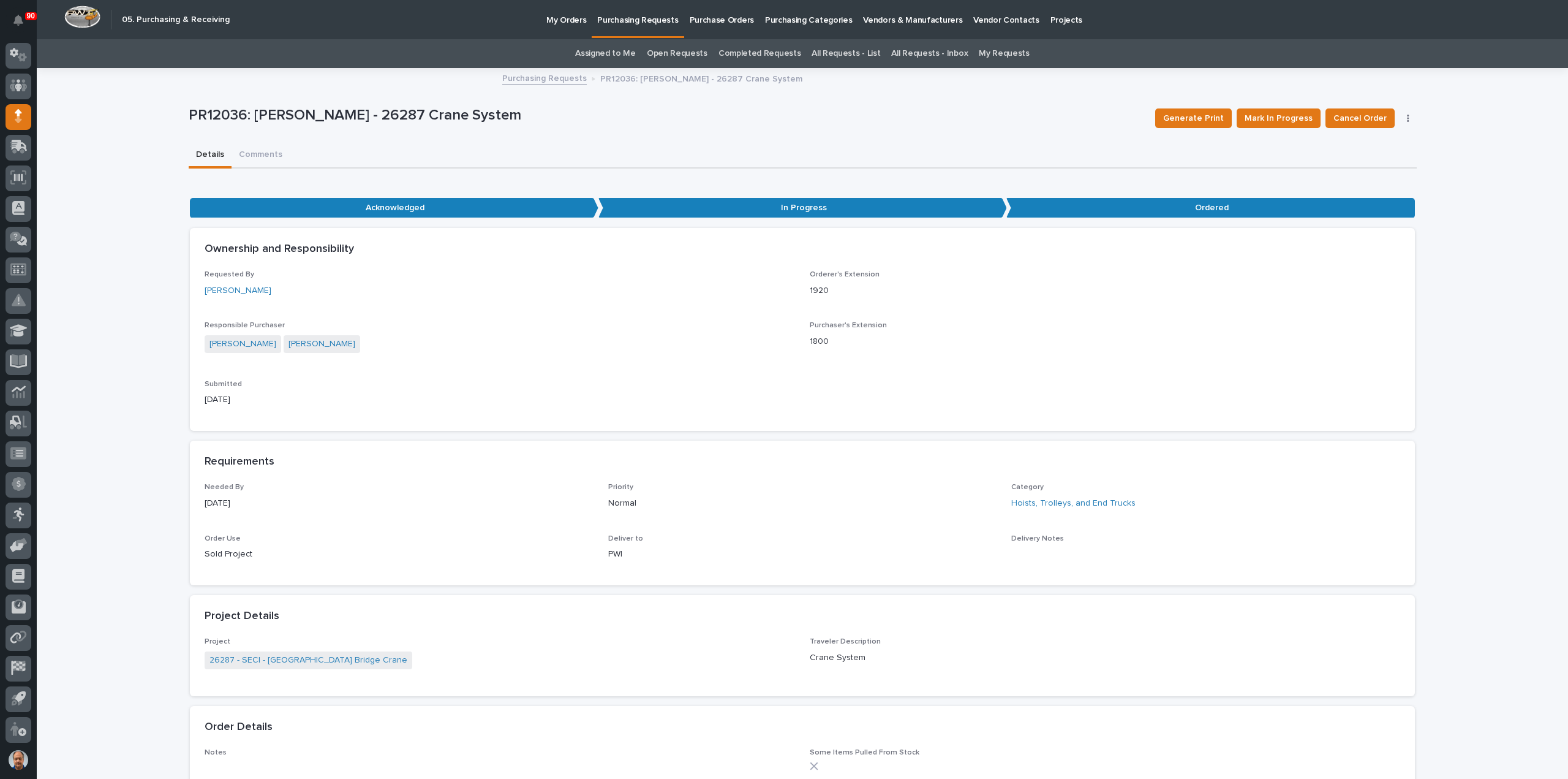
click at [622, 20] on p "Purchasing Requests" at bounding box center [637, 13] width 81 height 26
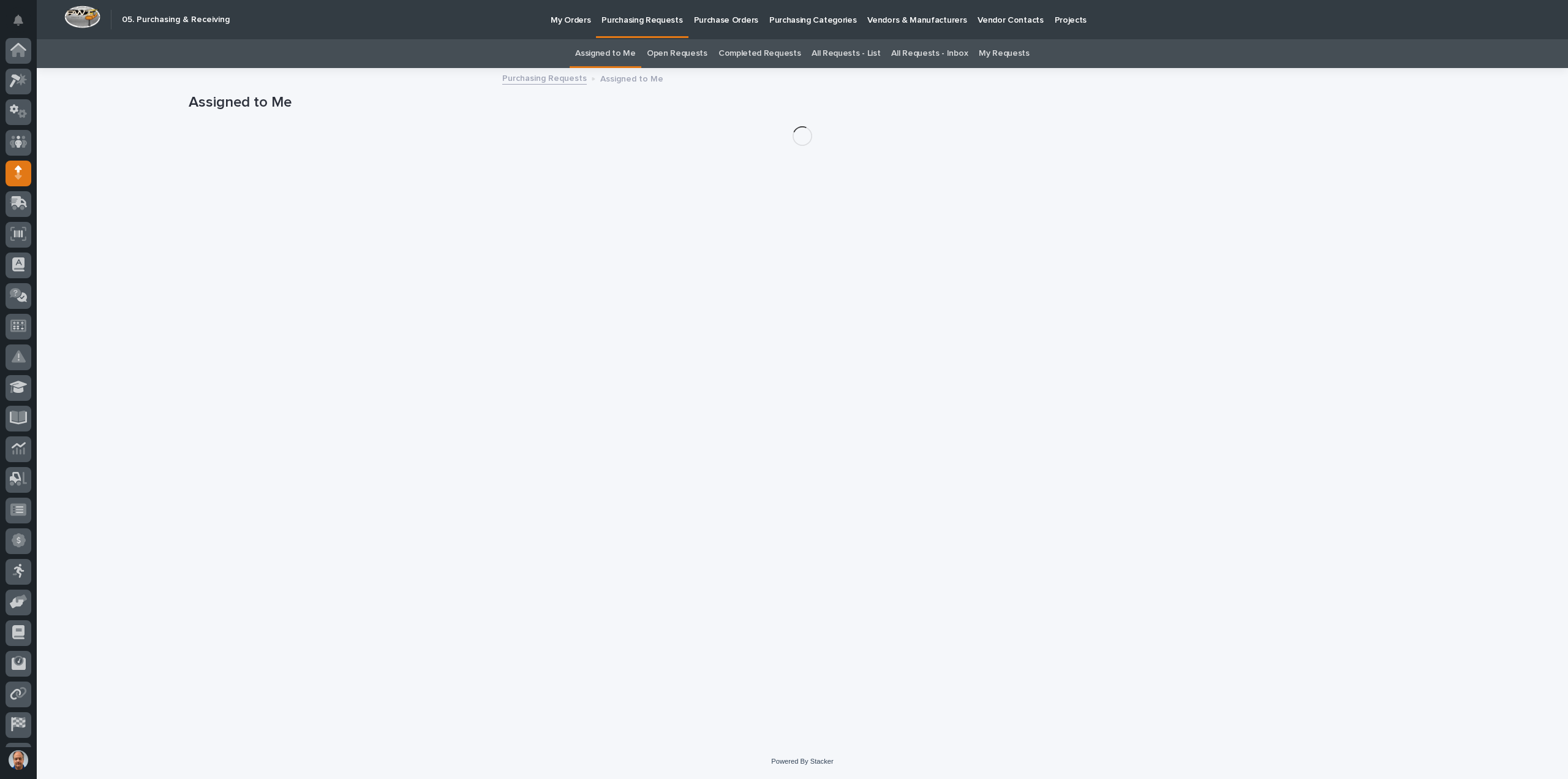
scroll to position [57, 0]
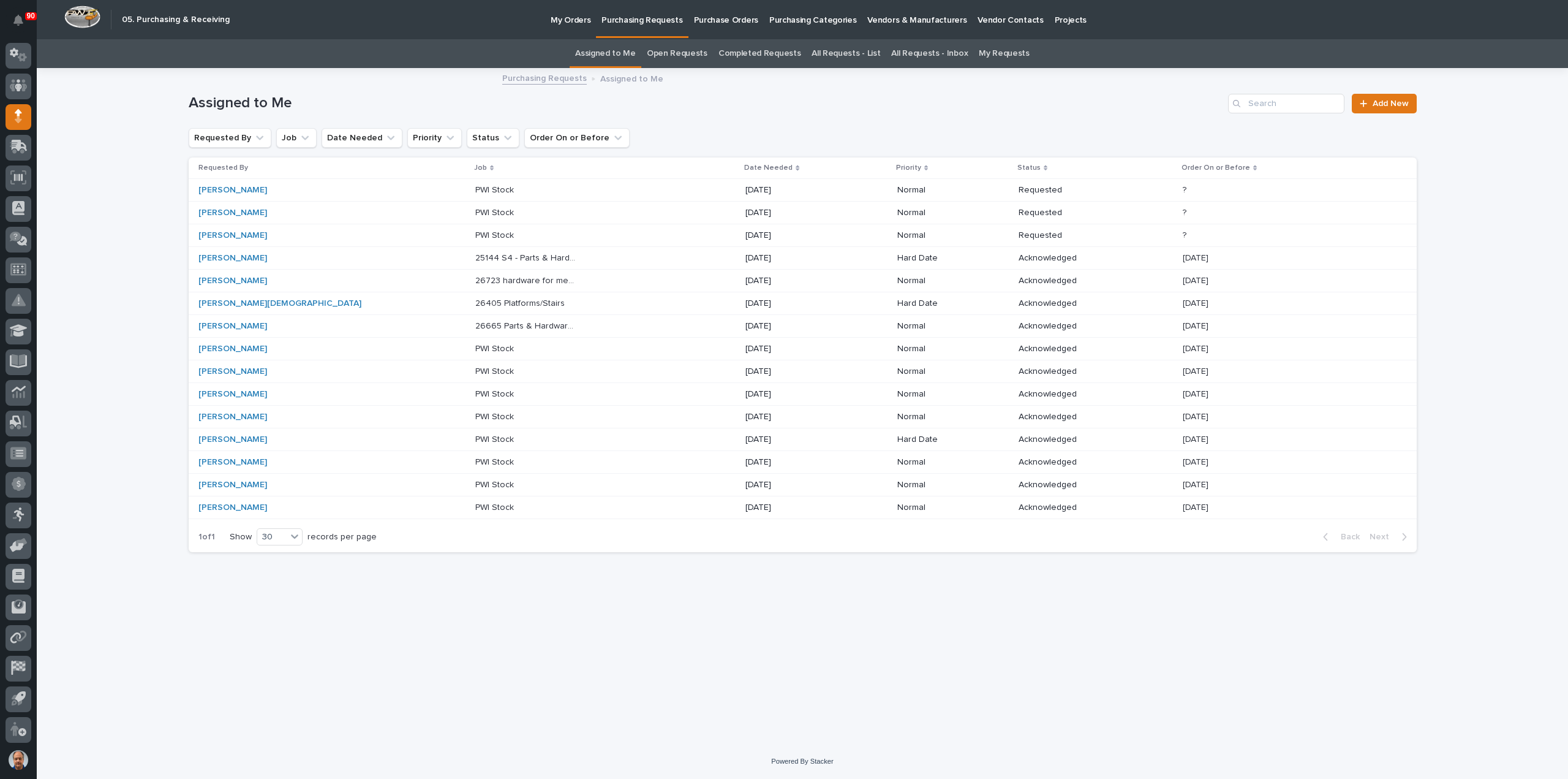
click at [497, 301] on p at bounding box center [527, 304] width 103 height 11
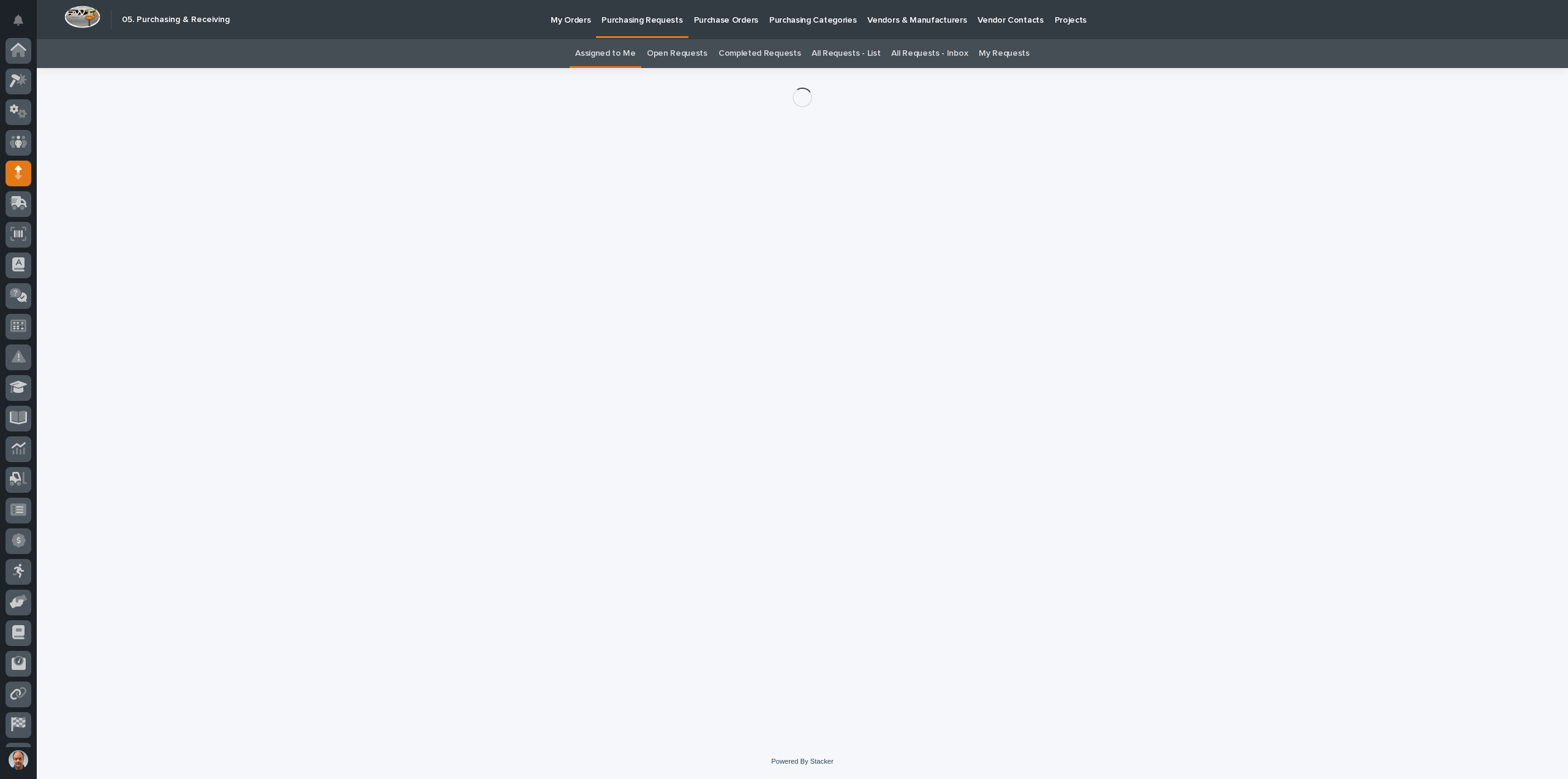
scroll to position [57, 0]
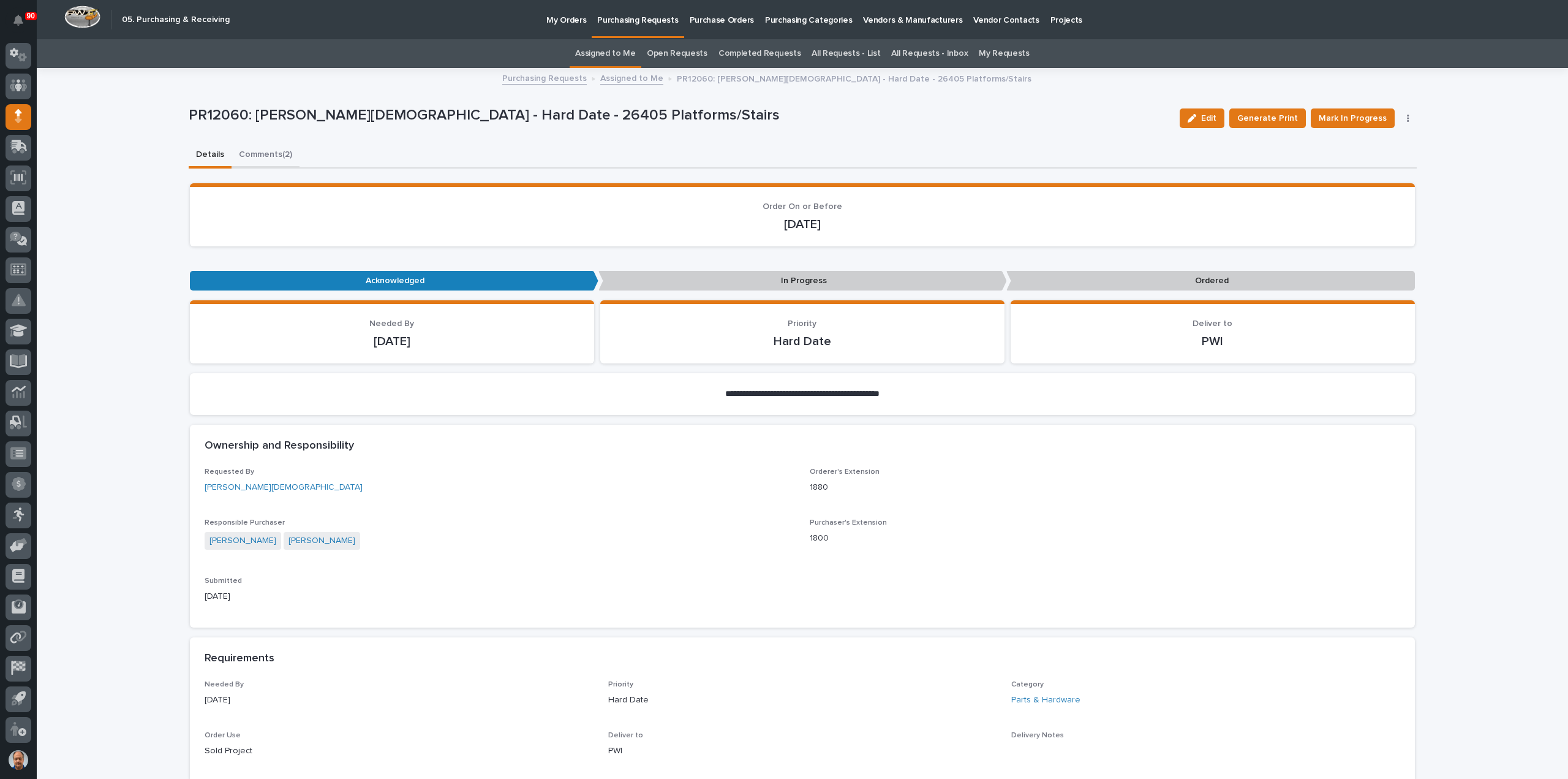
click at [266, 152] on button "Comments (2)" at bounding box center [265, 155] width 68 height 26
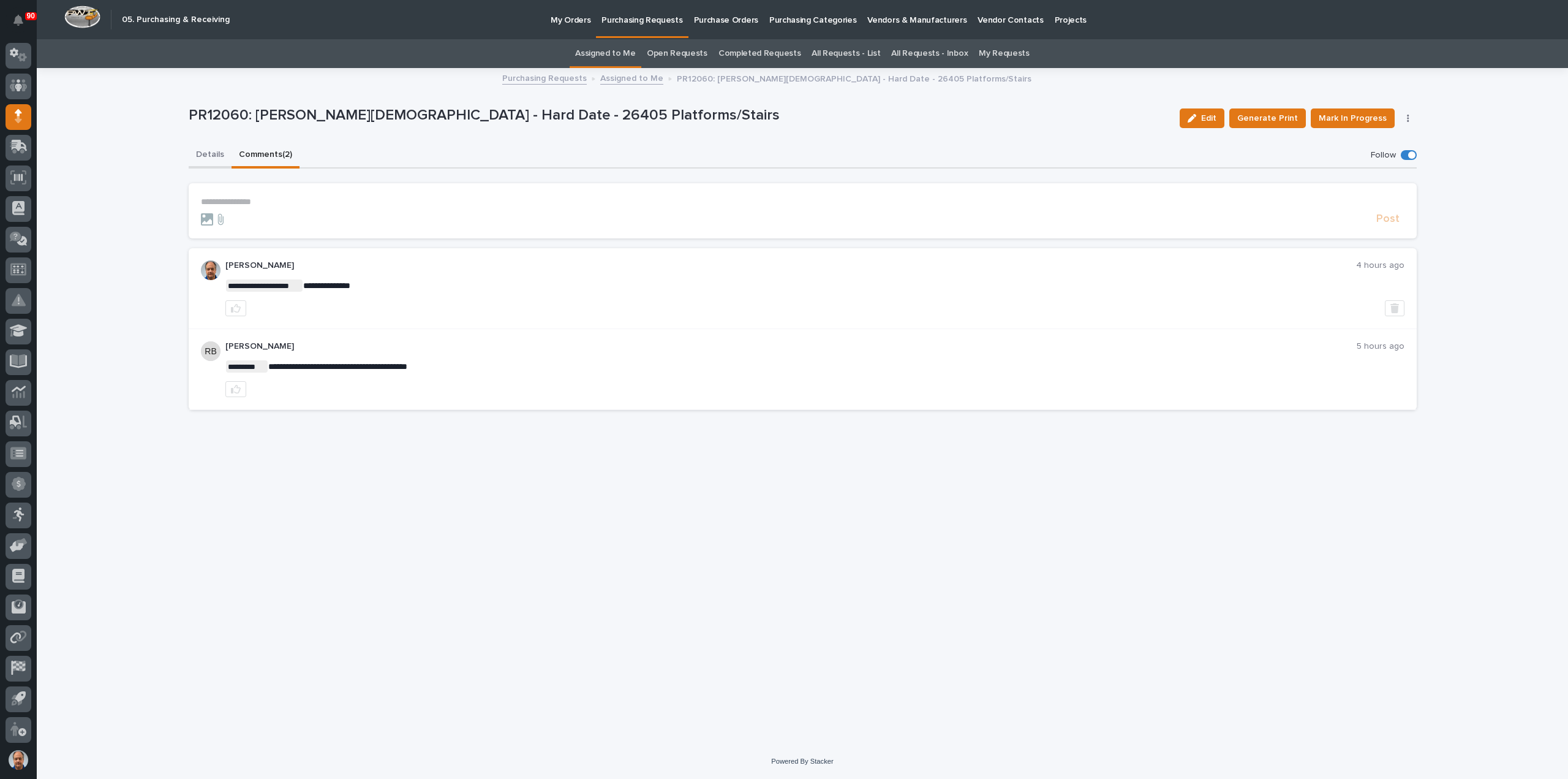
click at [207, 152] on button "Details" at bounding box center [210, 155] width 43 height 26
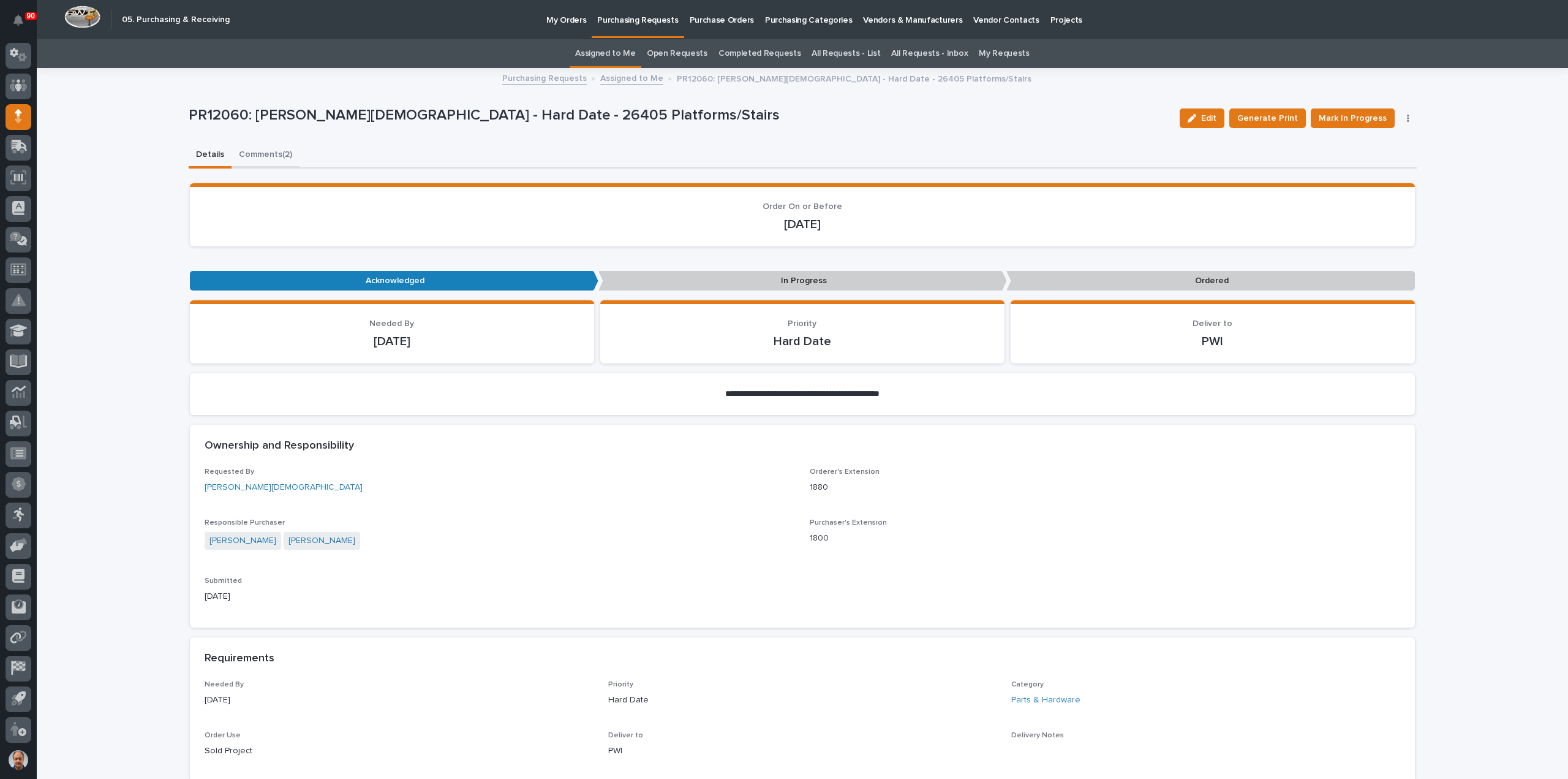
click at [257, 149] on button "Comments (2)" at bounding box center [265, 155] width 68 height 26
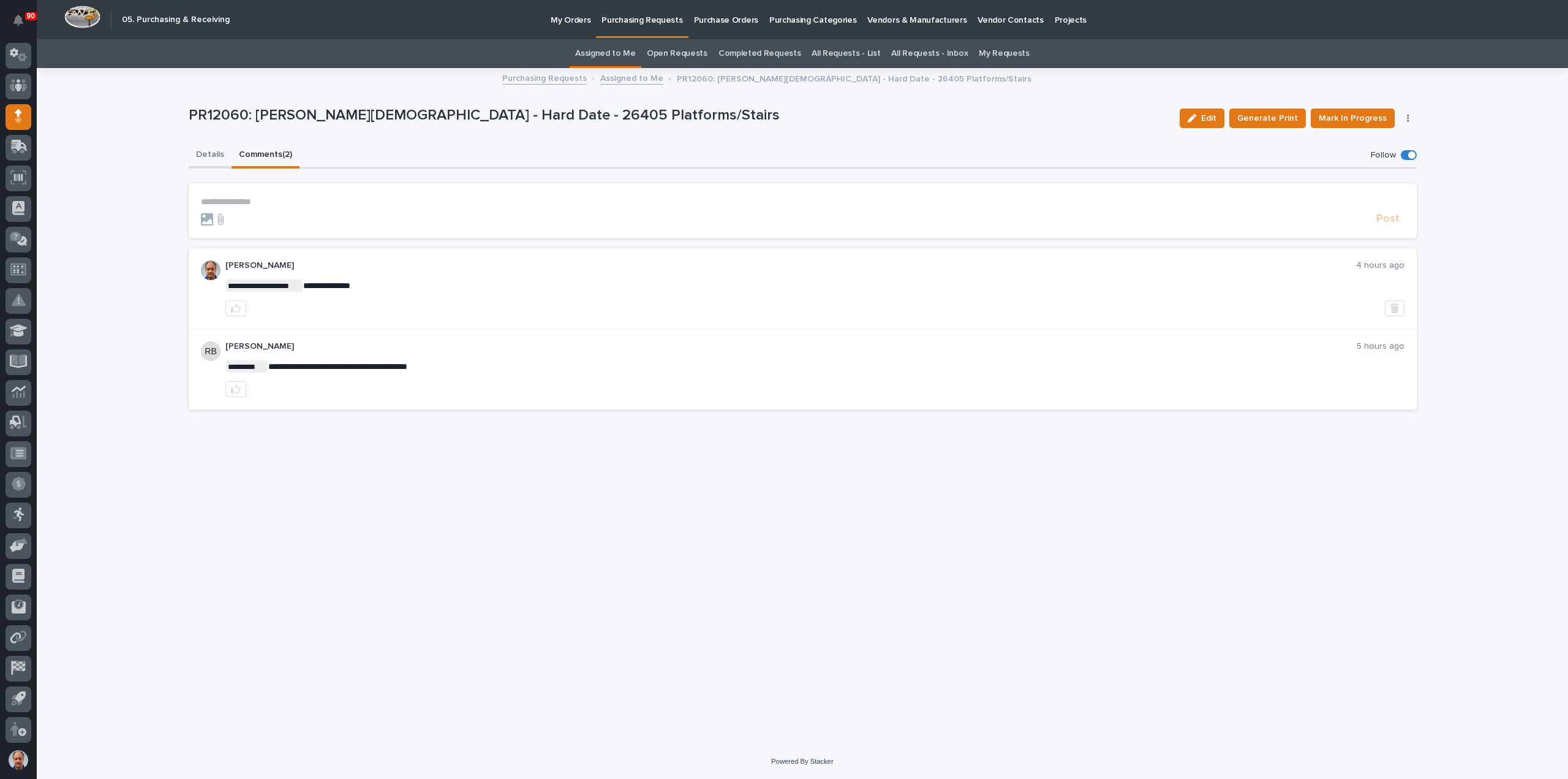
click at [202, 153] on button "Details" at bounding box center [210, 155] width 43 height 26
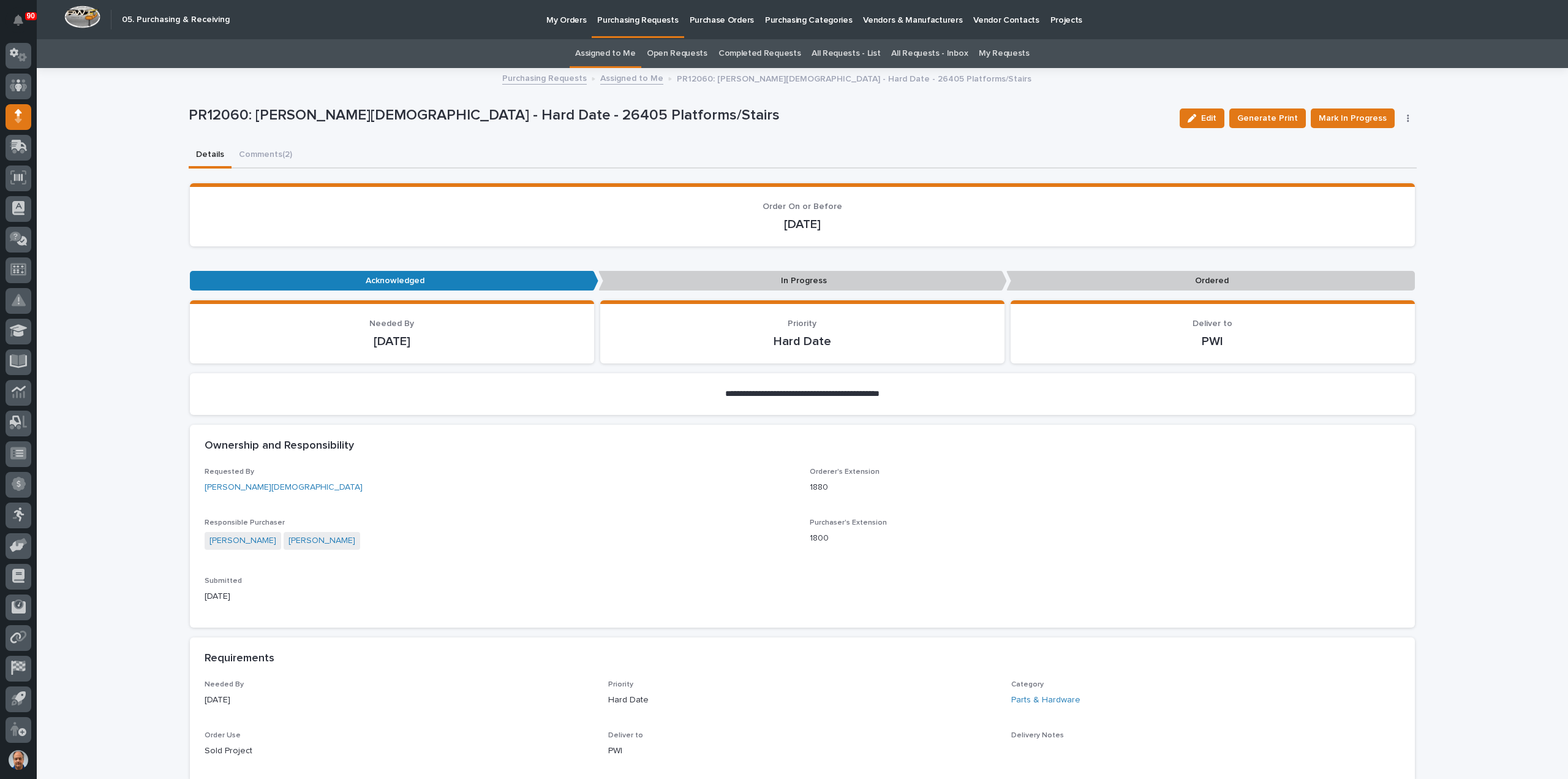
click at [624, 77] on link "Assigned to Me" at bounding box center [632, 77] width 63 height 14
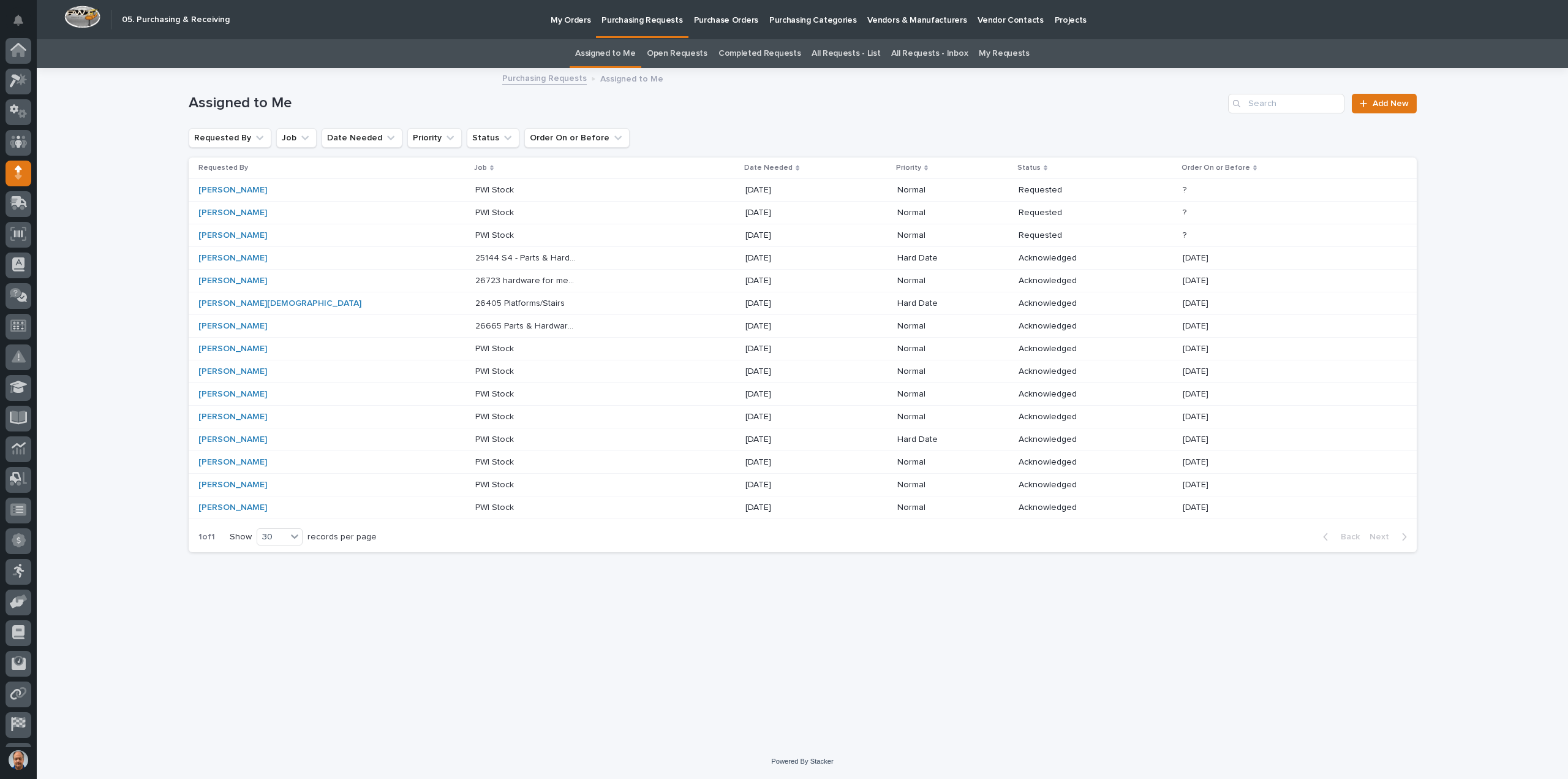
scroll to position [57, 0]
click at [476, 323] on p "26665 Parts & Hardware for Structure Package" at bounding box center [527, 325] width 105 height 13
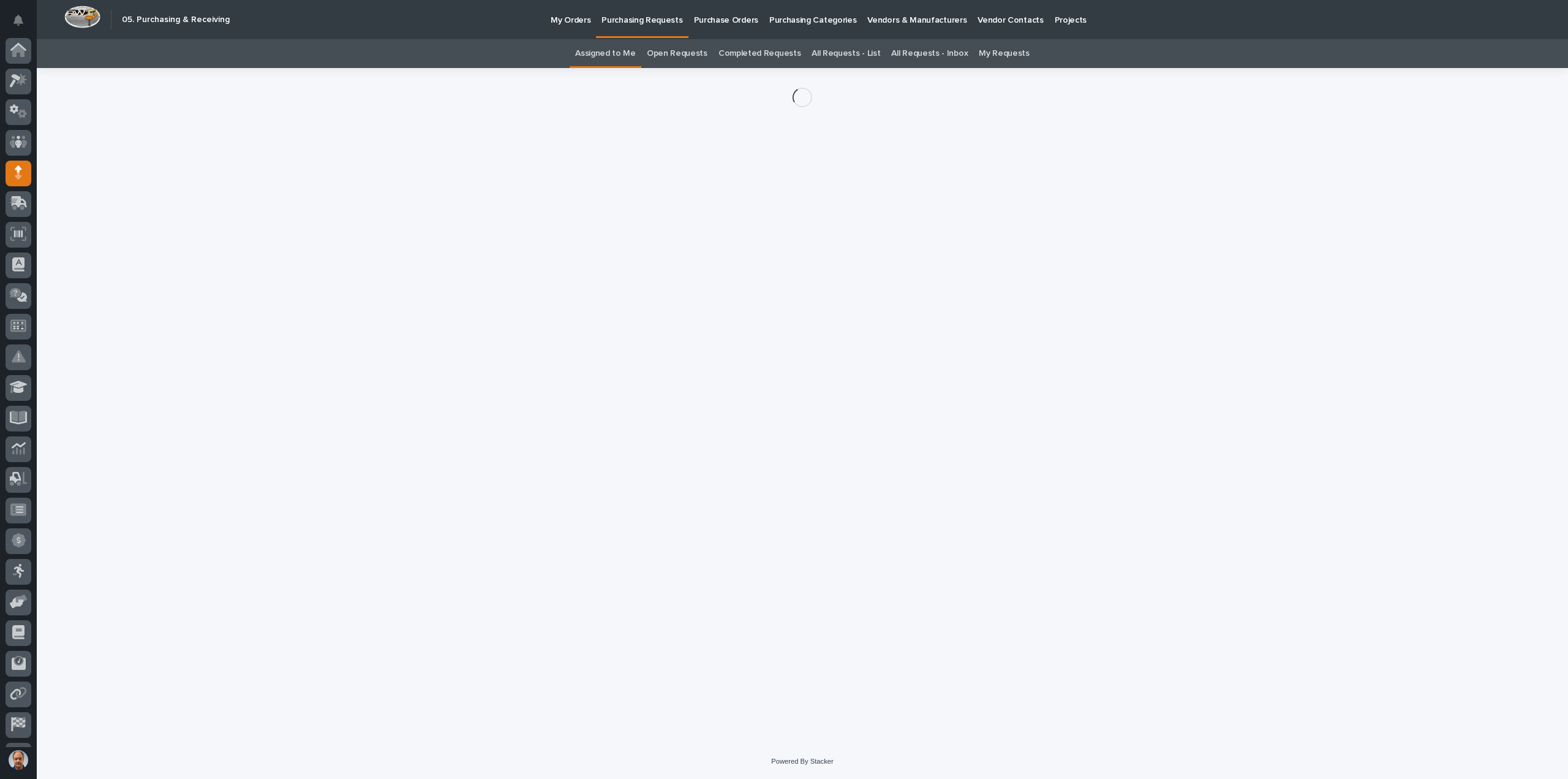
scroll to position [57, 0]
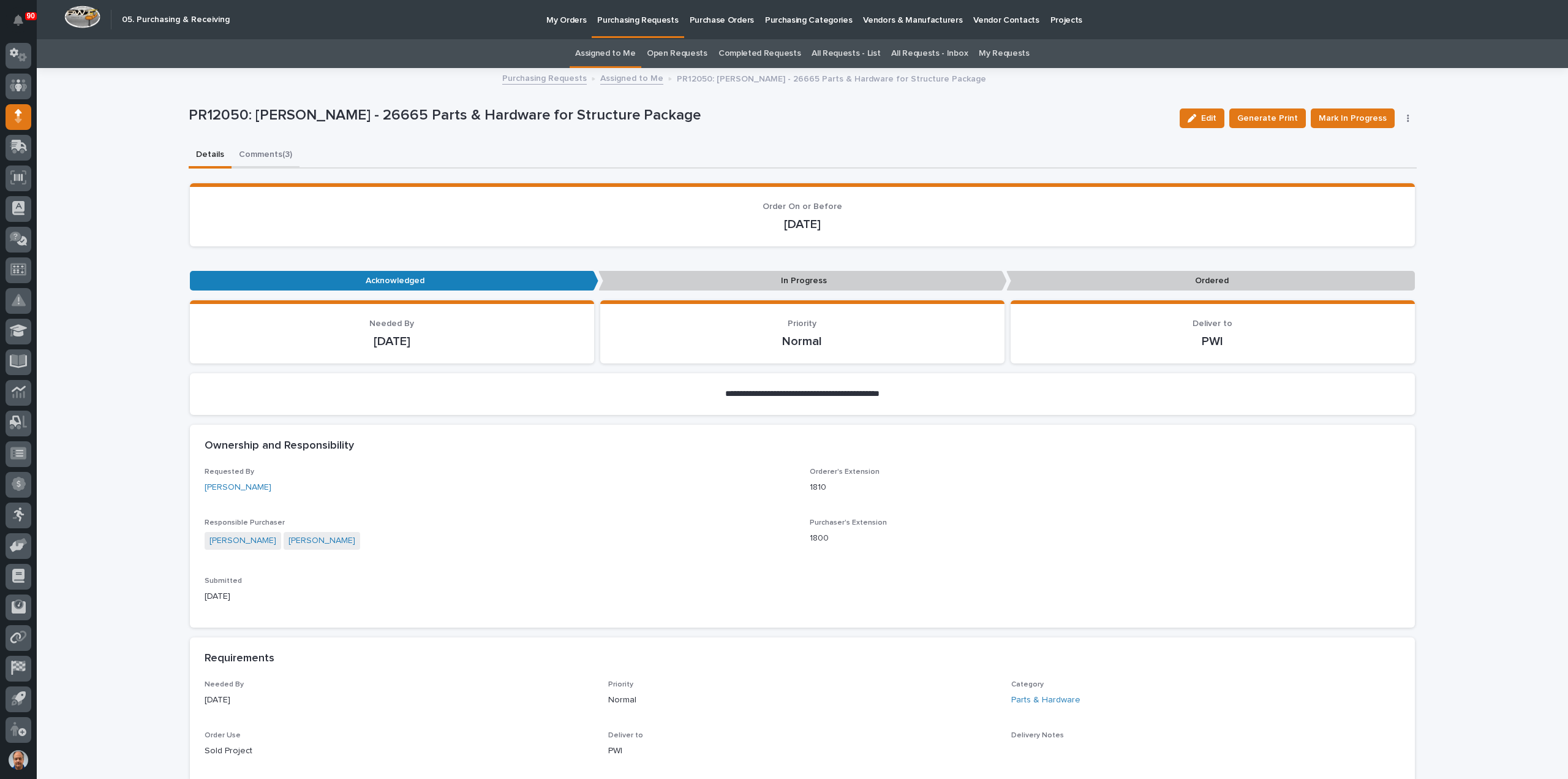
click at [255, 155] on button "Comments (3)" at bounding box center [265, 155] width 68 height 26
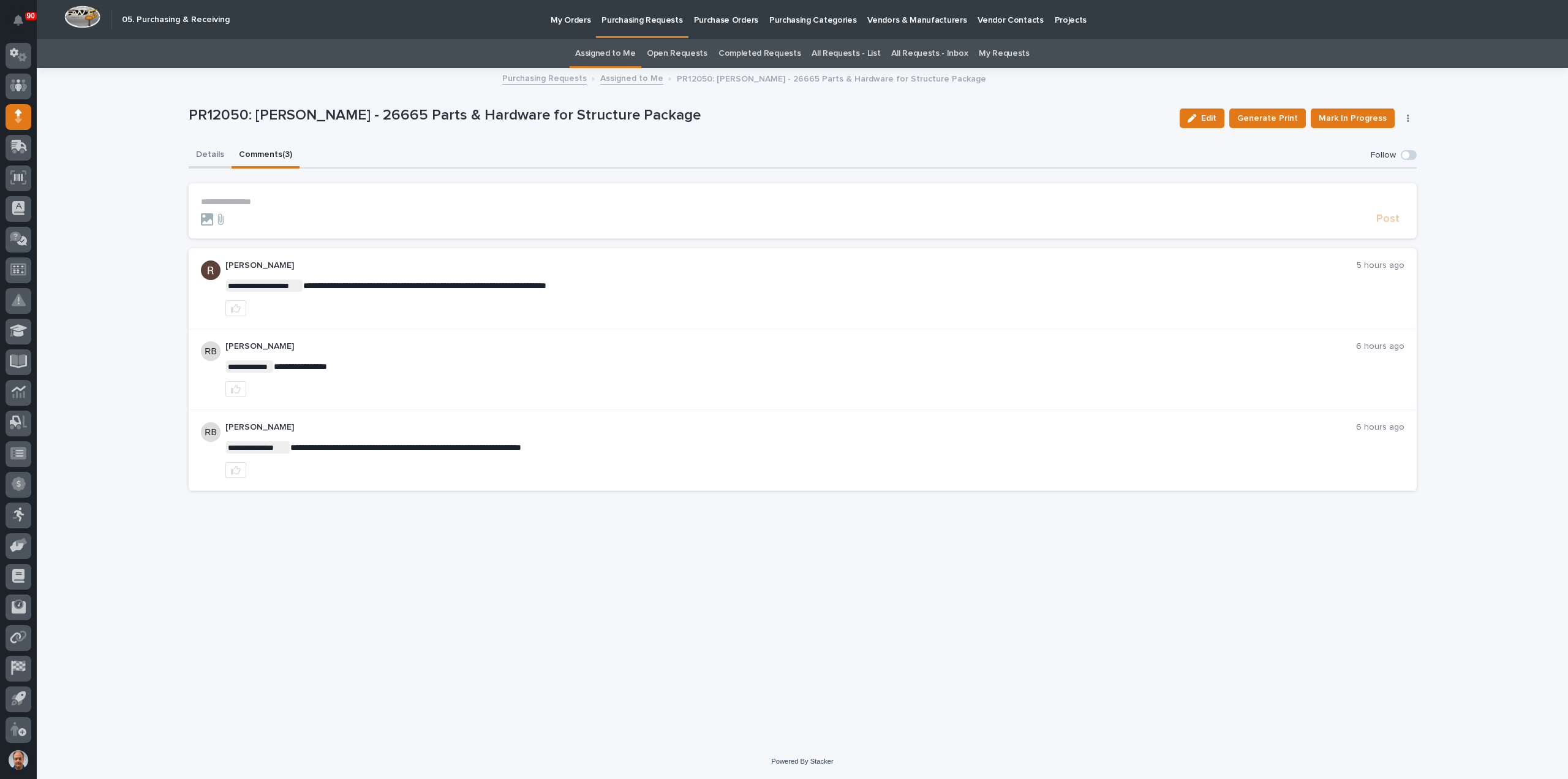
click at [203, 149] on button "Details" at bounding box center [210, 155] width 43 height 26
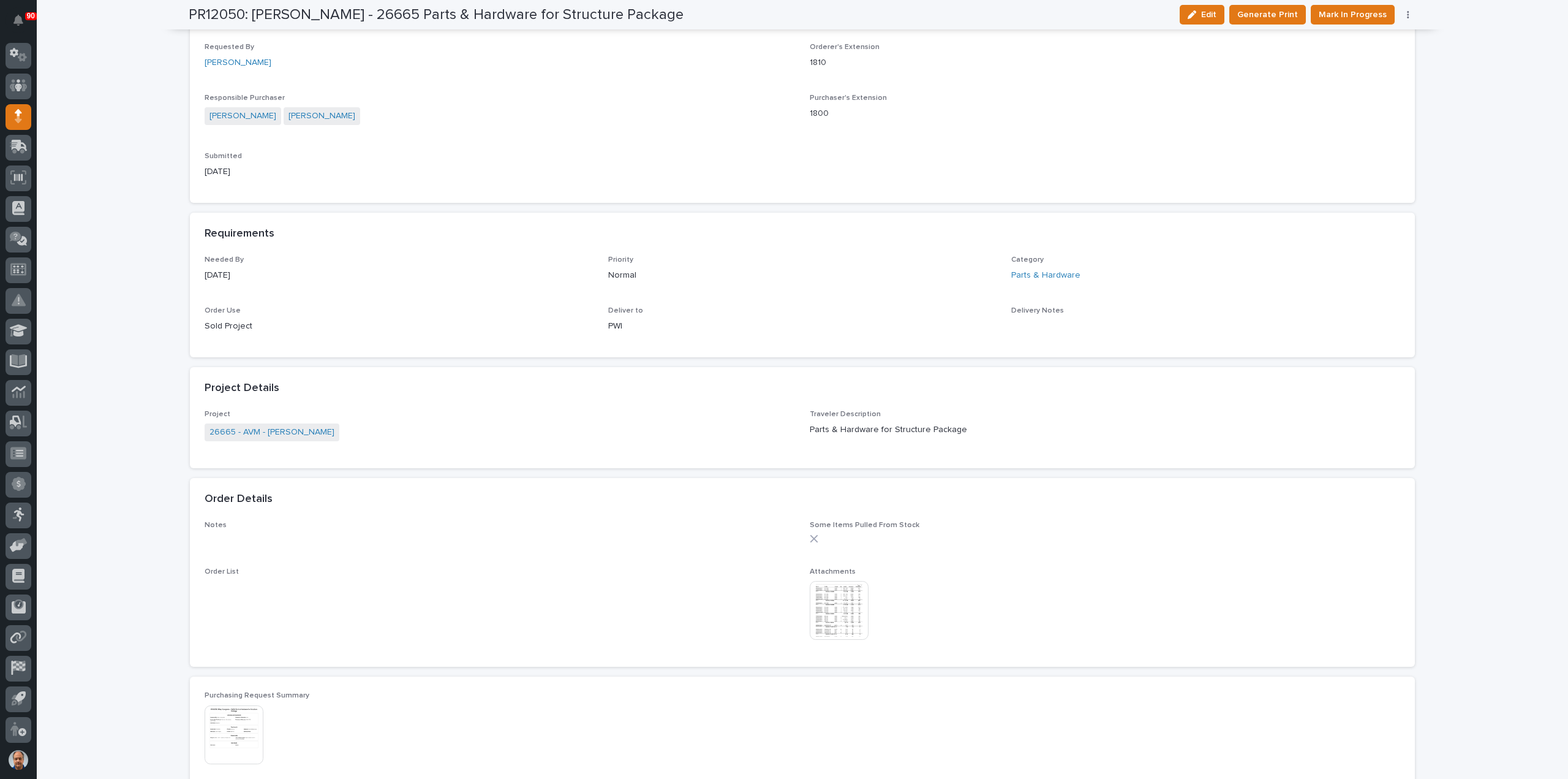
scroll to position [490, 0]
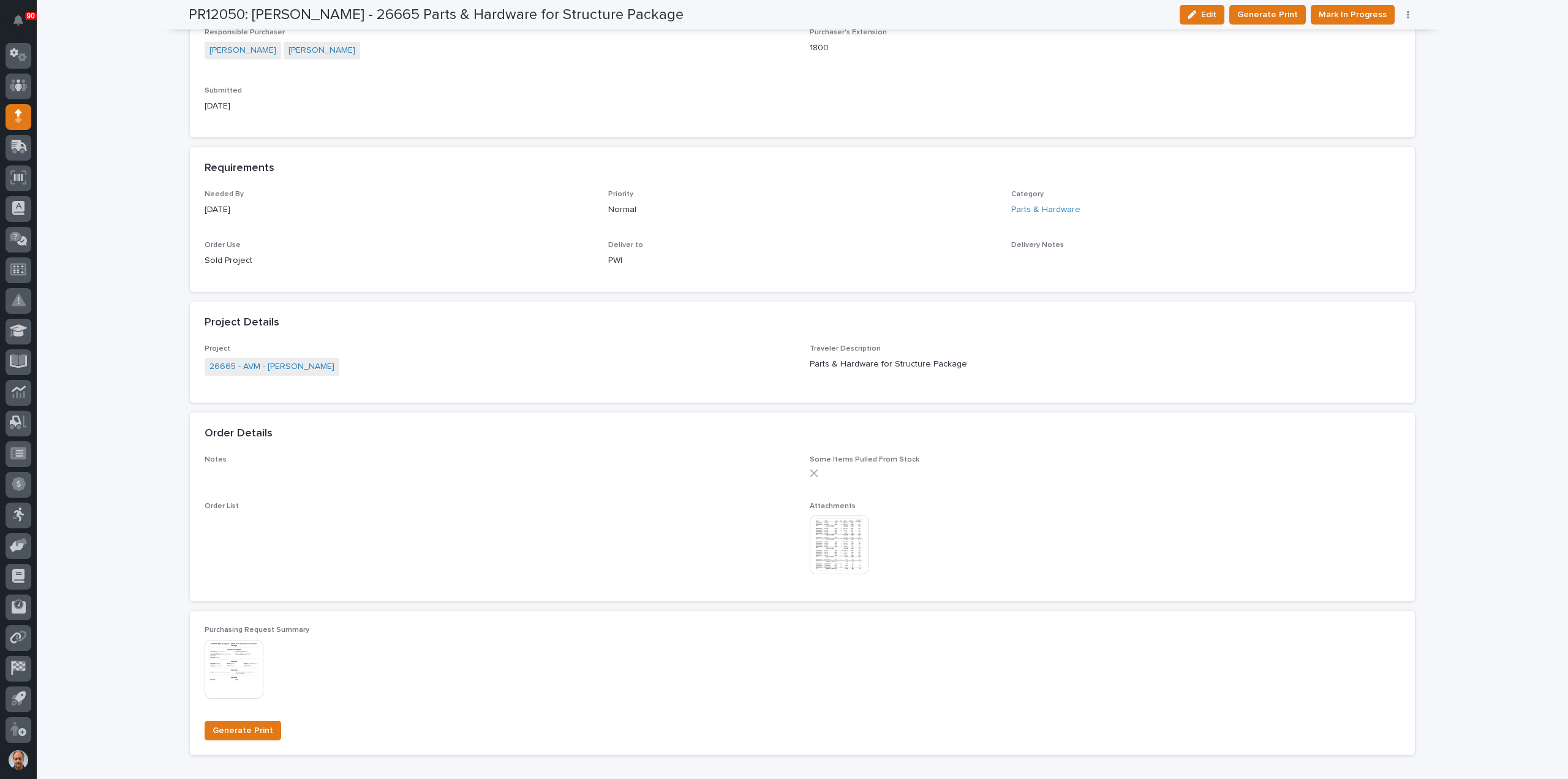
click at [834, 542] on img at bounding box center [839, 544] width 59 height 59
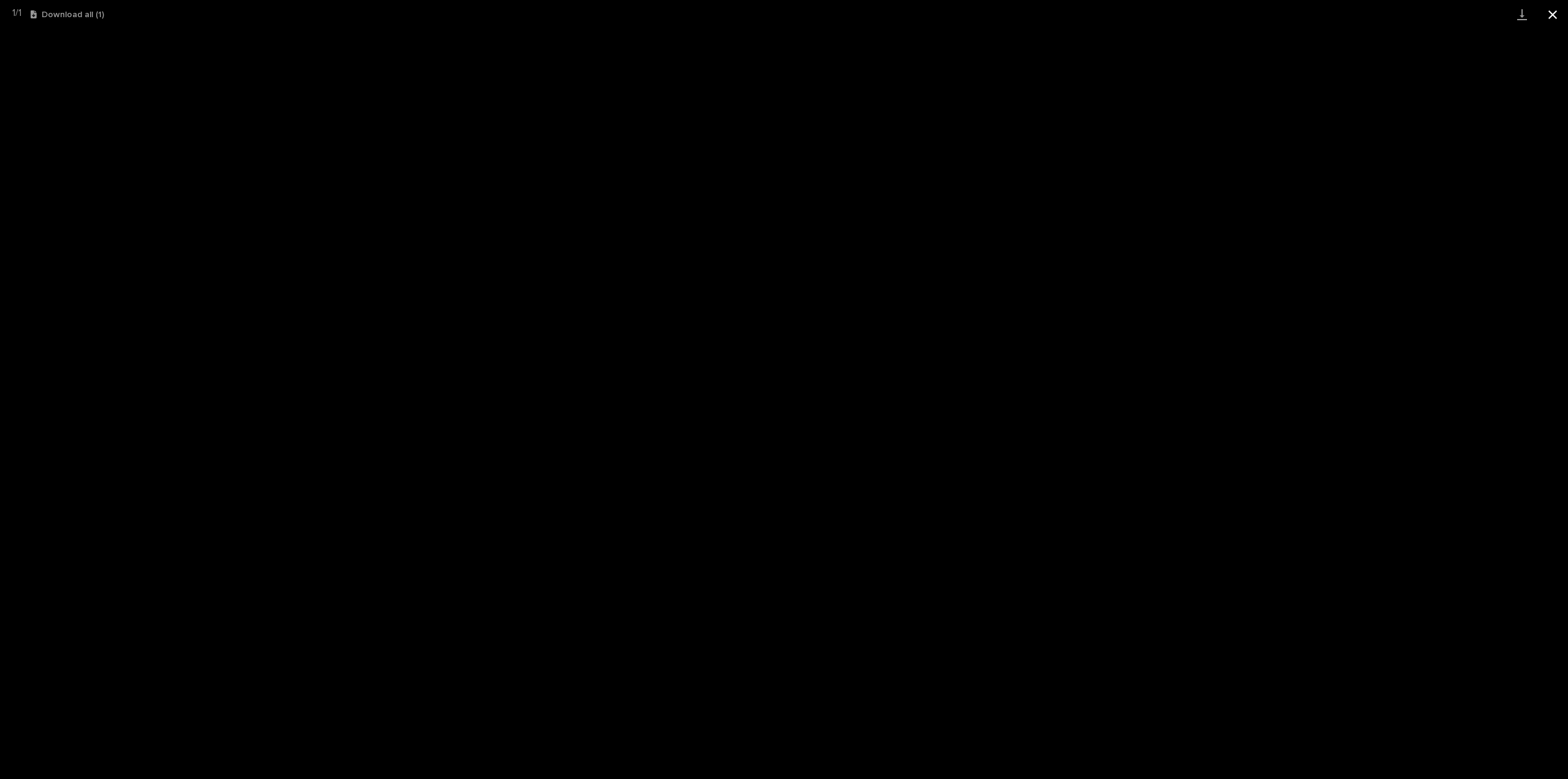
click at [1550, 13] on button "Close gallery" at bounding box center [1553, 14] width 31 height 29
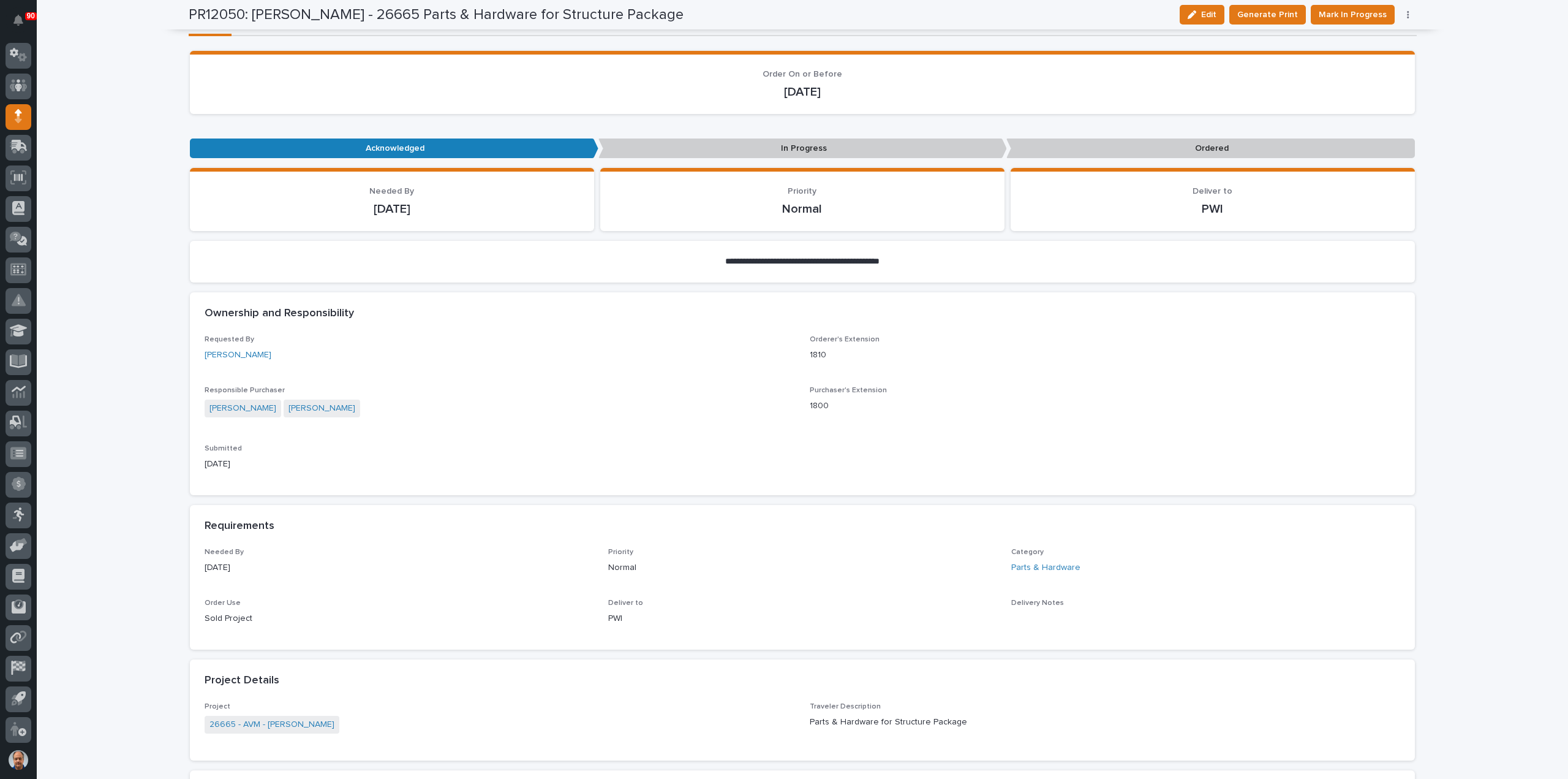
scroll to position [0, 0]
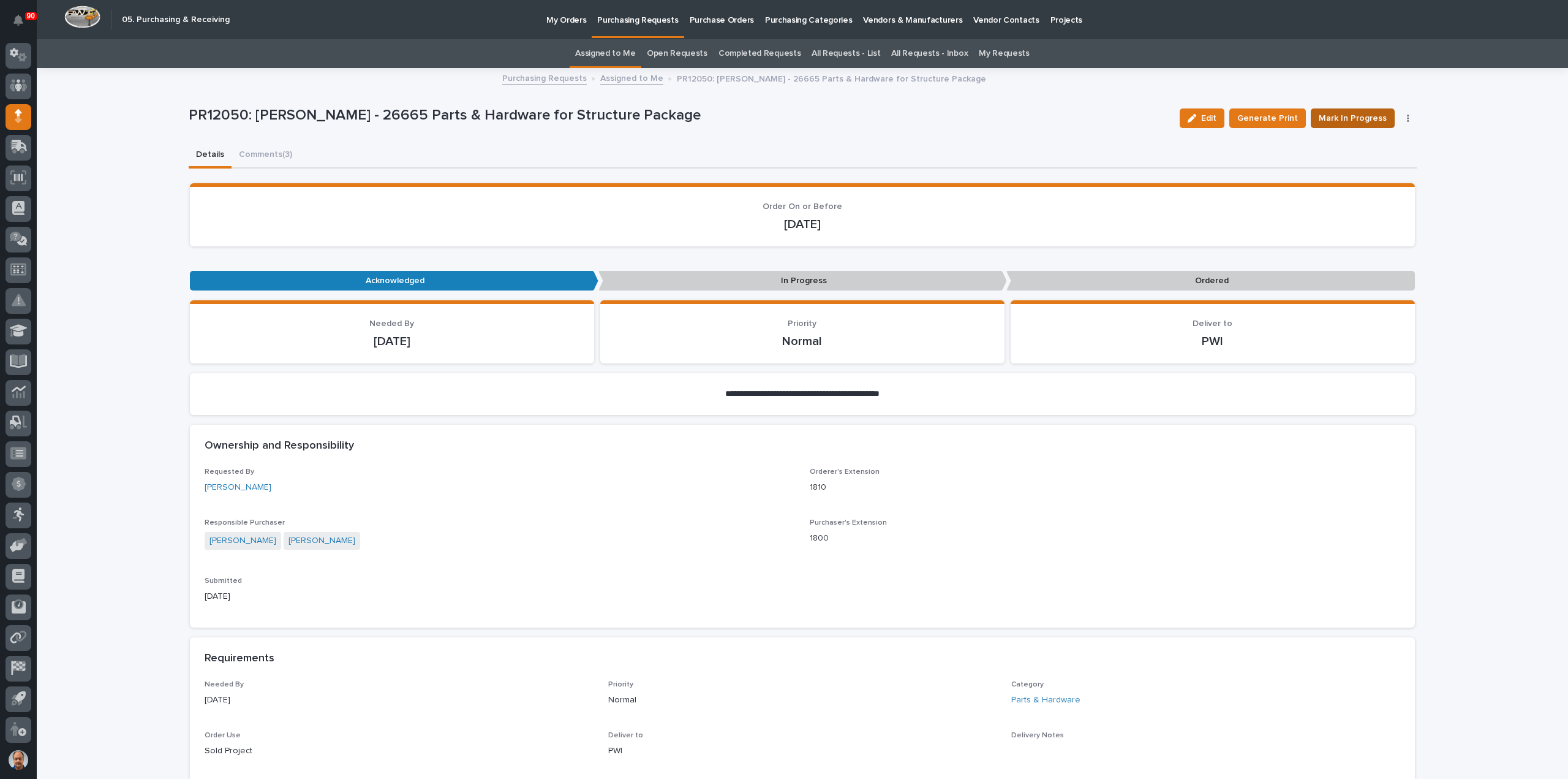
click at [1365, 119] on span "Mark In Progress" at bounding box center [1352, 118] width 68 height 14
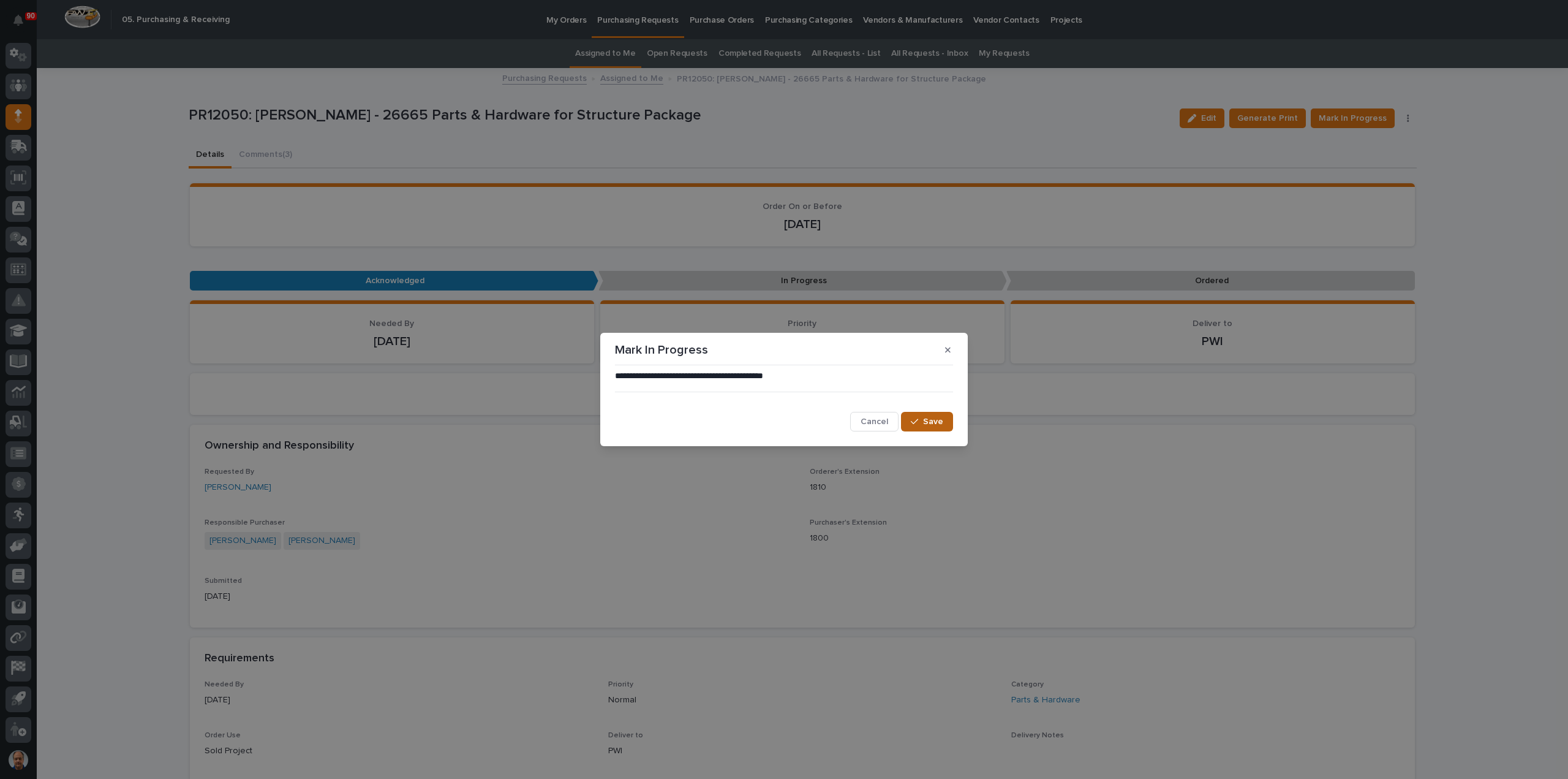
click at [936, 419] on span "Save" at bounding box center [933, 421] width 20 height 11
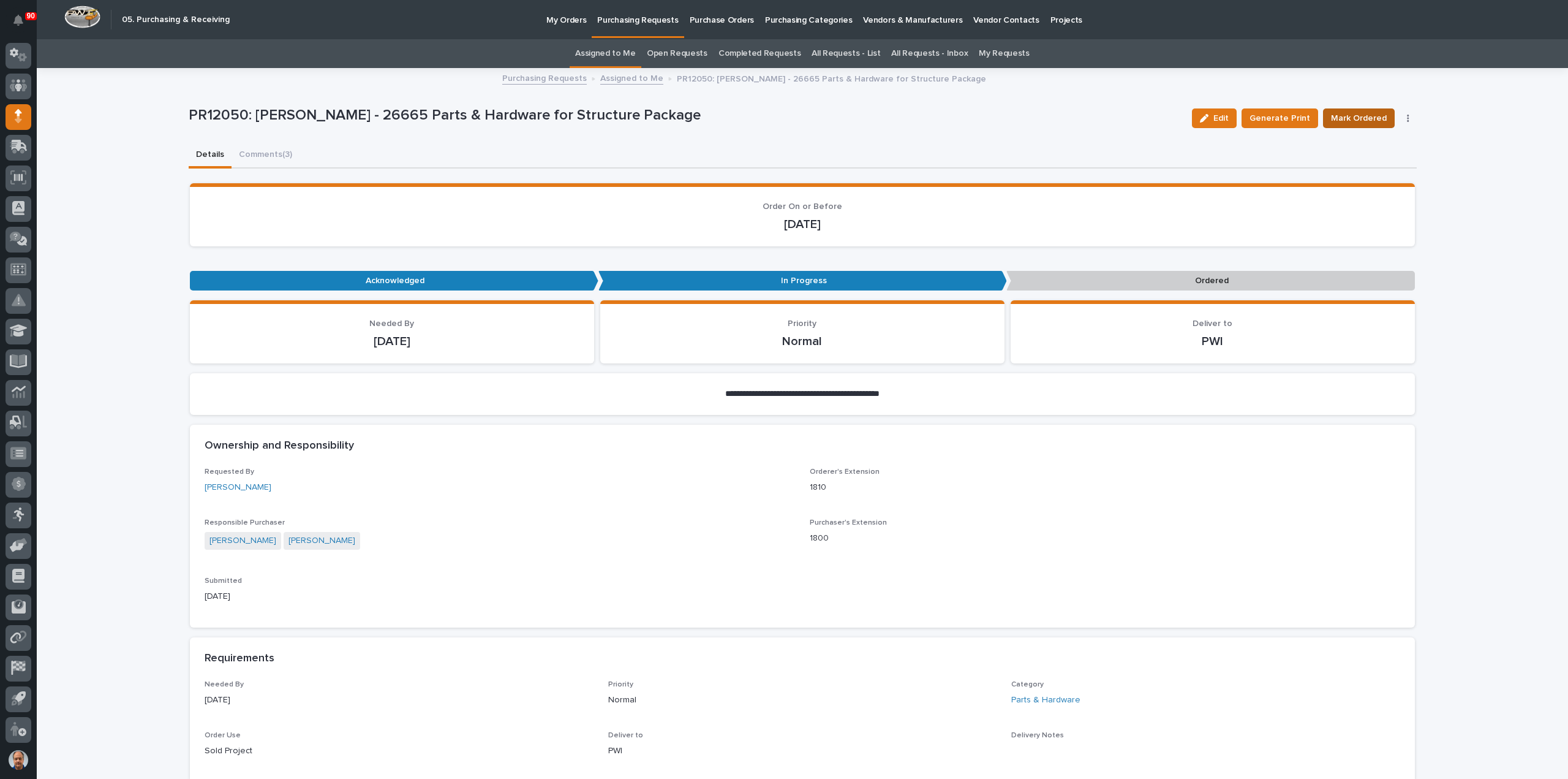
click at [1361, 114] on span "Mark Ordered" at bounding box center [1359, 118] width 56 height 14
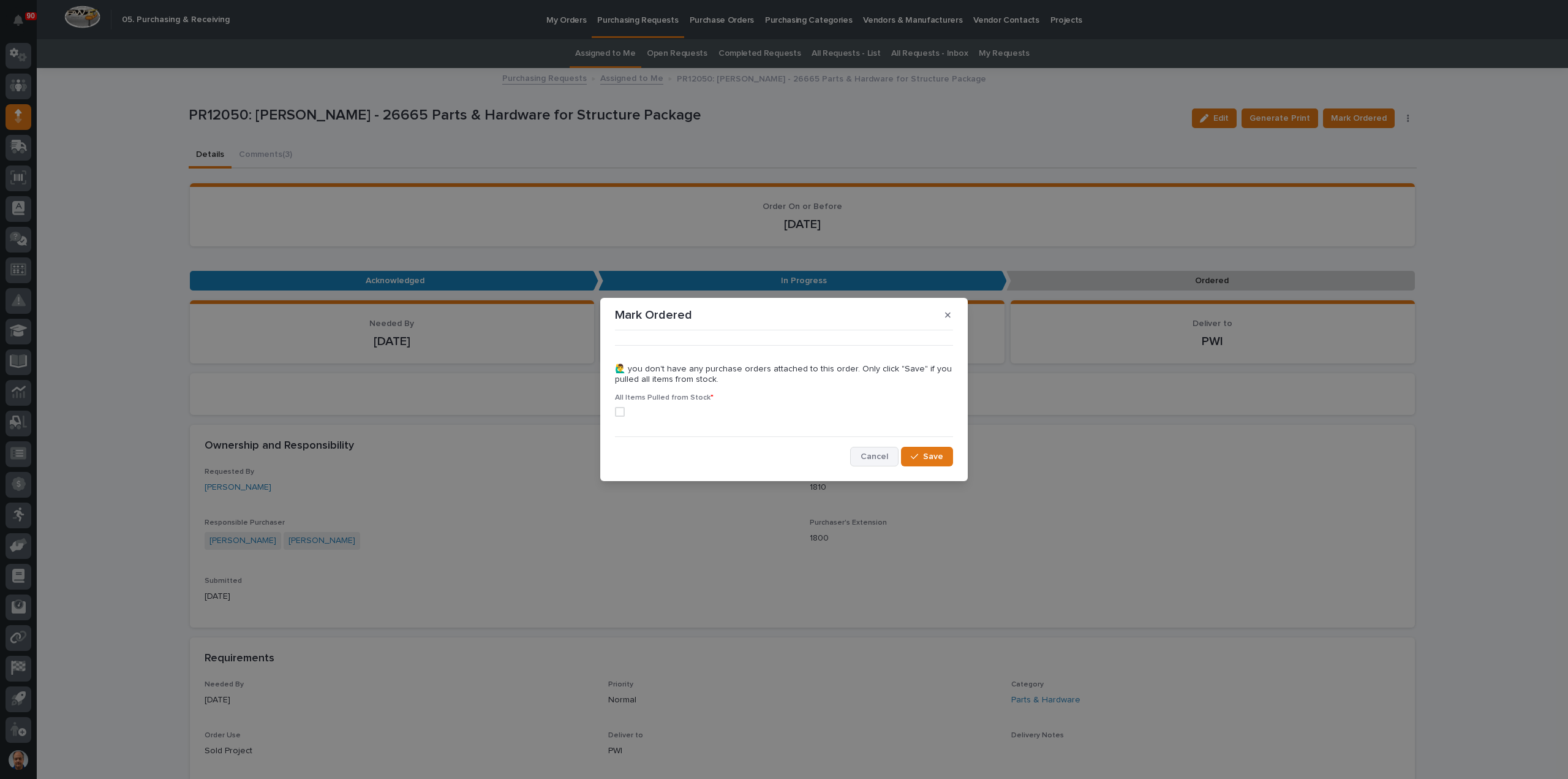
click at [883, 455] on span "Cancel" at bounding box center [874, 456] width 28 height 11
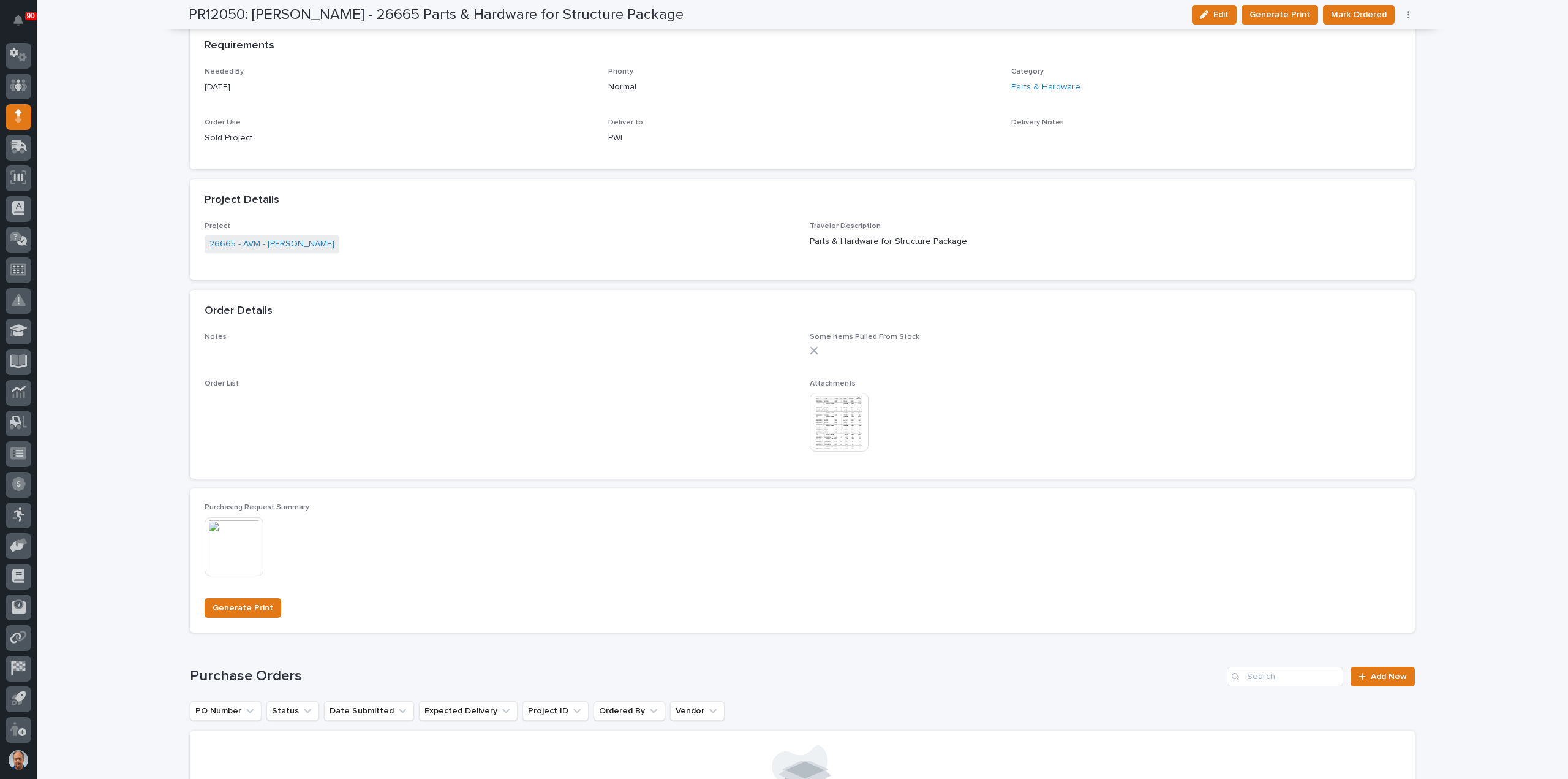
scroll to position [599, 0]
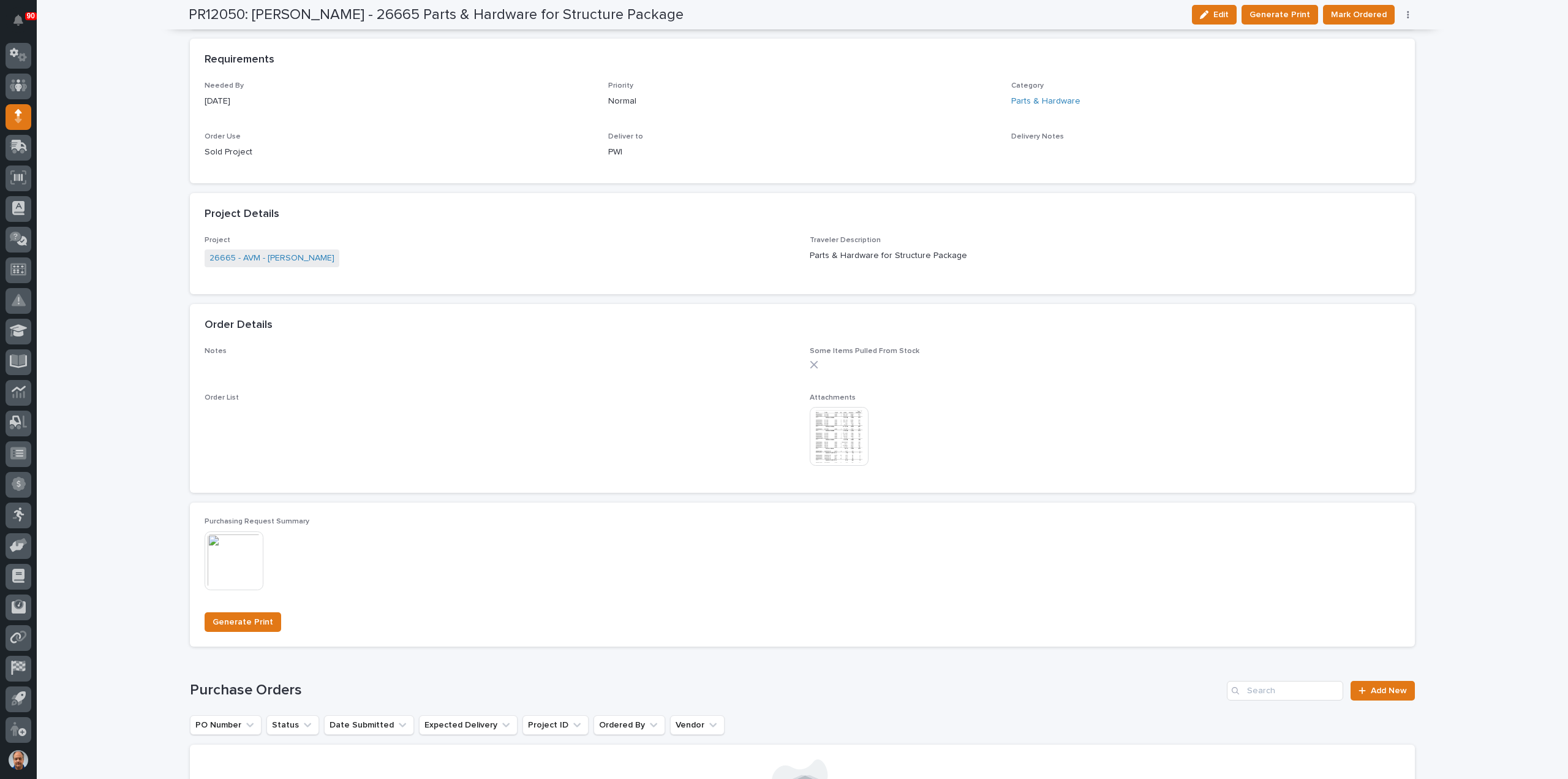
click at [835, 430] on img at bounding box center [839, 436] width 59 height 59
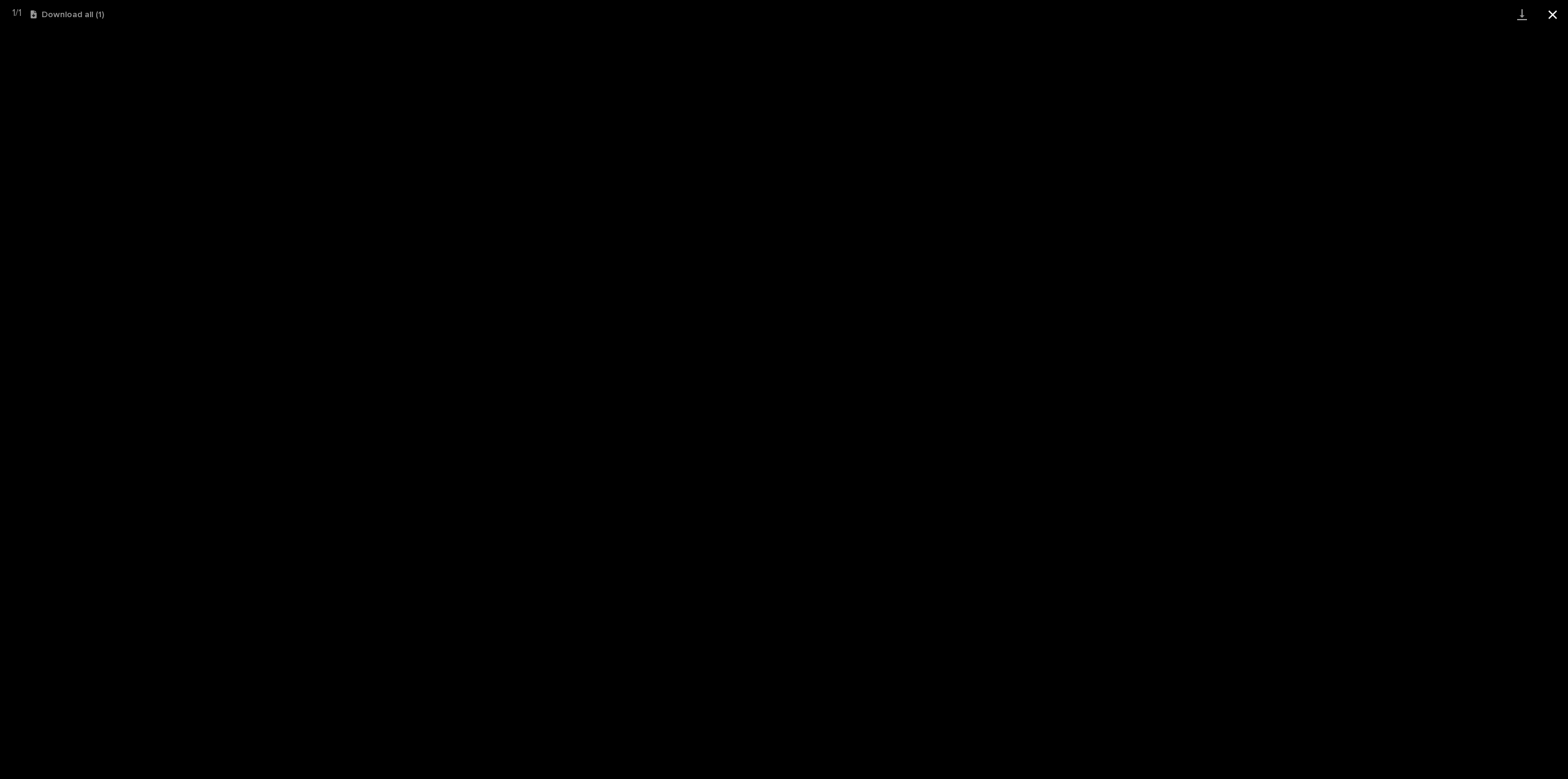
click at [1550, 14] on button "Close gallery" at bounding box center [1553, 14] width 31 height 29
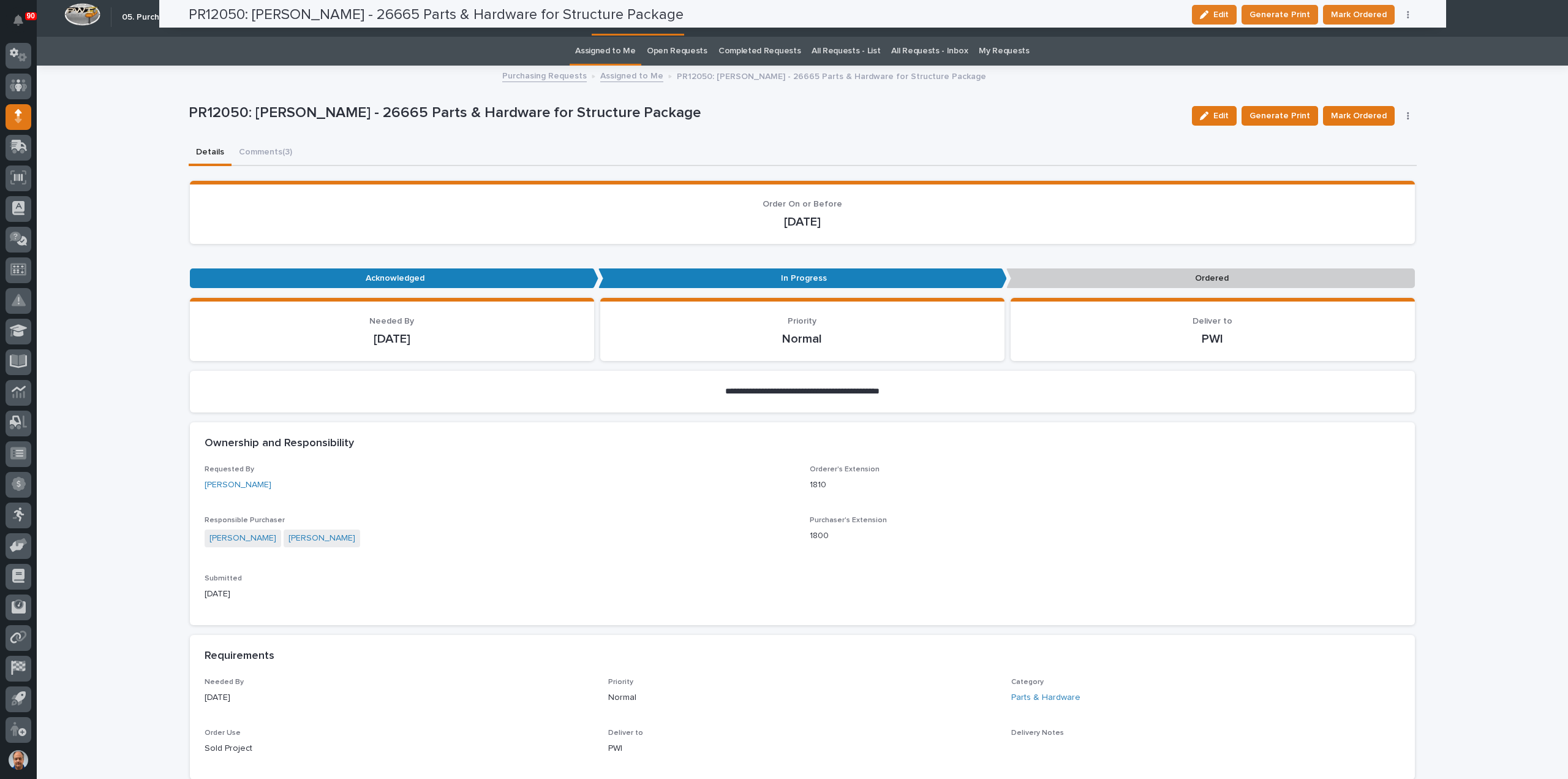
scroll to position [0, 0]
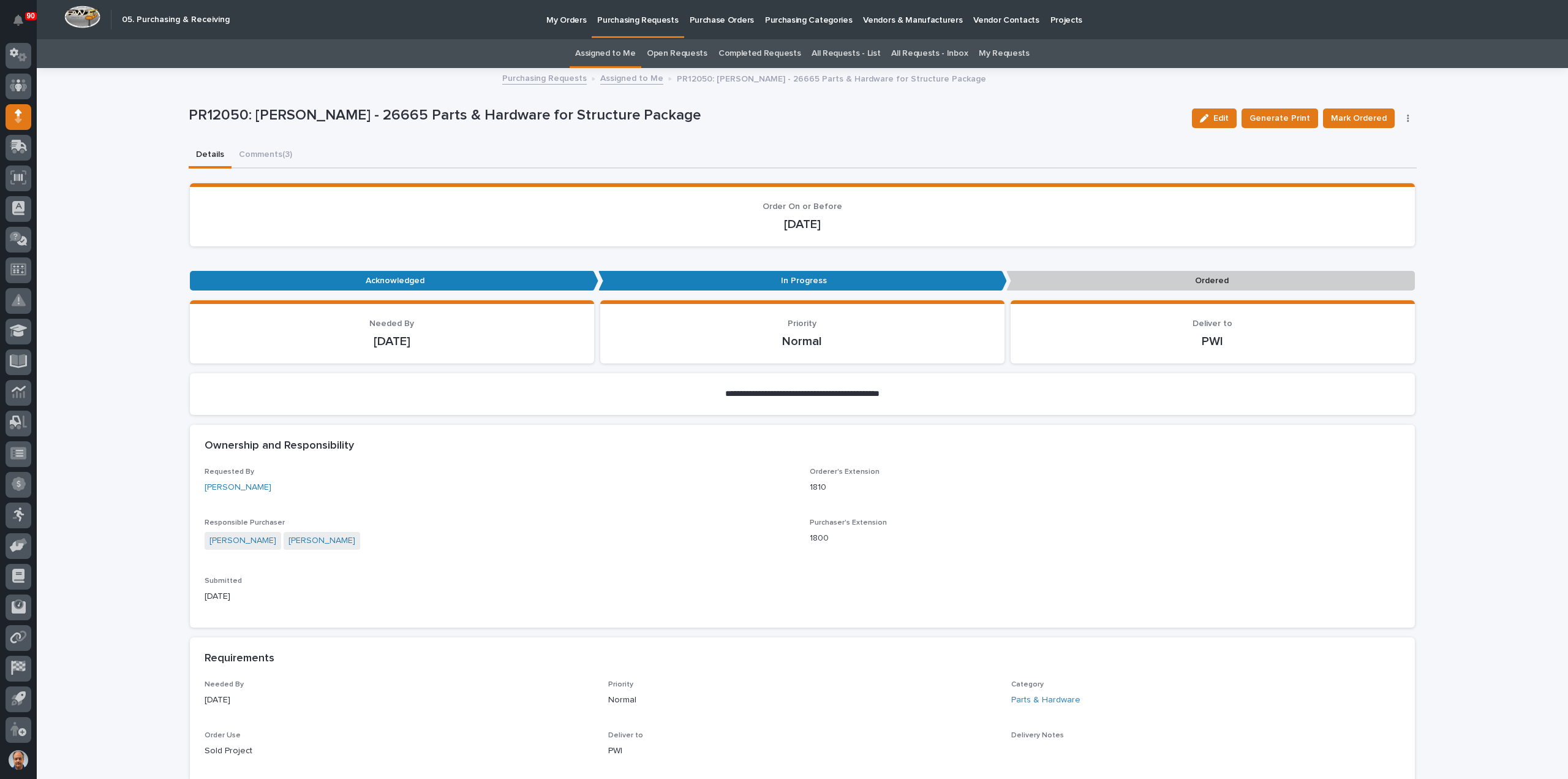
click at [641, 16] on p "Purchasing Requests" at bounding box center [637, 13] width 81 height 26
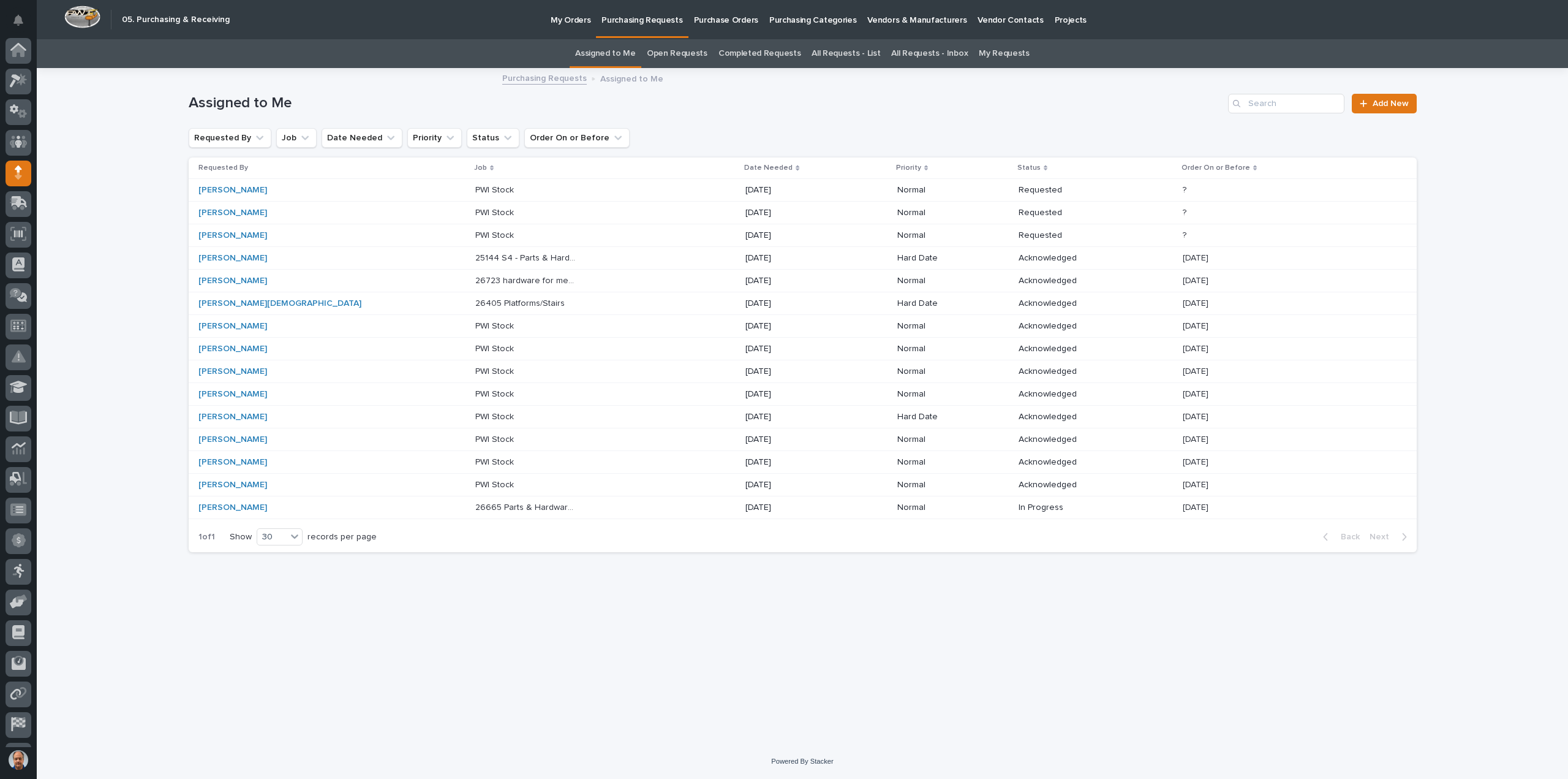
scroll to position [57, 0]
click at [476, 278] on p "26723 hardware for mezz, gate, stairs" at bounding box center [527, 280] width 105 height 13
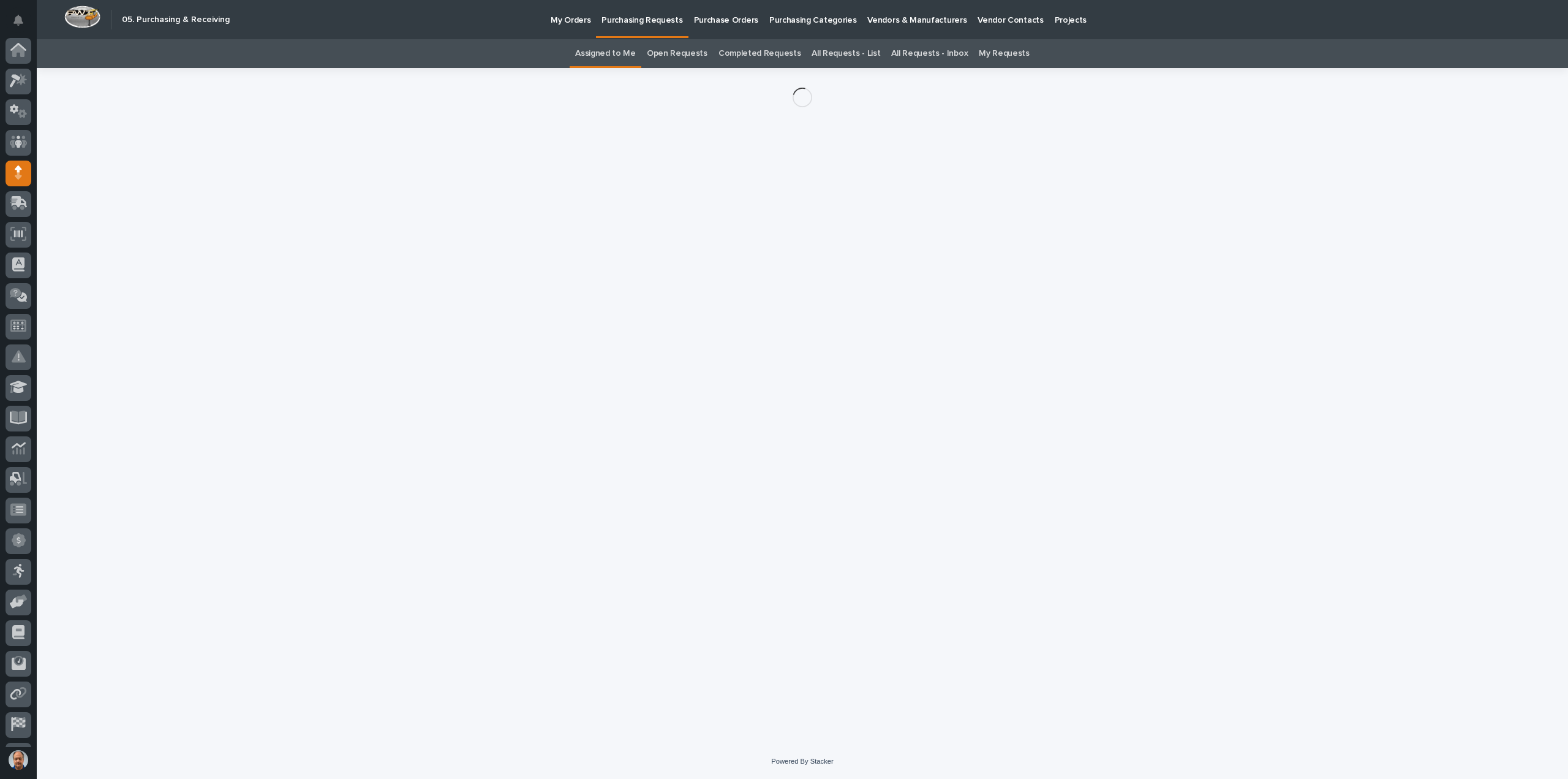
scroll to position [57, 0]
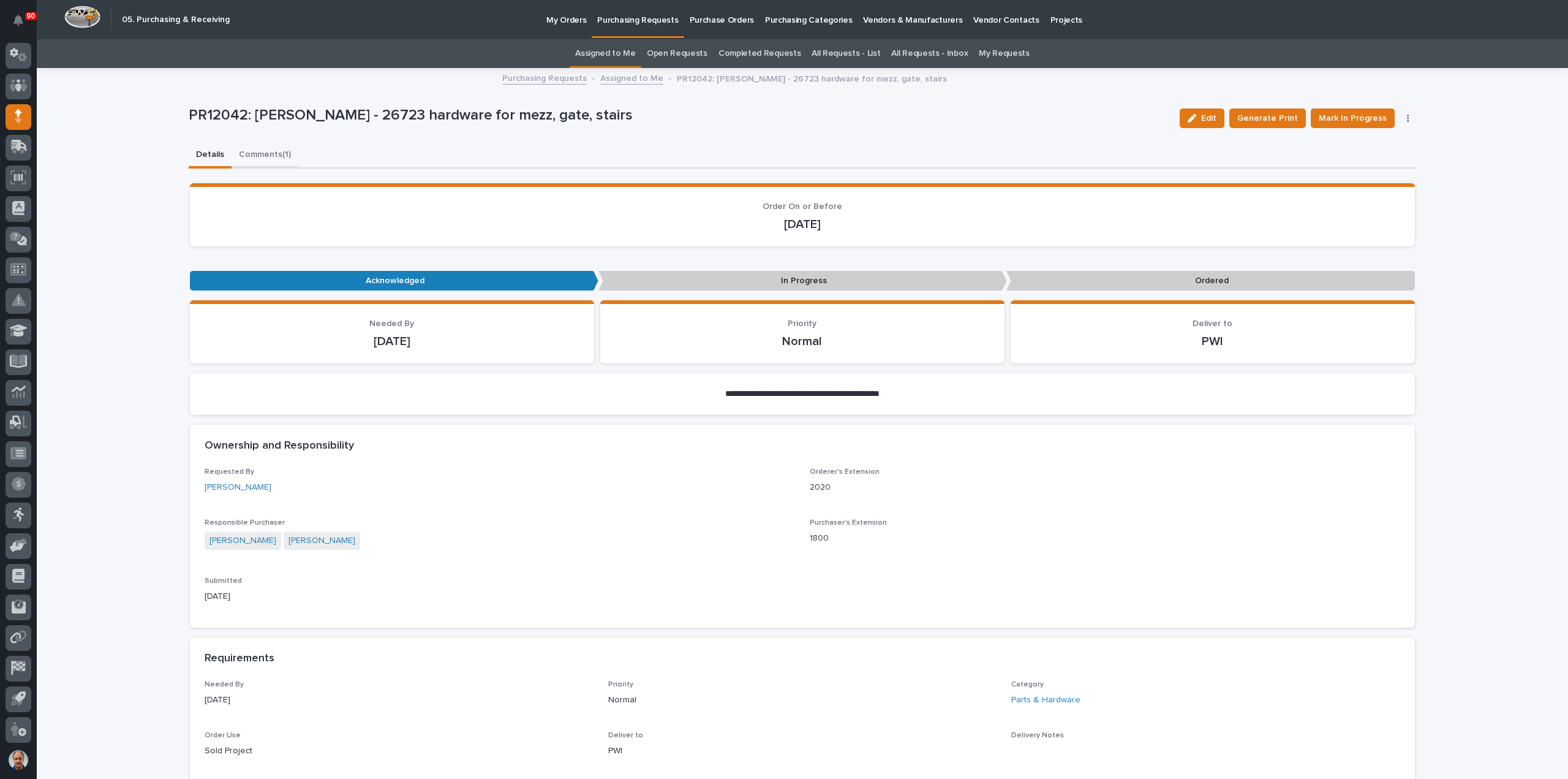
click at [251, 153] on button "Comments (1)" at bounding box center [265, 155] width 67 height 26
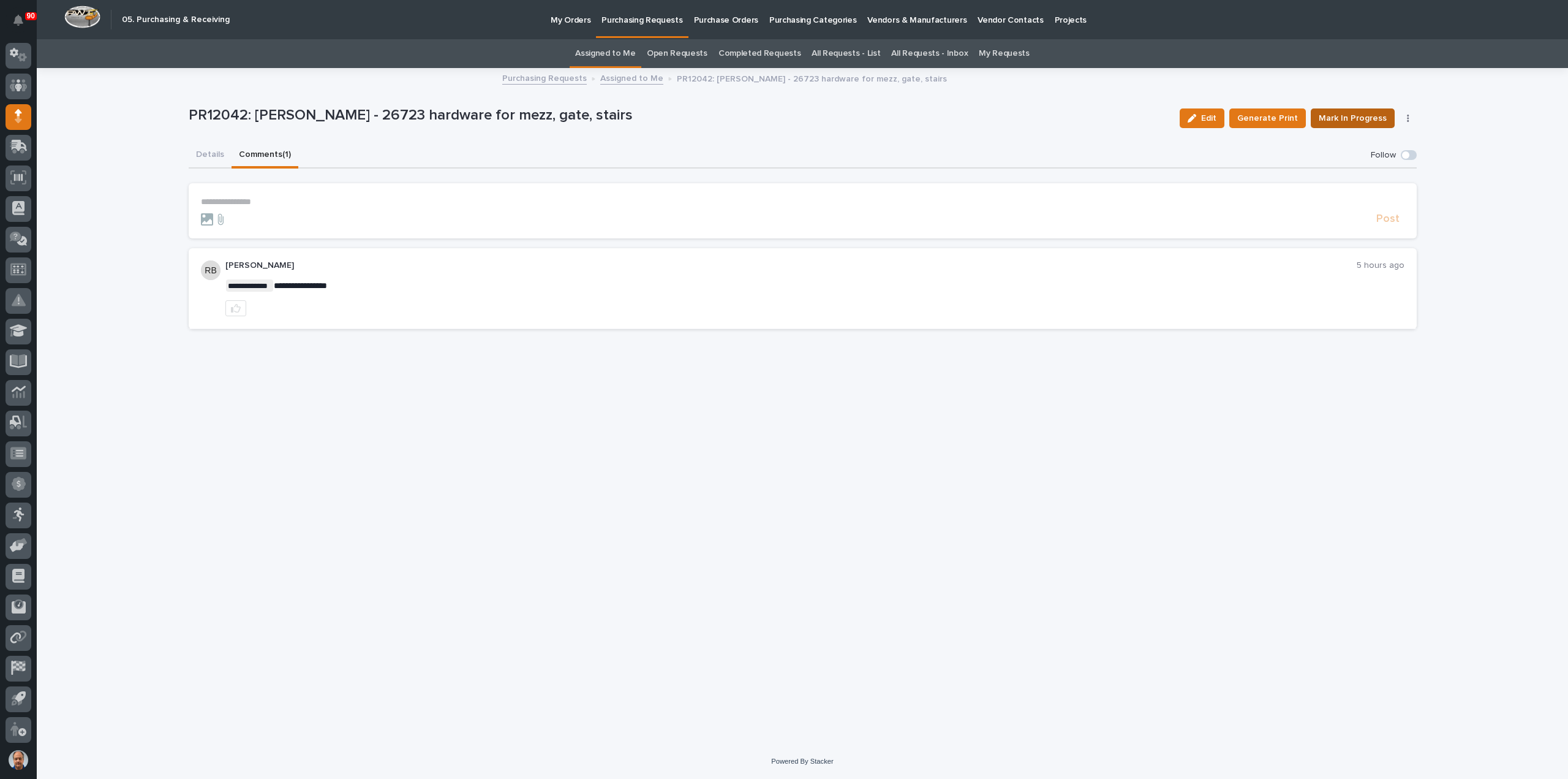
click at [1363, 116] on span "Mark In Progress" at bounding box center [1352, 118] width 68 height 14
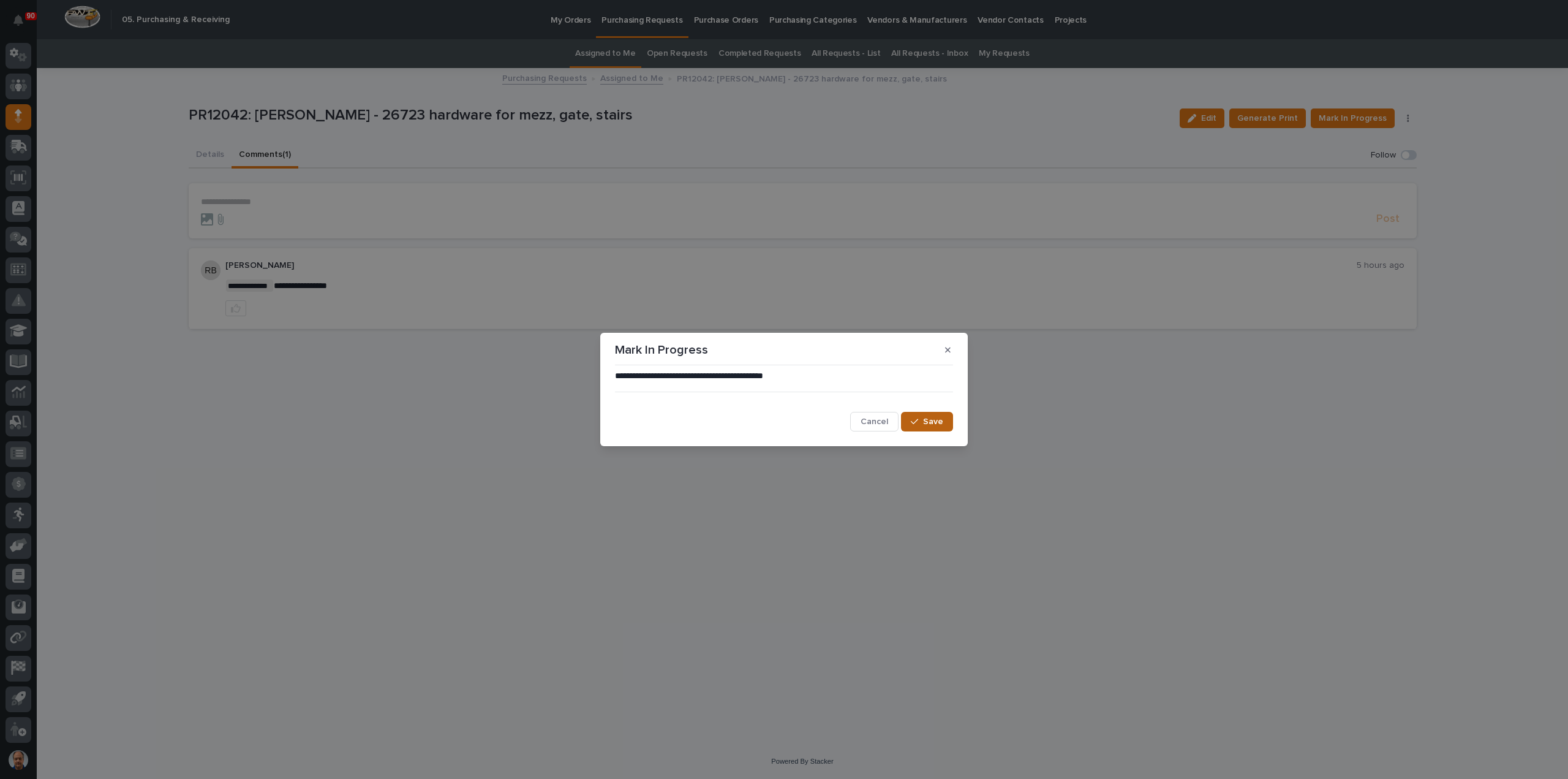
click at [917, 421] on icon "button" at bounding box center [914, 422] width 7 height 5
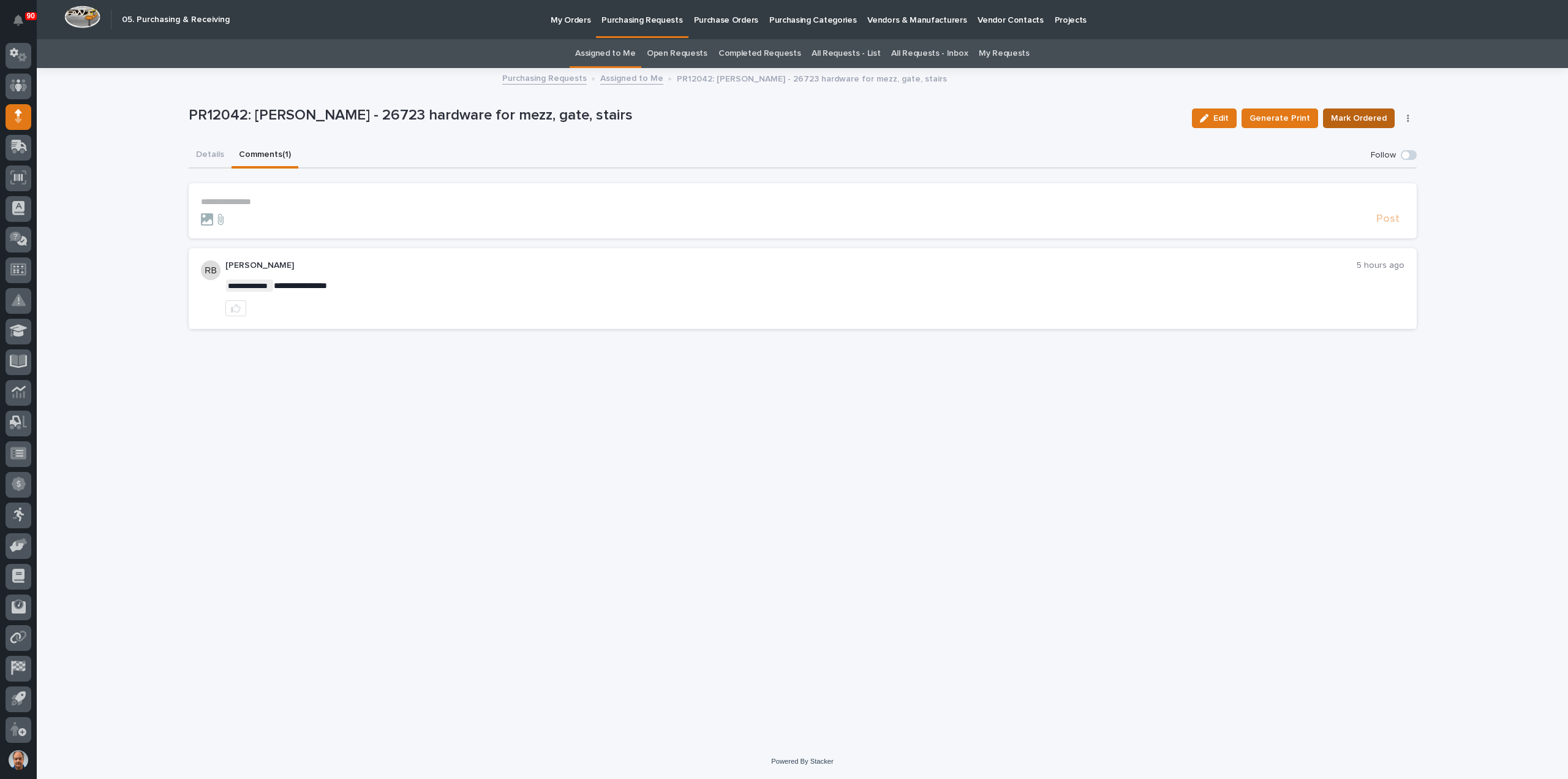
click at [1362, 115] on span "Mark Ordered" at bounding box center [1359, 118] width 56 height 14
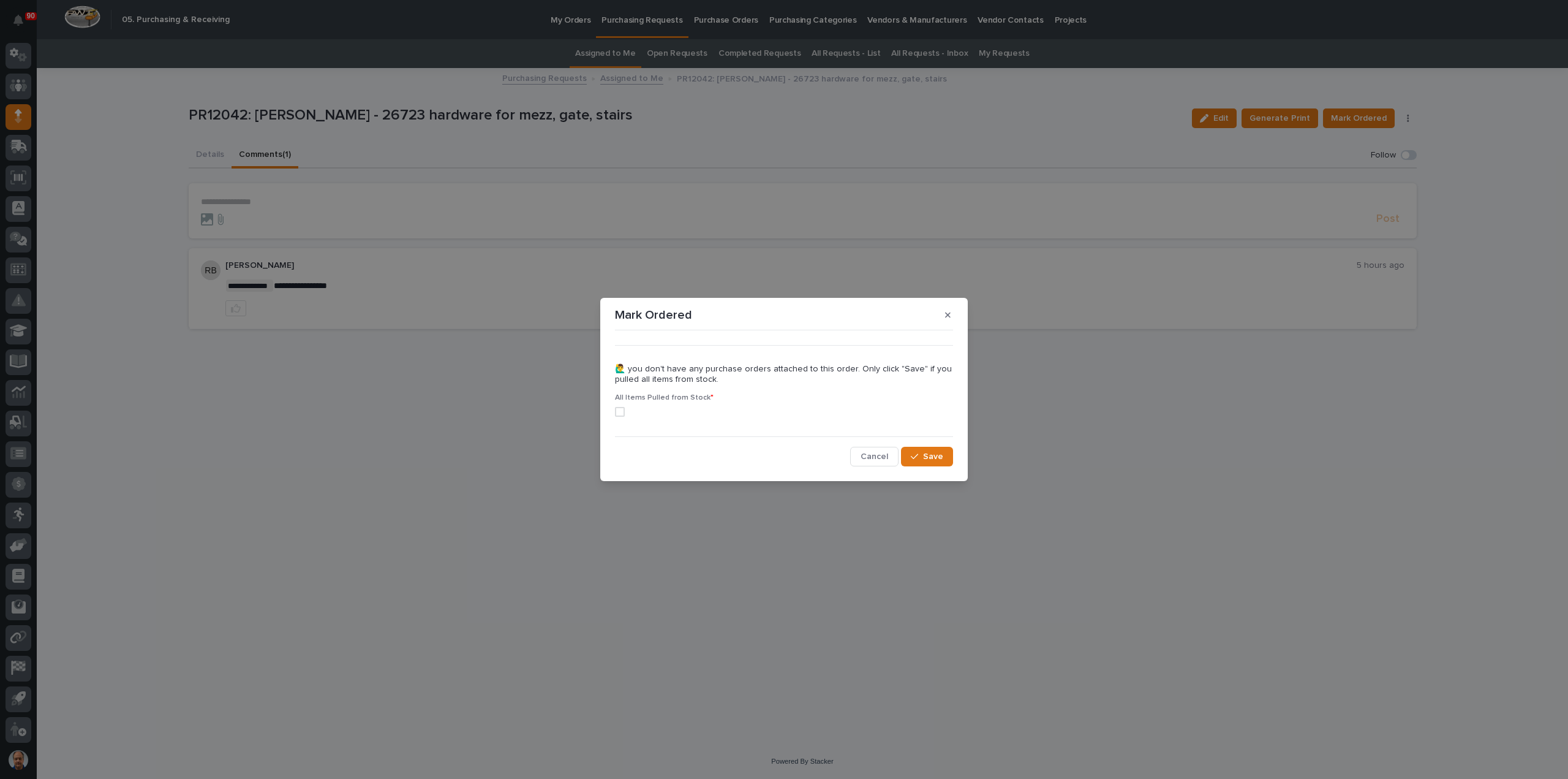
click at [619, 409] on span at bounding box center [620, 411] width 10 height 10
click at [929, 453] on span "Save" at bounding box center [933, 456] width 20 height 11
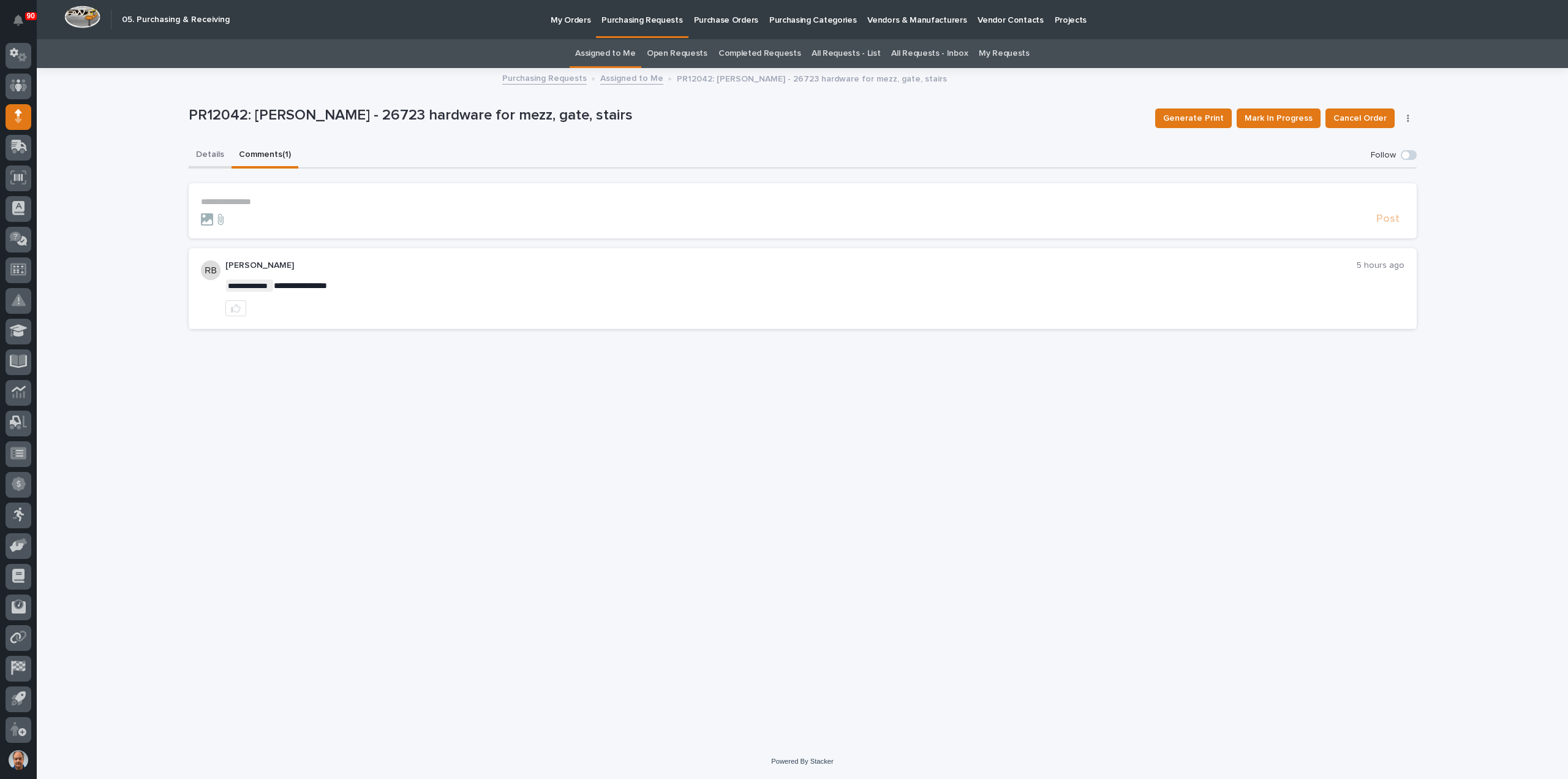
click at [206, 154] on button "Details" at bounding box center [210, 155] width 43 height 26
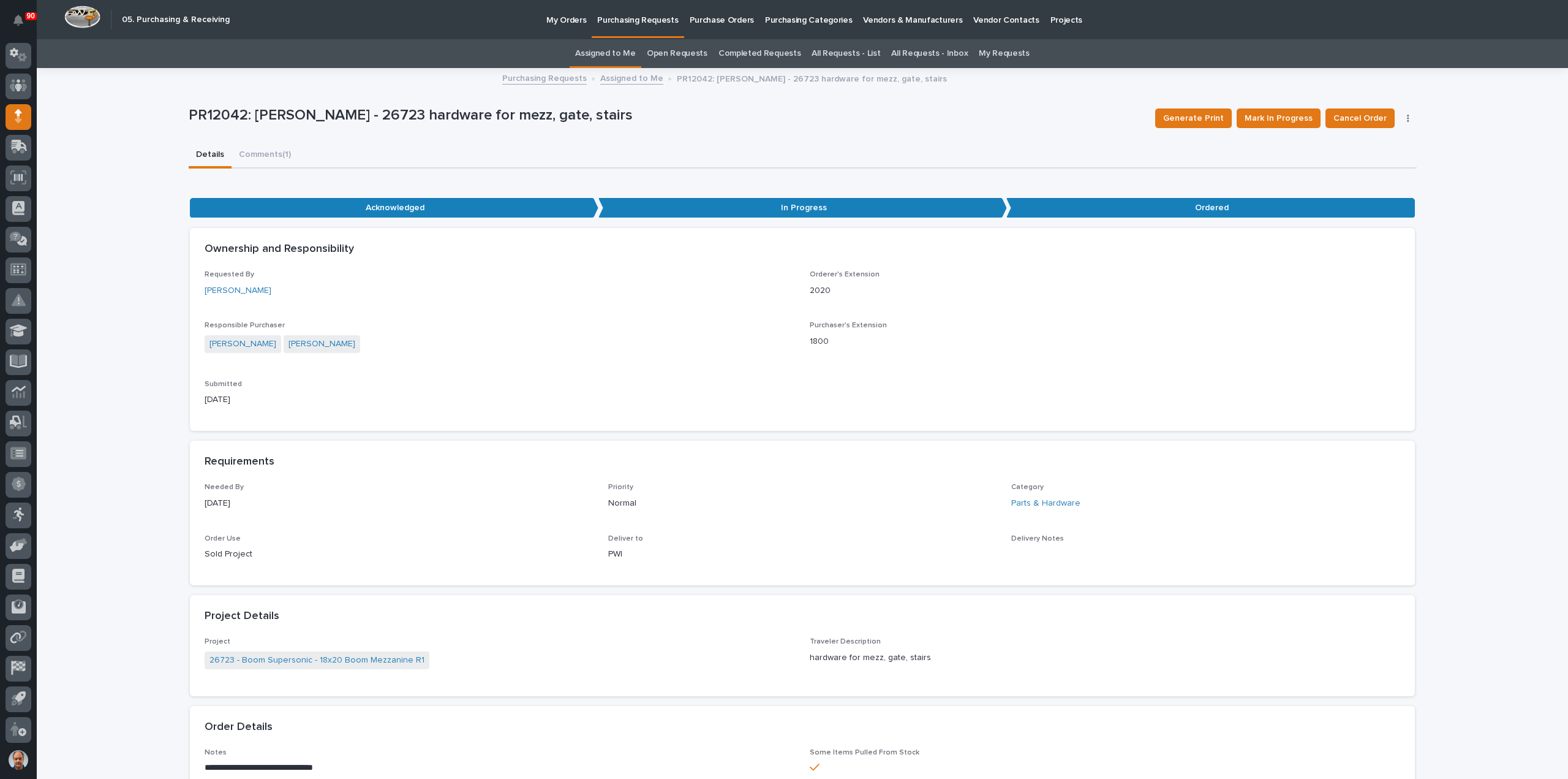
click at [628, 18] on p "Purchasing Requests" at bounding box center [637, 13] width 81 height 26
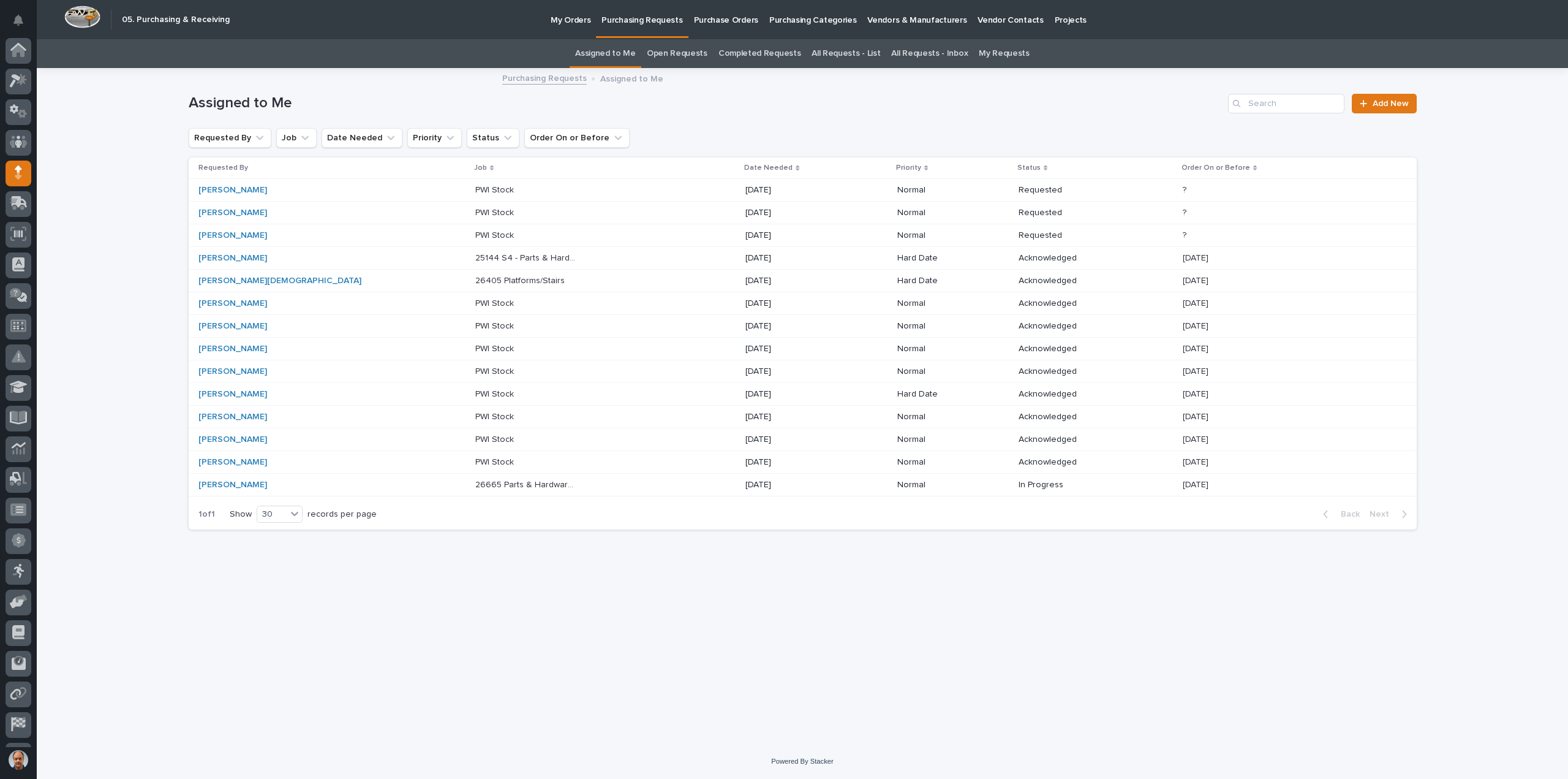
scroll to position [57, 0]
click at [476, 257] on p "25144 S4 - Parts & Hardware" at bounding box center [527, 257] width 105 height 13
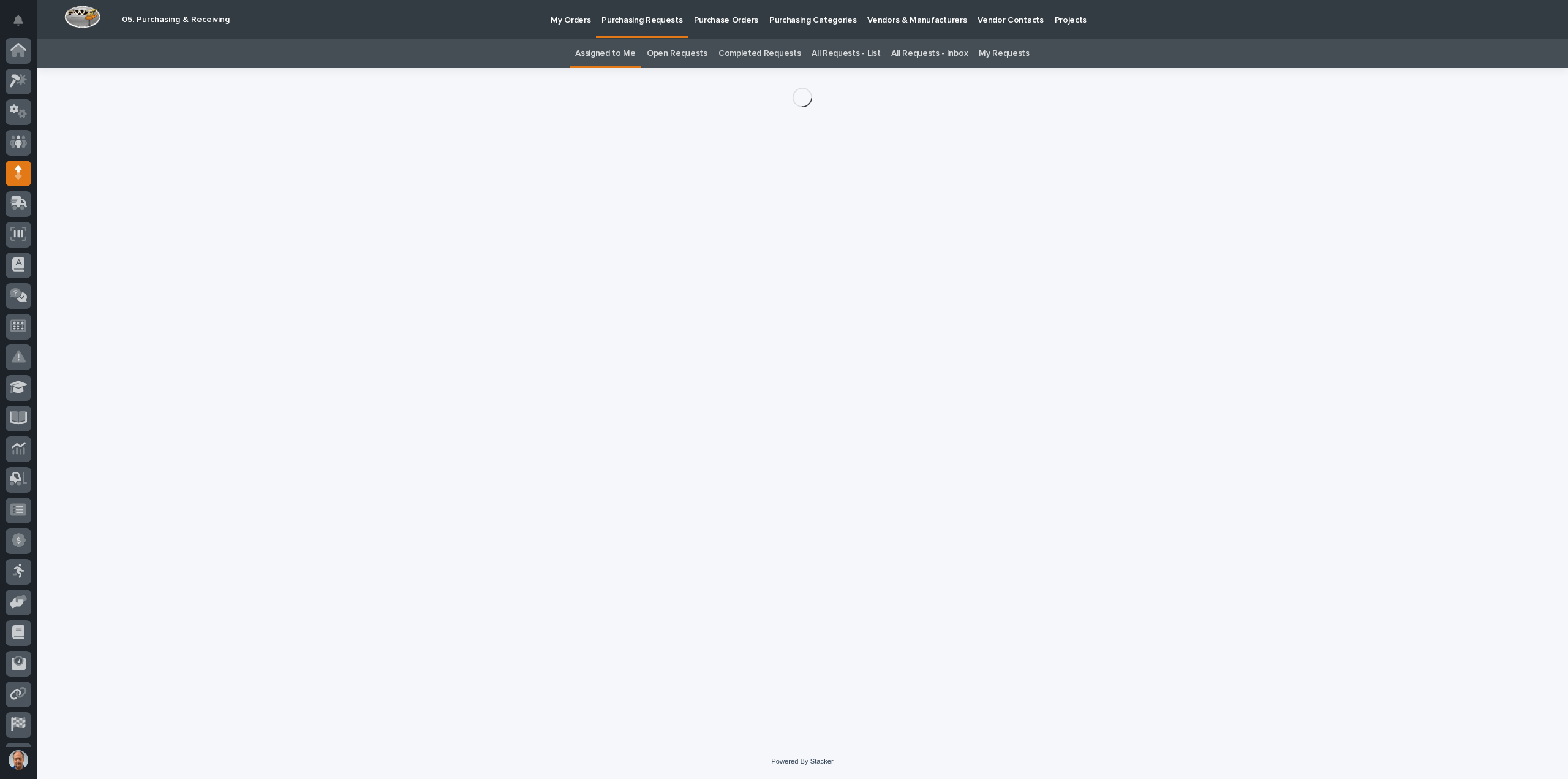
scroll to position [57, 0]
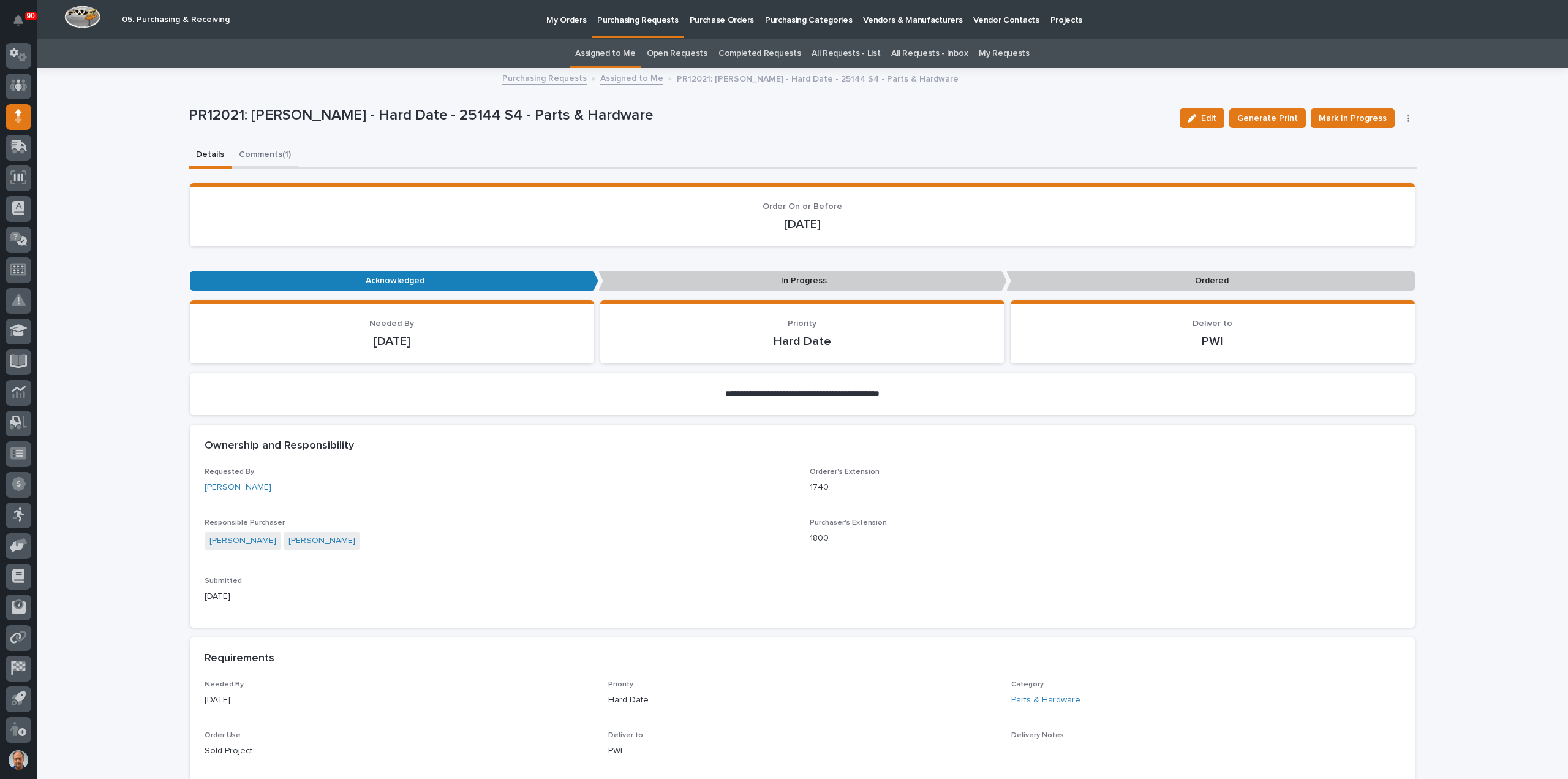
click at [265, 152] on button "Comments (1)" at bounding box center [265, 155] width 67 height 26
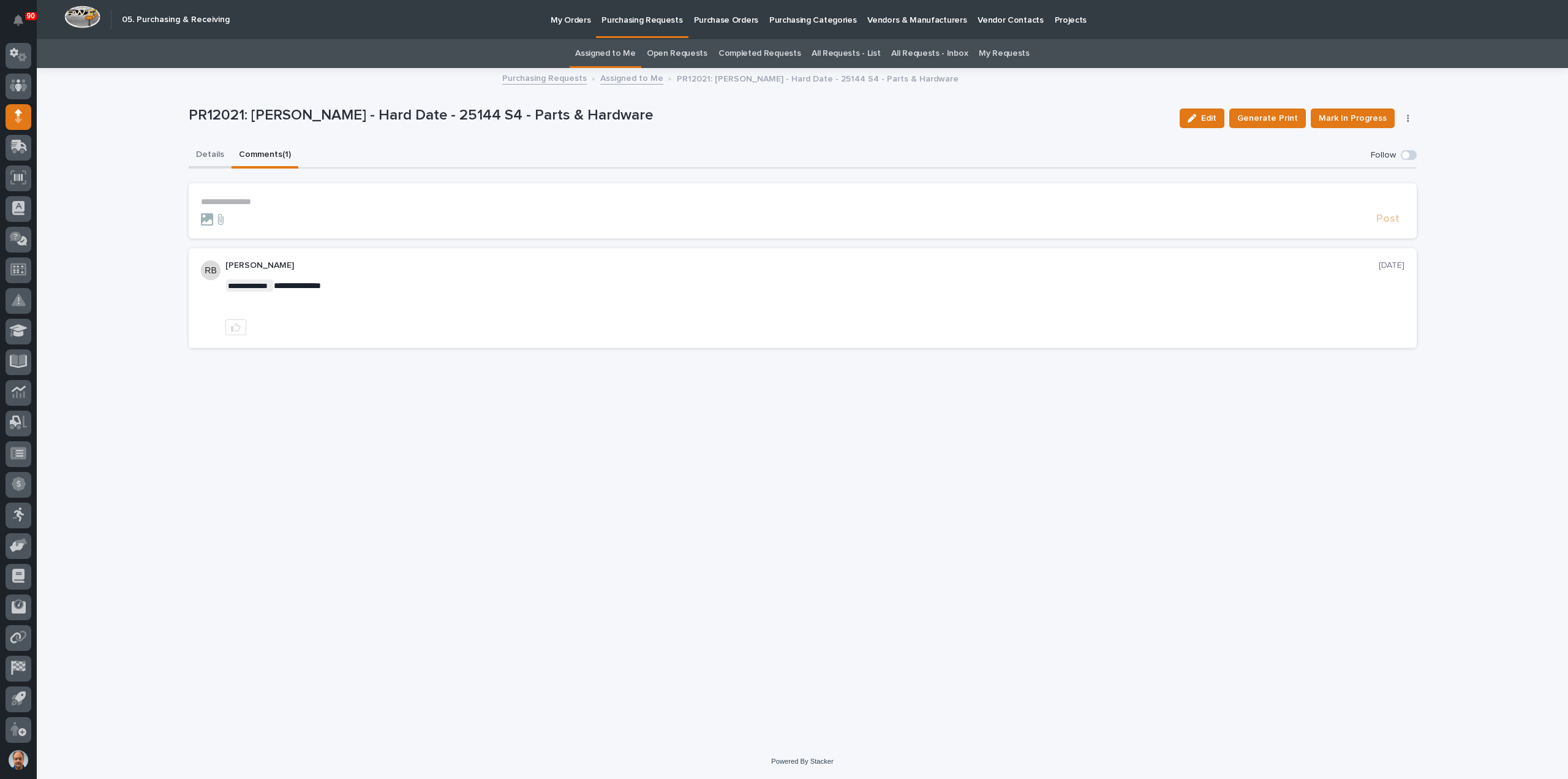
click at [201, 153] on button "Details" at bounding box center [210, 155] width 43 height 26
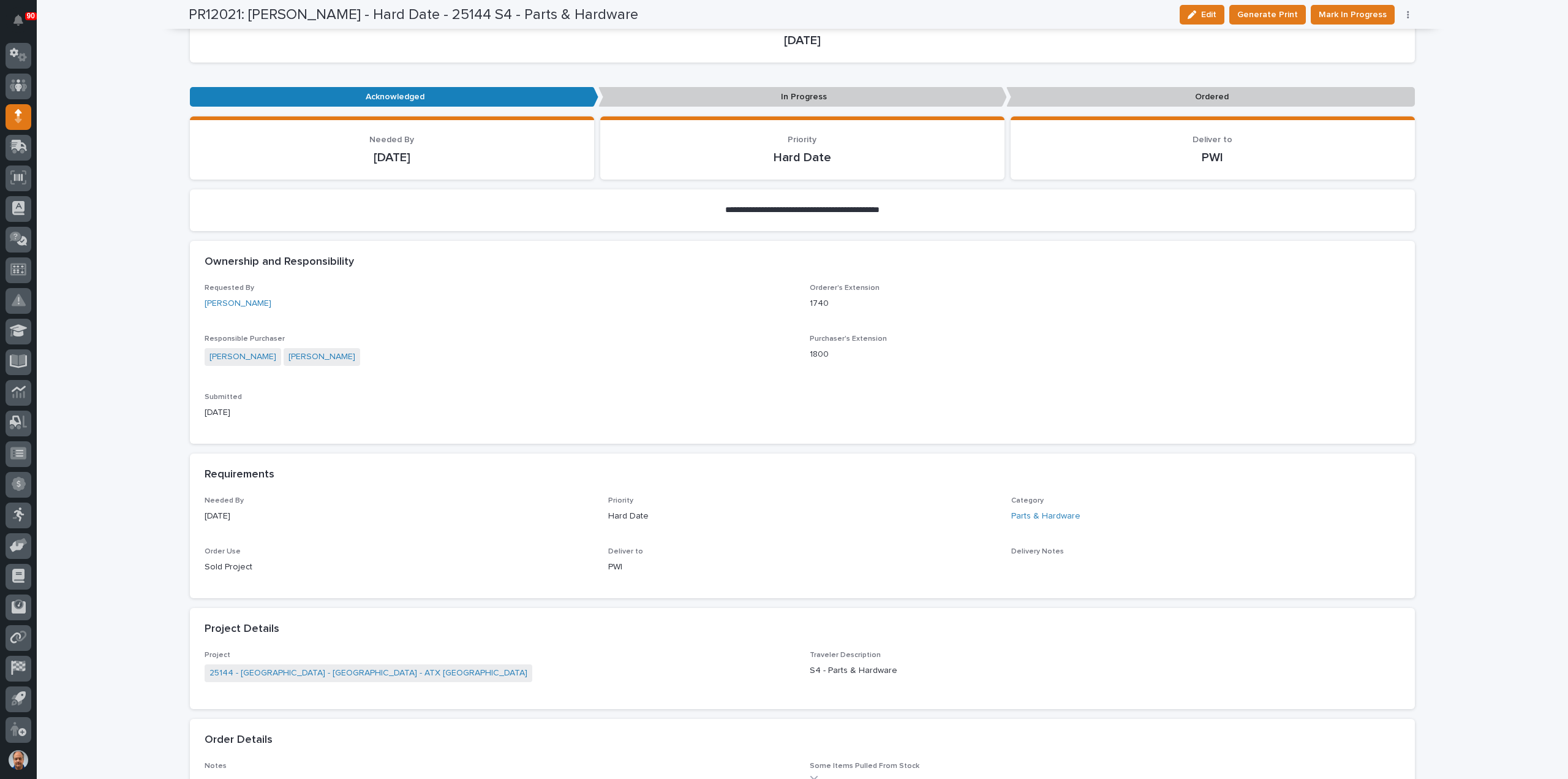
scroll to position [368, 0]
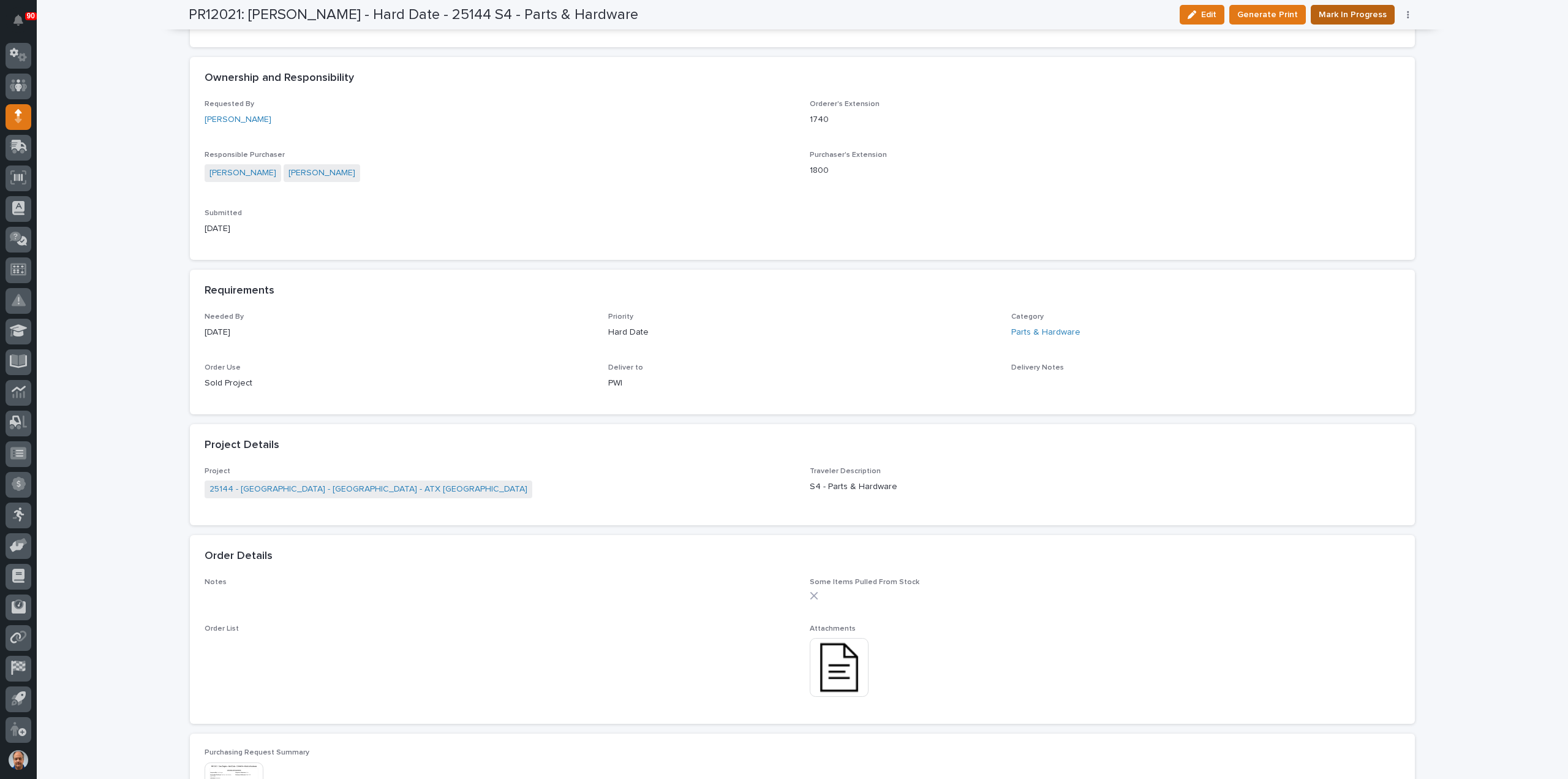
click at [1342, 11] on span "Mark In Progress" at bounding box center [1352, 14] width 68 height 14
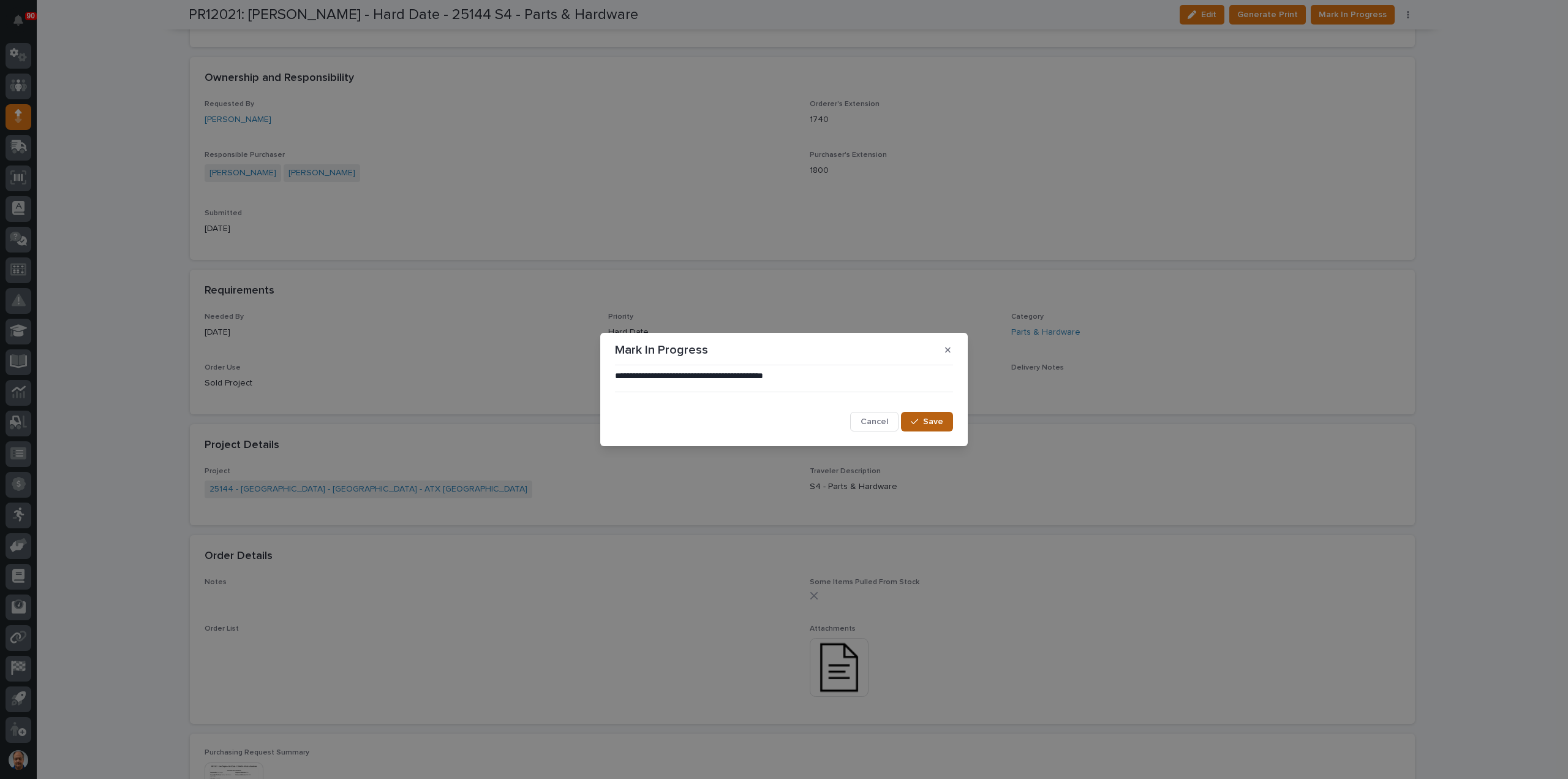
click at [927, 415] on button "Save" at bounding box center [927, 422] width 52 height 20
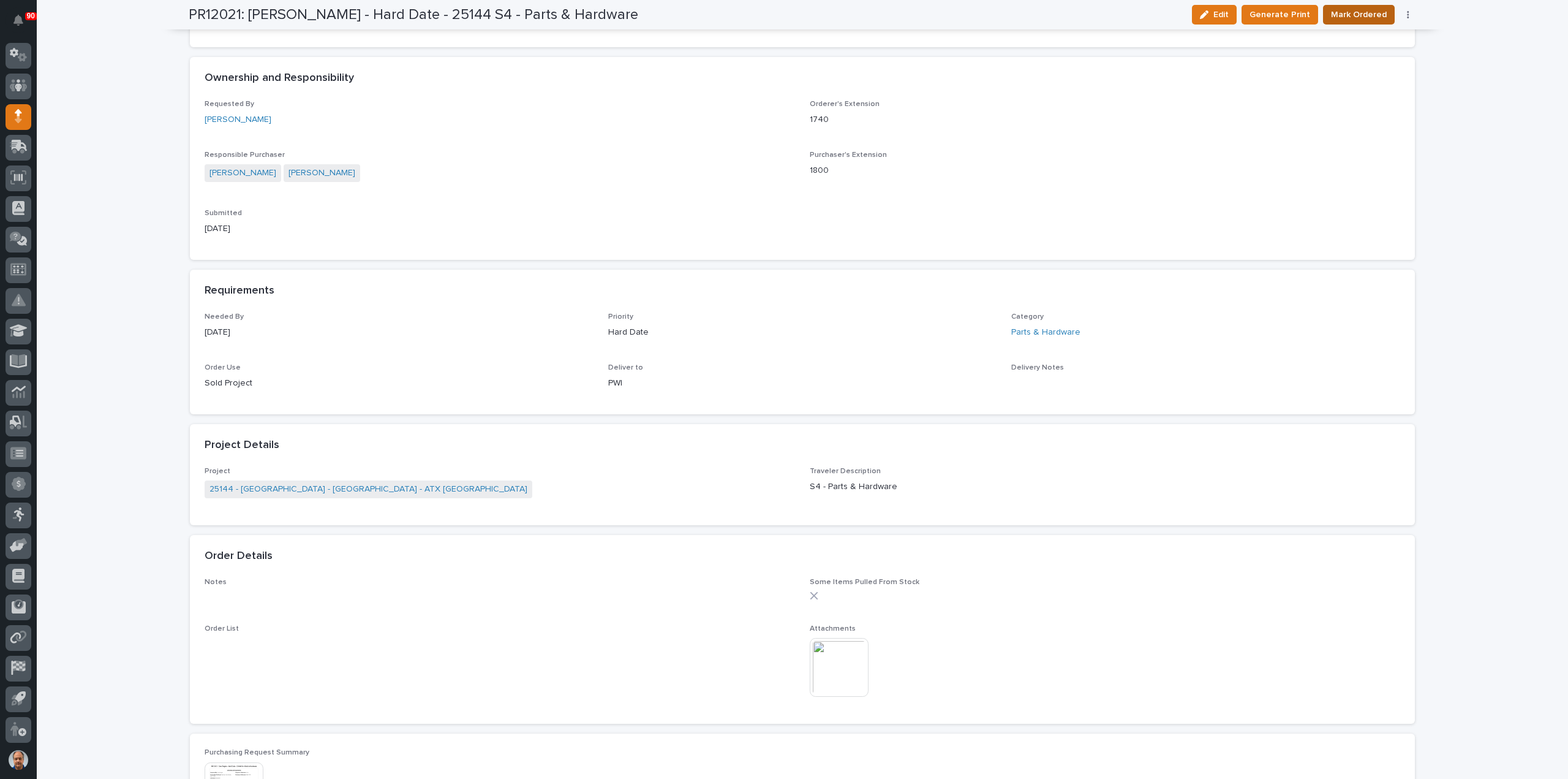
click at [1360, 11] on span "Mark Ordered" at bounding box center [1359, 14] width 56 height 14
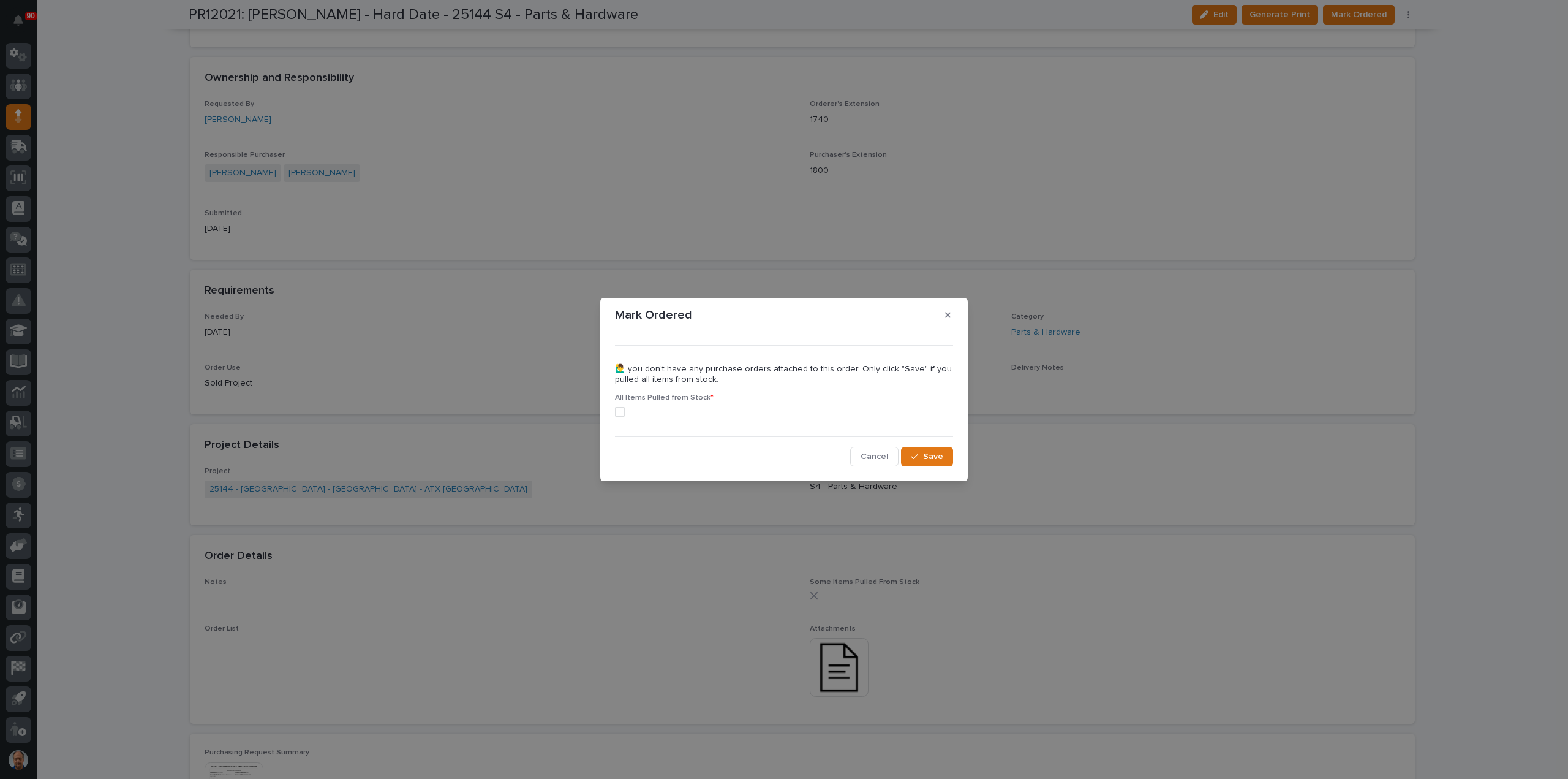
click at [620, 409] on span at bounding box center [620, 411] width 10 height 10
click at [912, 450] on button "Save" at bounding box center [927, 457] width 52 height 20
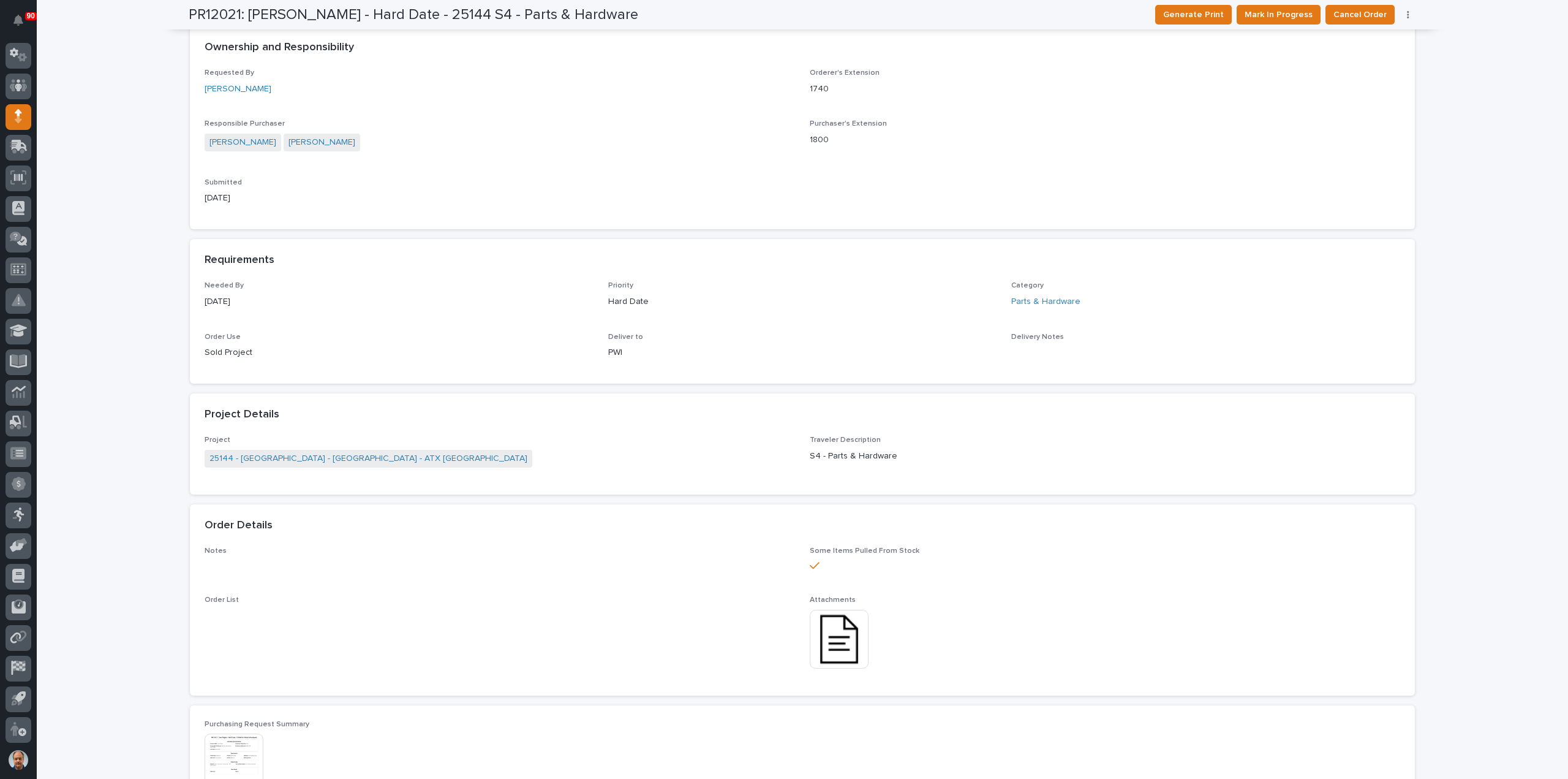
scroll to position [0, 0]
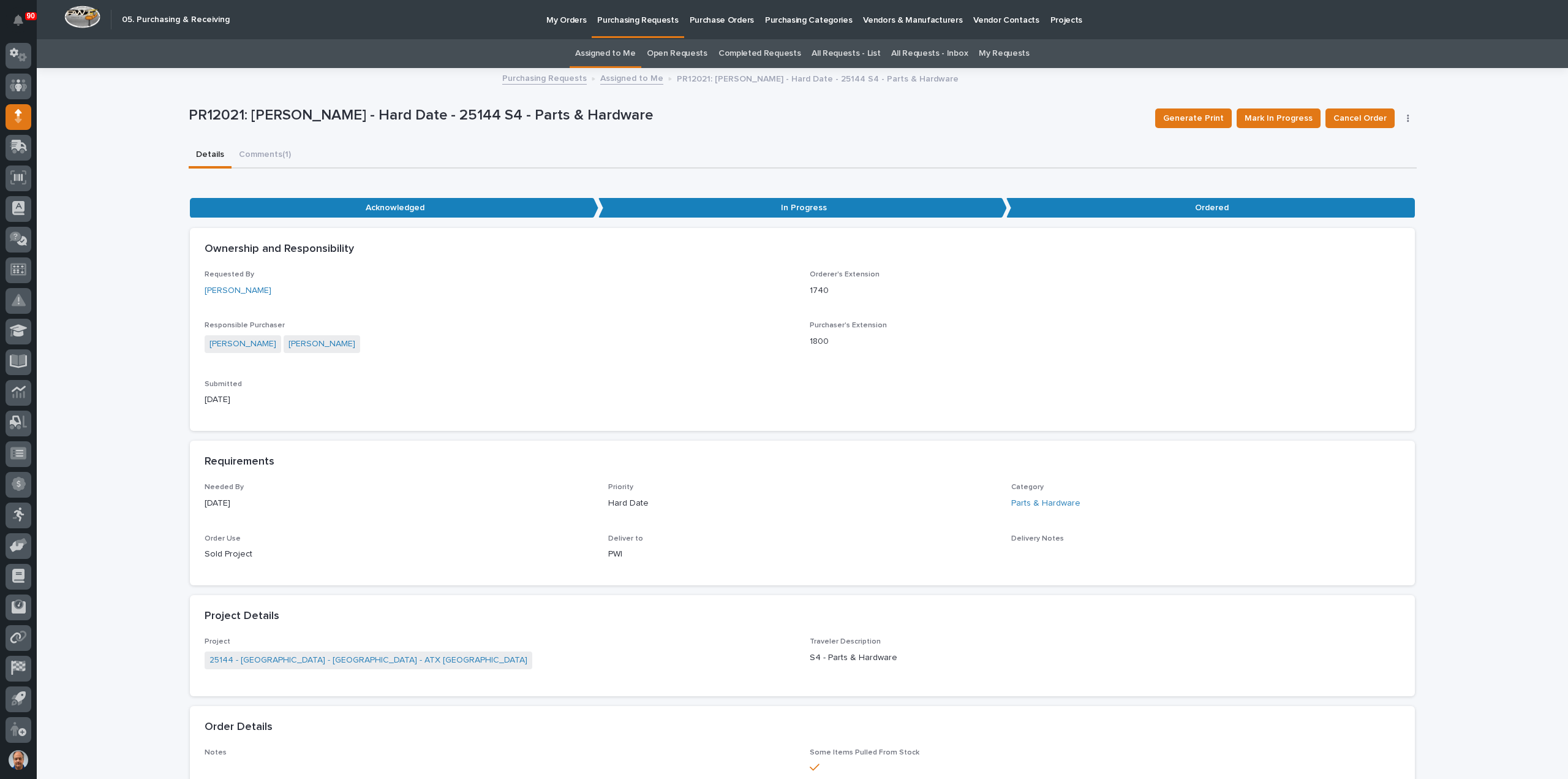
click at [646, 18] on p "Purchasing Requests" at bounding box center [637, 13] width 81 height 26
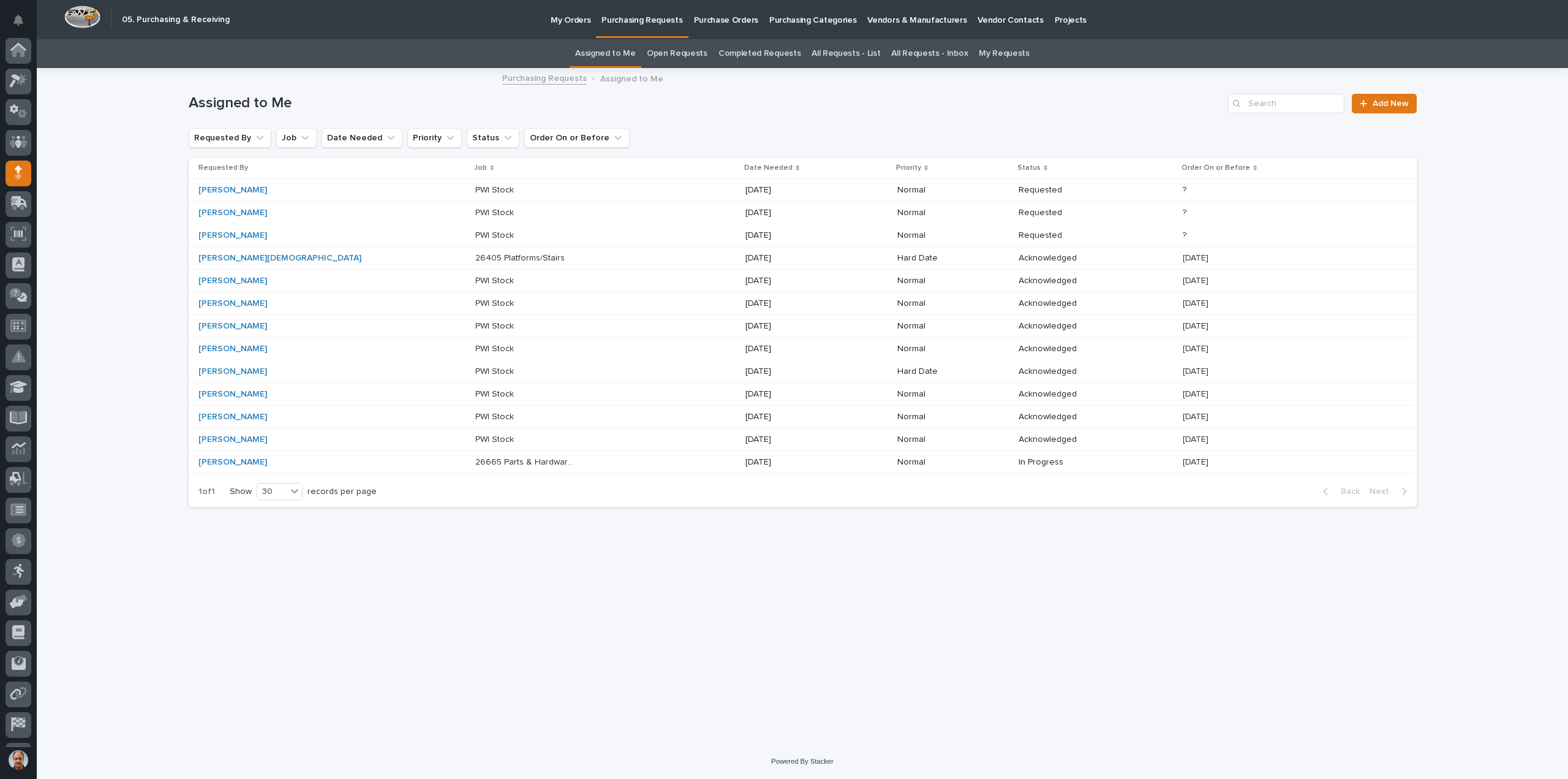
scroll to position [57, 0]
click at [476, 257] on p "26405 Platforms/Stairs" at bounding box center [522, 257] width 92 height 13
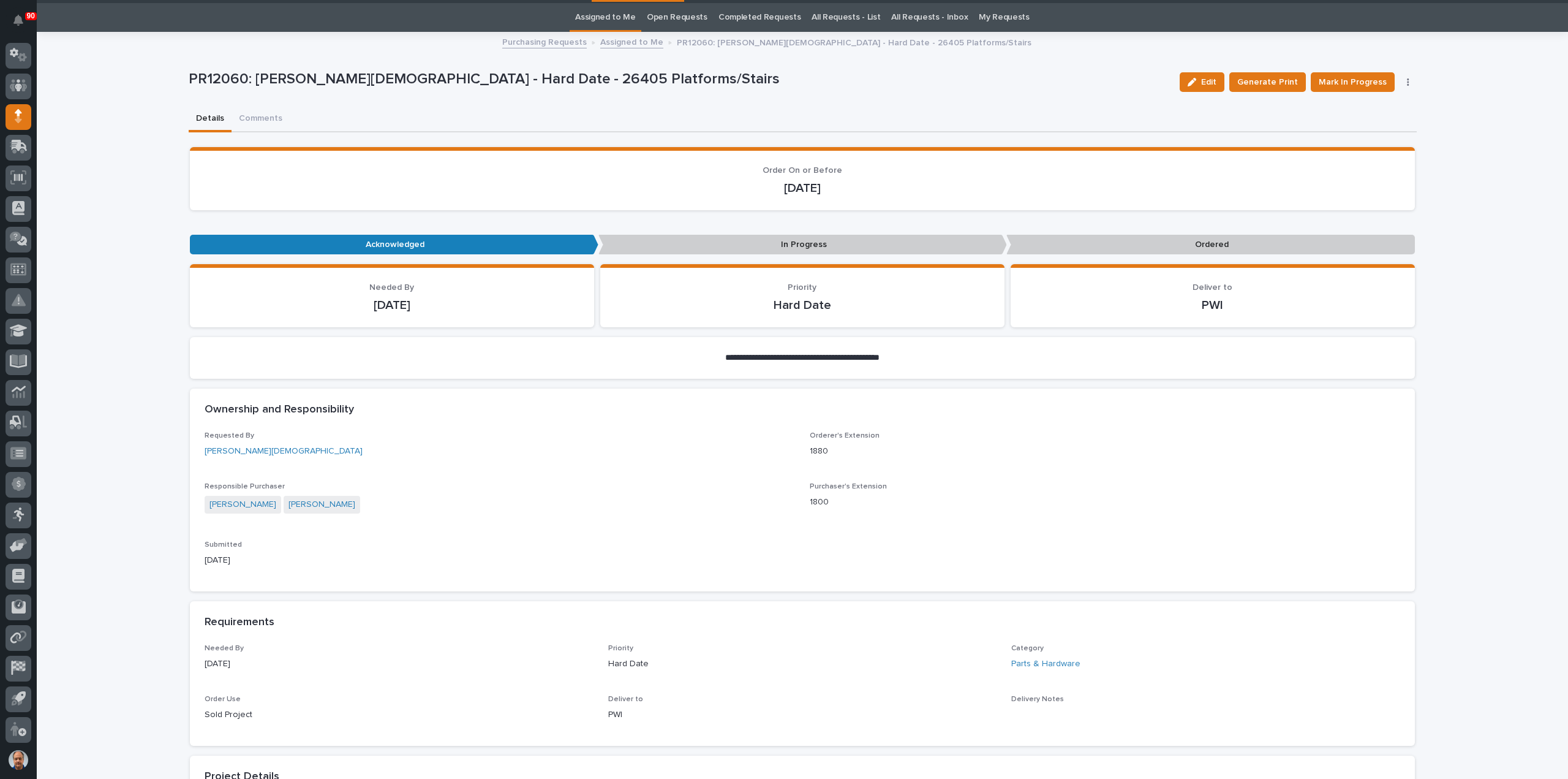
scroll to position [39, 0]
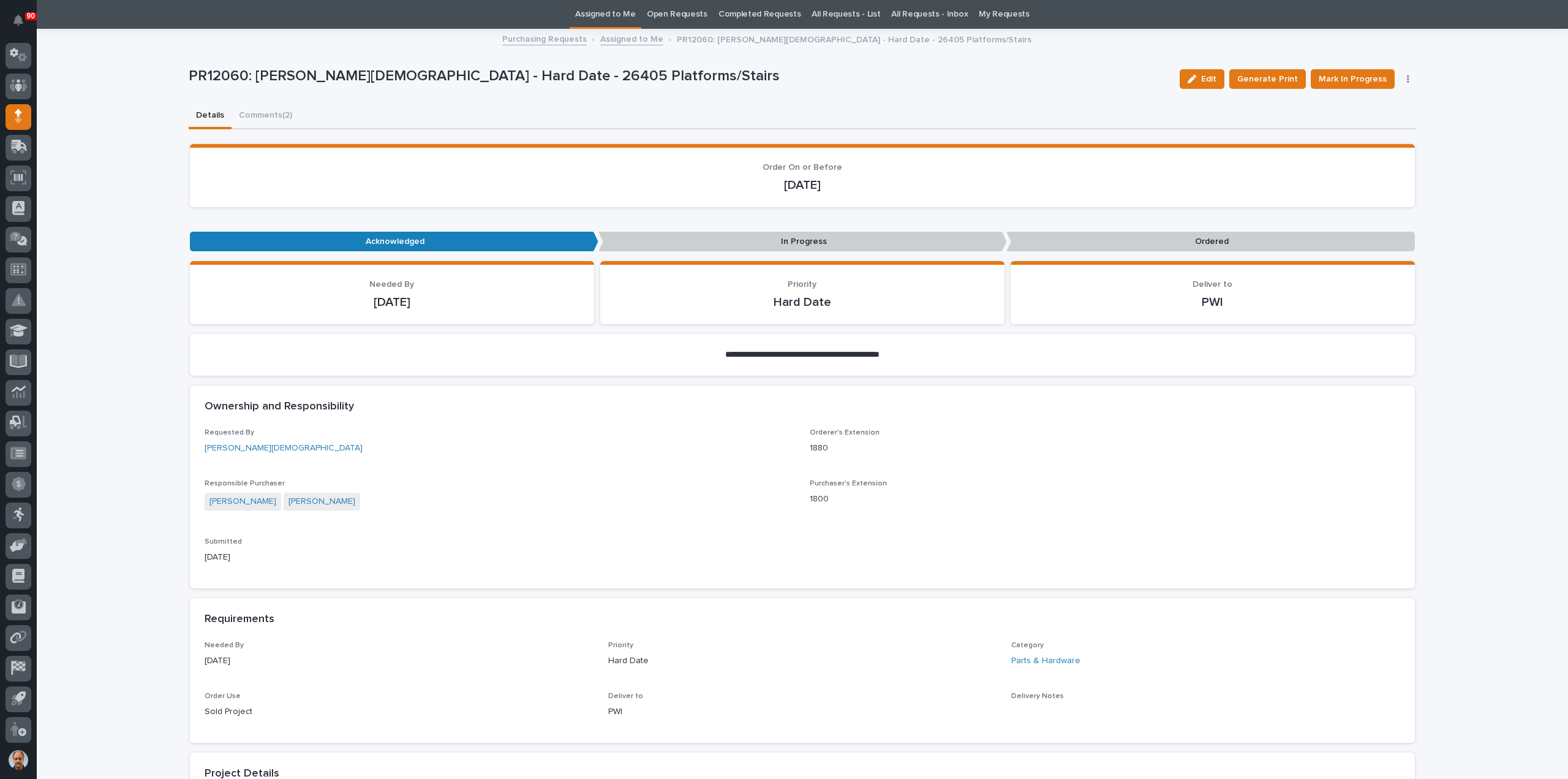
click at [256, 118] on div "**********" at bounding box center [802, 759] width 1228 height 1458
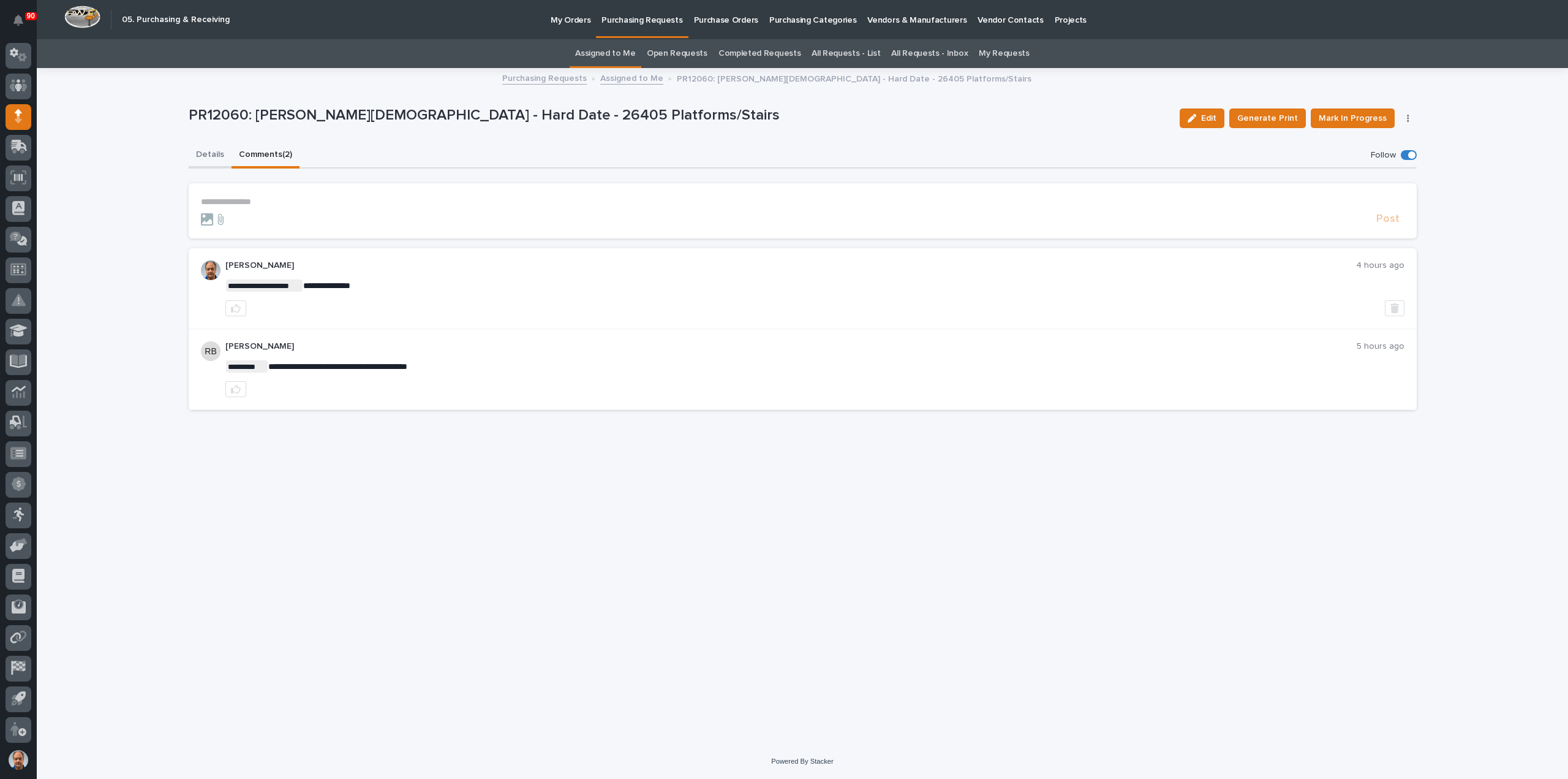
click at [198, 151] on button "Details" at bounding box center [210, 155] width 43 height 26
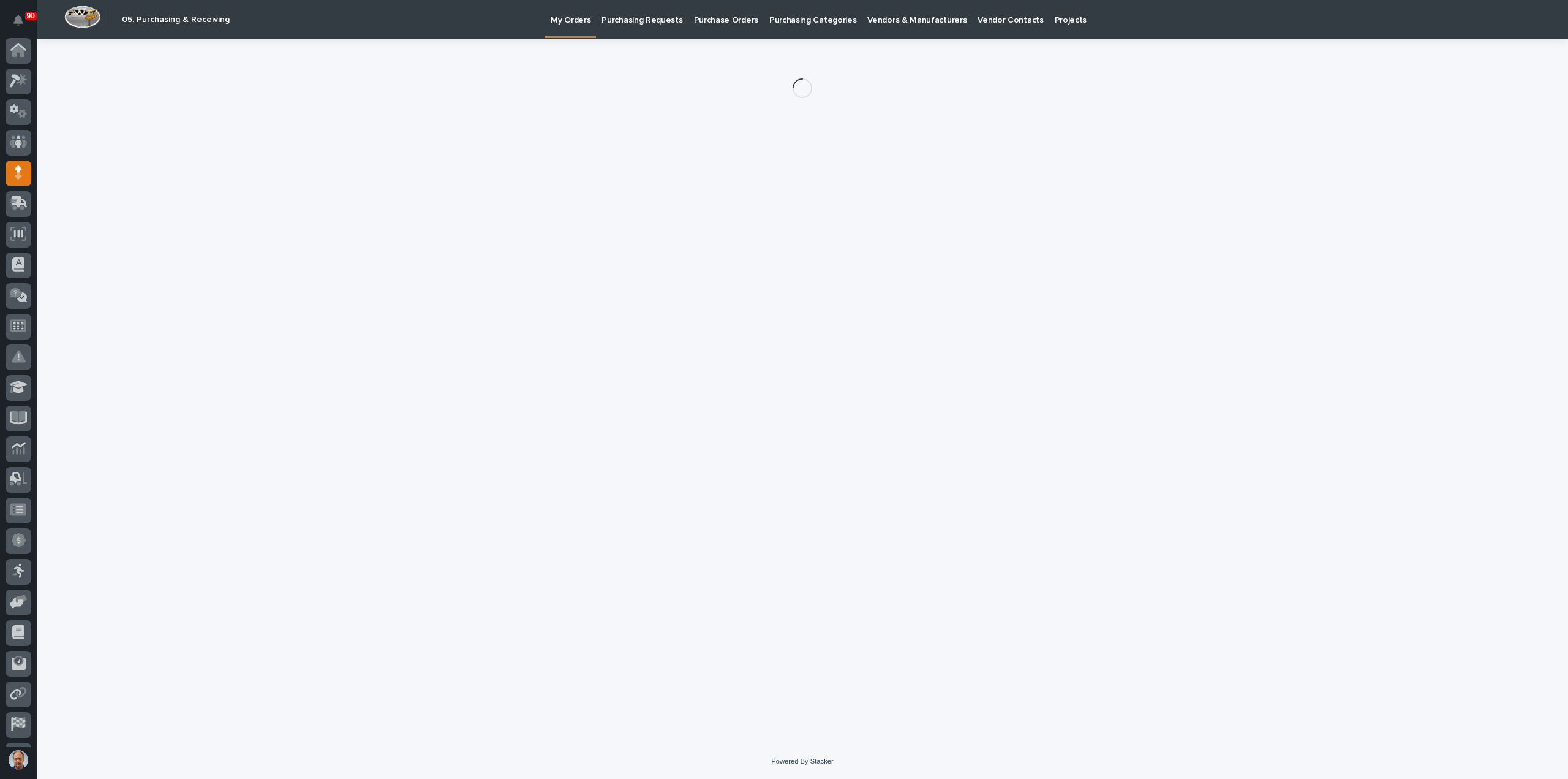
scroll to position [57, 0]
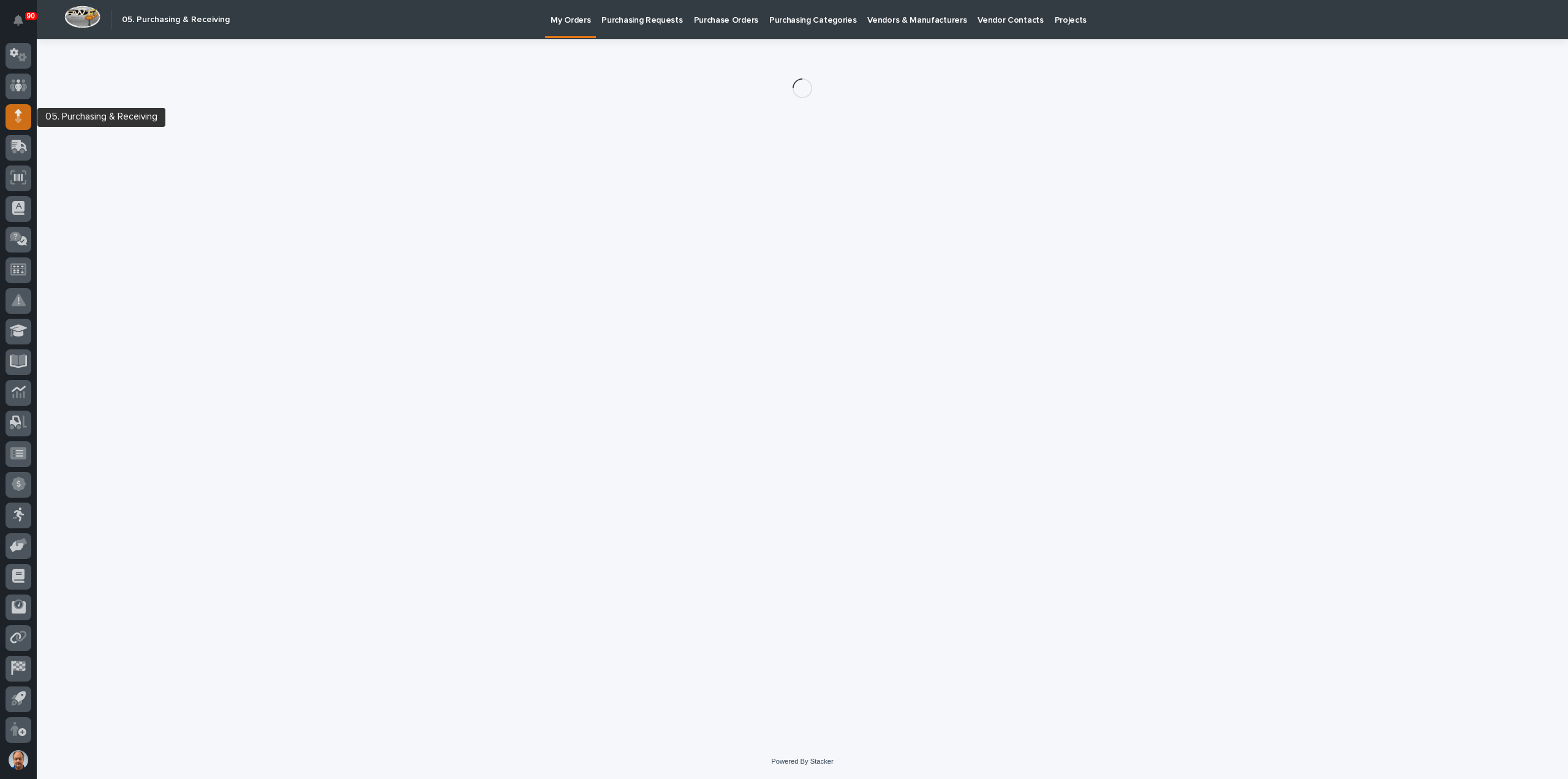
click at [20, 114] on icon at bounding box center [18, 113] width 7 height 7
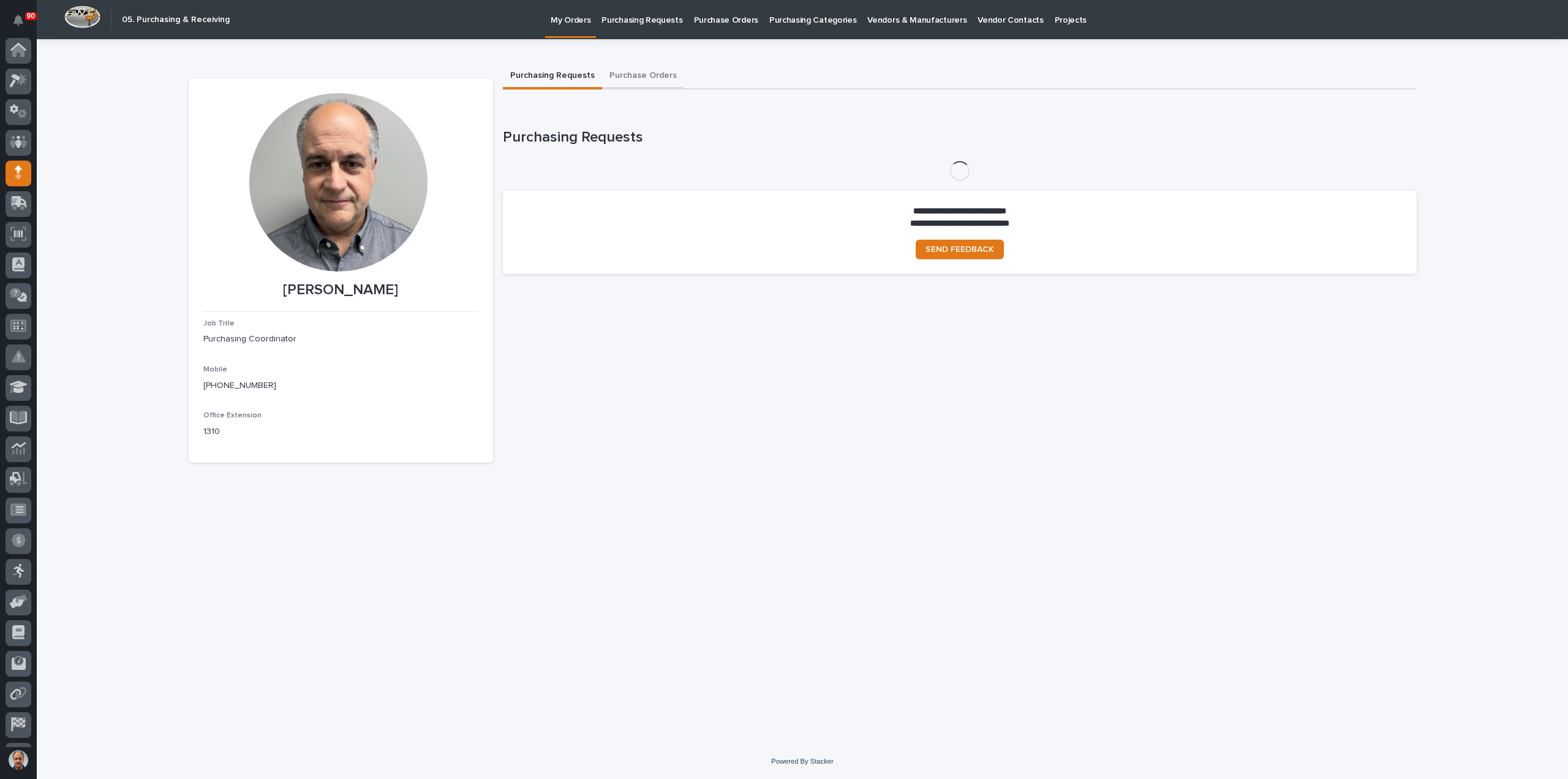
scroll to position [57, 0]
click at [639, 19] on p "Purchasing Requests" at bounding box center [642, 13] width 81 height 26
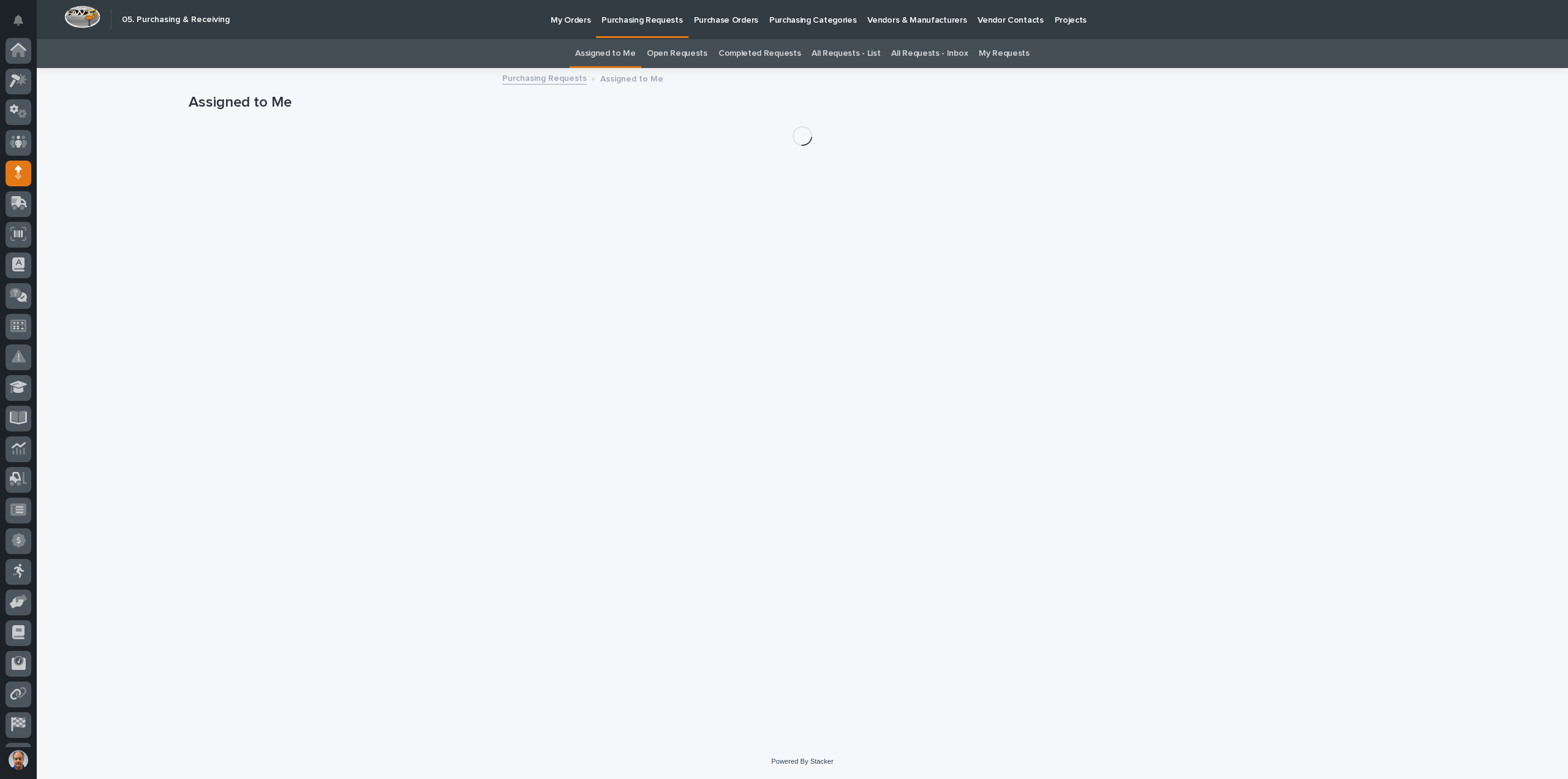
scroll to position [57, 0]
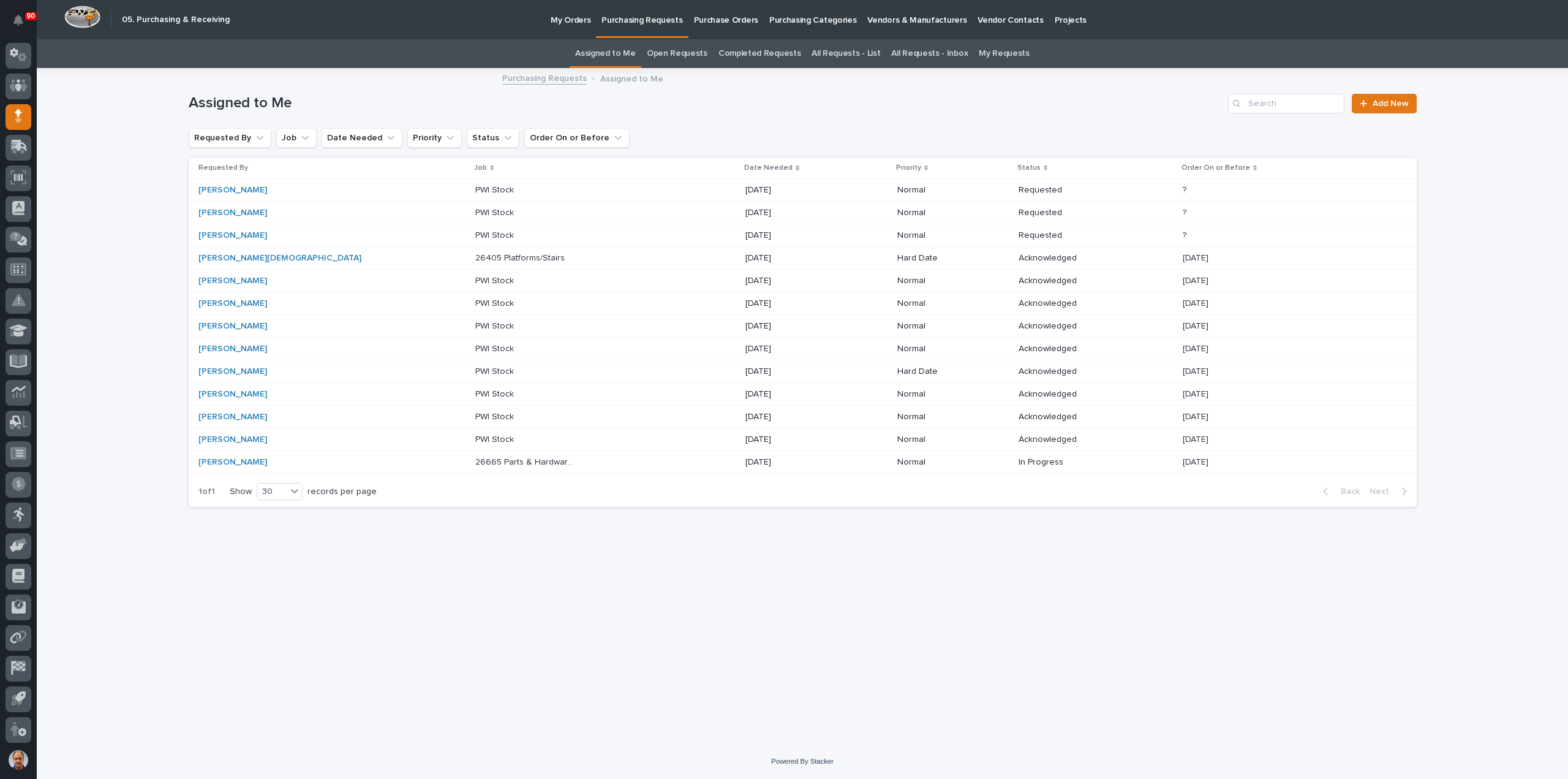
click at [476, 187] on p "PWI Stock" at bounding box center [496, 189] width 41 height 13
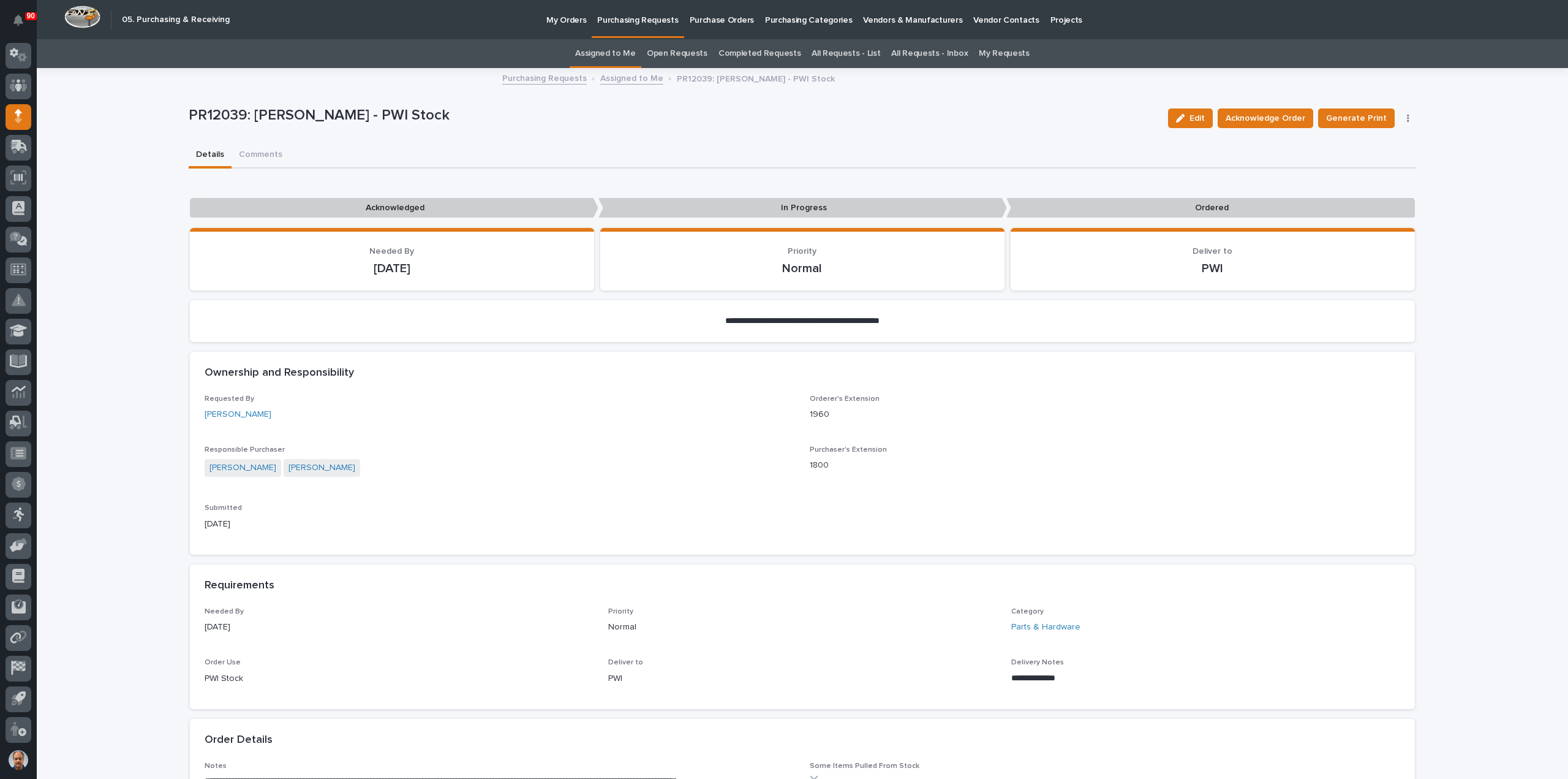
click at [616, 51] on link "Assigned to Me" at bounding box center [605, 54] width 61 height 29
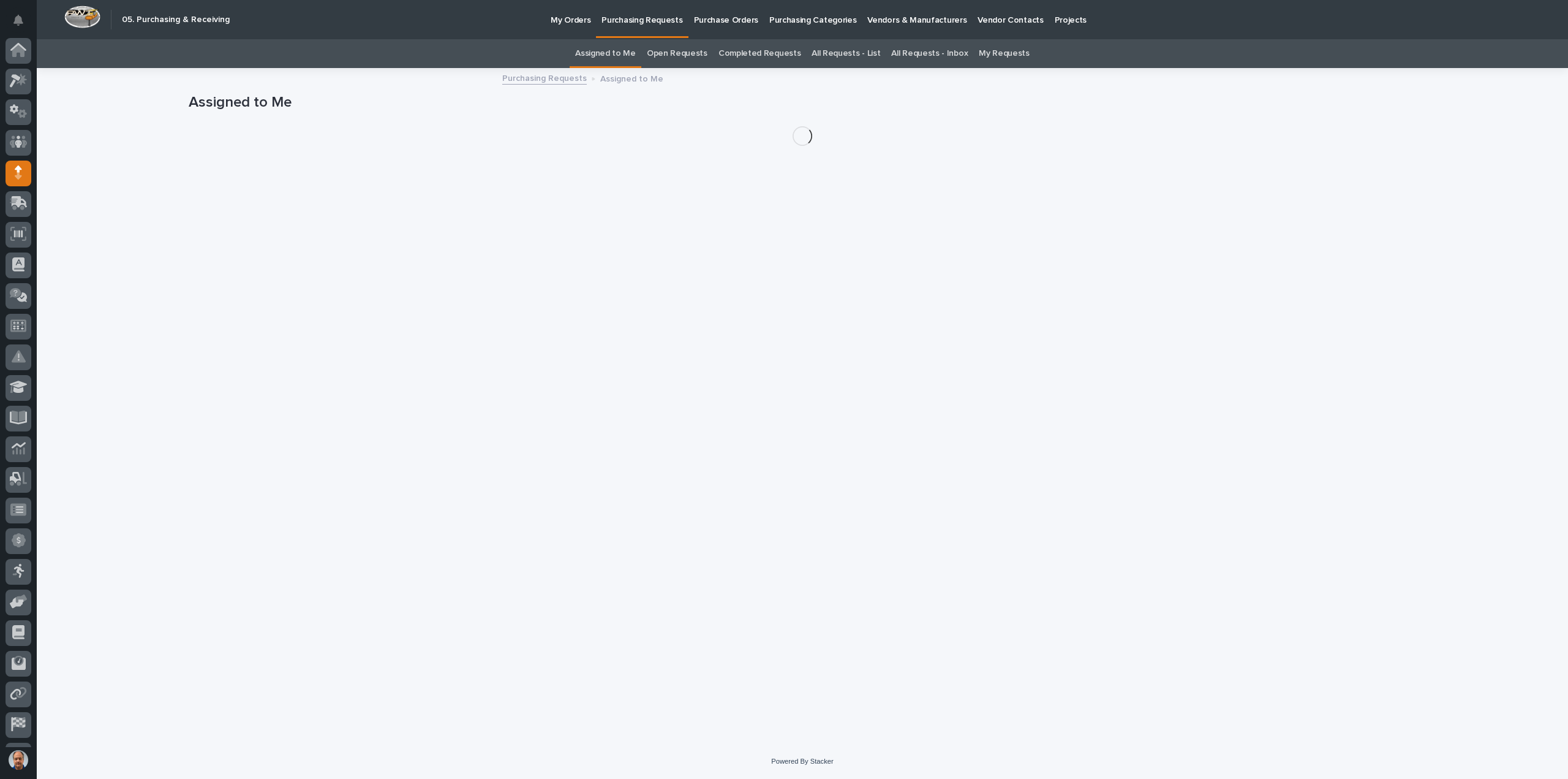
scroll to position [57, 0]
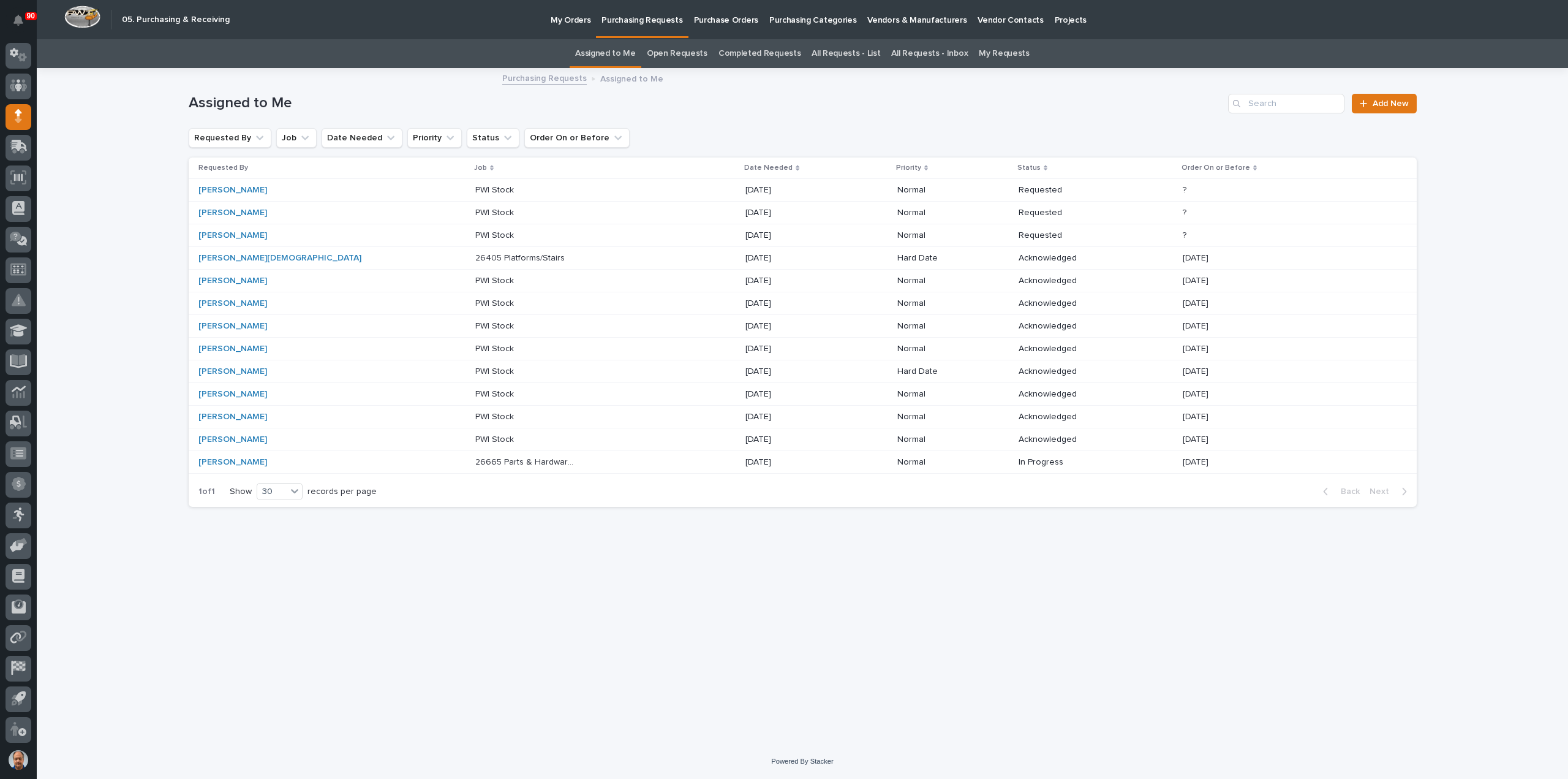
click at [476, 209] on p "PWI Stock" at bounding box center [496, 212] width 41 height 13
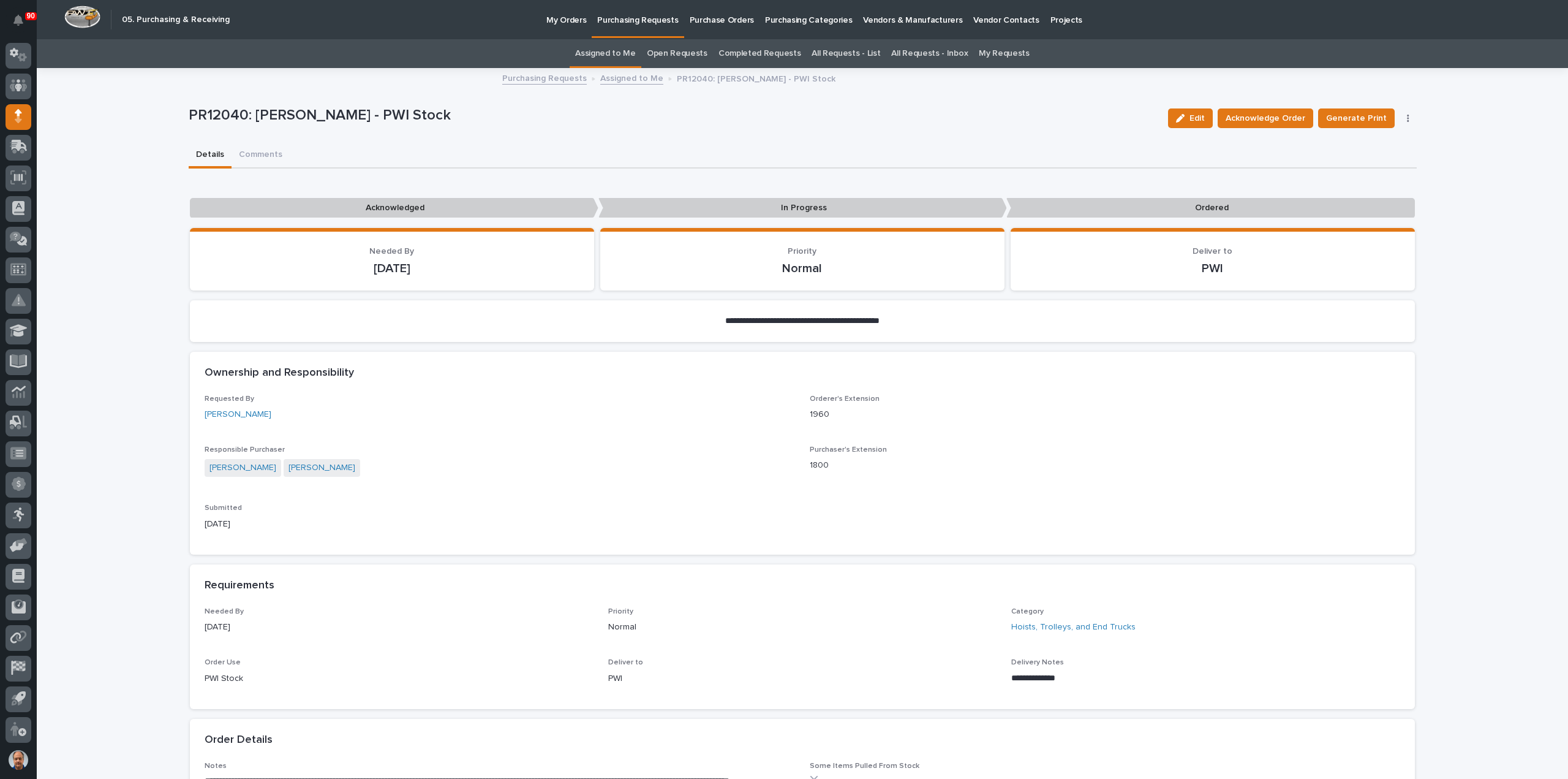
click at [640, 18] on p "Purchasing Requests" at bounding box center [637, 13] width 81 height 26
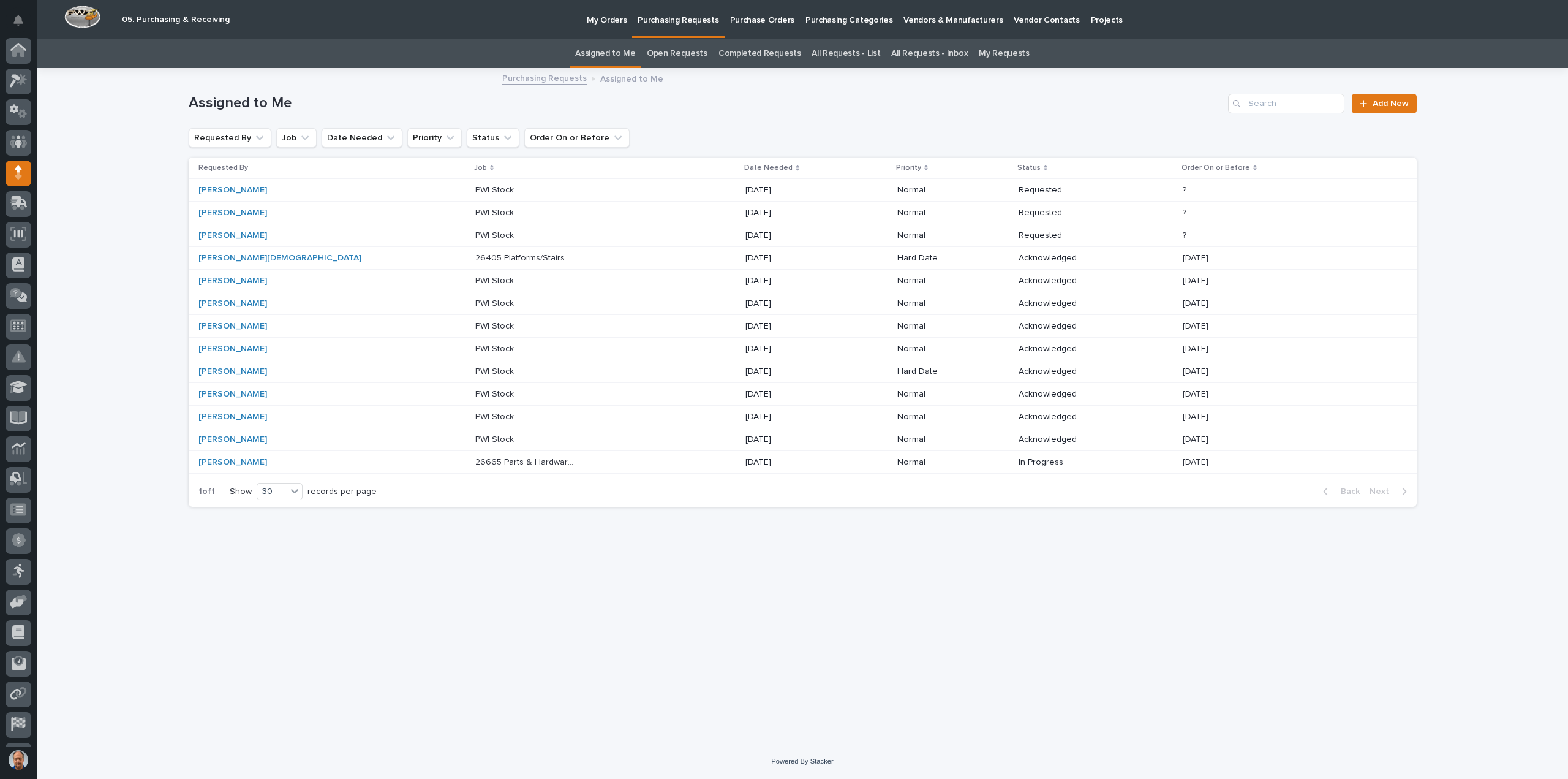
scroll to position [57, 0]
click at [476, 232] on p "PWI Stock" at bounding box center [496, 234] width 41 height 13
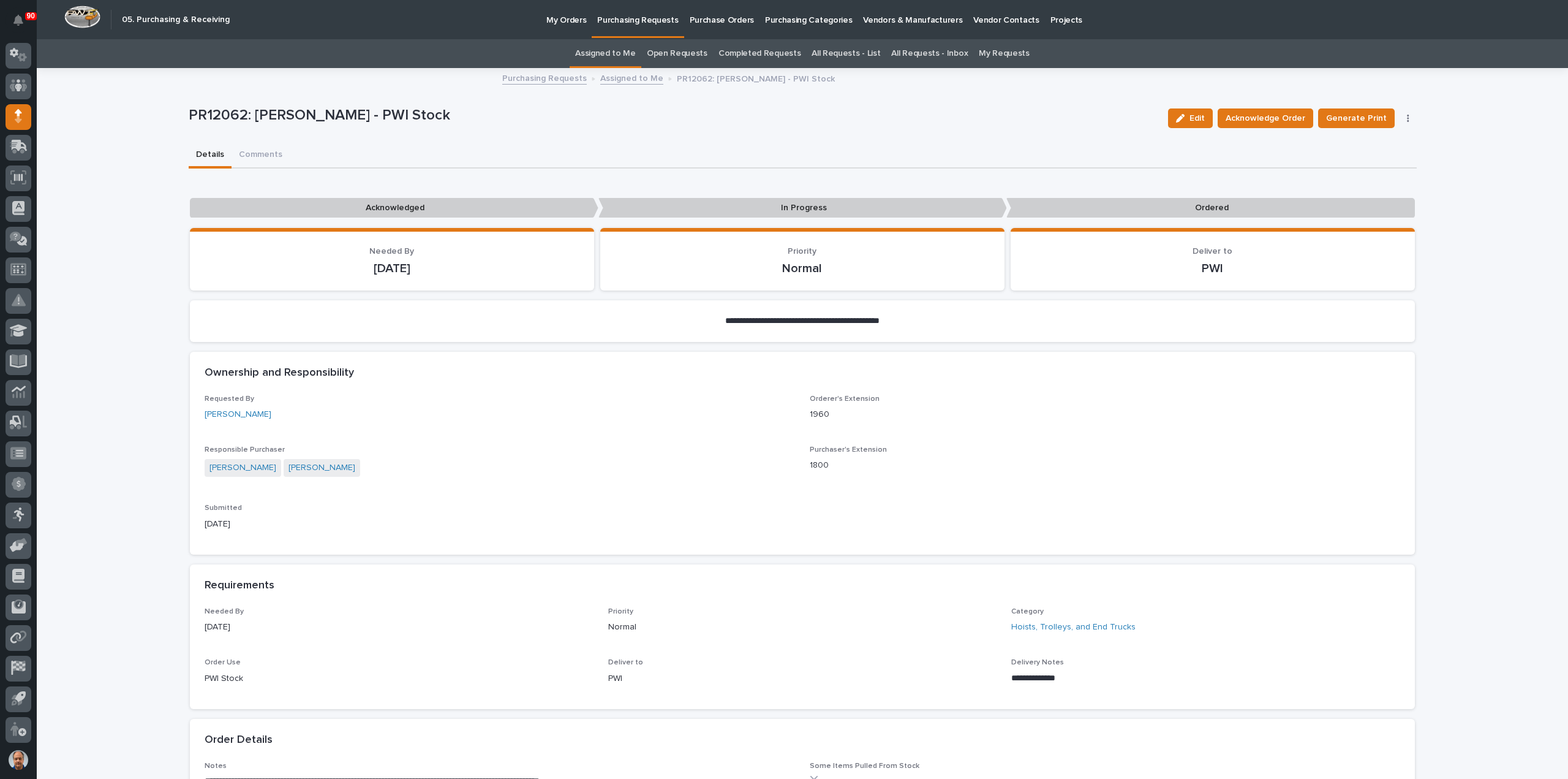
click at [639, 21] on p "Purchasing Requests" at bounding box center [637, 13] width 81 height 26
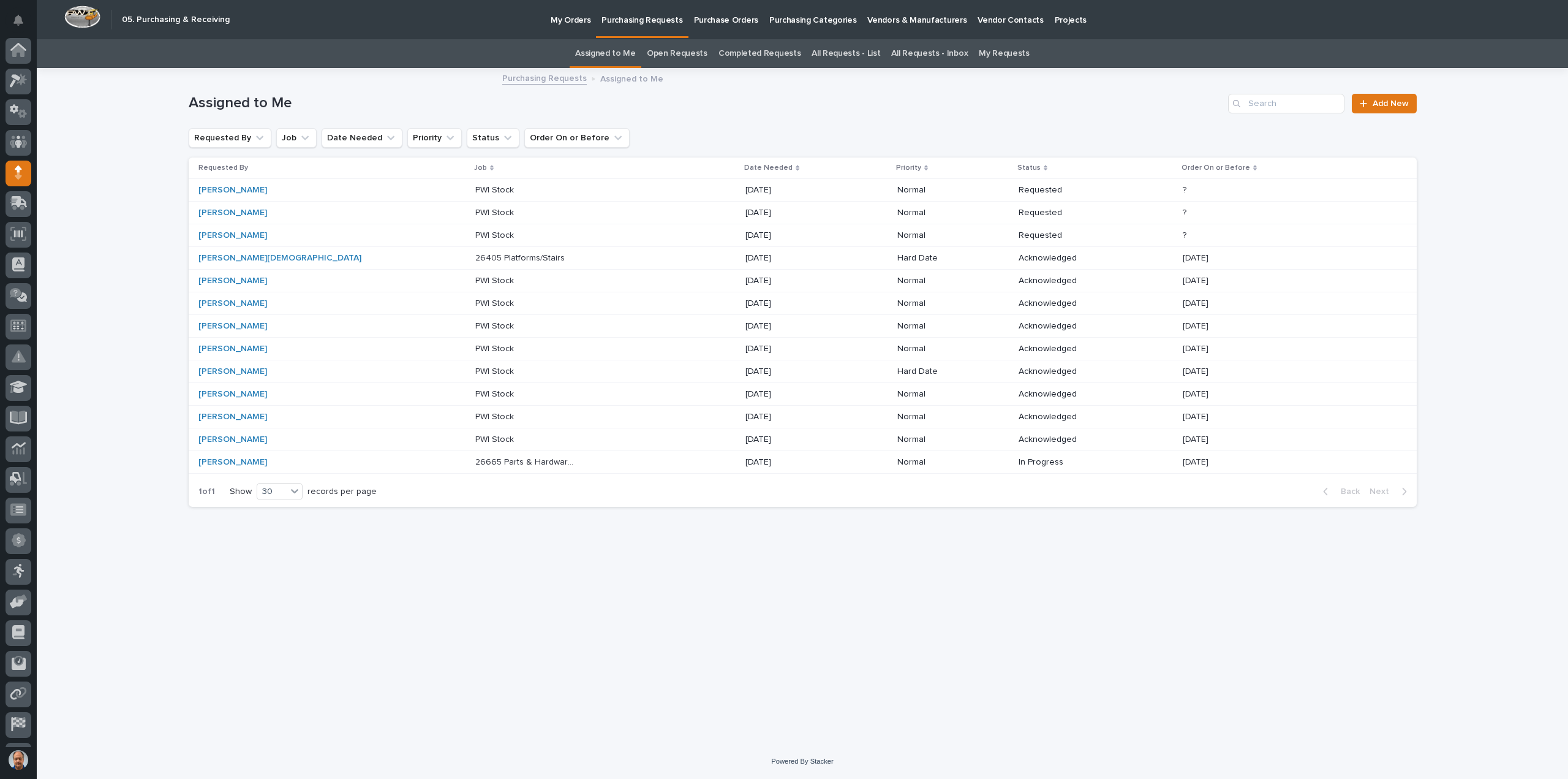
scroll to position [57, 0]
click at [476, 278] on p at bounding box center [527, 281] width 103 height 11
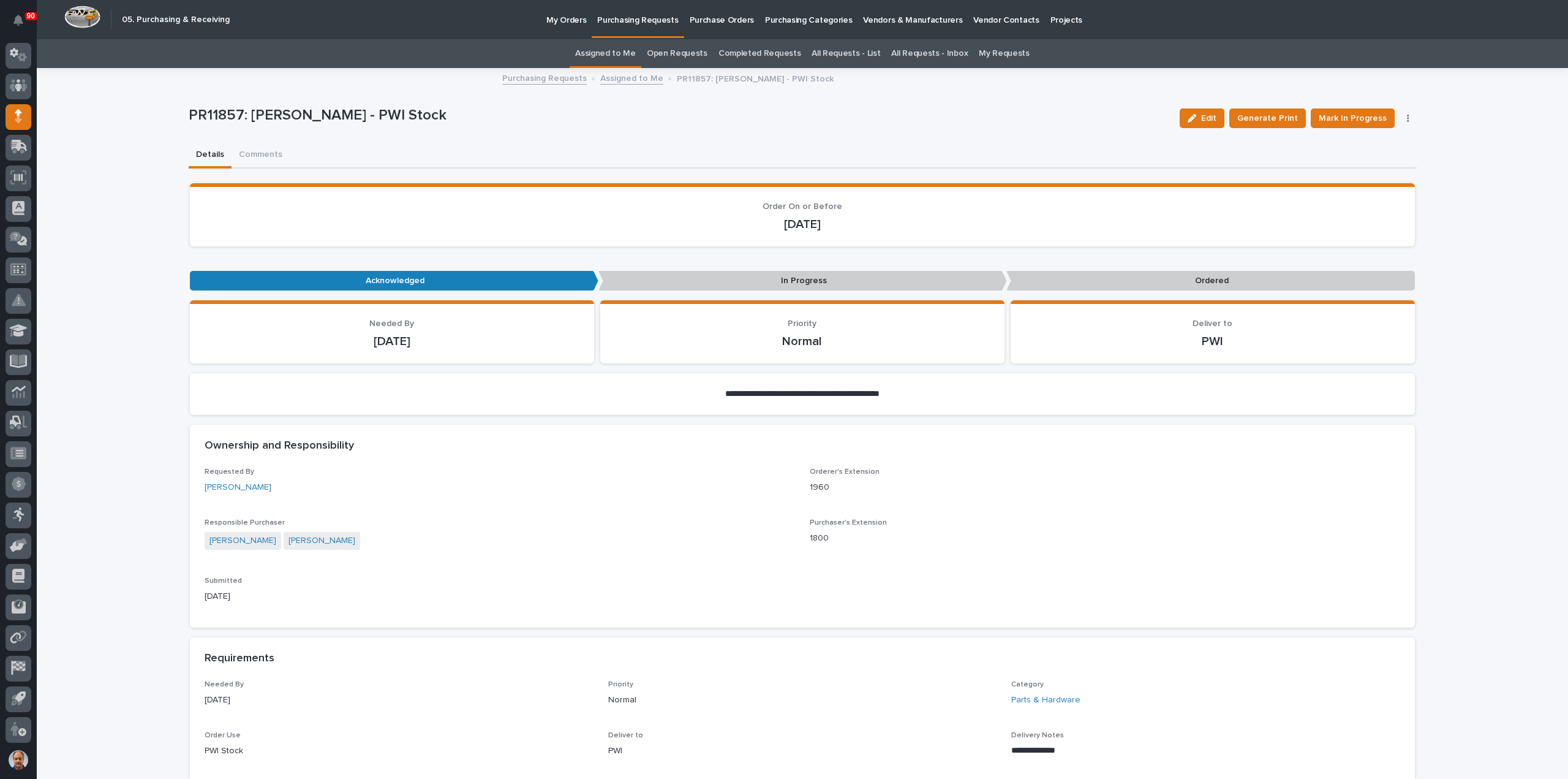
click at [631, 18] on p "Purchasing Requests" at bounding box center [637, 13] width 81 height 26
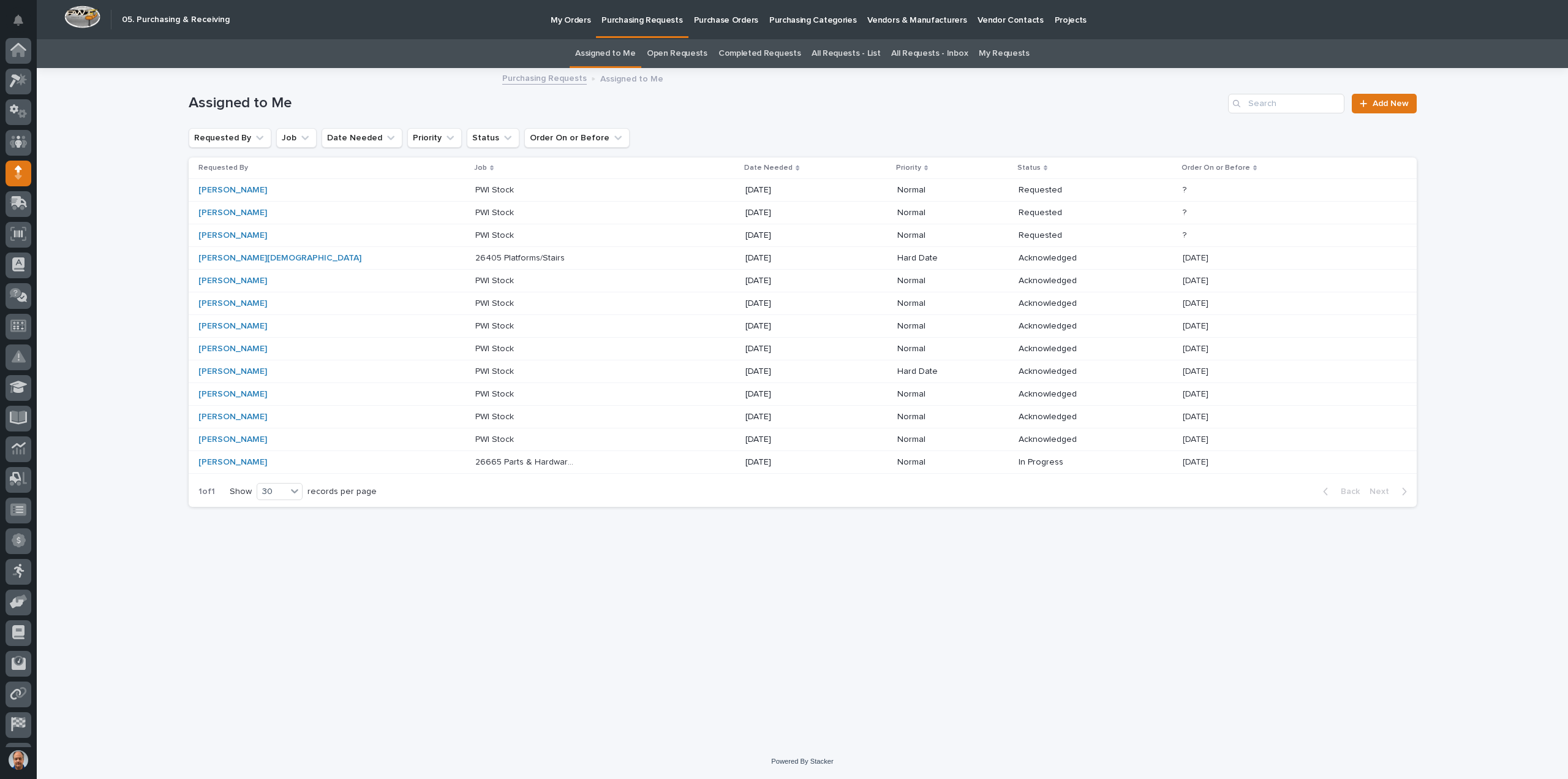
scroll to position [57, 0]
click at [476, 302] on p "PWI Stock" at bounding box center [496, 303] width 41 height 13
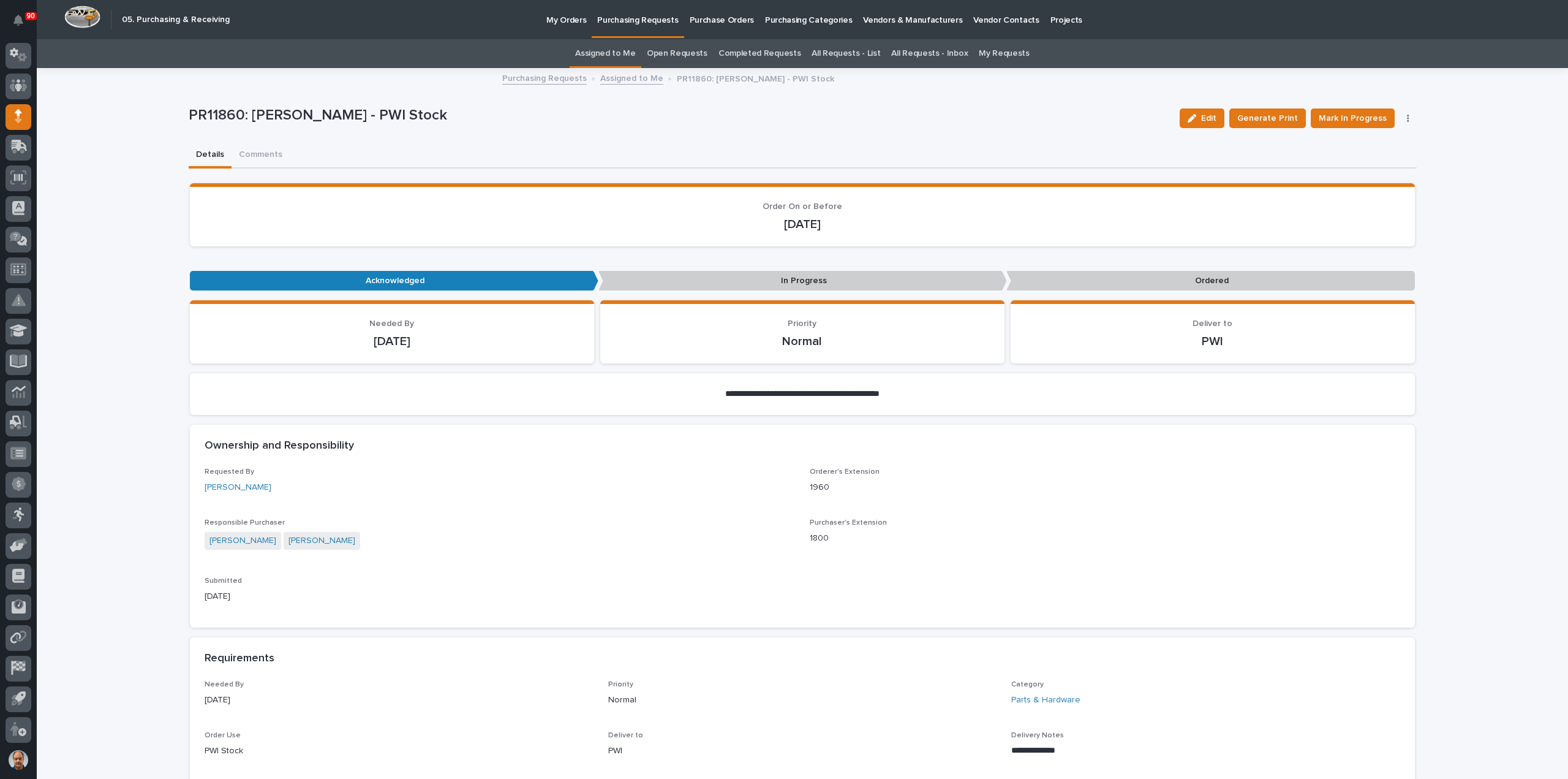
click at [627, 22] on p "Purchasing Requests" at bounding box center [637, 13] width 81 height 26
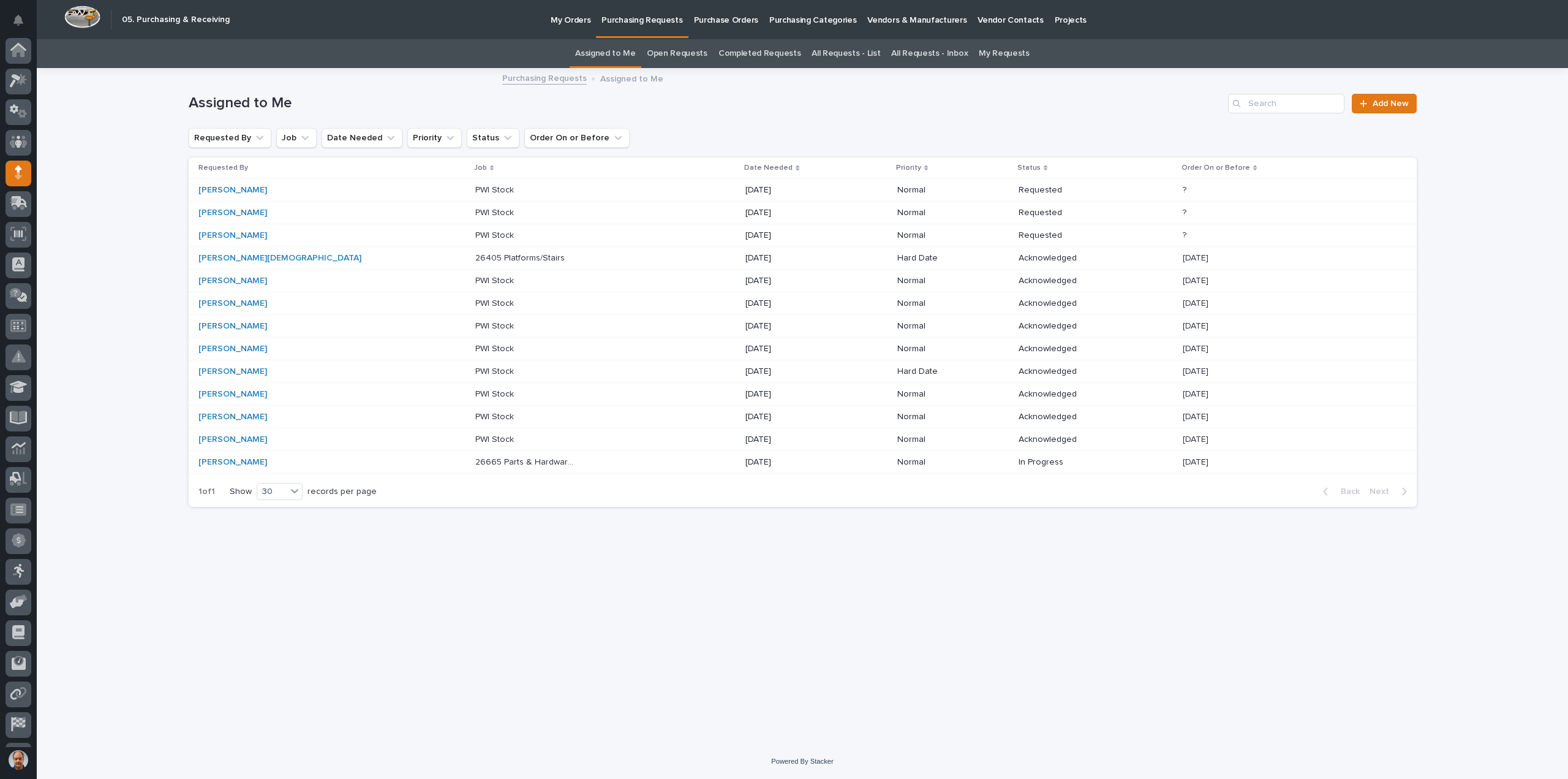
scroll to position [57, 0]
click at [476, 324] on p "PWI Stock" at bounding box center [496, 325] width 41 height 13
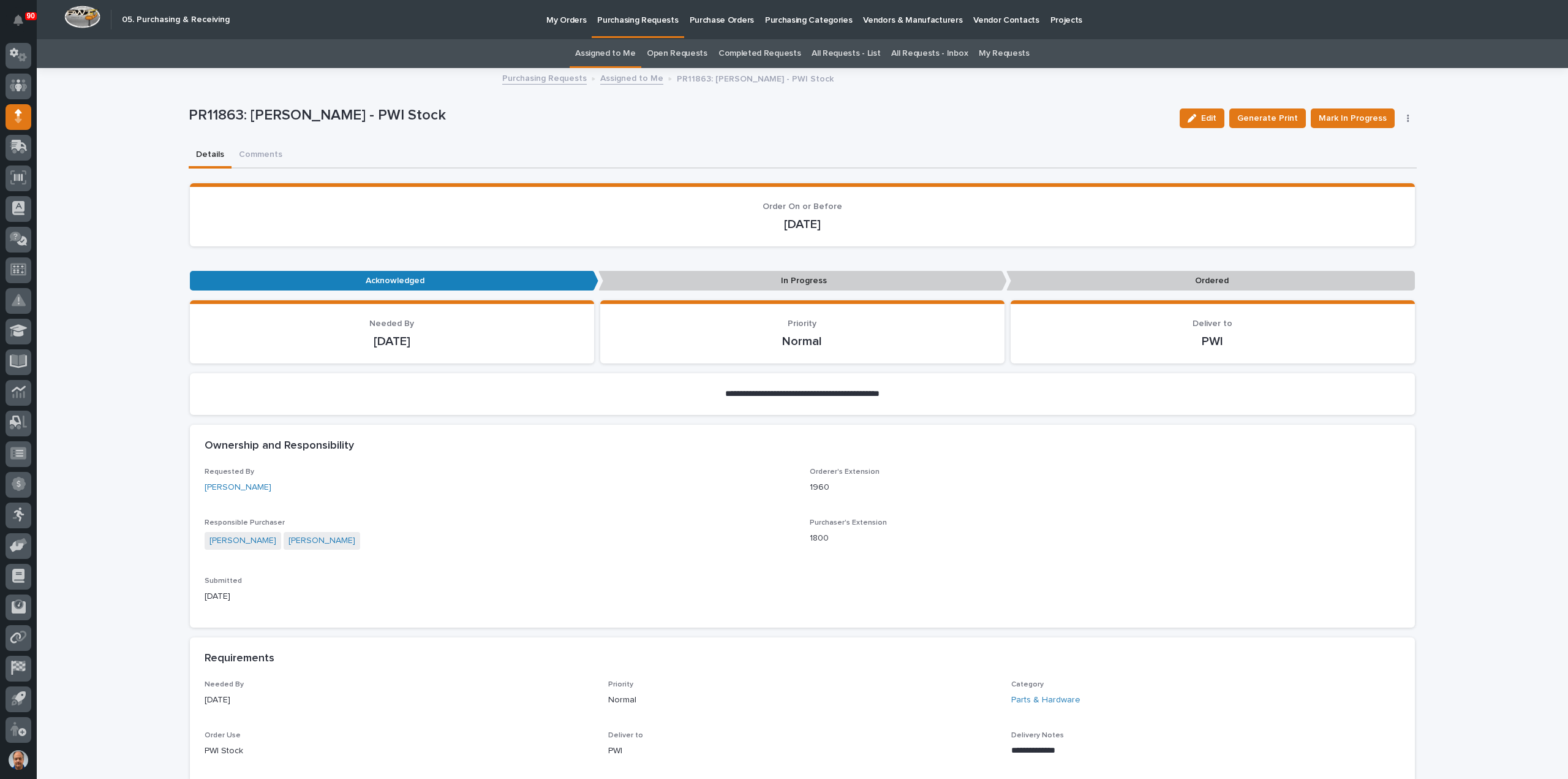
click at [625, 20] on p "Purchasing Requests" at bounding box center [637, 13] width 81 height 26
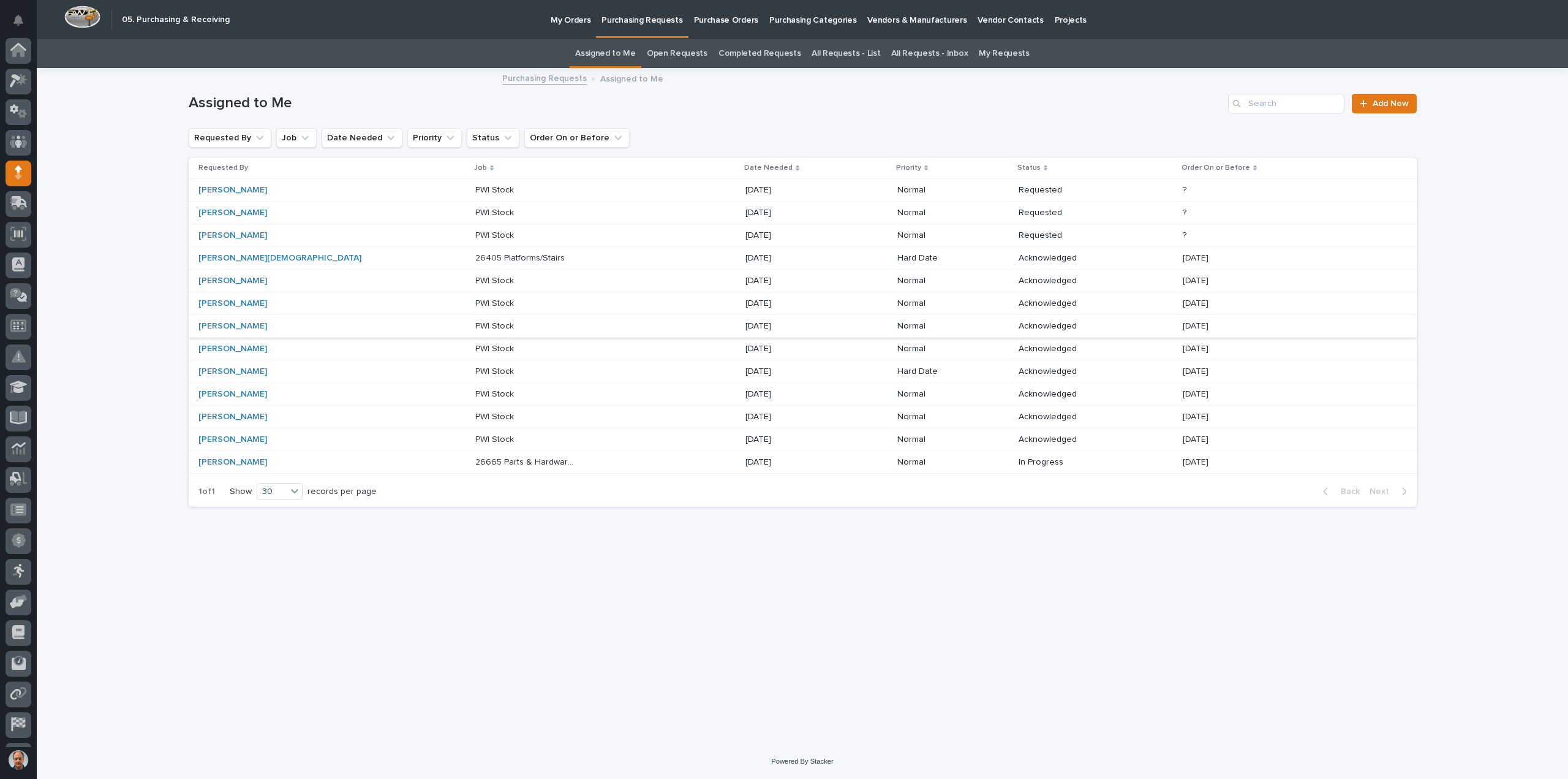
scroll to position [57, 0]
click at [476, 343] on p "PWI Stock" at bounding box center [496, 348] width 41 height 13
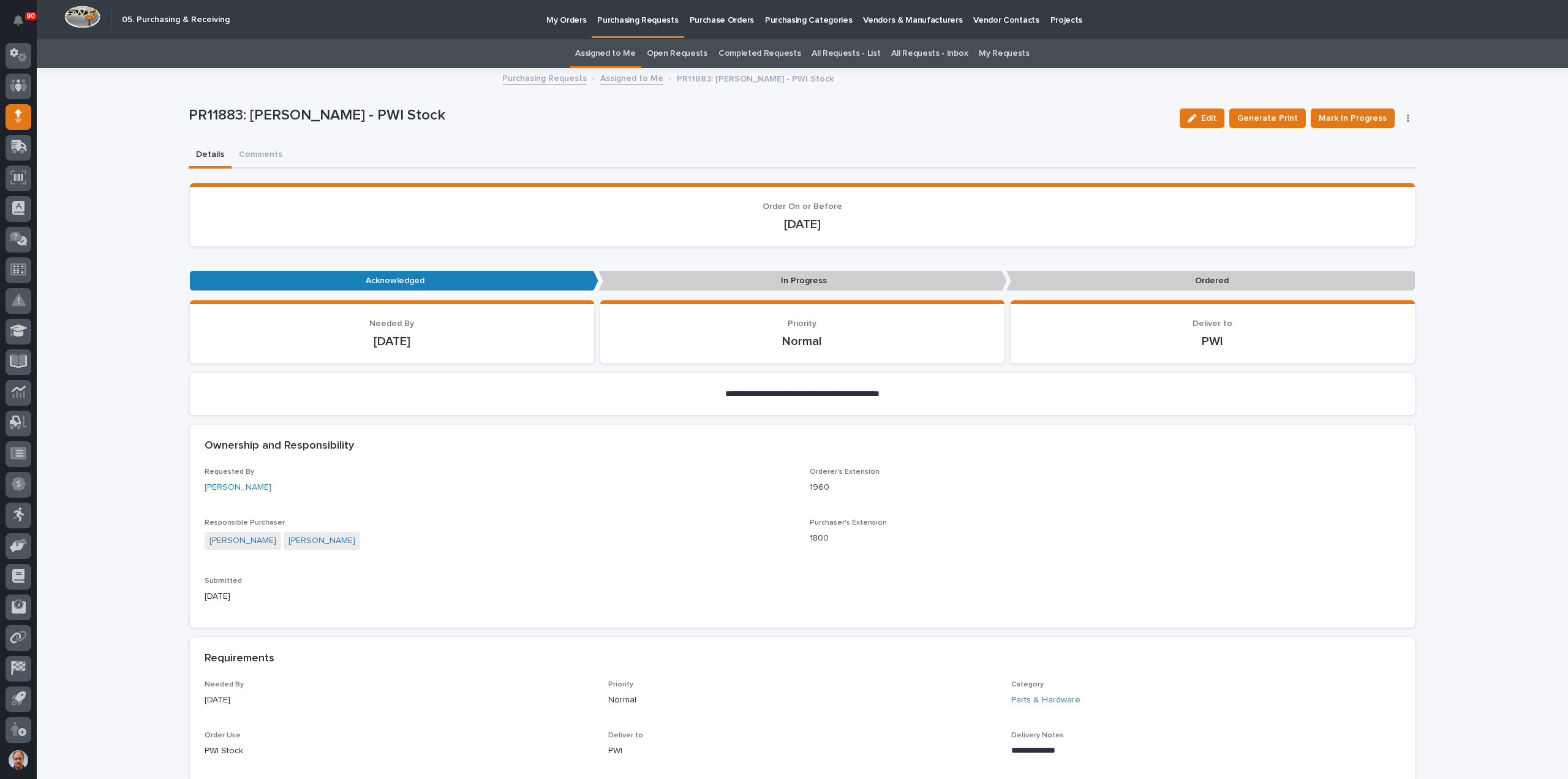
click at [647, 21] on p "Purchasing Requests" at bounding box center [637, 13] width 81 height 26
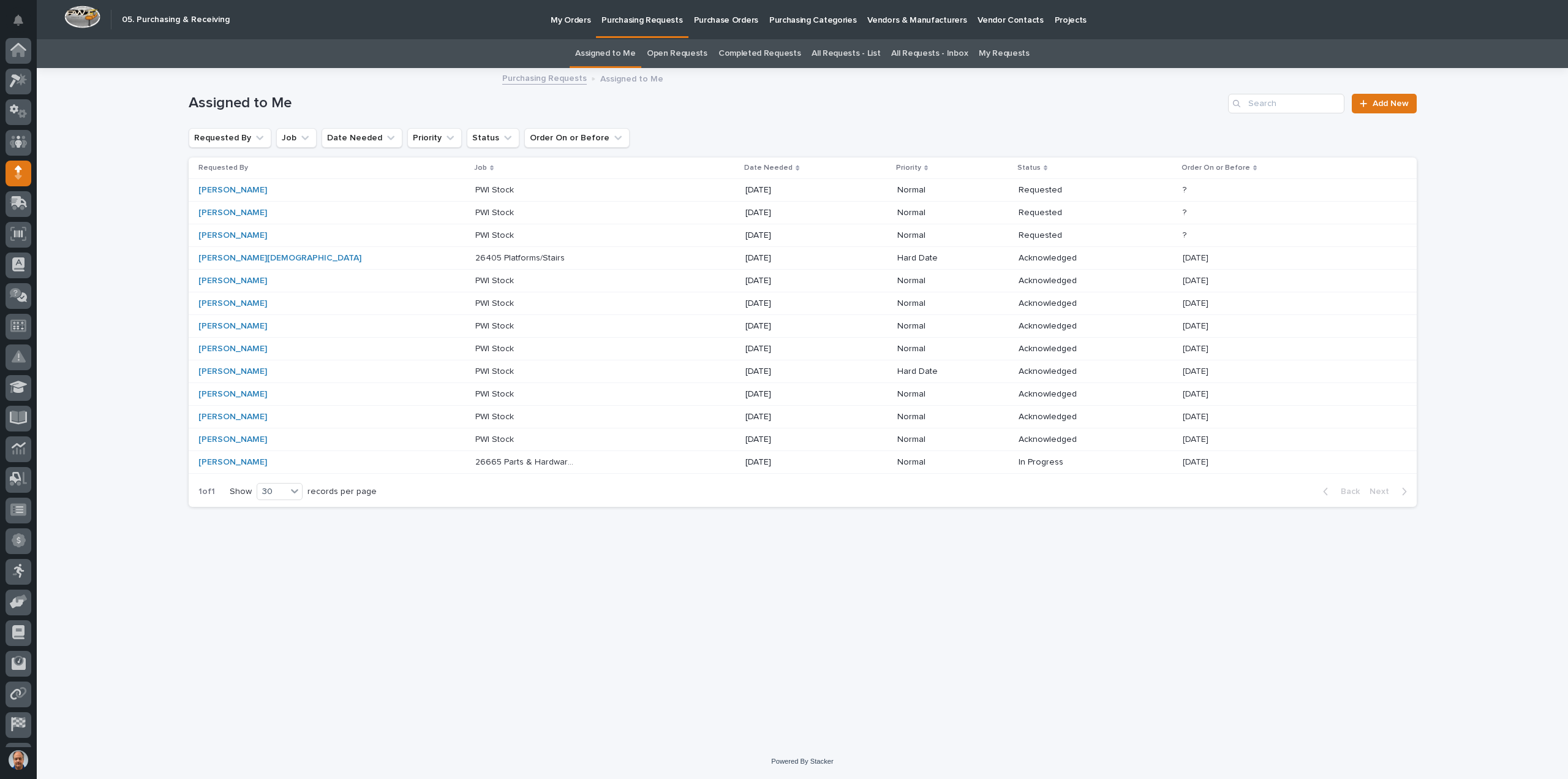
scroll to position [57, 0]
click at [476, 366] on p "PWI Stock" at bounding box center [496, 370] width 41 height 13
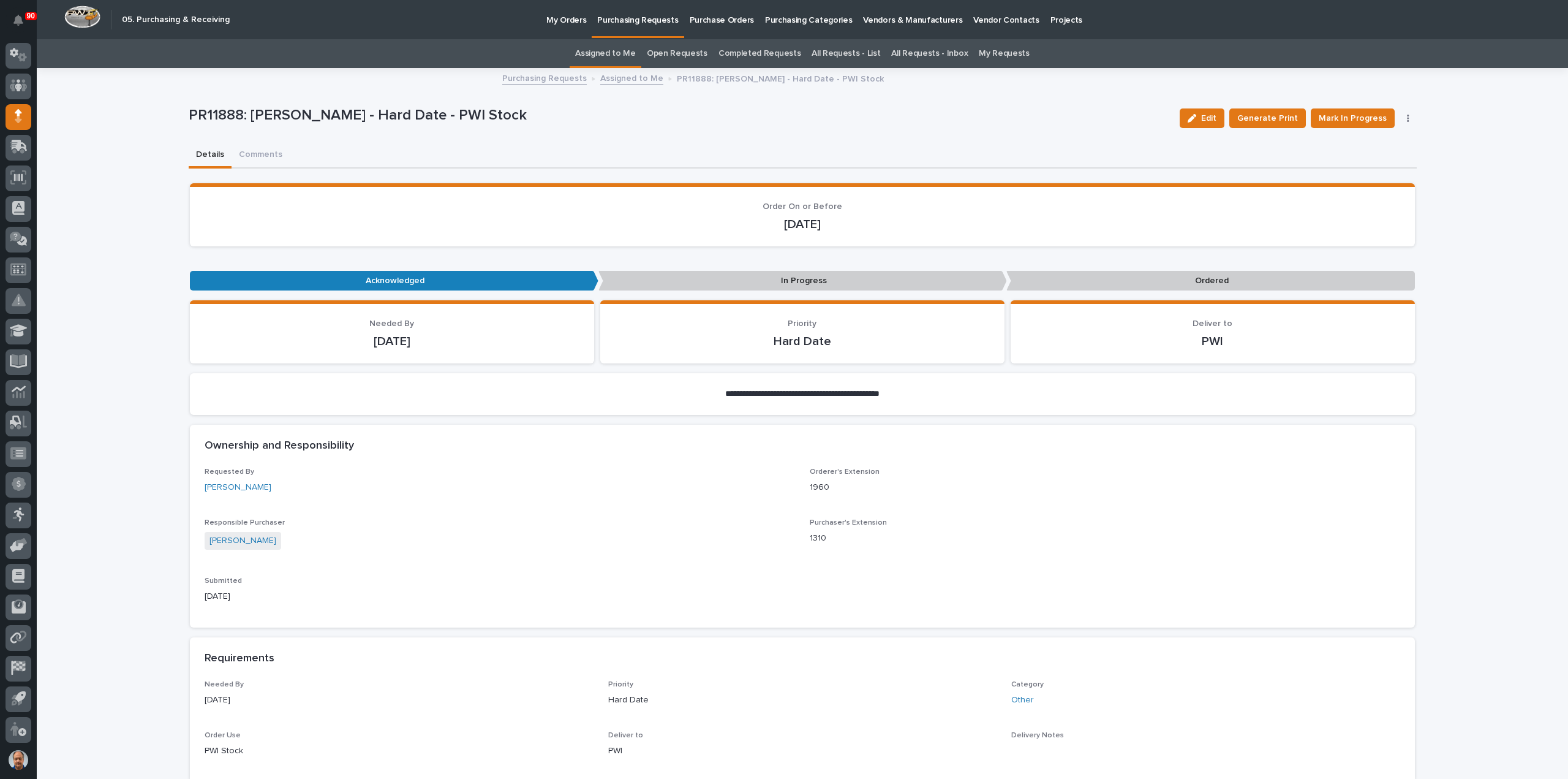
click at [639, 19] on p "Purchasing Requests" at bounding box center [637, 13] width 81 height 26
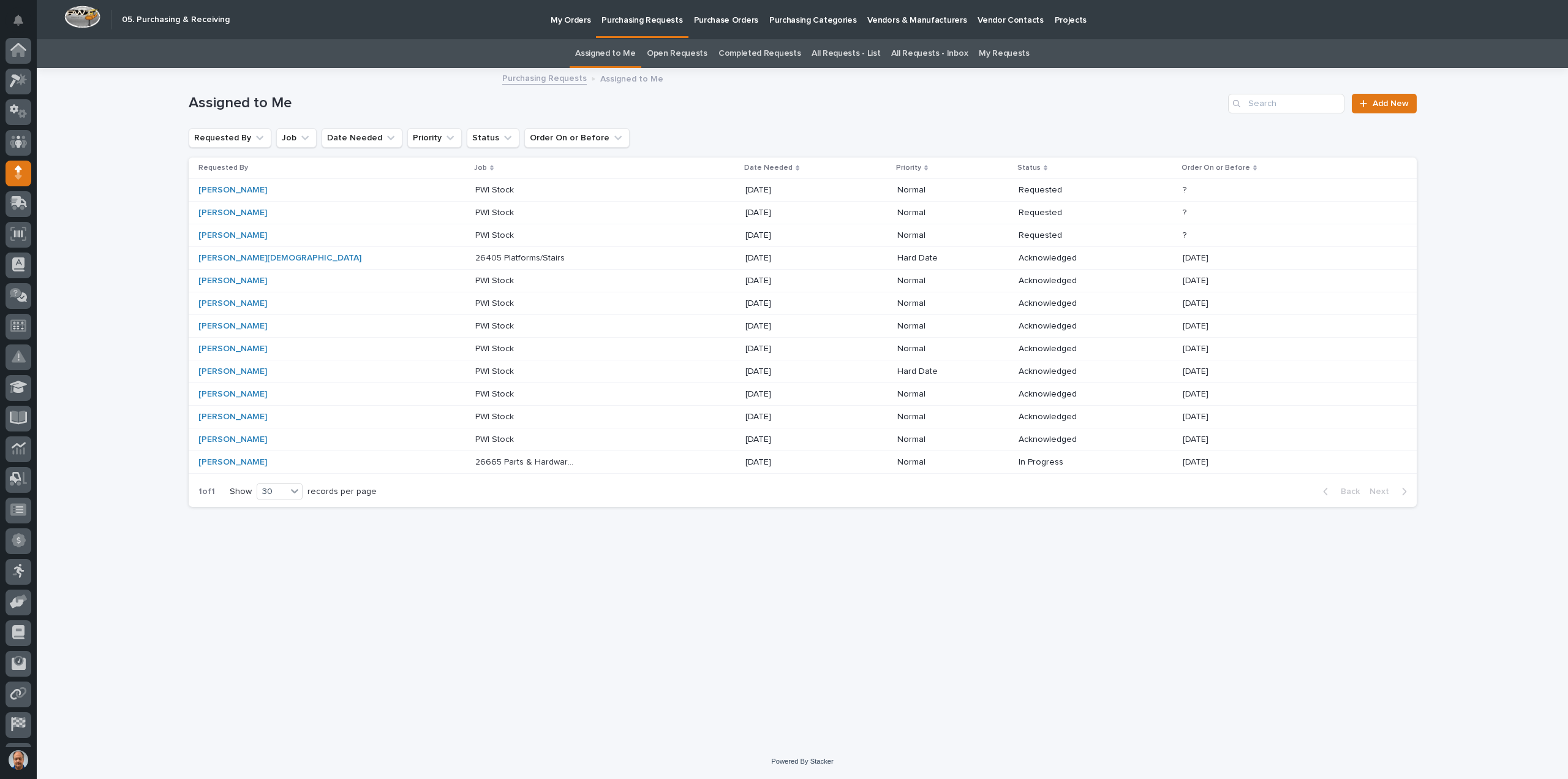
scroll to position [57, 0]
click at [476, 391] on p "PWI Stock" at bounding box center [496, 393] width 41 height 13
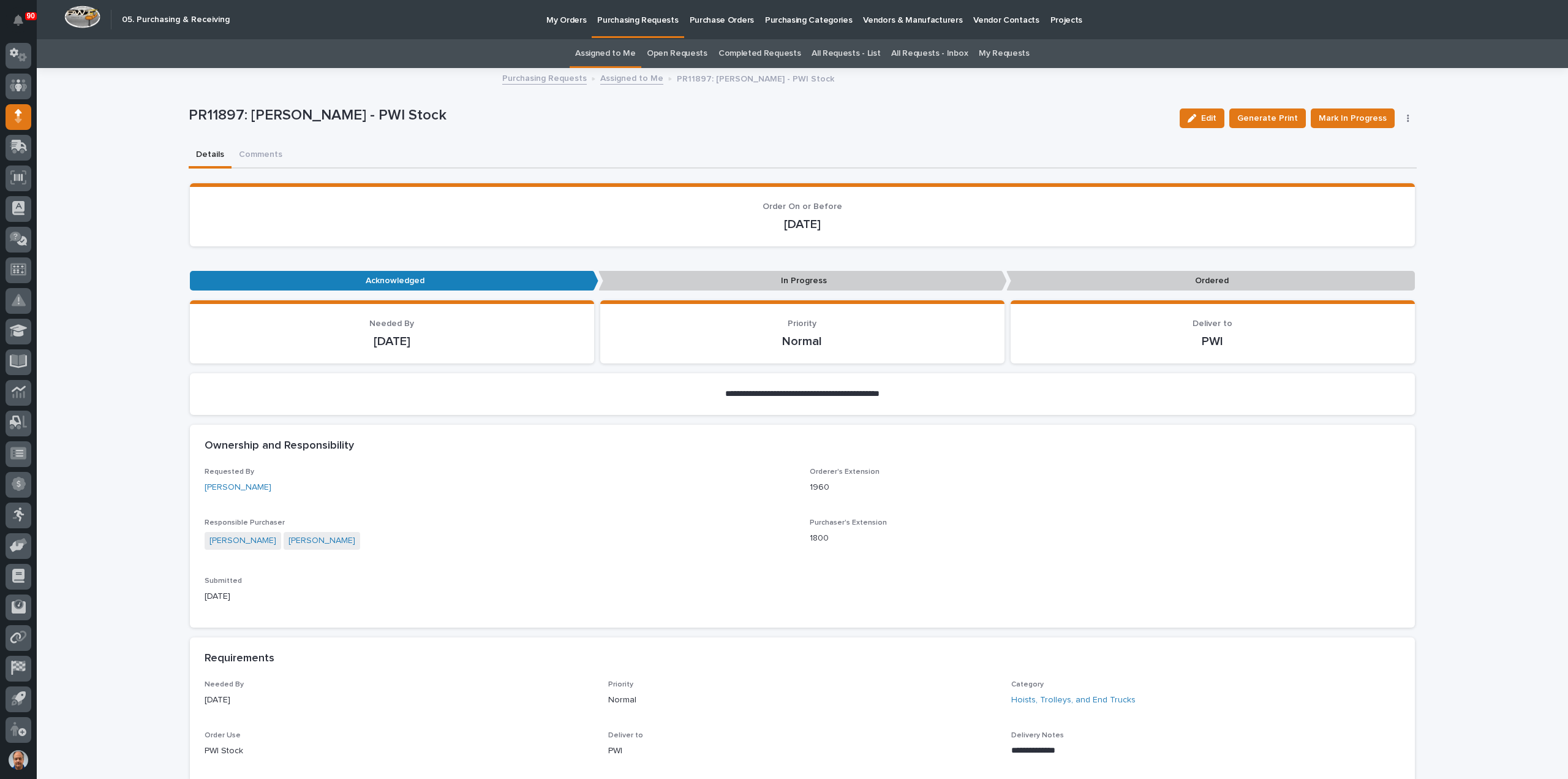
click at [640, 22] on p "Purchasing Requests" at bounding box center [637, 13] width 81 height 26
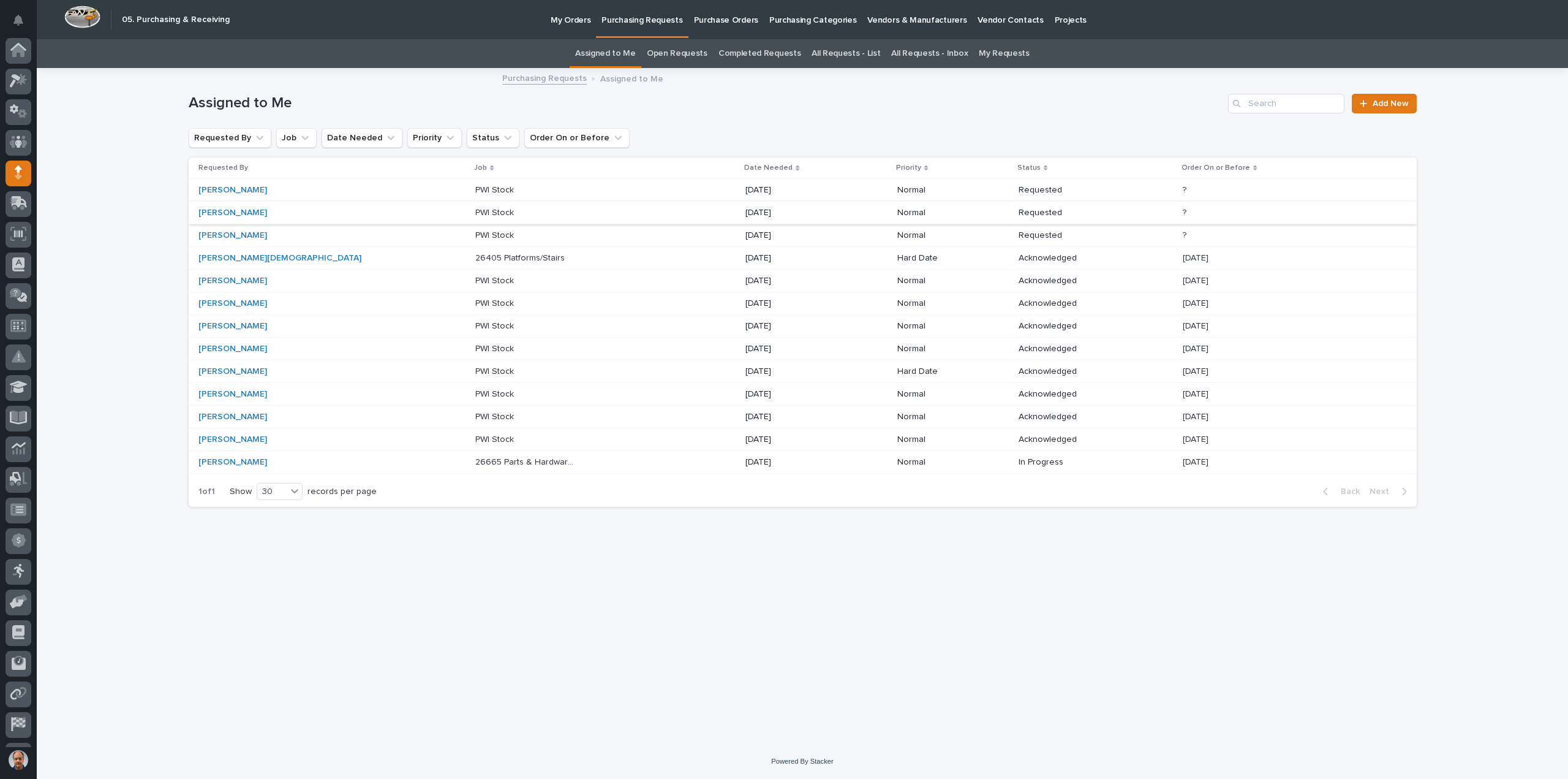
scroll to position [57, 0]
click at [476, 415] on p at bounding box center [527, 417] width 103 height 11
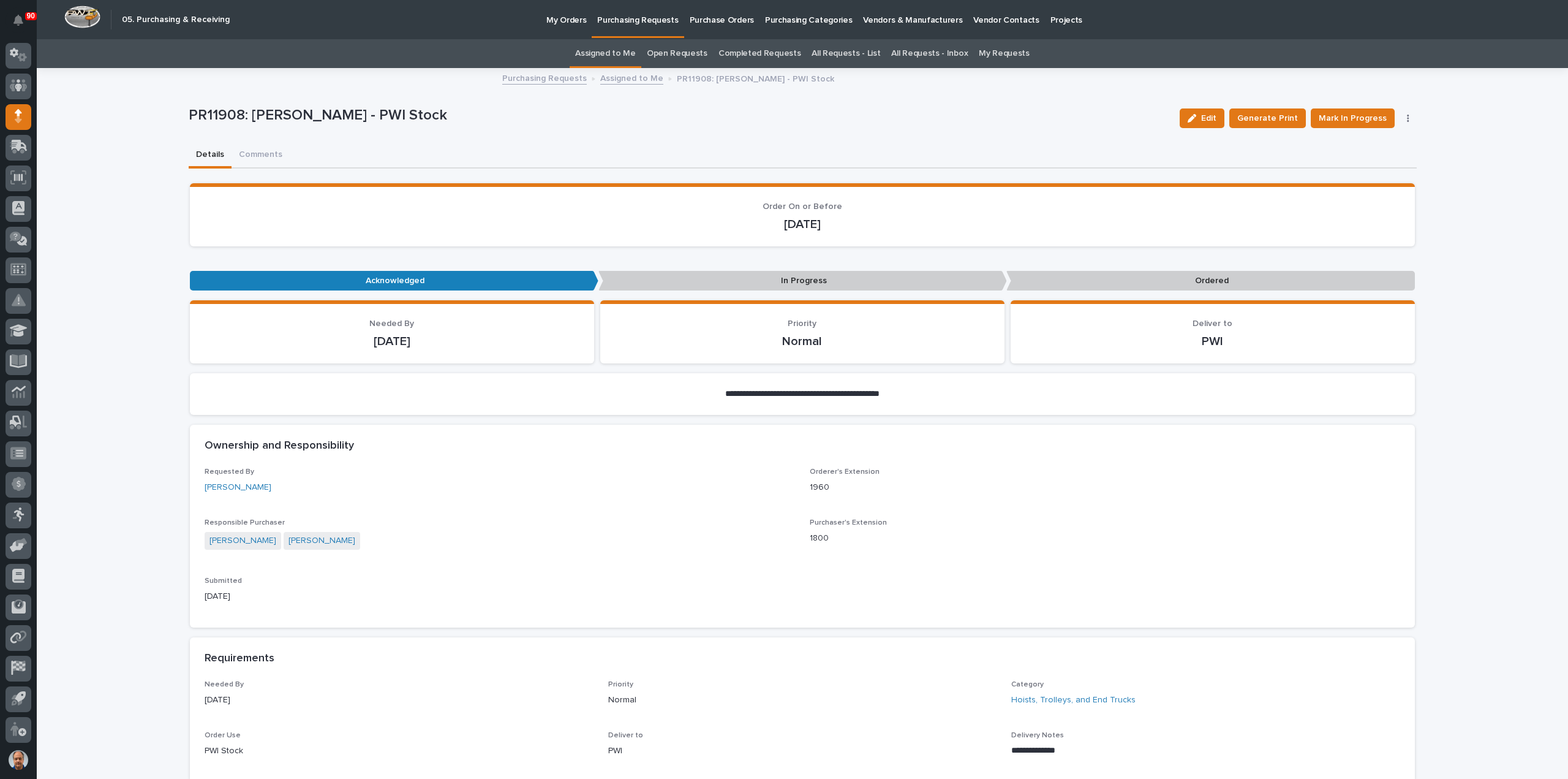
click at [629, 19] on p "Purchasing Requests" at bounding box center [637, 13] width 81 height 26
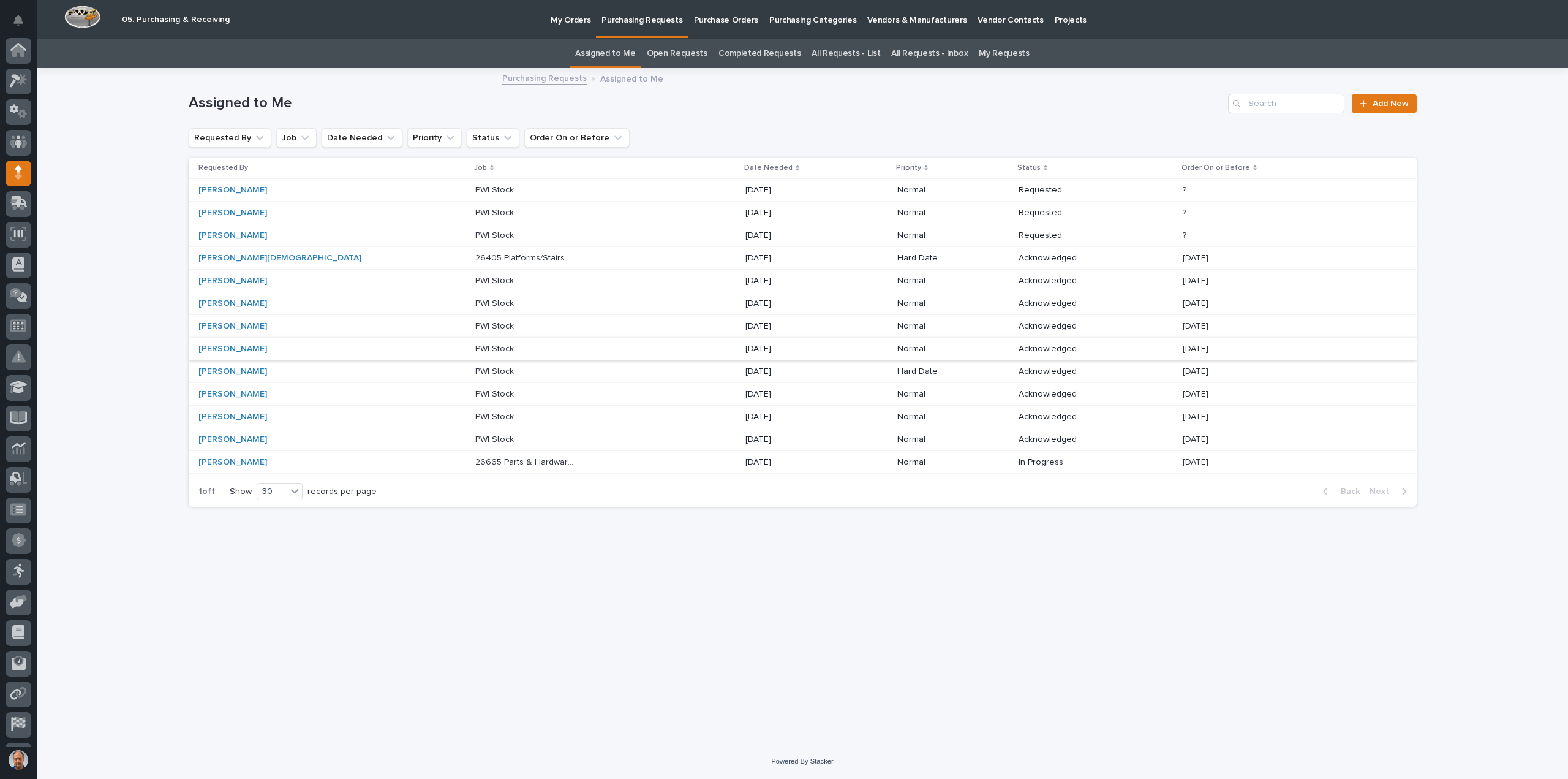
scroll to position [57, 0]
click at [476, 437] on p at bounding box center [527, 440] width 103 height 11
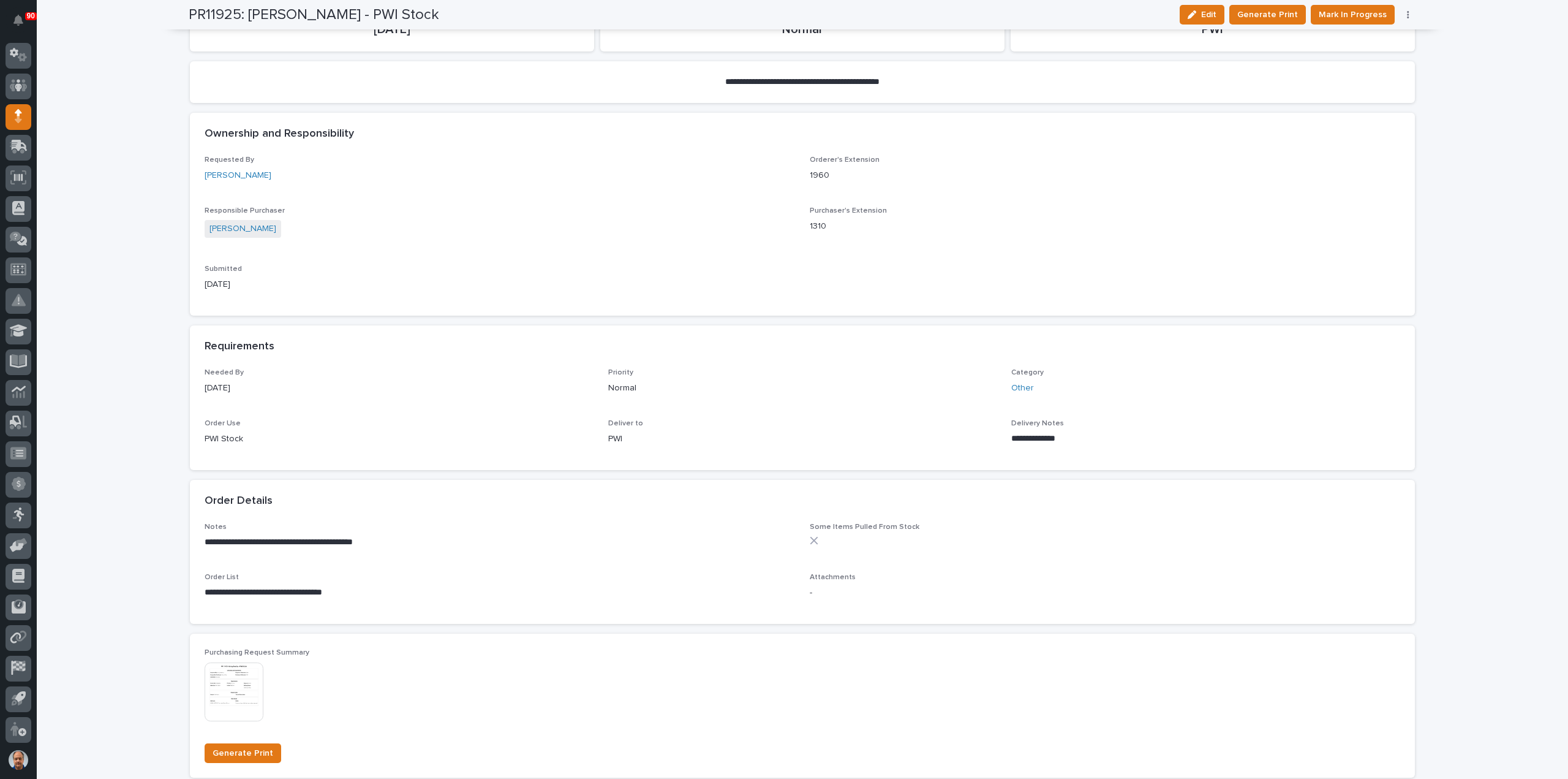
scroll to position [429, 0]
